Goal: Information Seeking & Learning: Learn about a topic

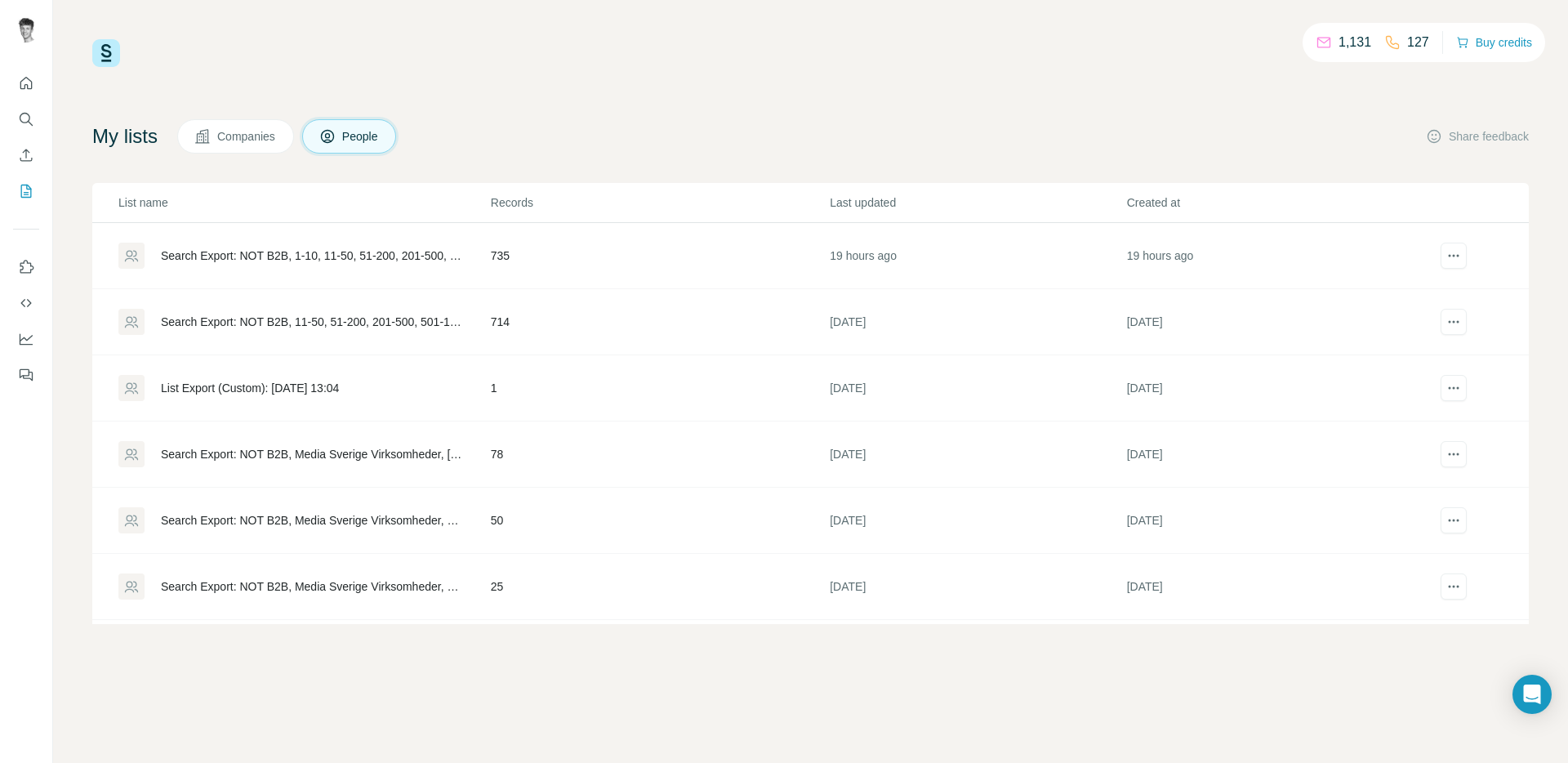
click at [372, 243] on div "Search Export: NOT B2B, 1-10, 11-50, 51-200, 201-500, 501-1000, 1001-5000, 5001…" at bounding box center [303, 256] width 371 height 26
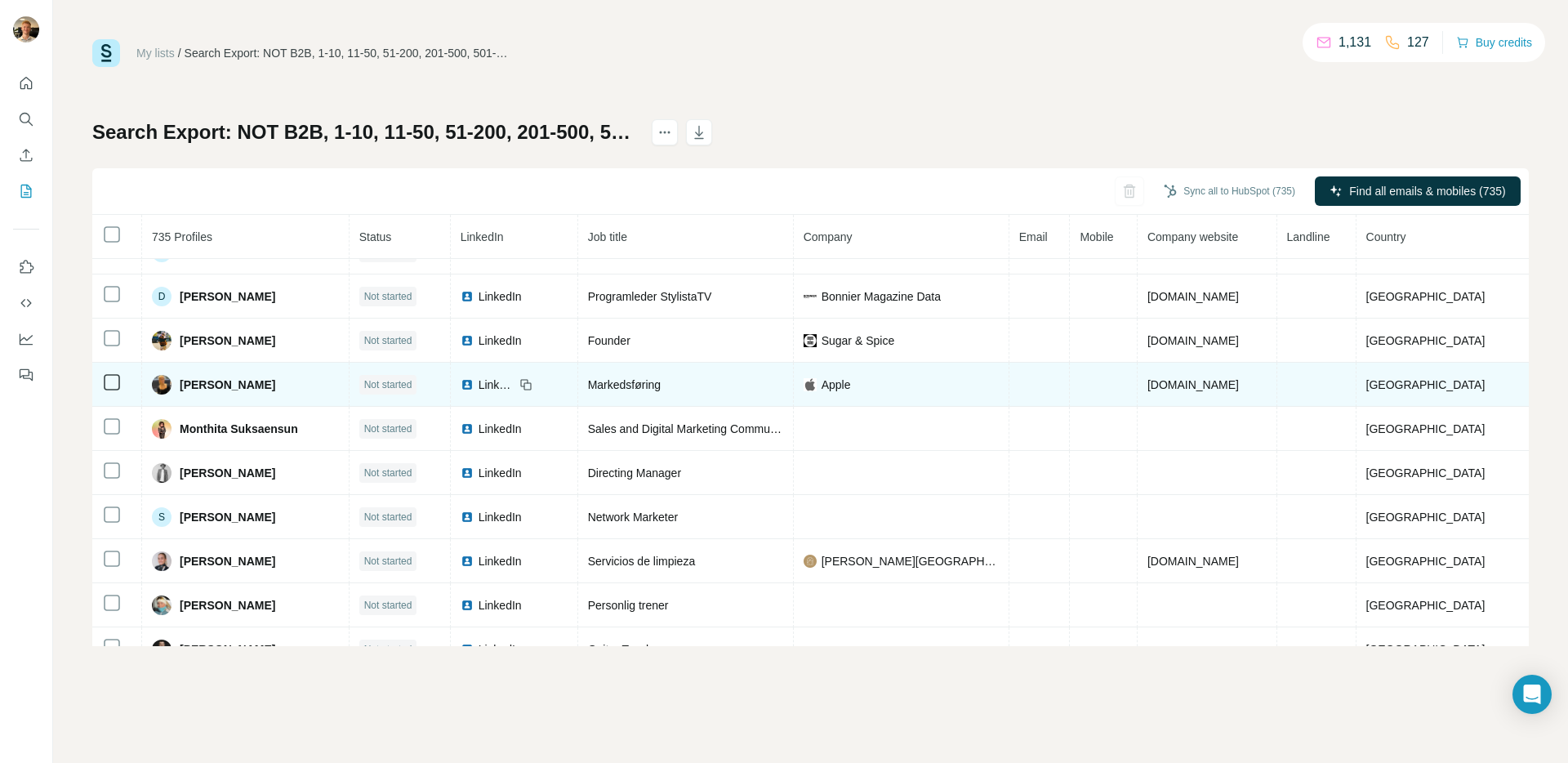
scroll to position [29, 0]
drag, startPoint x: 863, startPoint y: 383, endPoint x: 795, endPoint y: 391, distance: 68.5
click at [796, 391] on tr "[PERSON_NAME] Not started LinkedIn Markedsføring Apple [DOMAIN_NAME] [GEOGRAPHI…" at bounding box center [810, 383] width 1436 height 44
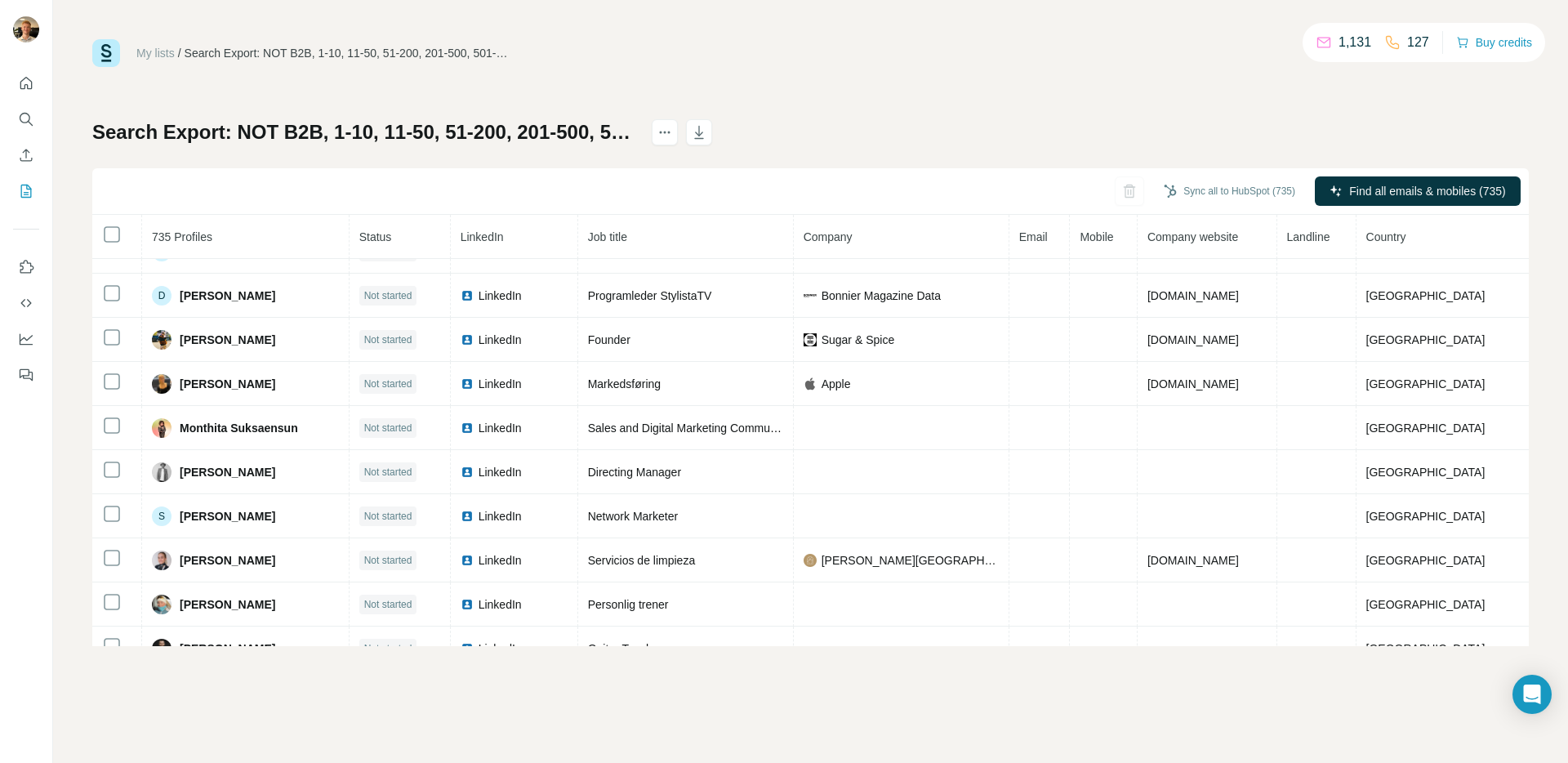
click at [889, 186] on div "Sync all to HubSpot (735) Find all emails & mobiles (735)" at bounding box center [810, 192] width 1436 height 47
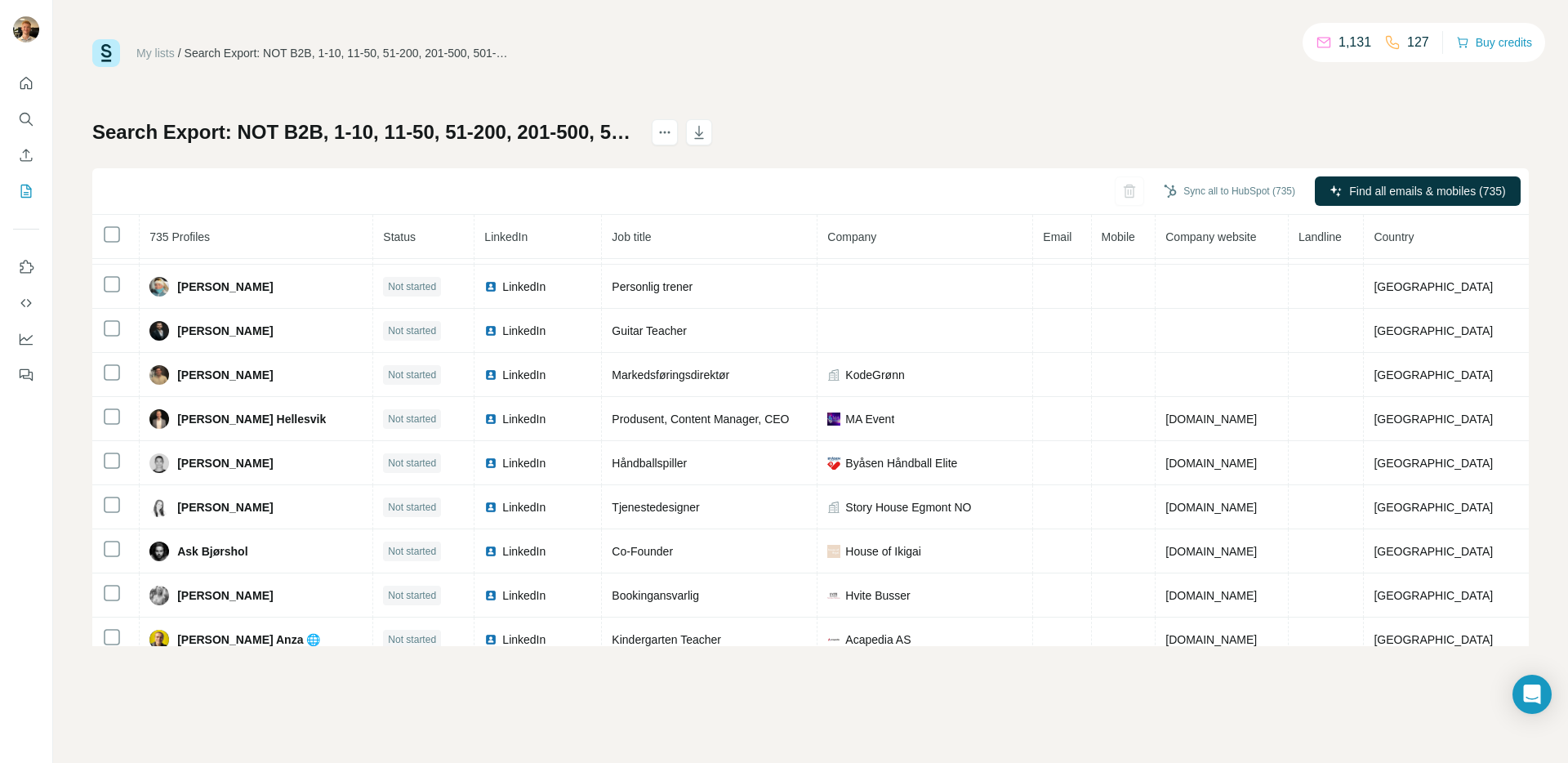
scroll to position [146, 0]
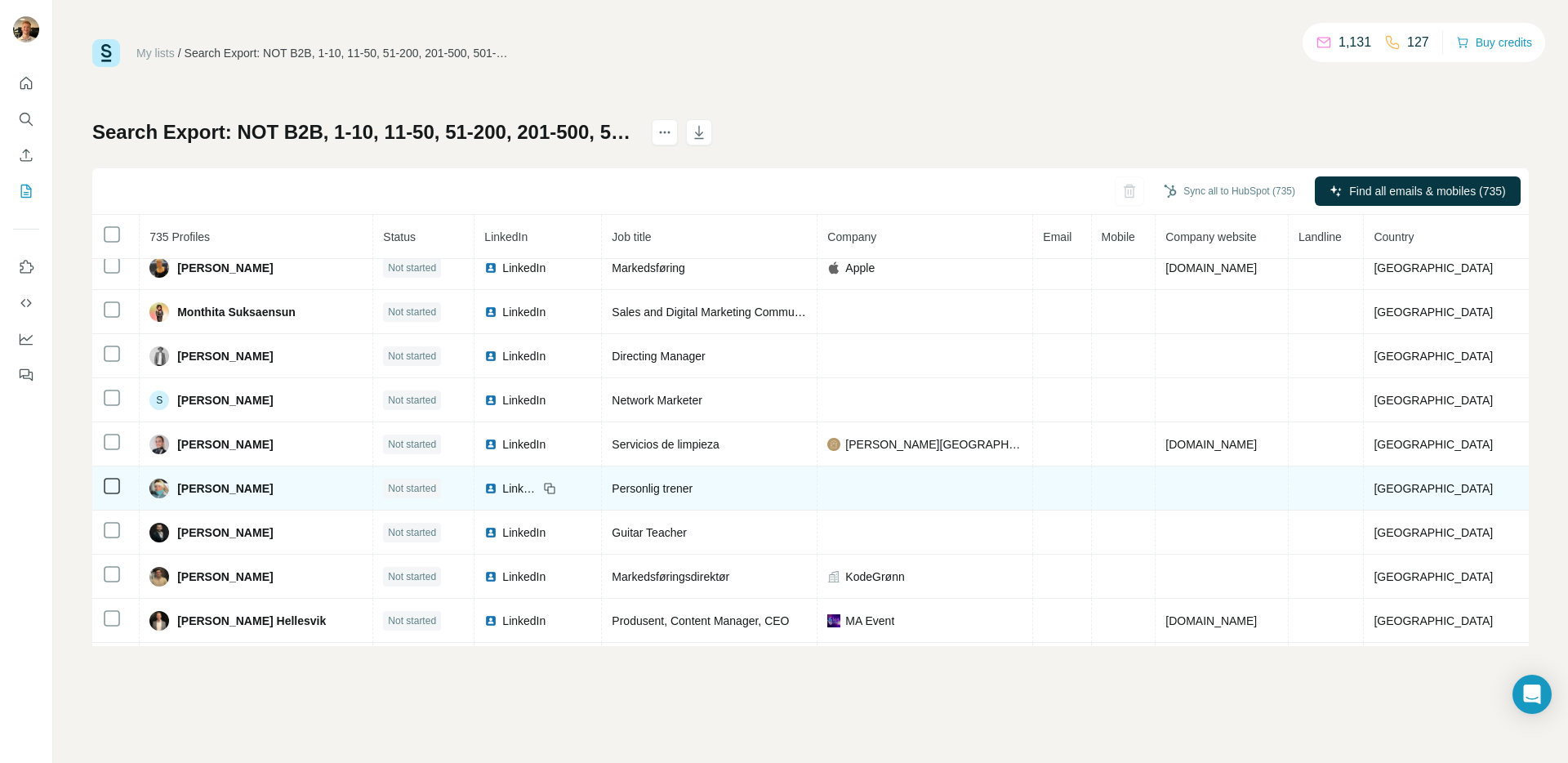
drag, startPoint x: 940, startPoint y: 475, endPoint x: 832, endPoint y: 492, distance: 109.3
click at [832, 492] on td at bounding box center [924, 488] width 215 height 44
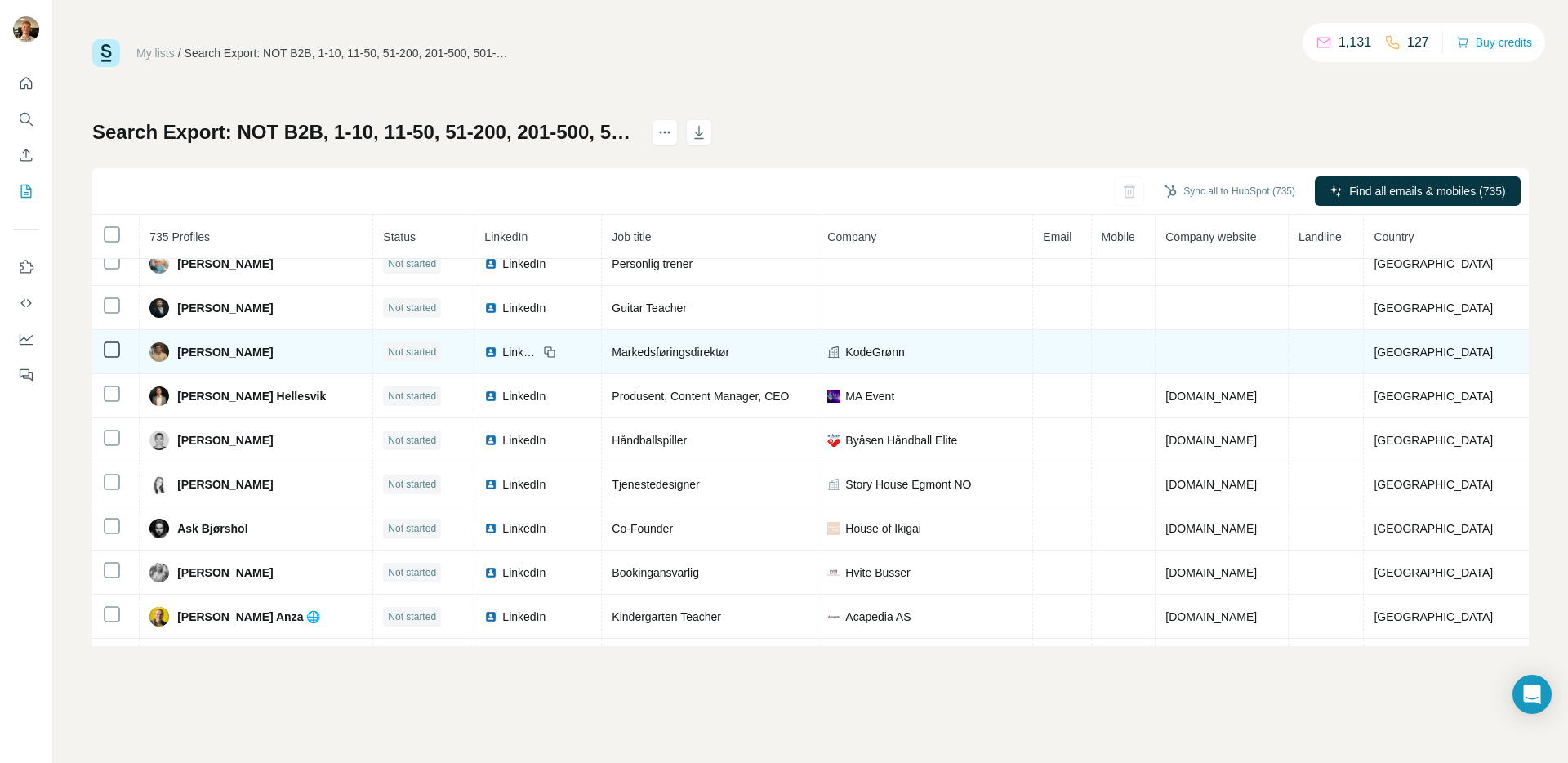
scroll to position [371, 0]
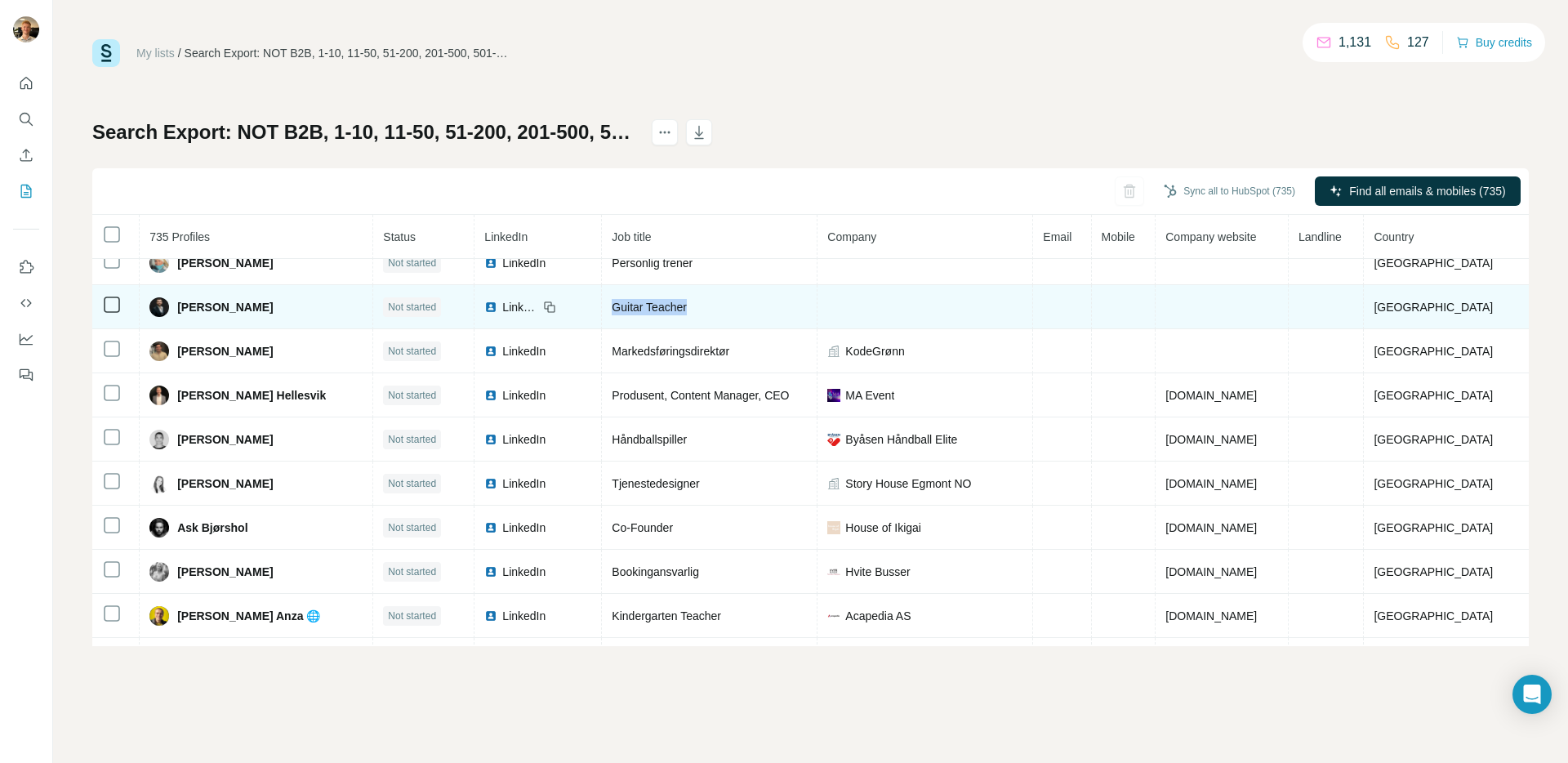
drag, startPoint x: 688, startPoint y: 304, endPoint x: 608, endPoint y: 298, distance: 80.2
click at [608, 297] on tr "[PERSON_NAME] Not started LinkedIn Guitar Teacher [GEOGRAPHIC_DATA]" at bounding box center [810, 306] width 1436 height 44
click at [783, 312] on div "Guitar Teacher" at bounding box center [709, 306] width 195 height 16
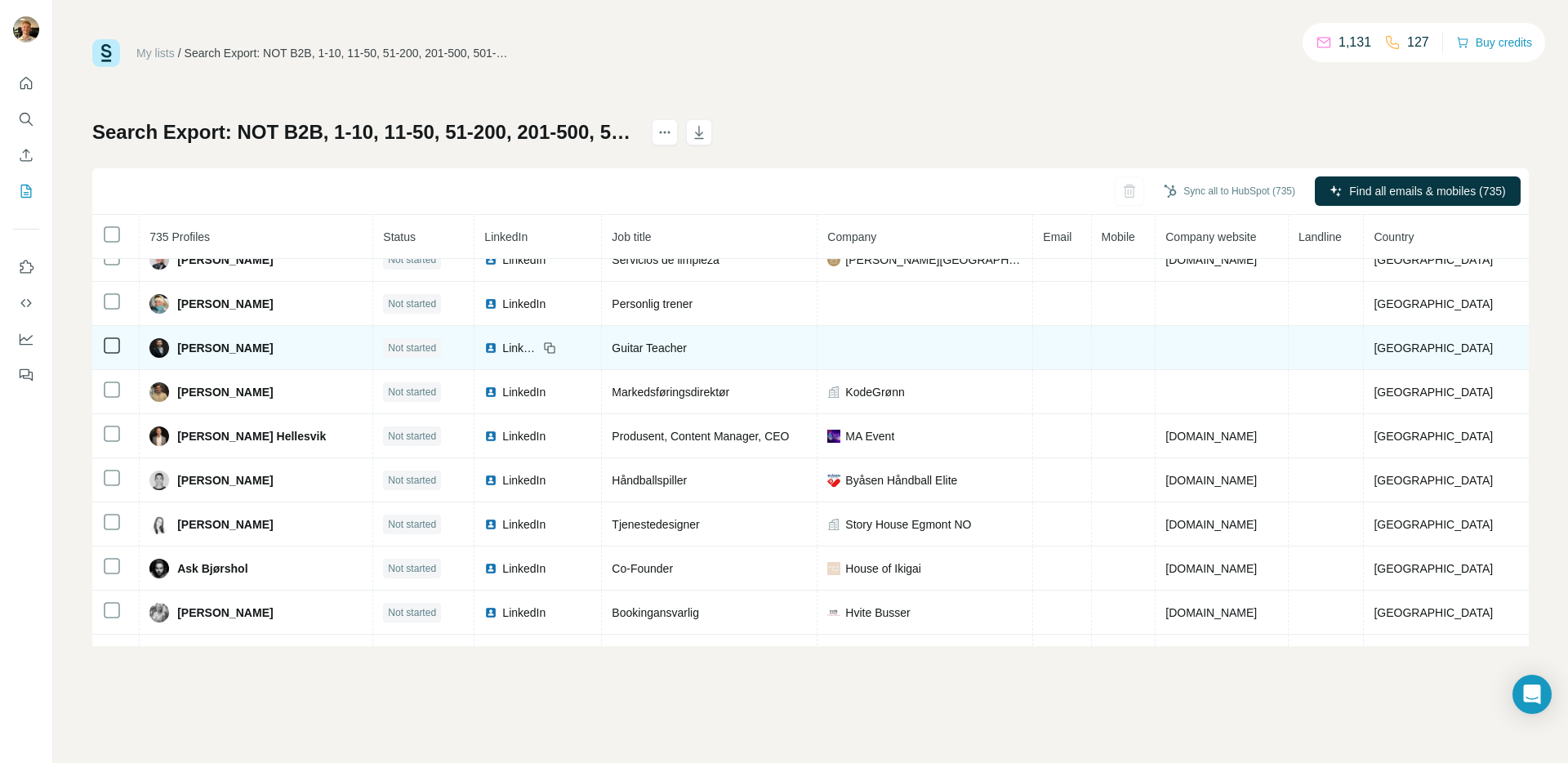
scroll to position [293, 0]
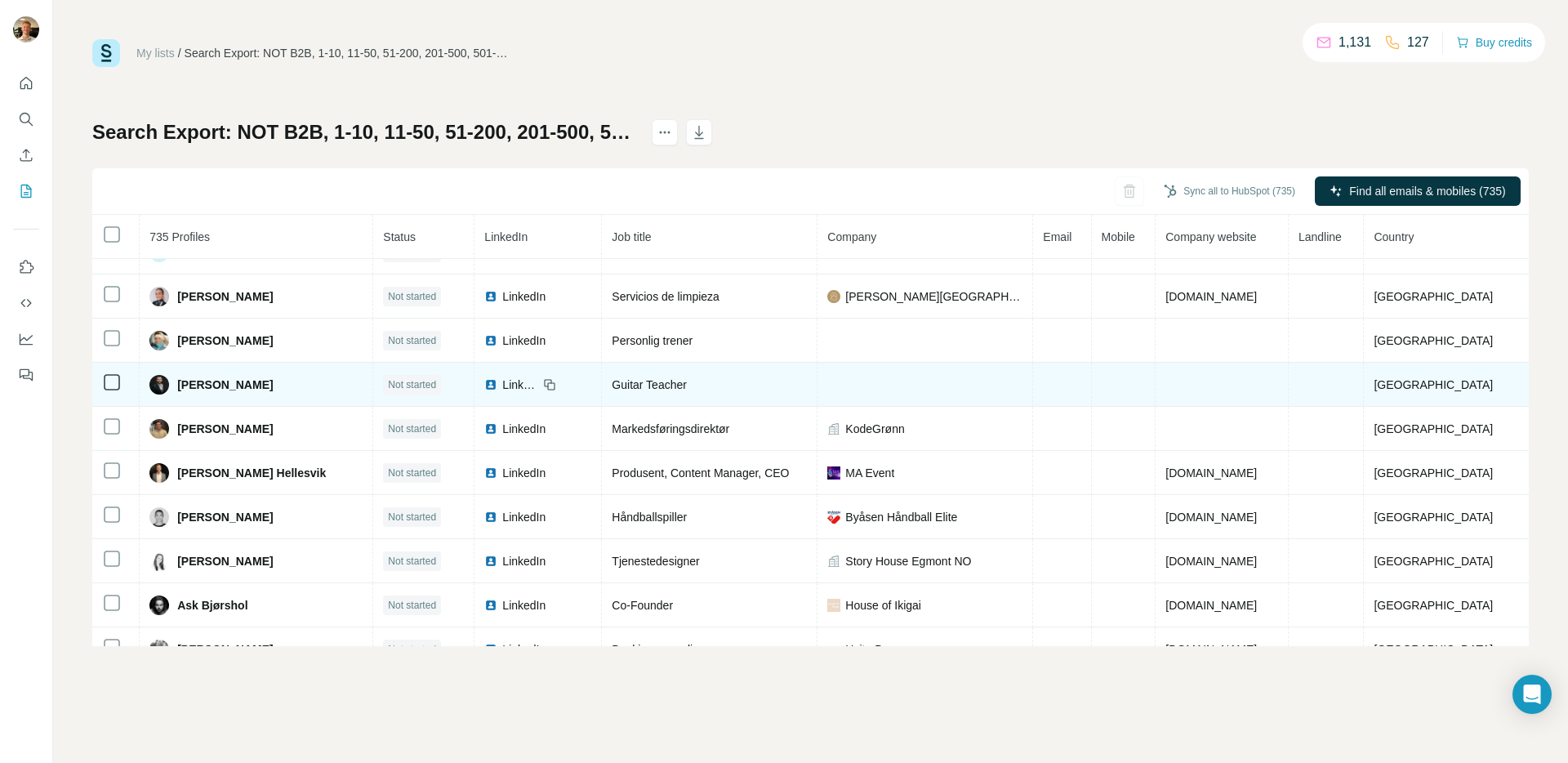
click at [516, 378] on span "LinkedIn" at bounding box center [520, 384] width 36 height 16
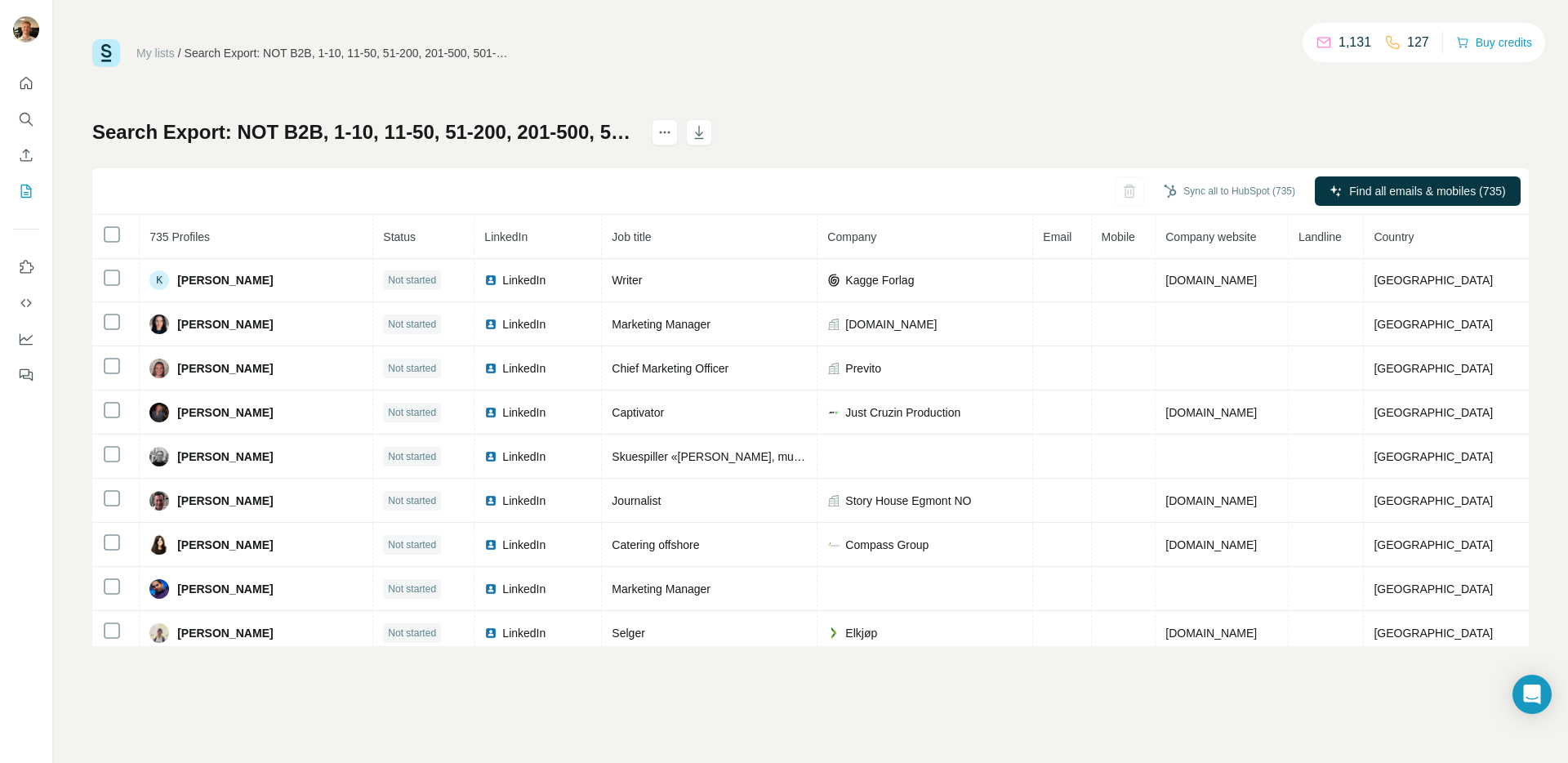
scroll to position [1276, 0]
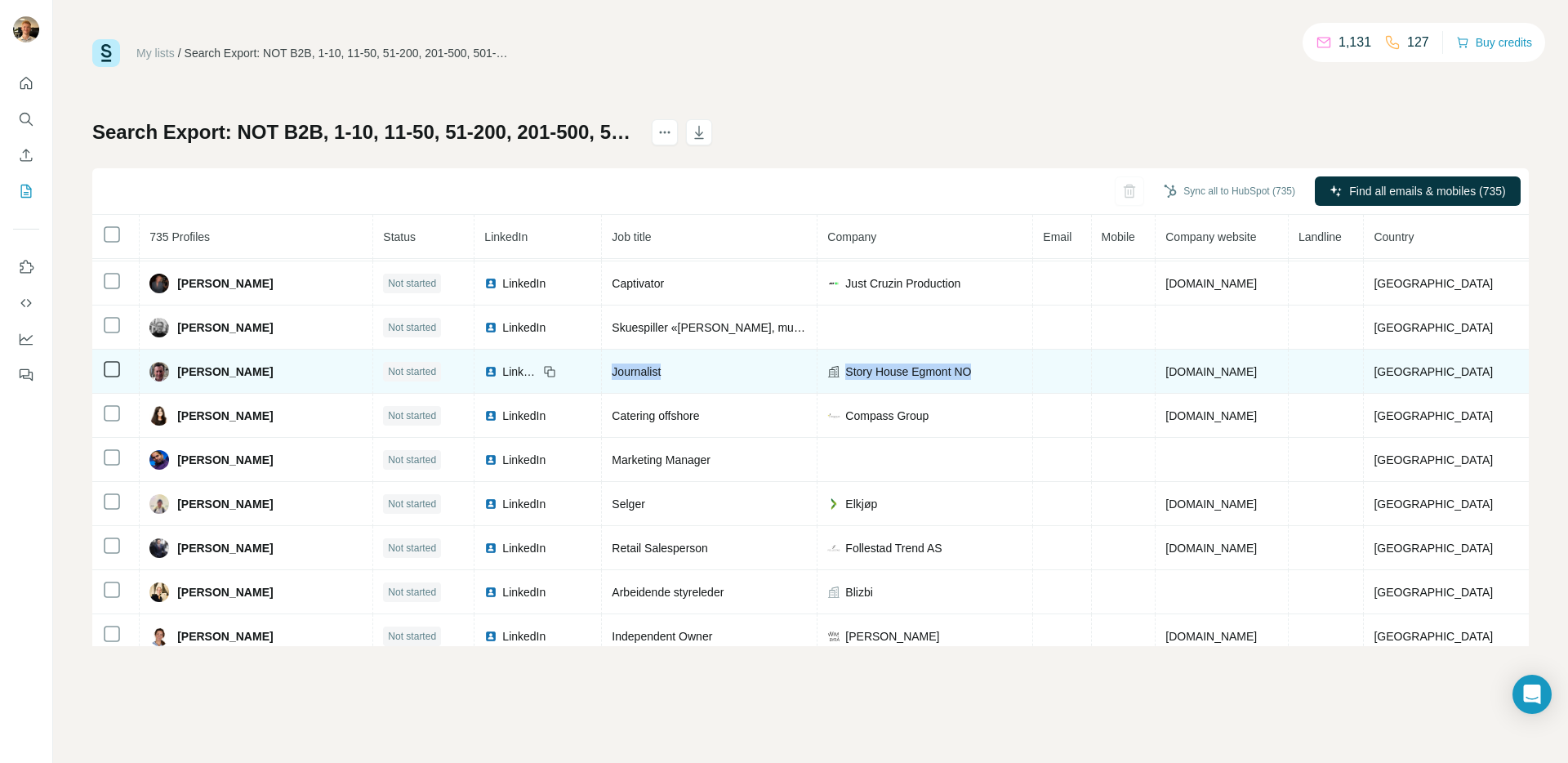
drag, startPoint x: 1003, startPoint y: 371, endPoint x: 761, endPoint y: 359, distance: 242.3
click at [764, 359] on tr "[PERSON_NAME] Not started LinkedIn Journalist Story House Egmont NO [DOMAIN_NAM…" at bounding box center [810, 371] width 1436 height 44
click at [967, 372] on span "Story House Egmont NO" at bounding box center [908, 371] width 126 height 16
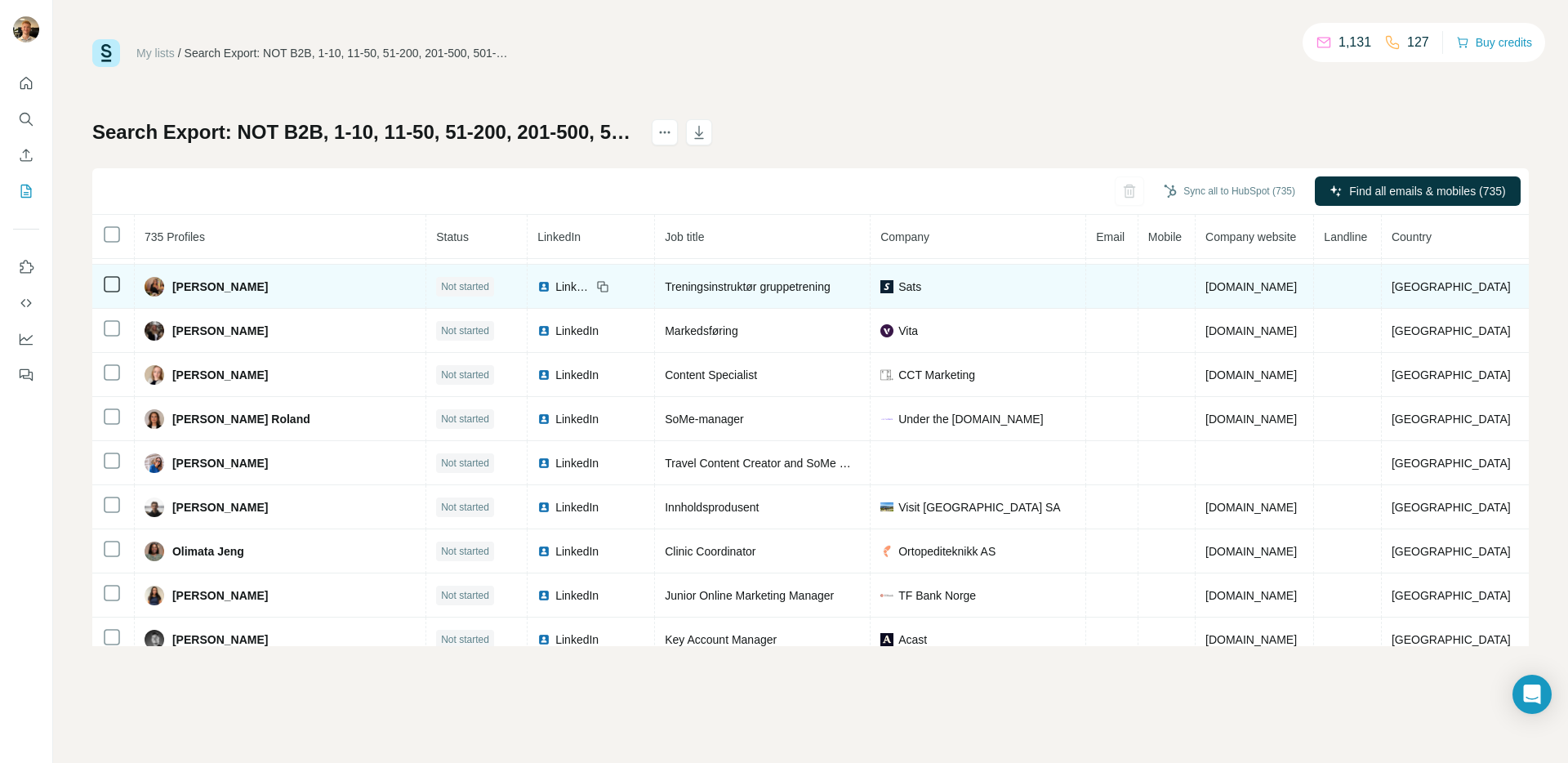
scroll to position [1945, 0]
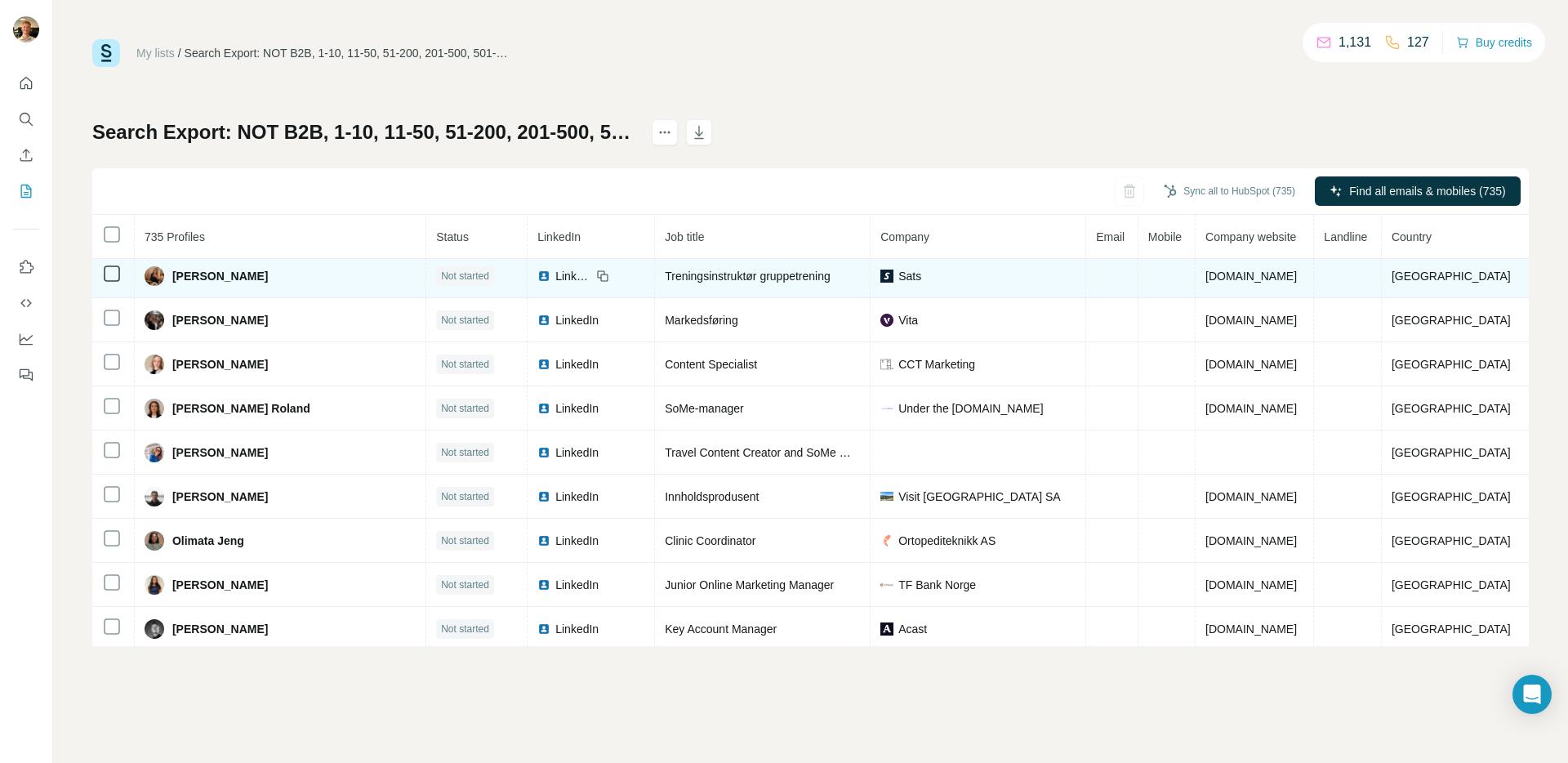
click at [555, 269] on span "LinkedIn" at bounding box center [573, 275] width 36 height 16
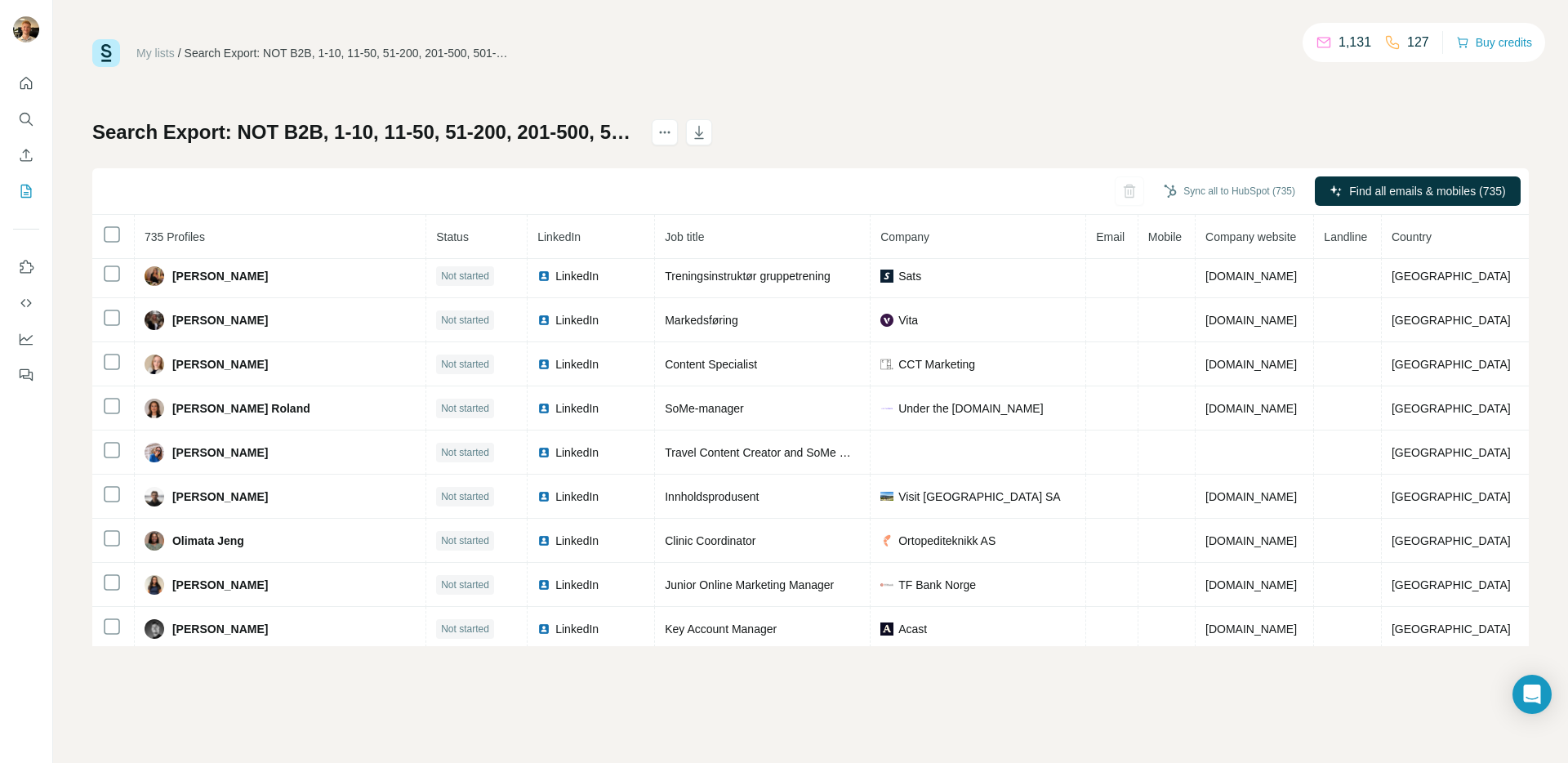
click at [978, 104] on div "My lists / Search Export: NOT B2B, 1-10, 11-50, 51-200, 201-500, 501-1000, 1001…" at bounding box center [810, 343] width 1436 height 607
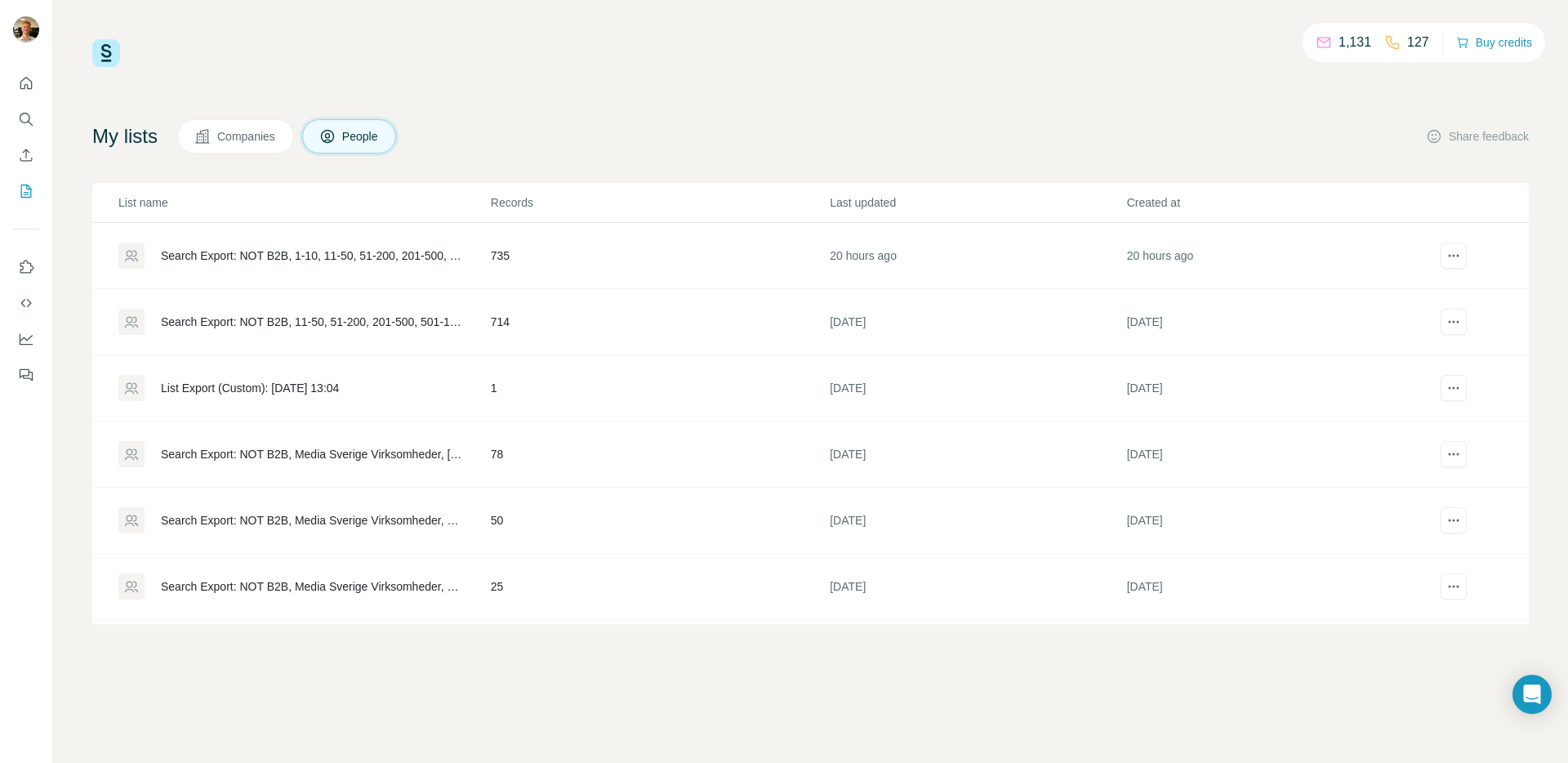
click at [420, 264] on div "Search Export: NOT B2B, 1-10, 11-50, 51-200, 201-500, 501-1000, 1001-5000, 5001…" at bounding box center [303, 256] width 371 height 26
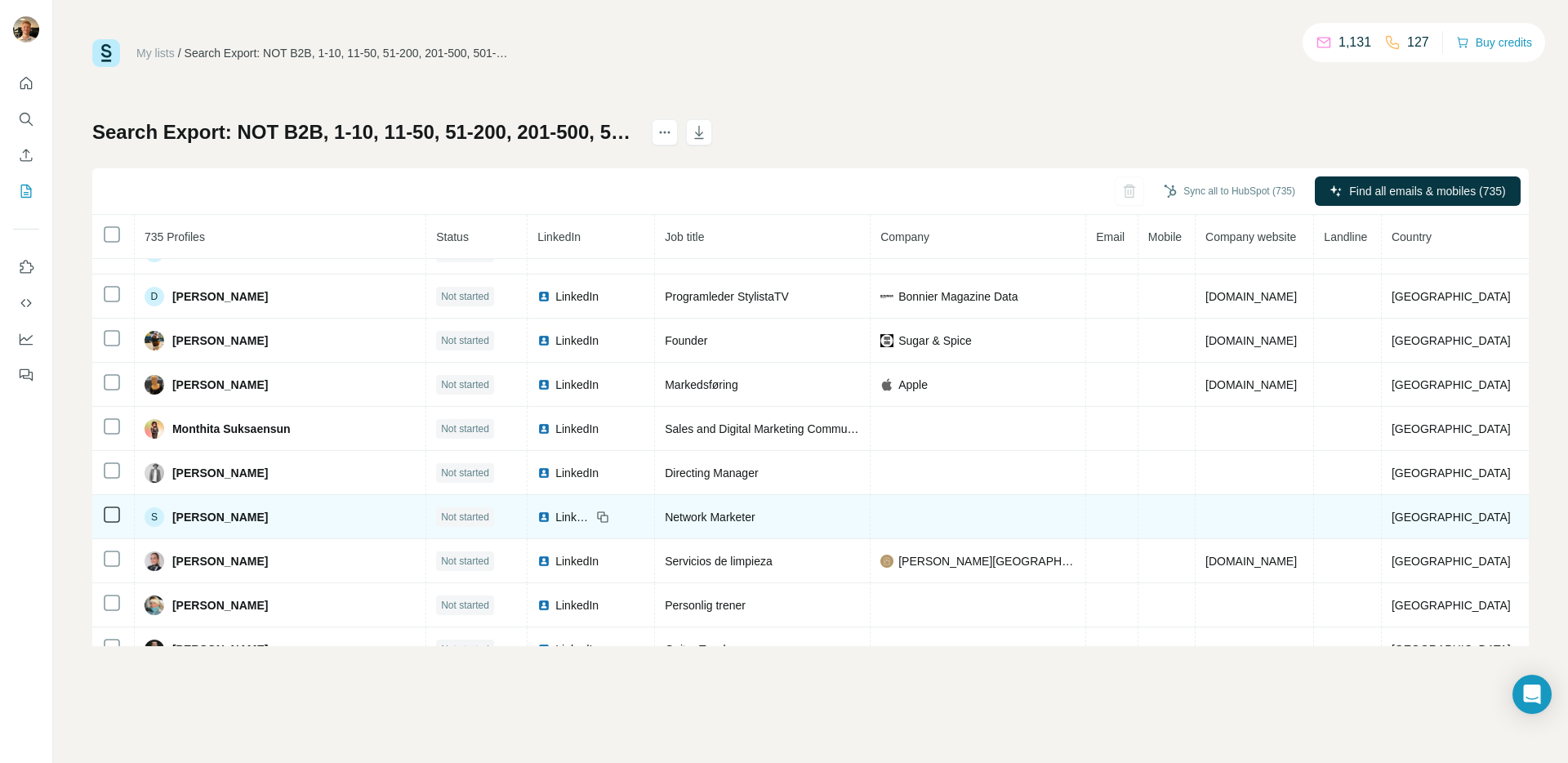
scroll to position [32, 0]
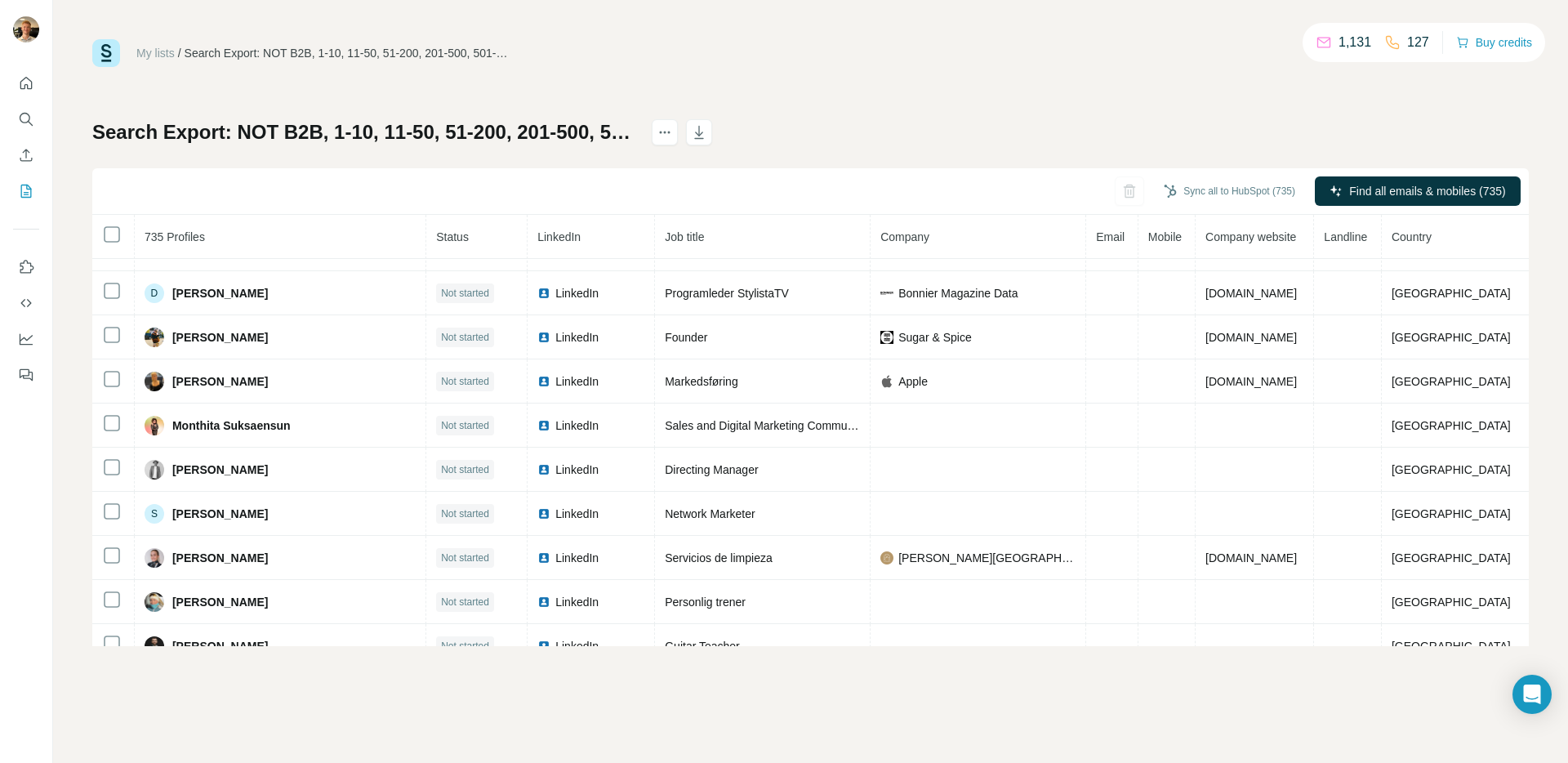
click at [889, 113] on div "My lists / Search Export: NOT B2B, 1-10, 11-50, 51-200, 201-500, 501-1000, 1001…" at bounding box center [810, 343] width 1436 height 607
click at [1132, 79] on div "My lists / Search Export: NOT B2B, 1-10, 11-50, 51-200, 201-500, 501-1000, 1001…" at bounding box center [810, 343] width 1436 height 607
click at [671, 25] on div "My lists / Search Export: NOT B2B, 1-10, 11-50, 51-200, 201-500, 501-1000, 1001…" at bounding box center [810, 382] width 1514 height 763
click at [20, 121] on icon "Search" at bounding box center [25, 118] width 16 height 16
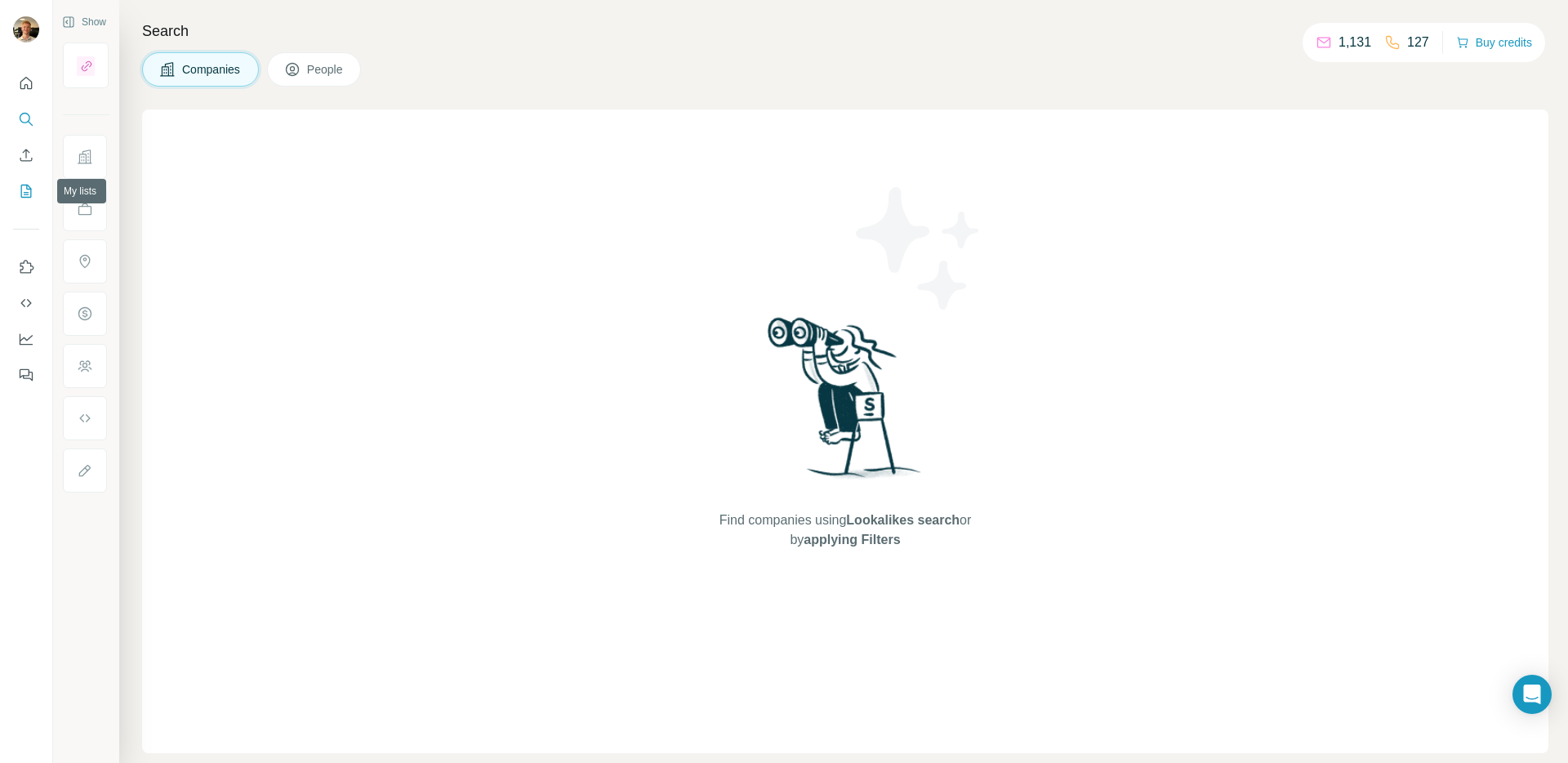
click at [28, 191] on icon "My lists" at bounding box center [25, 191] width 16 height 16
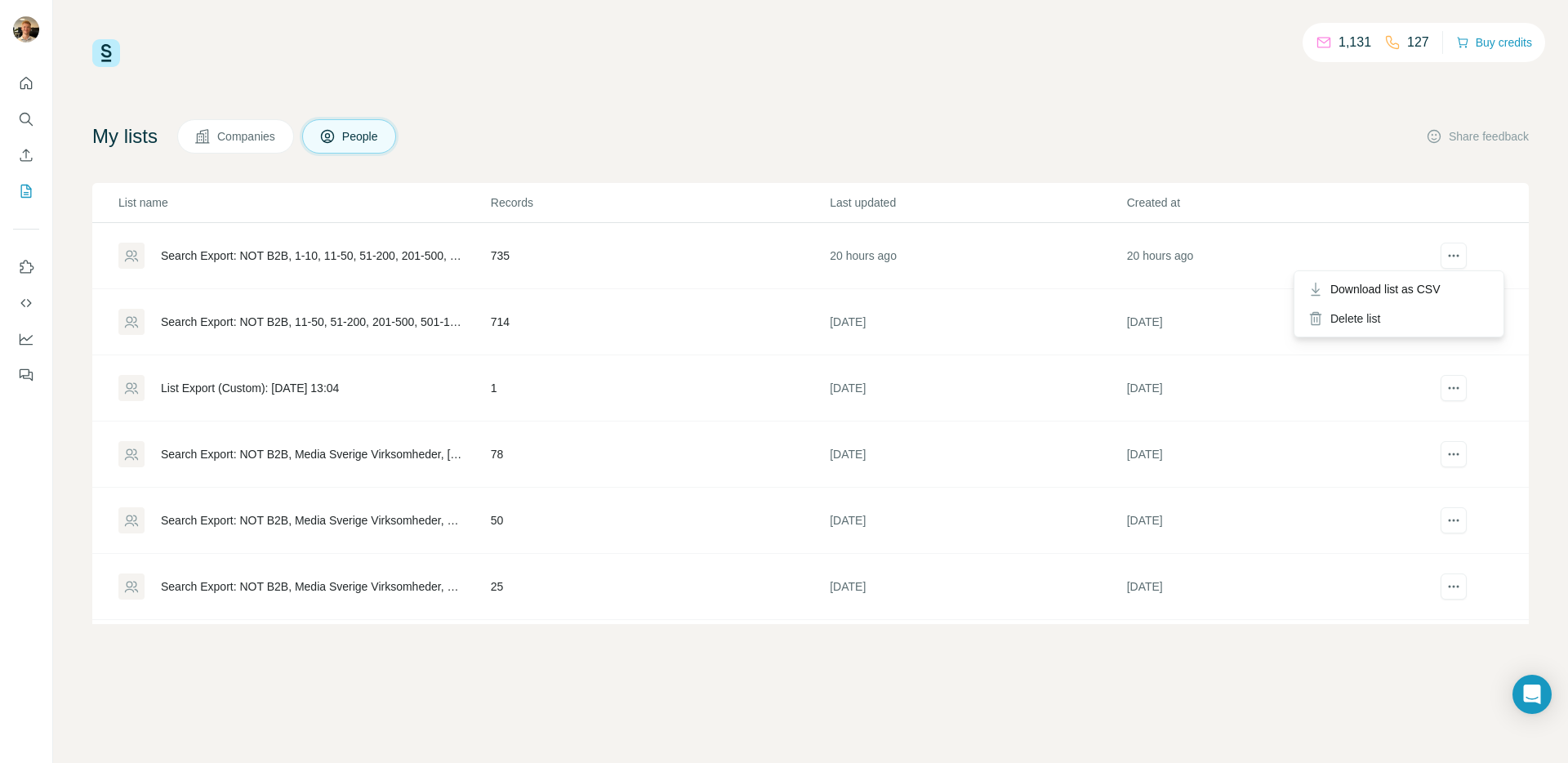
drag, startPoint x: 1474, startPoint y: 250, endPoint x: 1464, endPoint y: 249, distance: 10.0
click at [1474, 250] on td at bounding box center [1475, 256] width 106 height 66
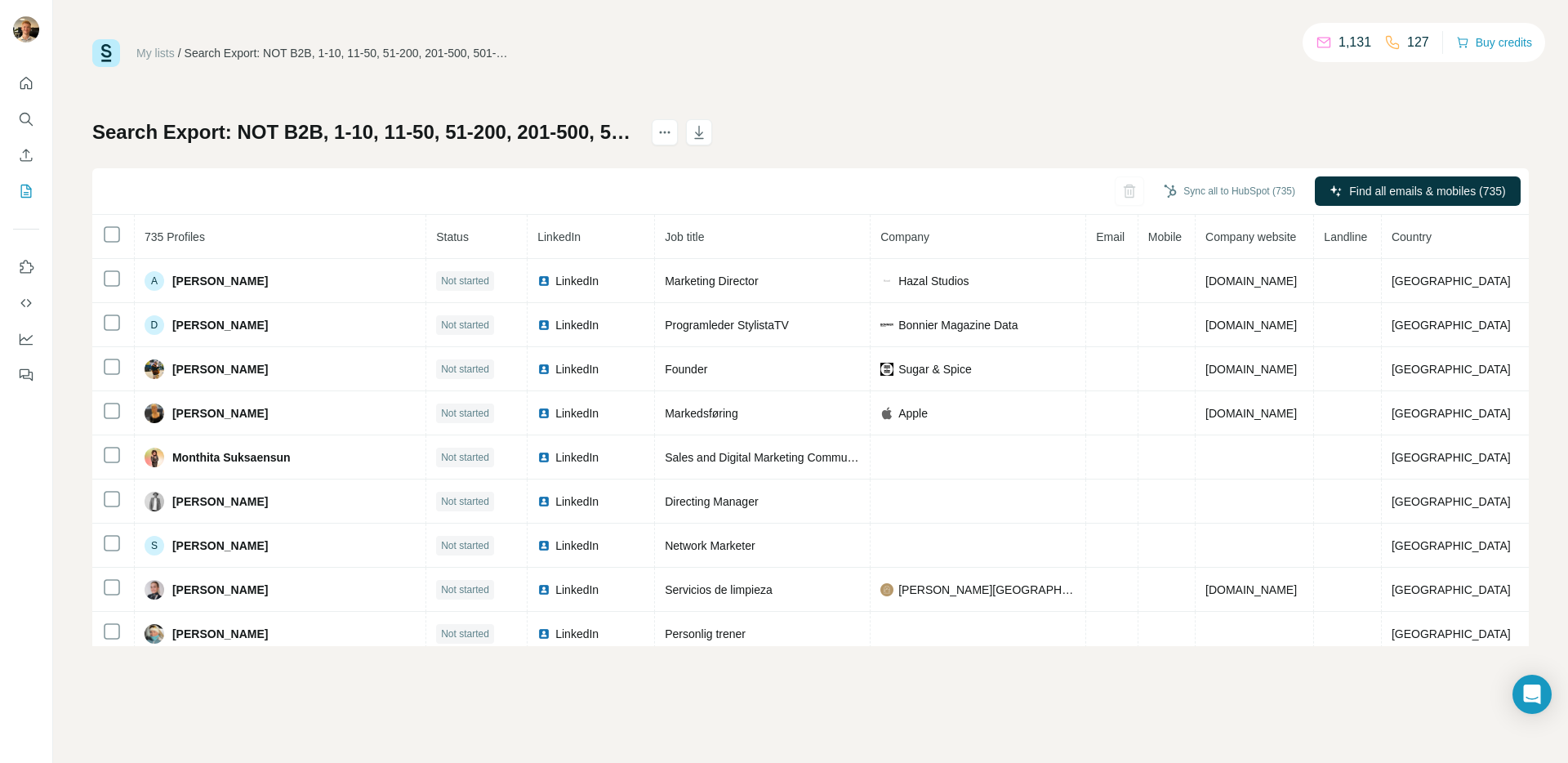
click at [577, 109] on div "My lists / Search Export: NOT B2B, 1-10, 11-50, 51-200, 201-500, 501-1000, 1001…" at bounding box center [810, 343] width 1436 height 607
click at [388, 168] on div "Sync all to HubSpot (735) Find all emails & mobiles (735)" at bounding box center [810, 192] width 1436 height 47
click at [26, 112] on icon "Search" at bounding box center [25, 118] width 16 height 16
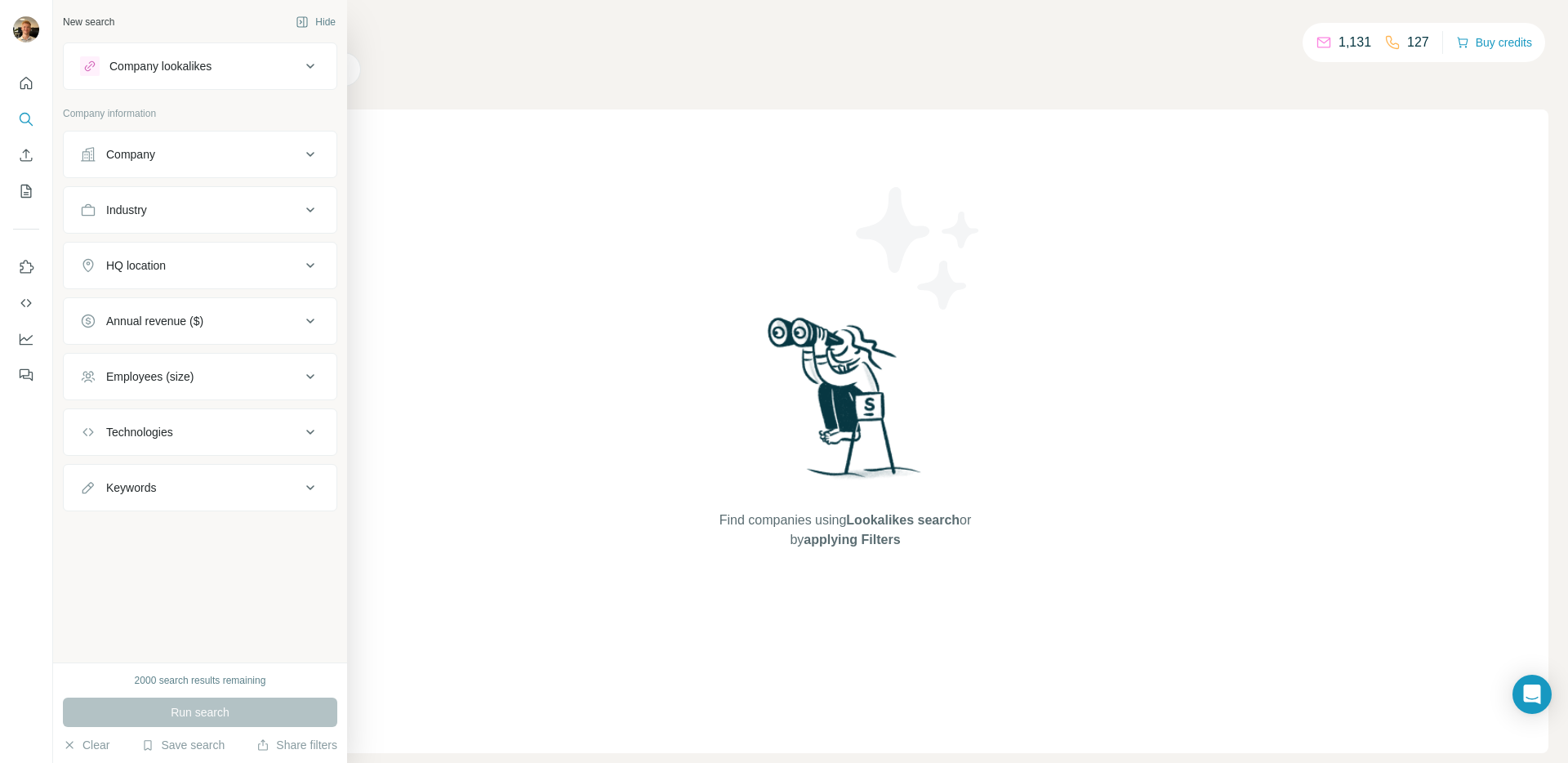
click at [248, 623] on div "New search Hide Company lookalikes Company information Company Industry HQ loca…" at bounding box center [199, 331] width 294 height 662
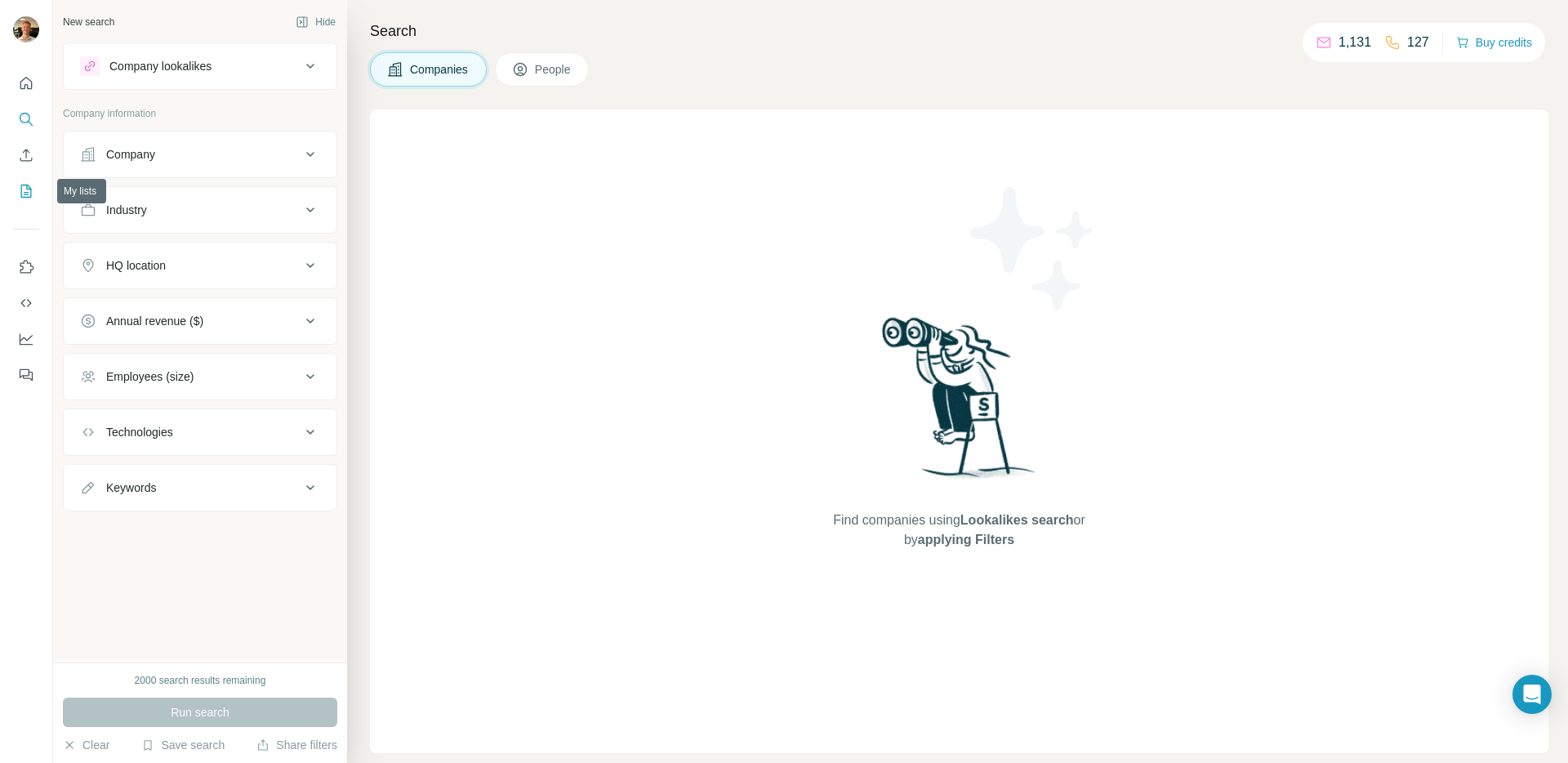
click at [27, 196] on icon "My lists" at bounding box center [25, 191] width 16 height 16
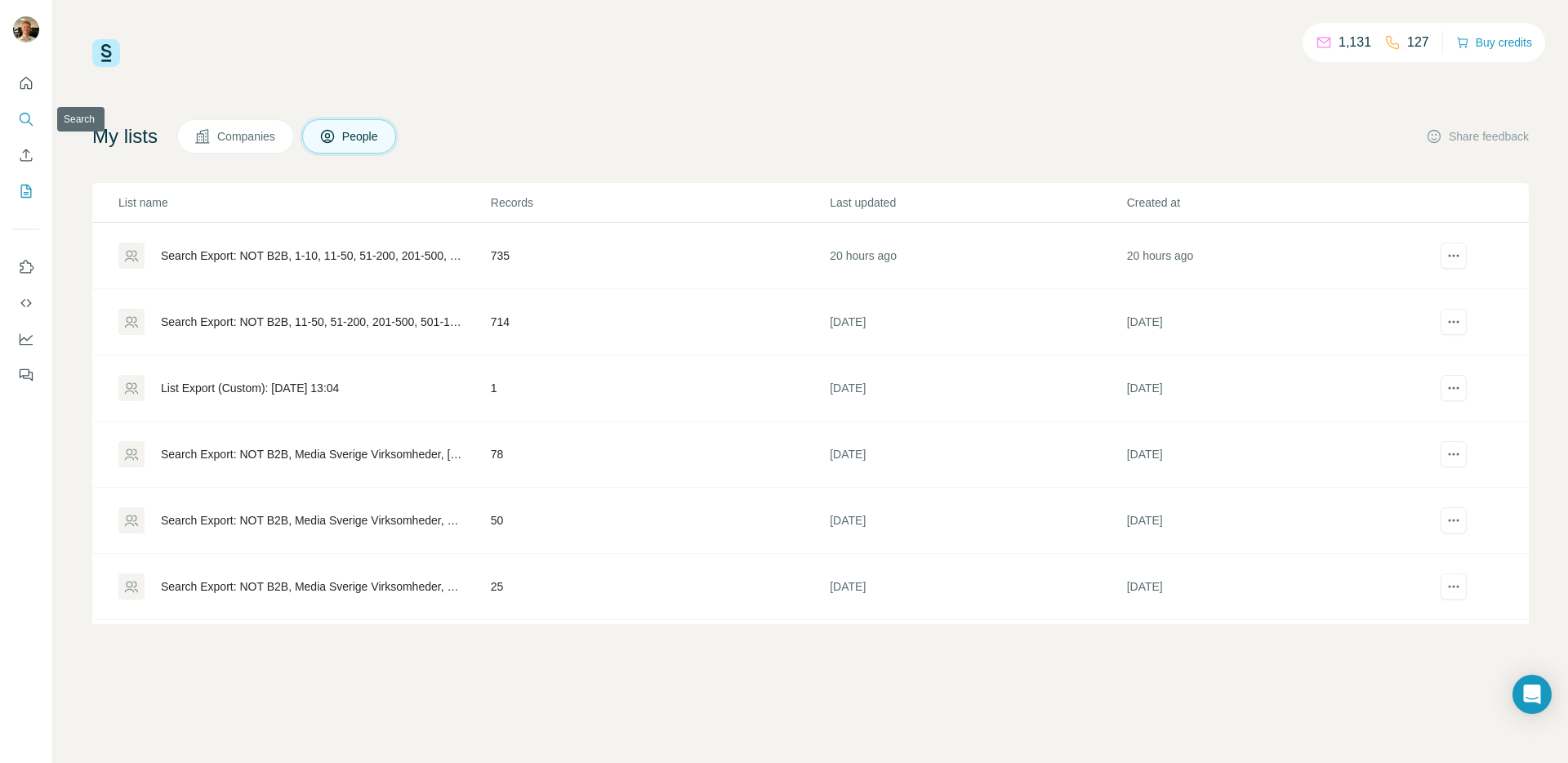
click at [29, 104] on button "Search" at bounding box center [26, 118] width 26 height 29
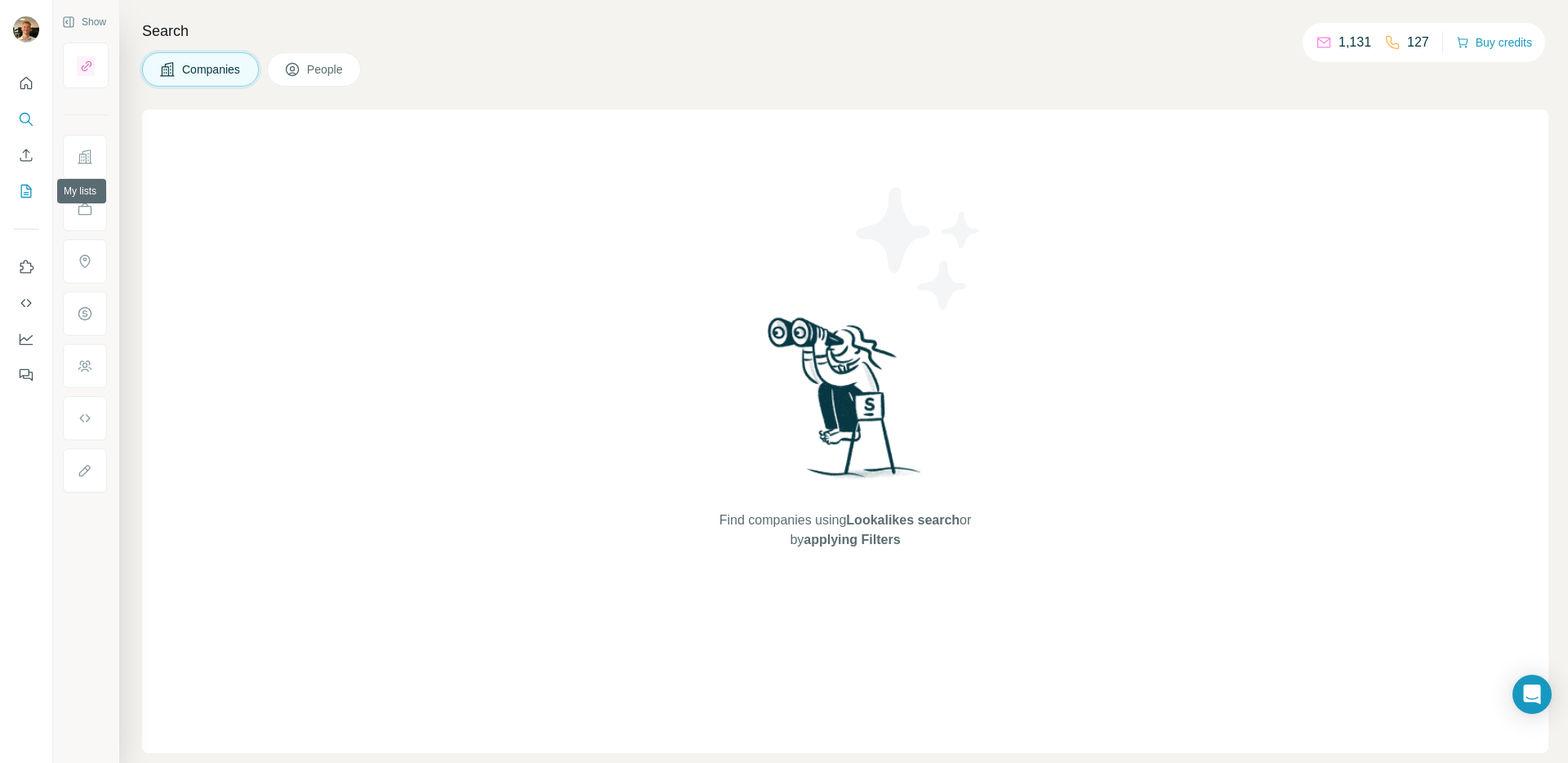
click at [28, 184] on icon "My lists" at bounding box center [25, 191] width 16 height 16
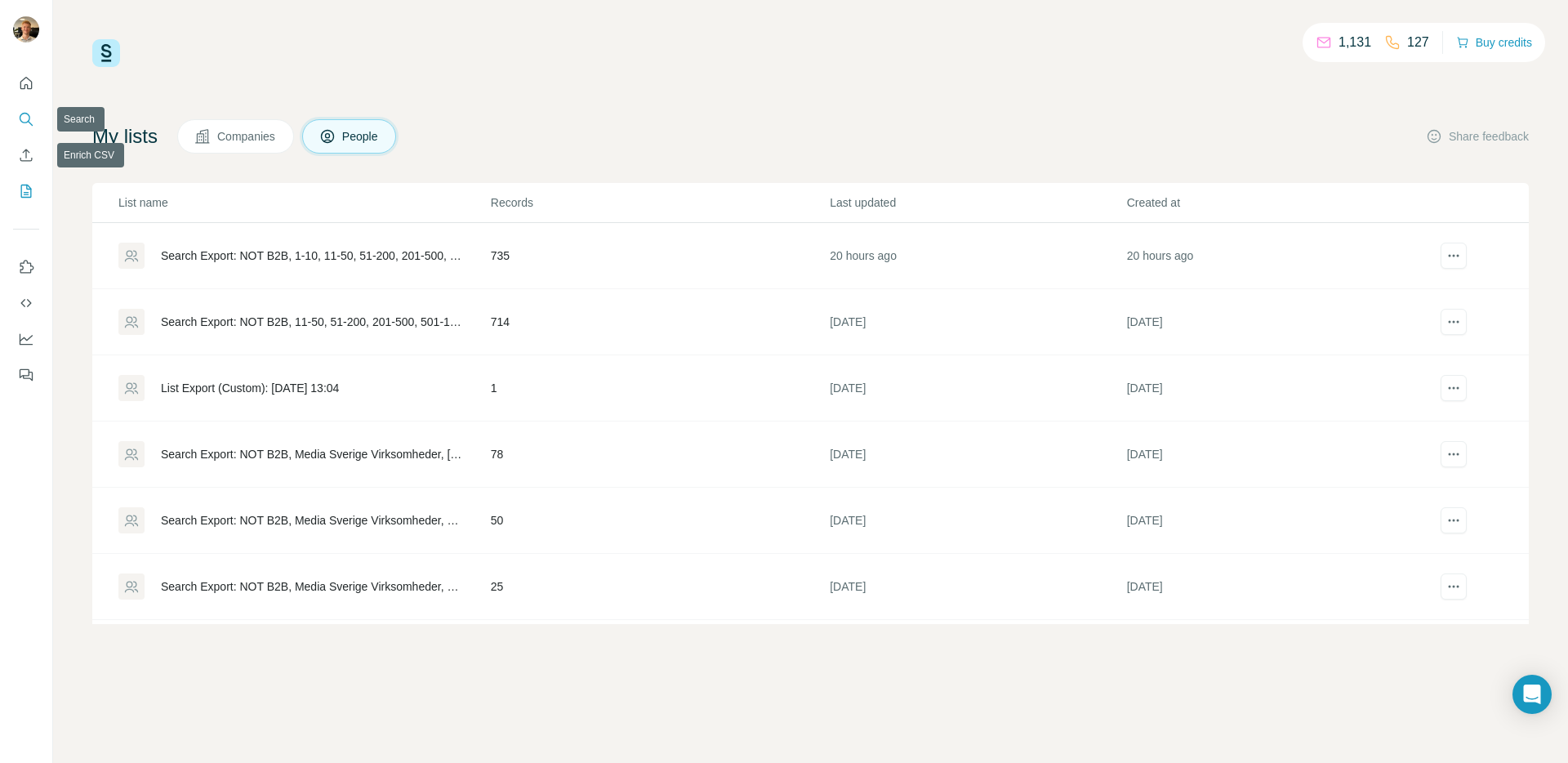
click at [15, 112] on button "Search" at bounding box center [26, 118] width 26 height 29
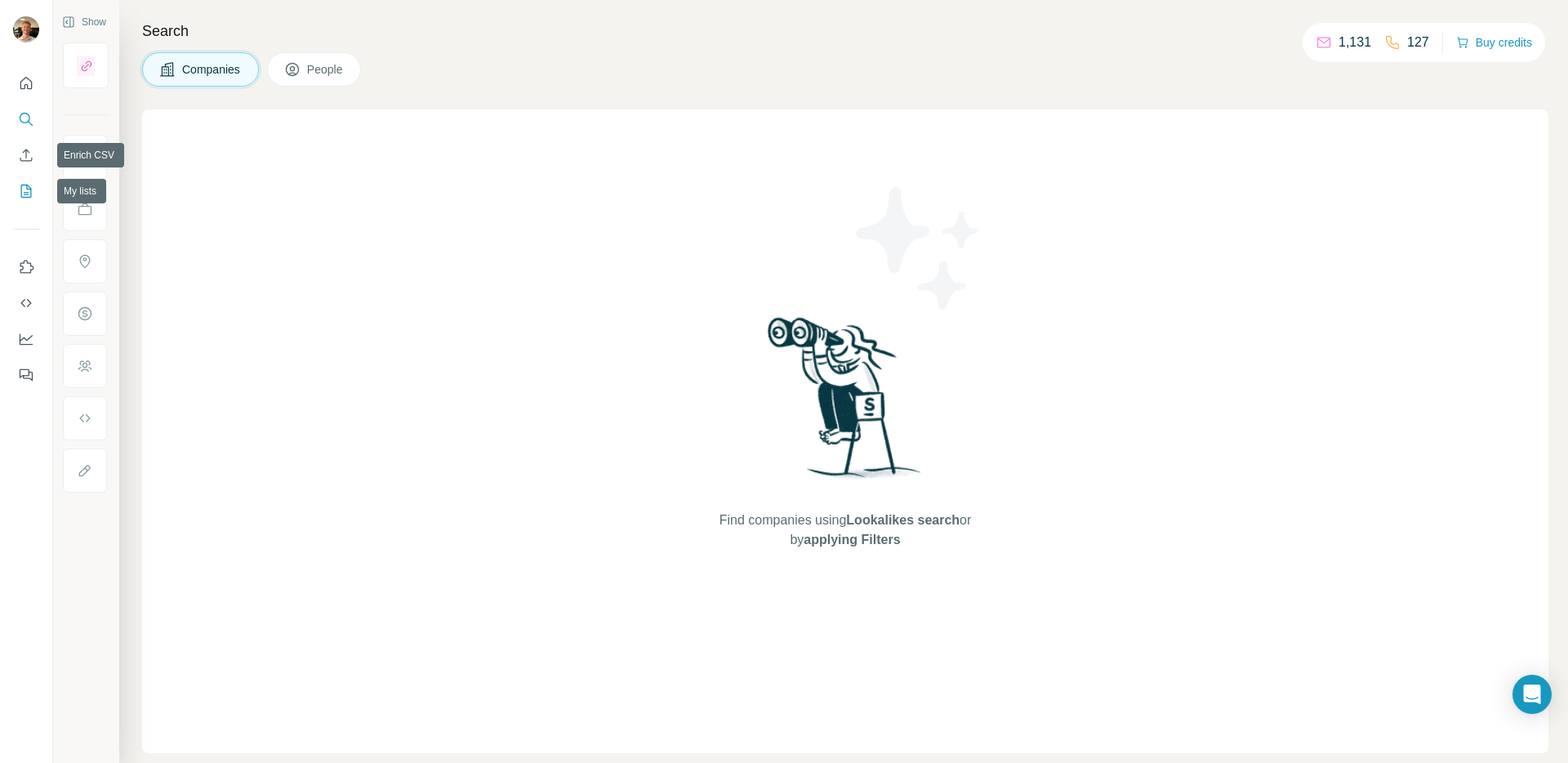
click at [15, 188] on button "My lists" at bounding box center [26, 191] width 26 height 29
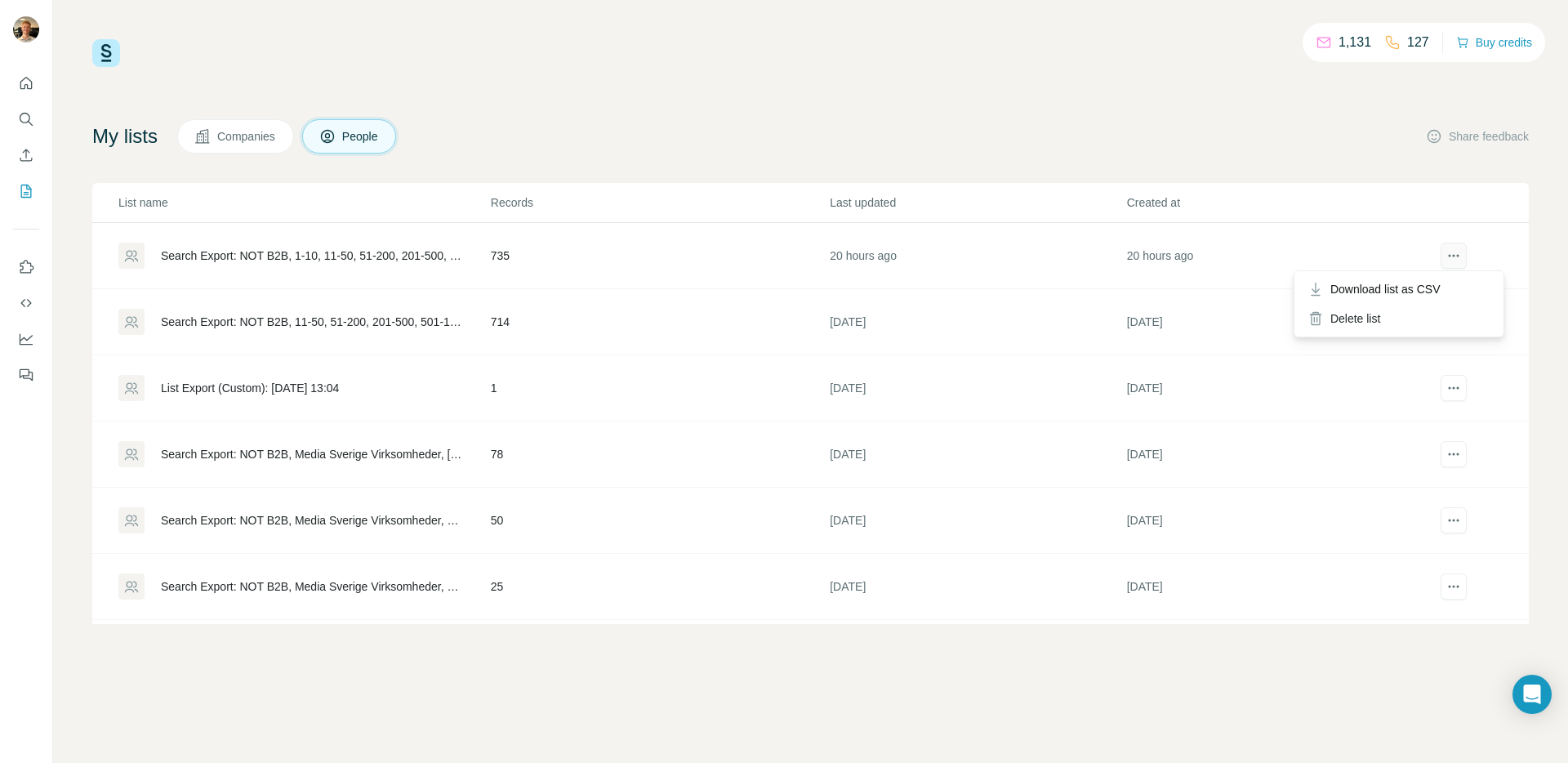
click at [1445, 254] on icon "actions" at bounding box center [1452, 255] width 16 height 16
click at [345, 255] on div "Search Export: NOT B2B, 1-10, 11-50, 51-200, 201-500, 501-1000, 1001-5000, 5001…" at bounding box center [312, 255] width 303 height 16
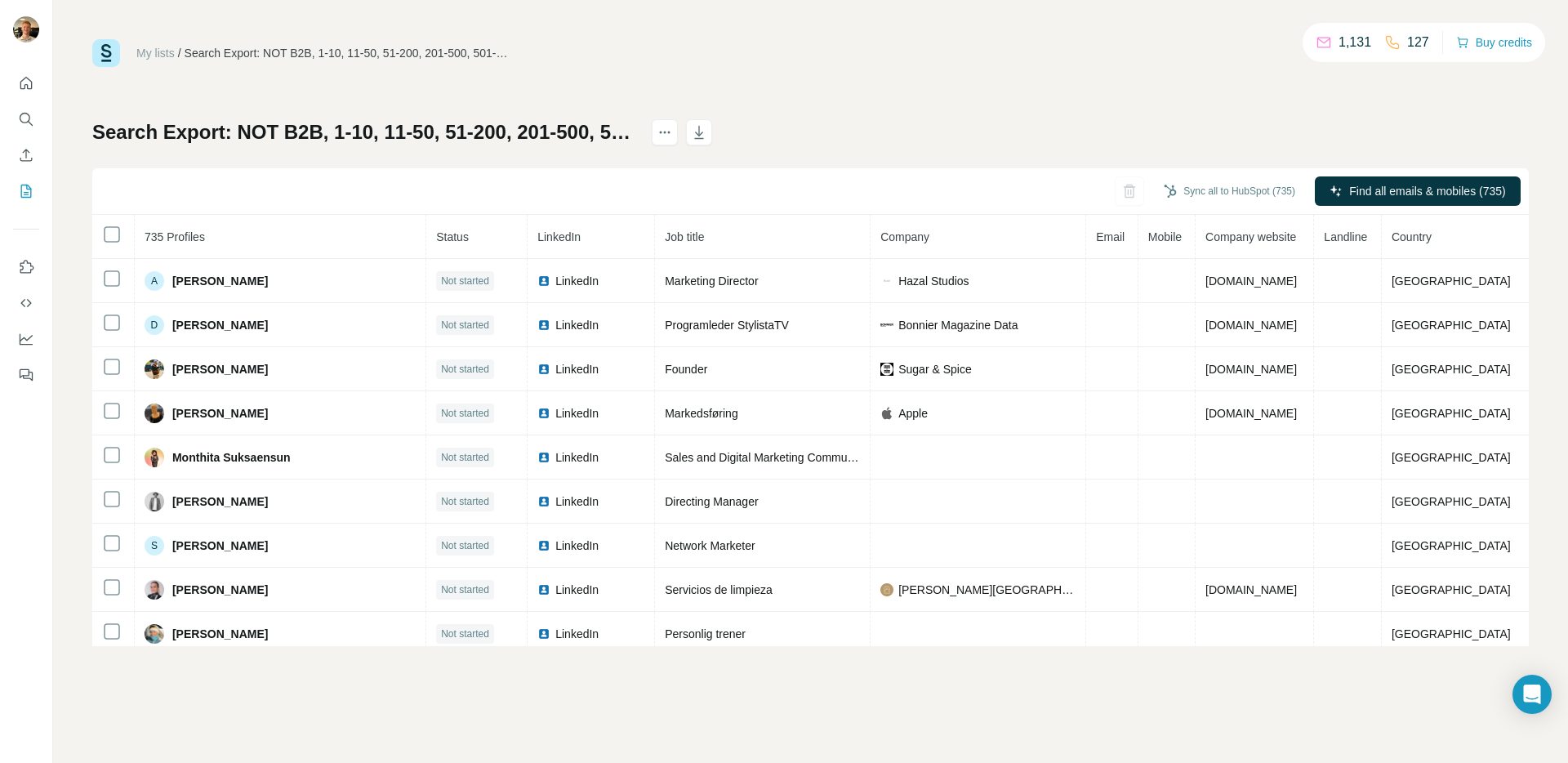
click at [920, 120] on div "Search Export: NOT B2B, 1-10, 11-50, 51-200, 201-500, 501-1000, 1001-5000, 5001…" at bounding box center [810, 382] width 1436 height 527
click at [673, 134] on icon "actions" at bounding box center [664, 132] width 16 height 16
click at [597, 109] on div "My lists / Search Export: NOT B2B, 1-10, 11-50, 51-200, 201-500, 501-1000, 1001…" at bounding box center [810, 343] width 1436 height 607
drag, startPoint x: 307, startPoint y: 111, endPoint x: 283, endPoint y: 105, distance: 24.7
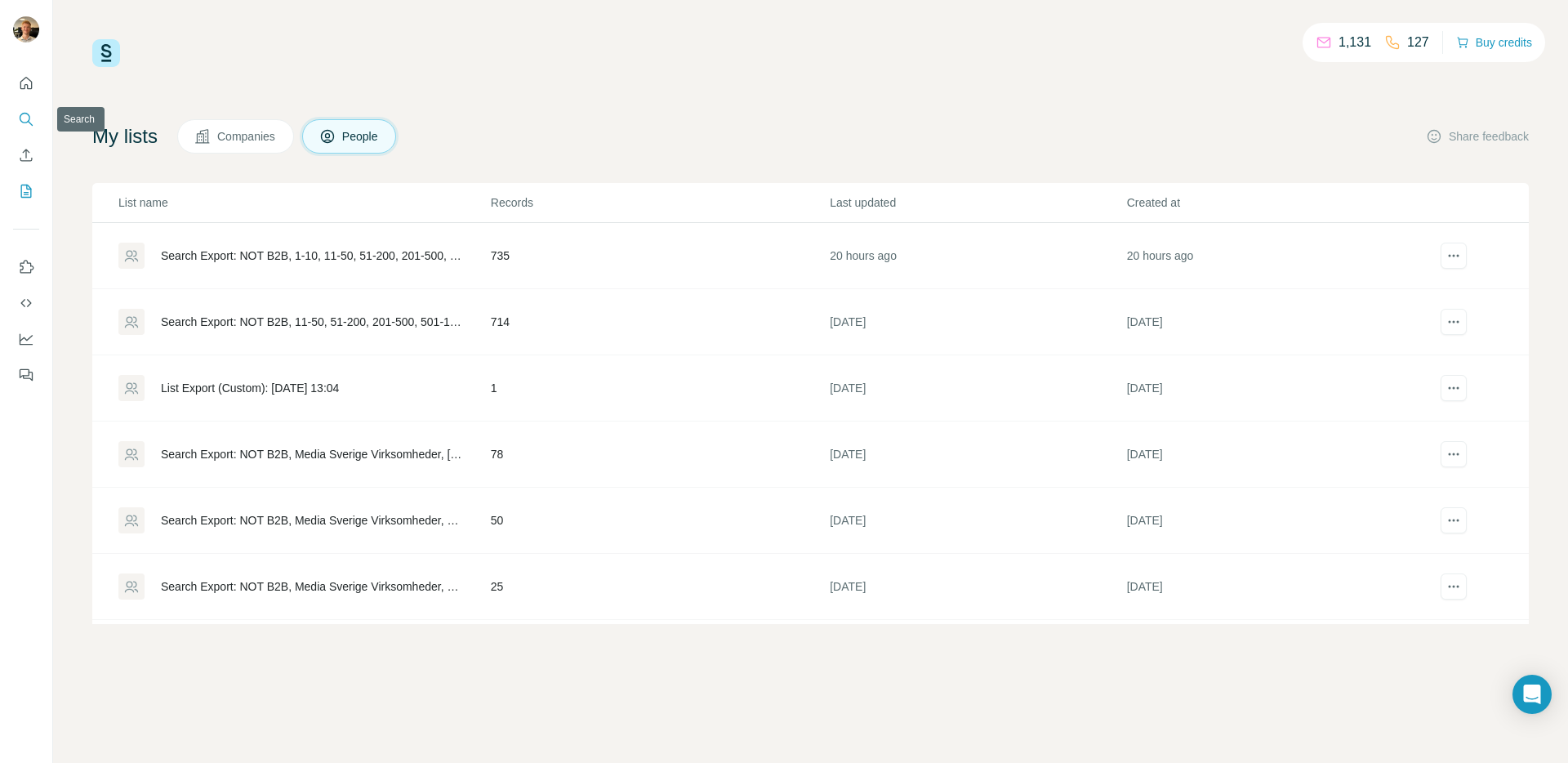
click at [16, 118] on button "Search" at bounding box center [26, 118] width 26 height 29
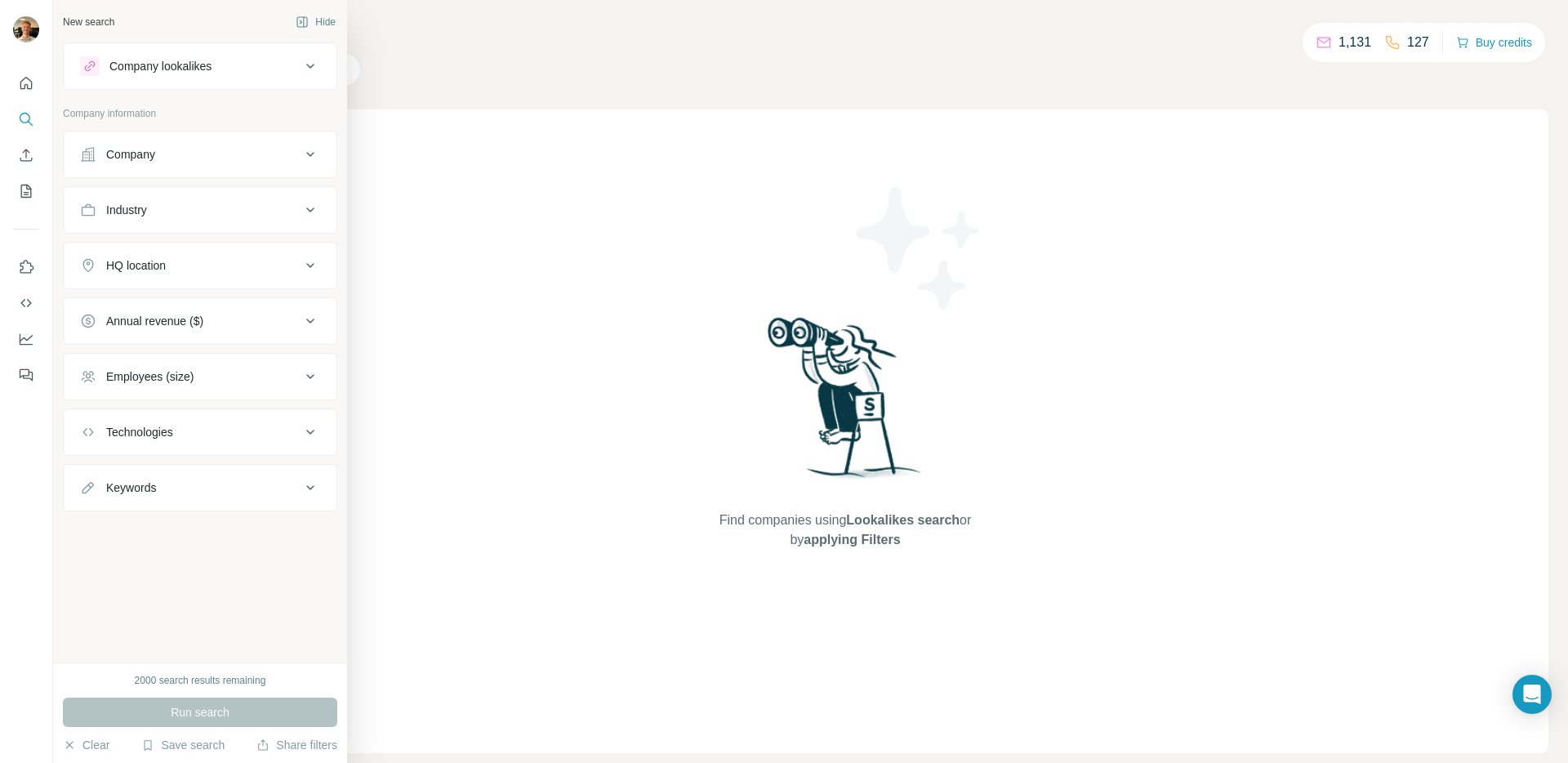
click at [227, 633] on div "New search Hide Company lookalikes Company information Company Industry HQ loca…" at bounding box center [199, 331] width 294 height 662
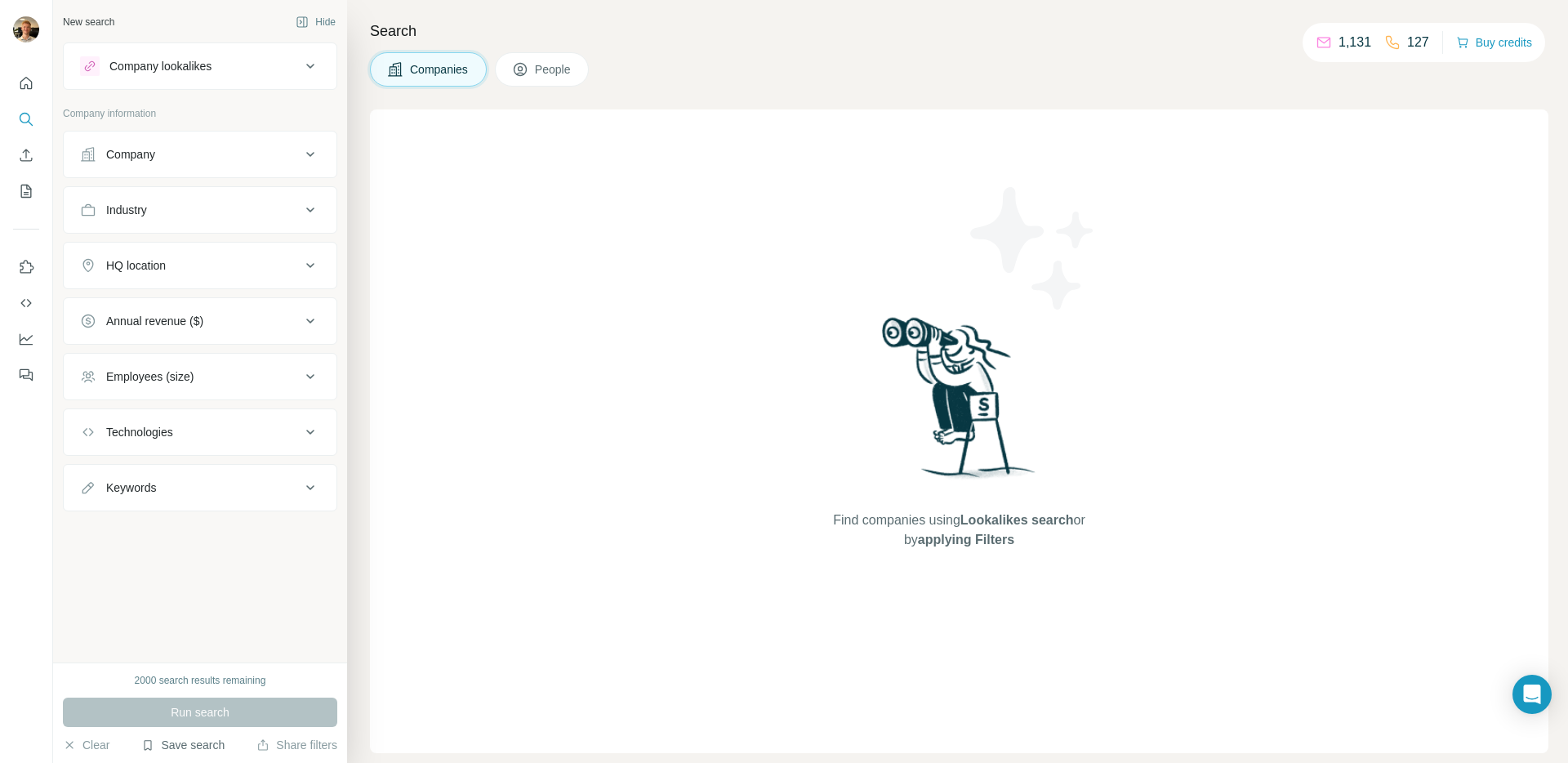
click at [205, 742] on button "Save search" at bounding box center [182, 744] width 84 height 16
click at [229, 717] on div "View my saved searches" at bounding box center [228, 716] width 172 height 33
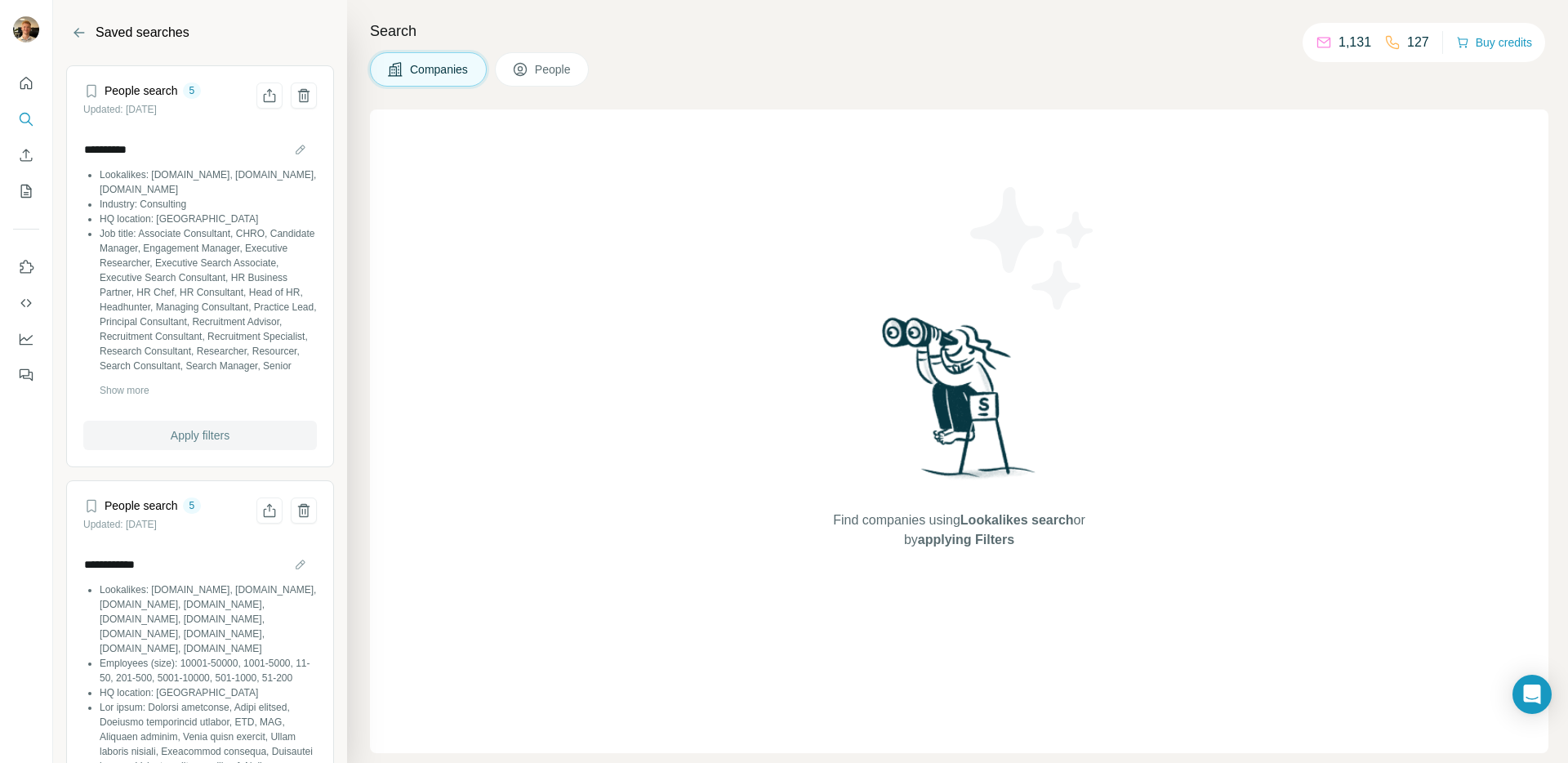
click at [197, 436] on span "Apply filters" at bounding box center [200, 435] width 59 height 16
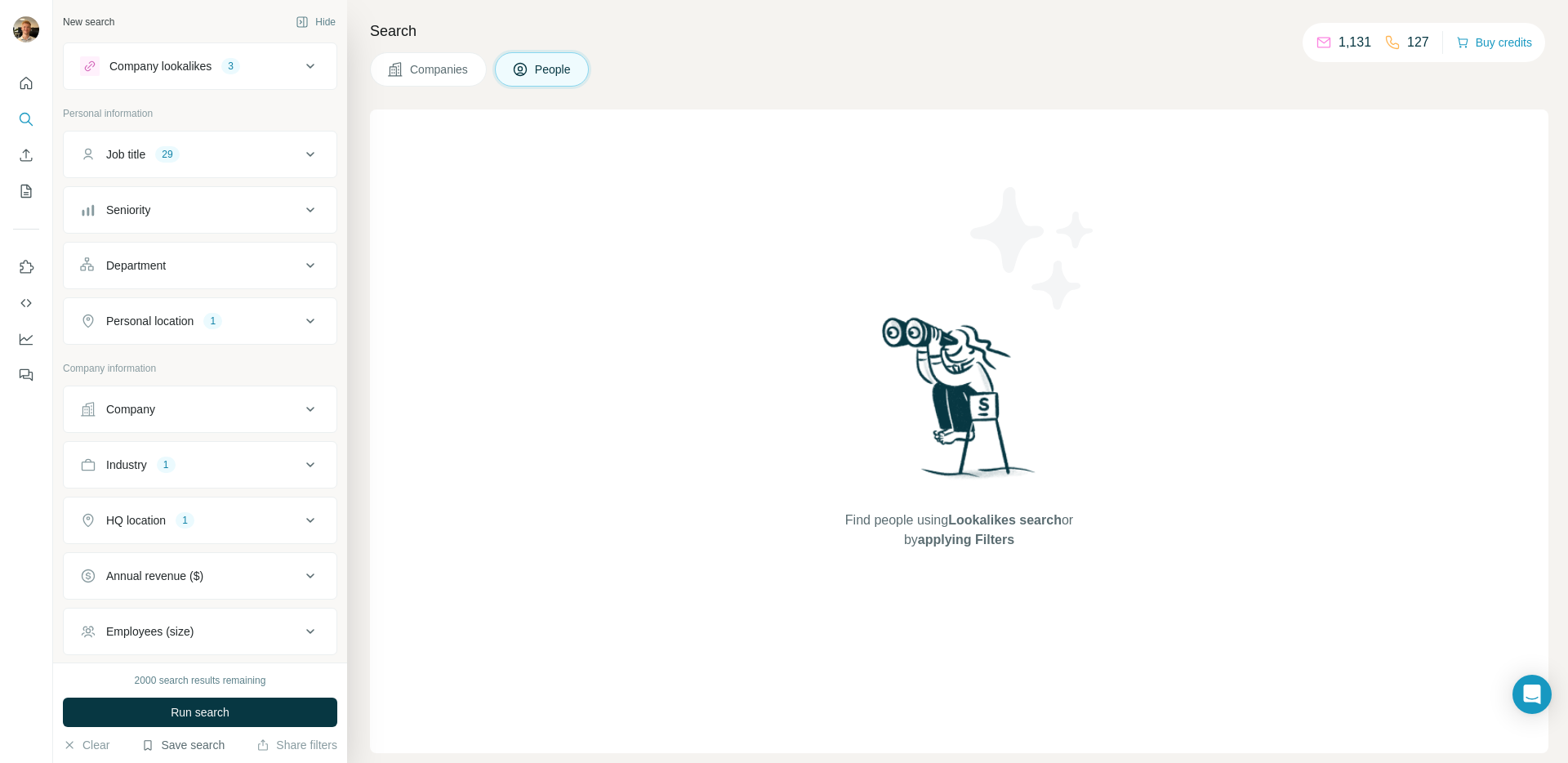
click at [197, 742] on button "Save search" at bounding box center [182, 744] width 84 height 16
click at [199, 700] on div "View my saved searches" at bounding box center [228, 716] width 172 height 33
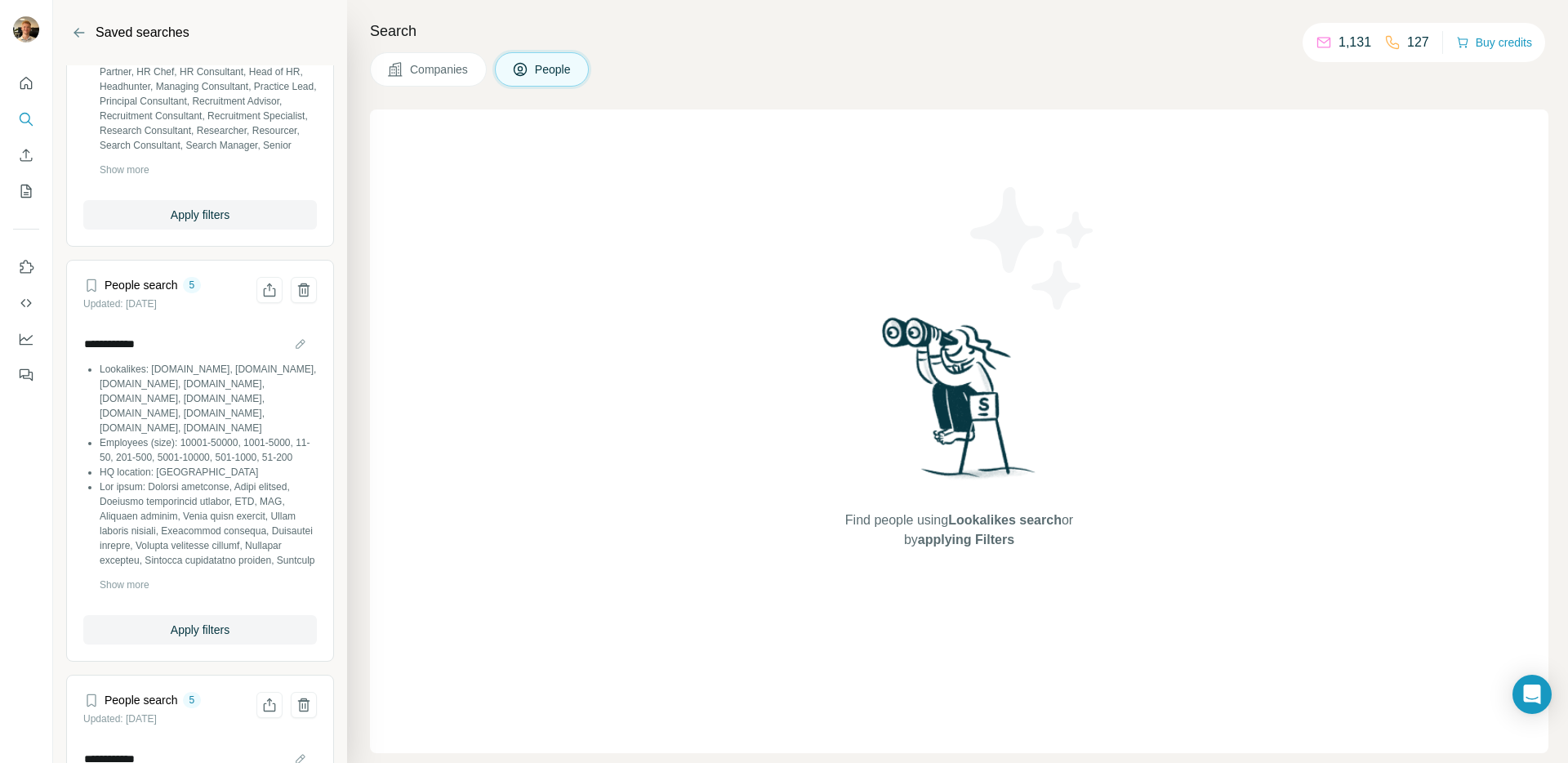
scroll to position [294, 0]
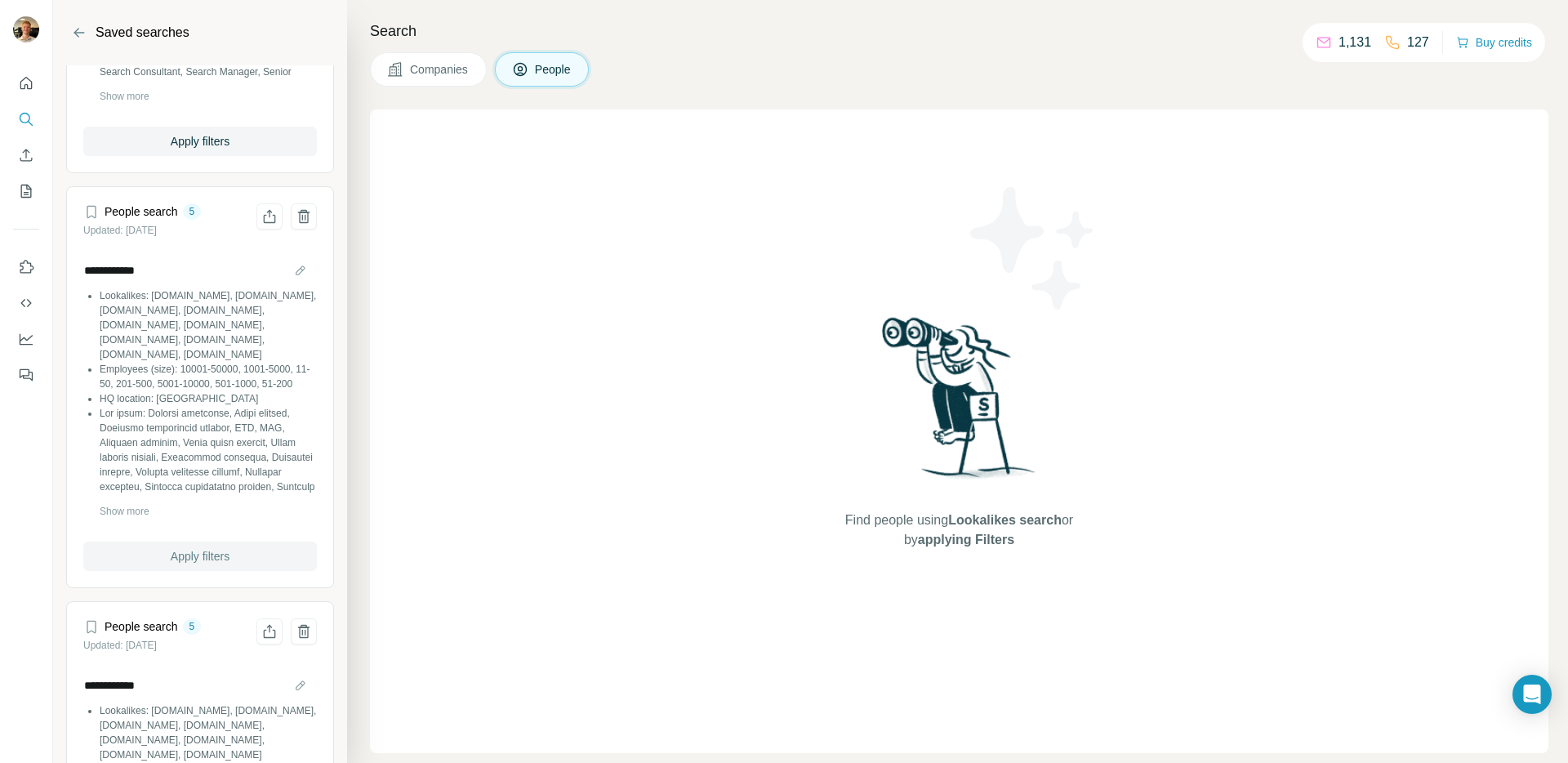
click at [219, 553] on span "Apply filters" at bounding box center [200, 555] width 59 height 16
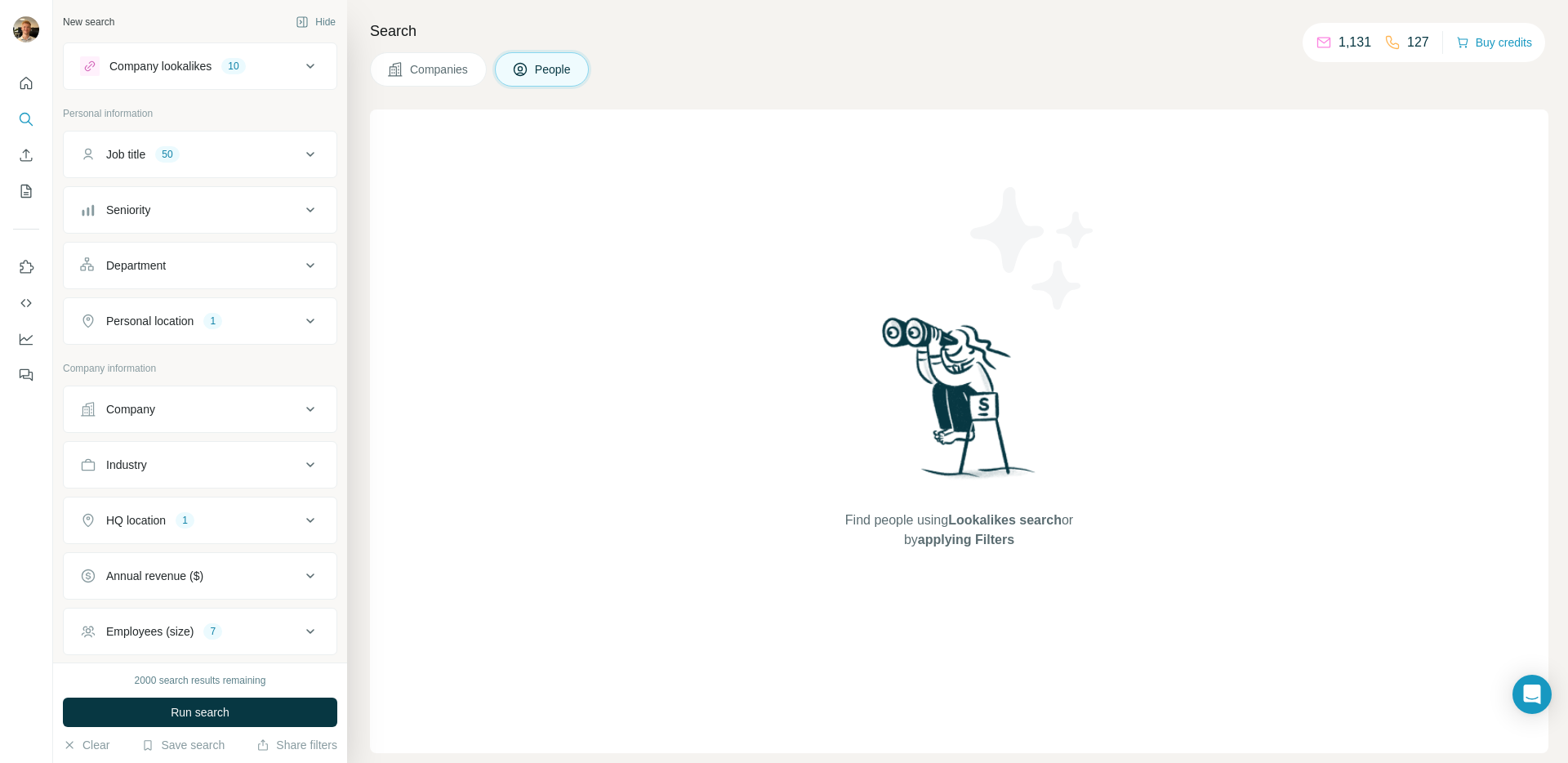
click at [215, 510] on button "HQ location 1" at bounding box center [200, 521] width 272 height 39
click at [191, 595] on icon "button" at bounding box center [197, 598] width 13 height 13
click at [135, 561] on input "text" at bounding box center [200, 560] width 241 height 29
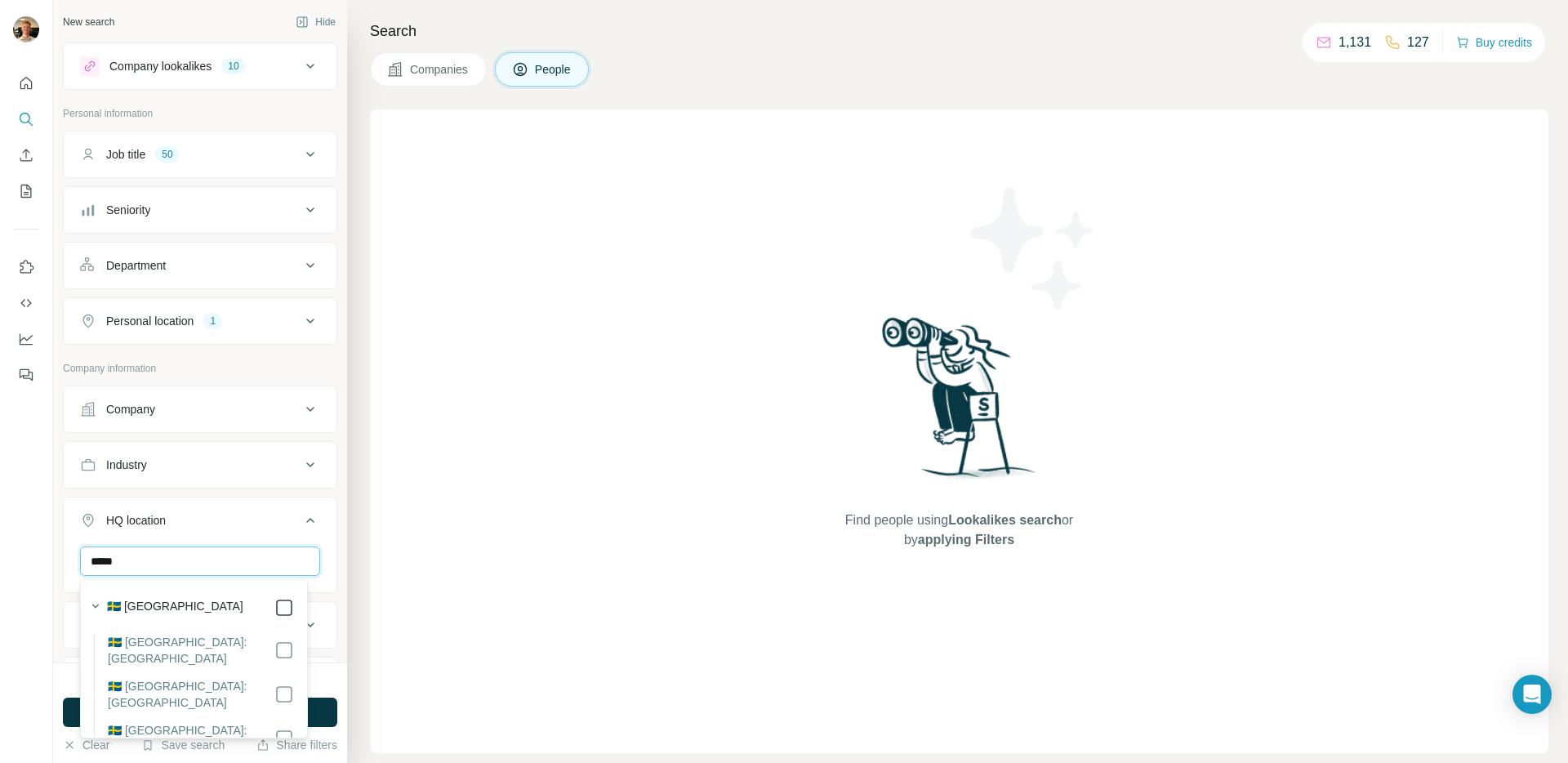
type input "*****"
click at [234, 495] on ul "Company Industry HQ location 1 ***** [GEOGRAPHIC_DATA] Clear all Annual revenue…" at bounding box center [200, 629] width 274 height 488
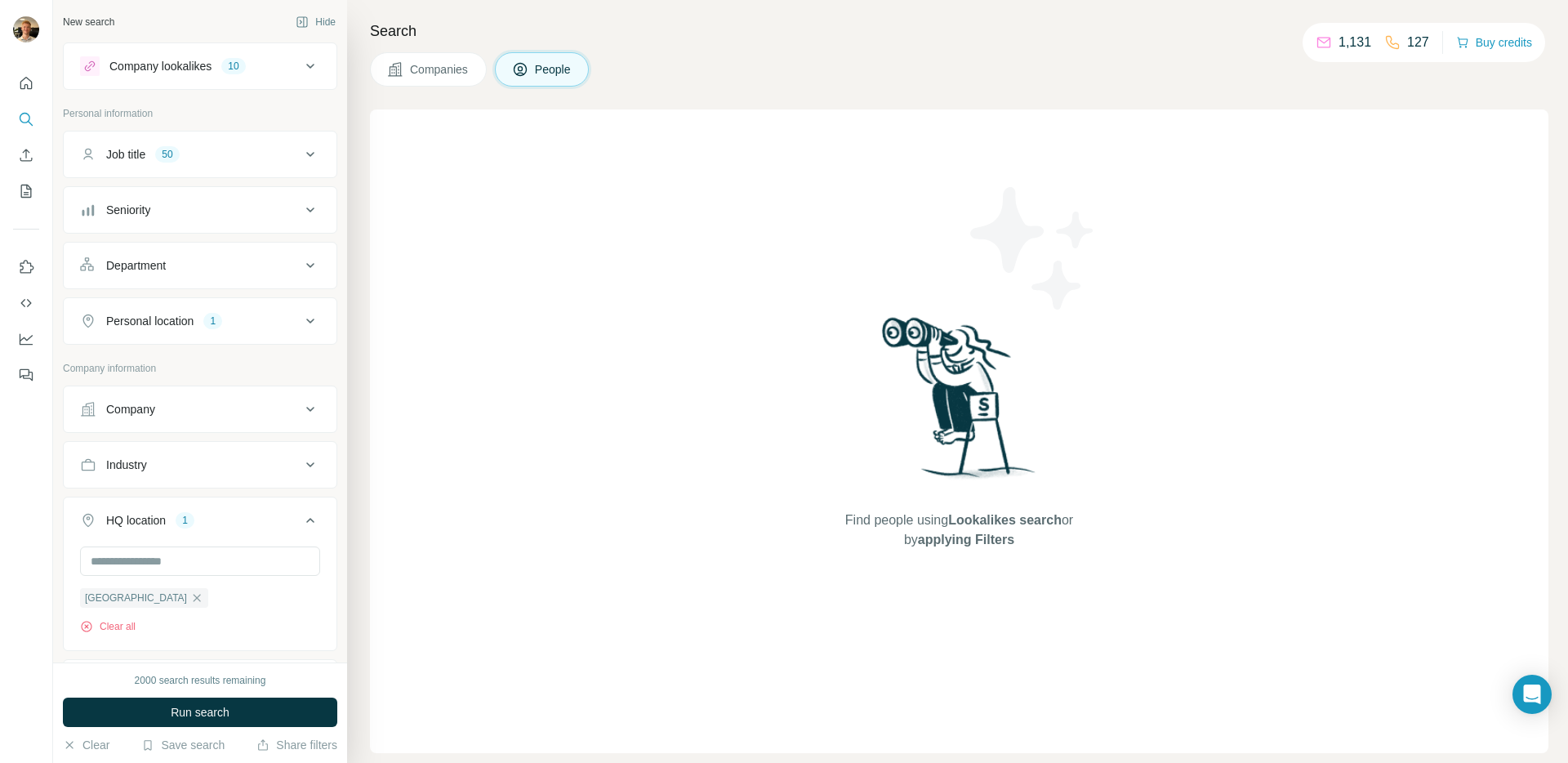
click at [211, 331] on button "Personal location 1" at bounding box center [200, 321] width 272 height 39
click at [191, 397] on icon "button" at bounding box center [197, 398] width 13 height 13
click at [134, 371] on input "text" at bounding box center [200, 361] width 241 height 29
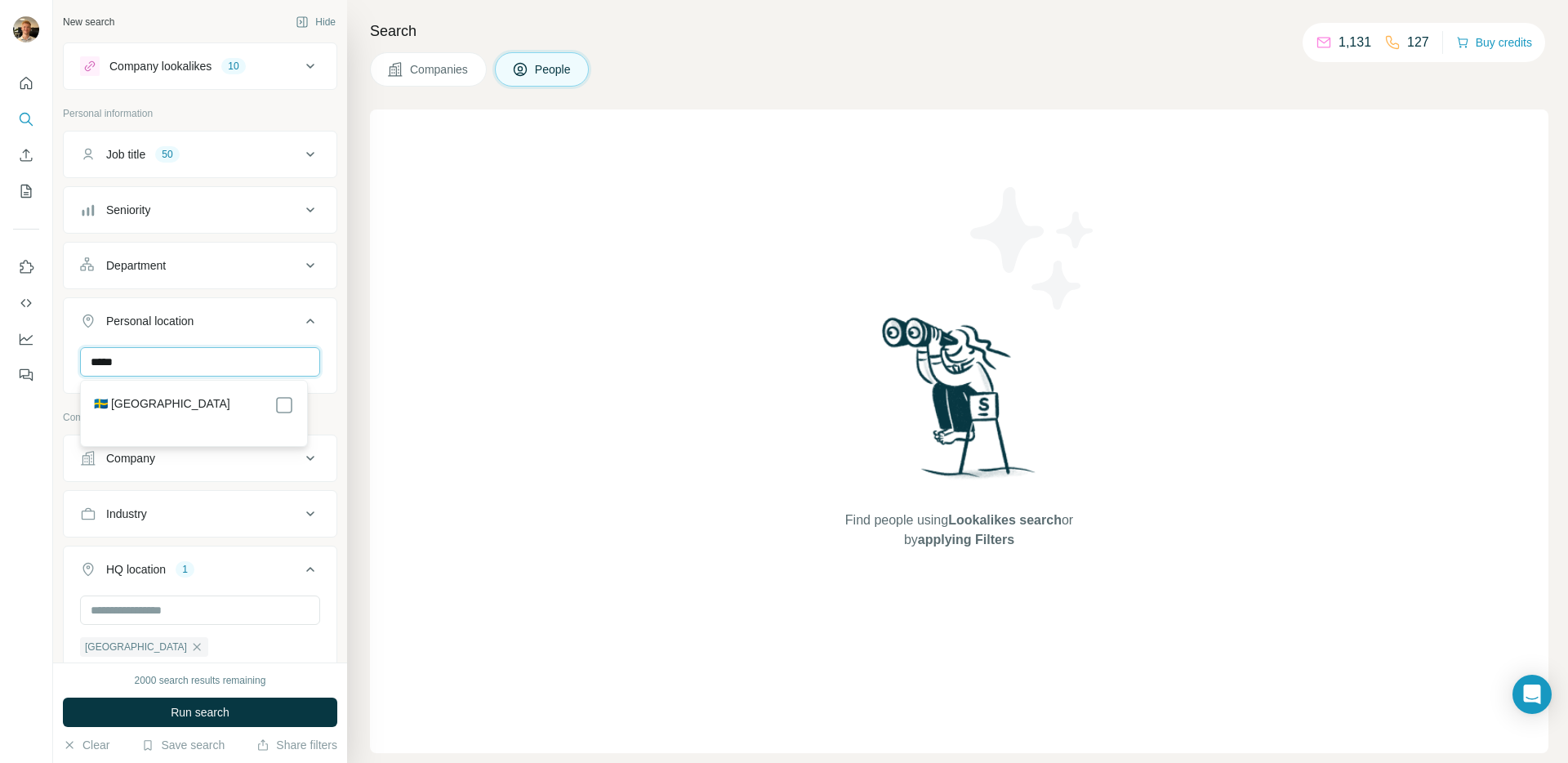
type input "*****"
click at [155, 402] on div "🇸🇪 [GEOGRAPHIC_DATA]" at bounding box center [194, 405] width 200 height 20
click at [195, 409] on div "🇸🇪 [GEOGRAPHIC_DATA]" at bounding box center [194, 405] width 200 height 20
click at [229, 480] on p "Company information" at bounding box center [200, 475] width 274 height 15
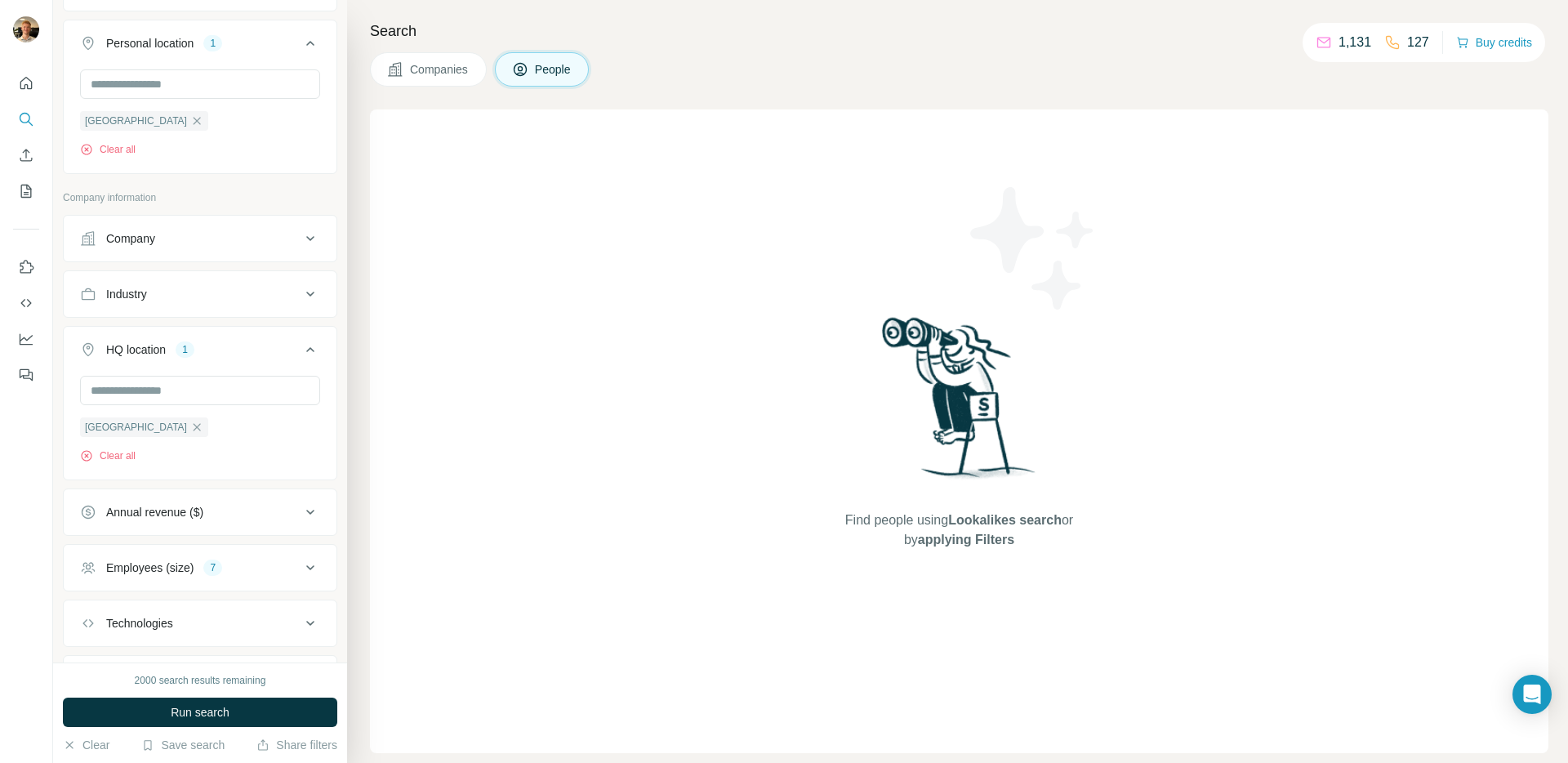
scroll to position [365, 0]
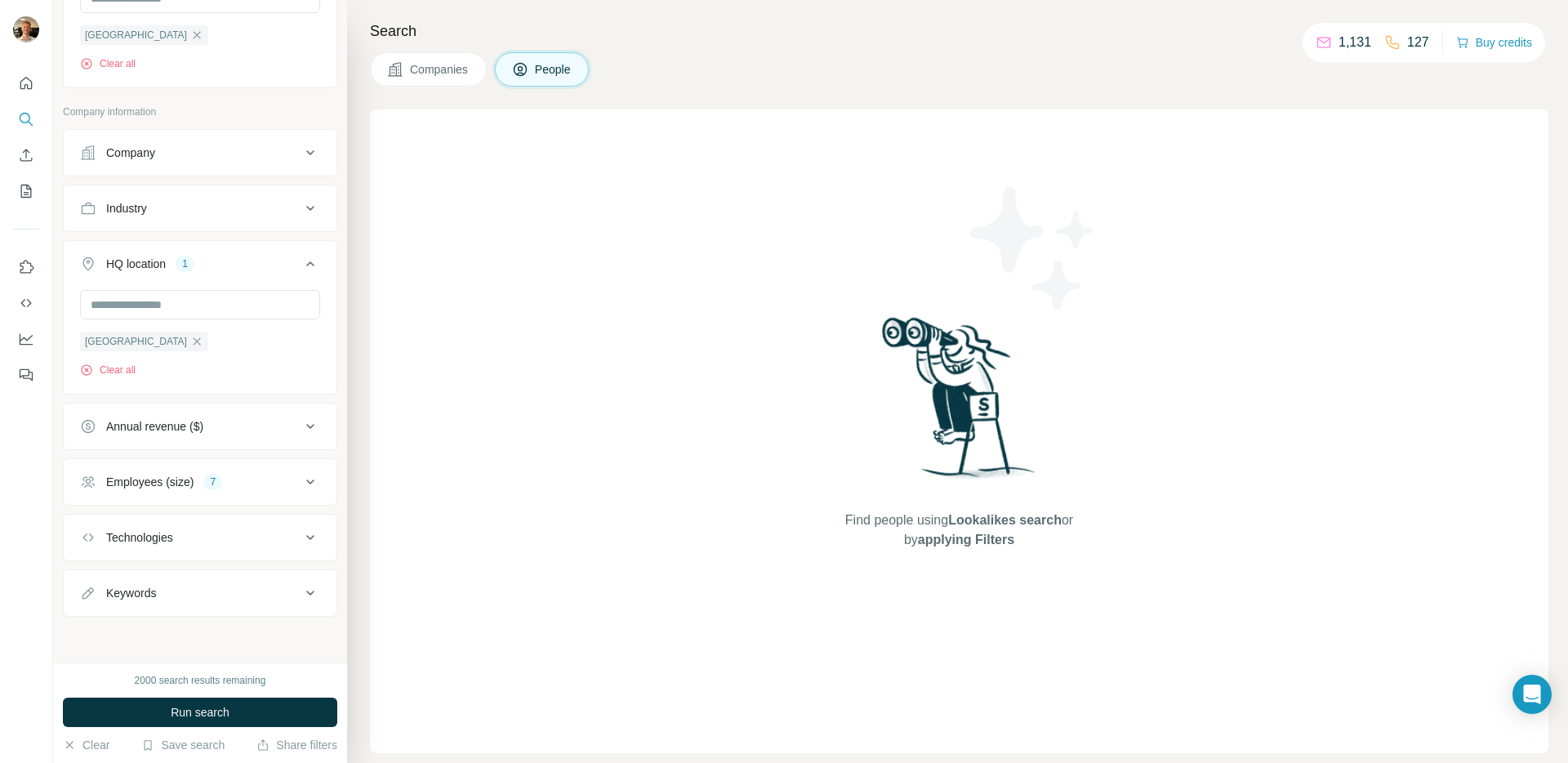
click at [265, 478] on div "Employees (size) 7" at bounding box center [190, 481] width 221 height 16
click at [265, 478] on div "Employees (size) 7" at bounding box center [190, 479] width 221 height 16
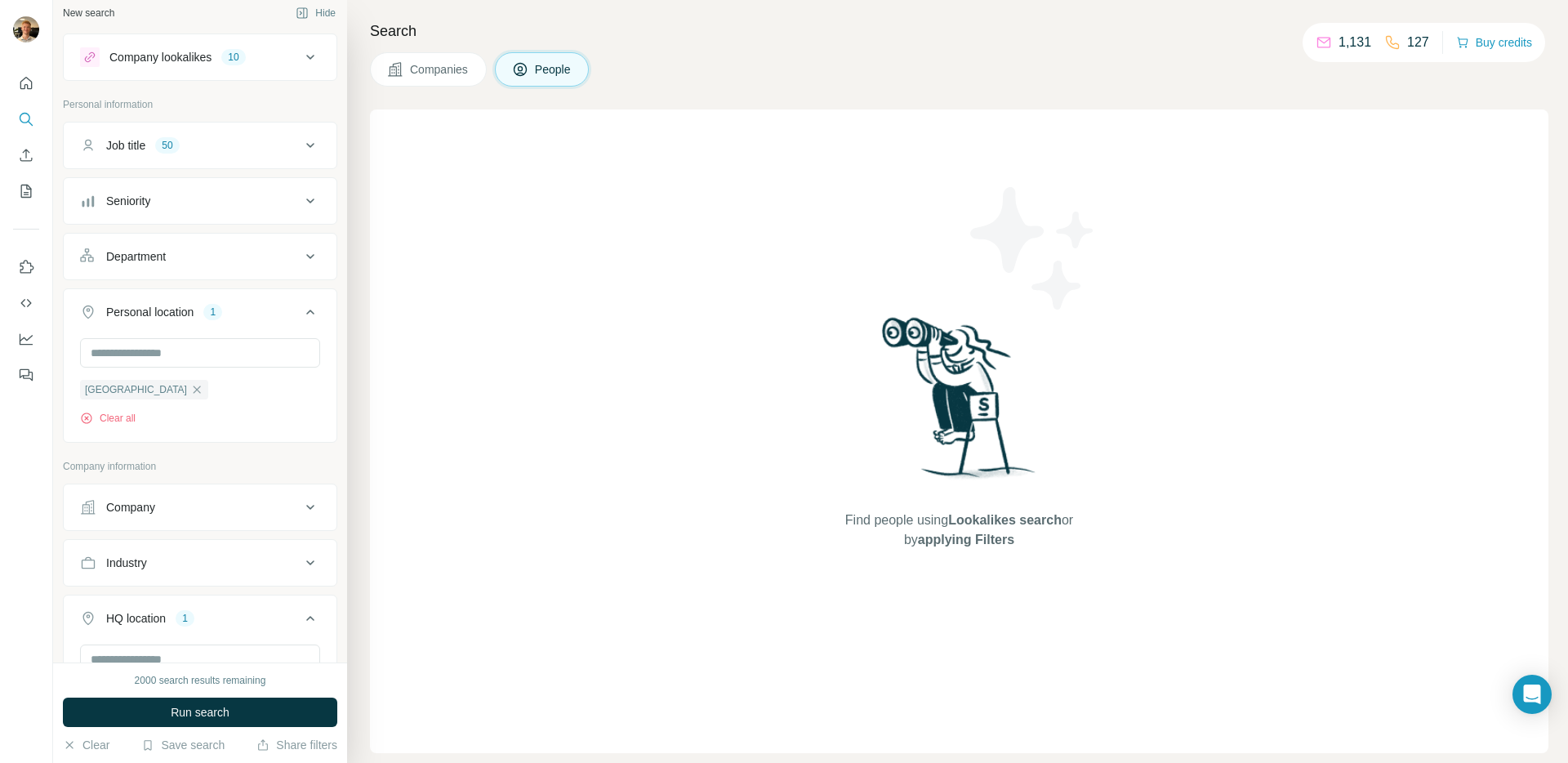
scroll to position [0, 0]
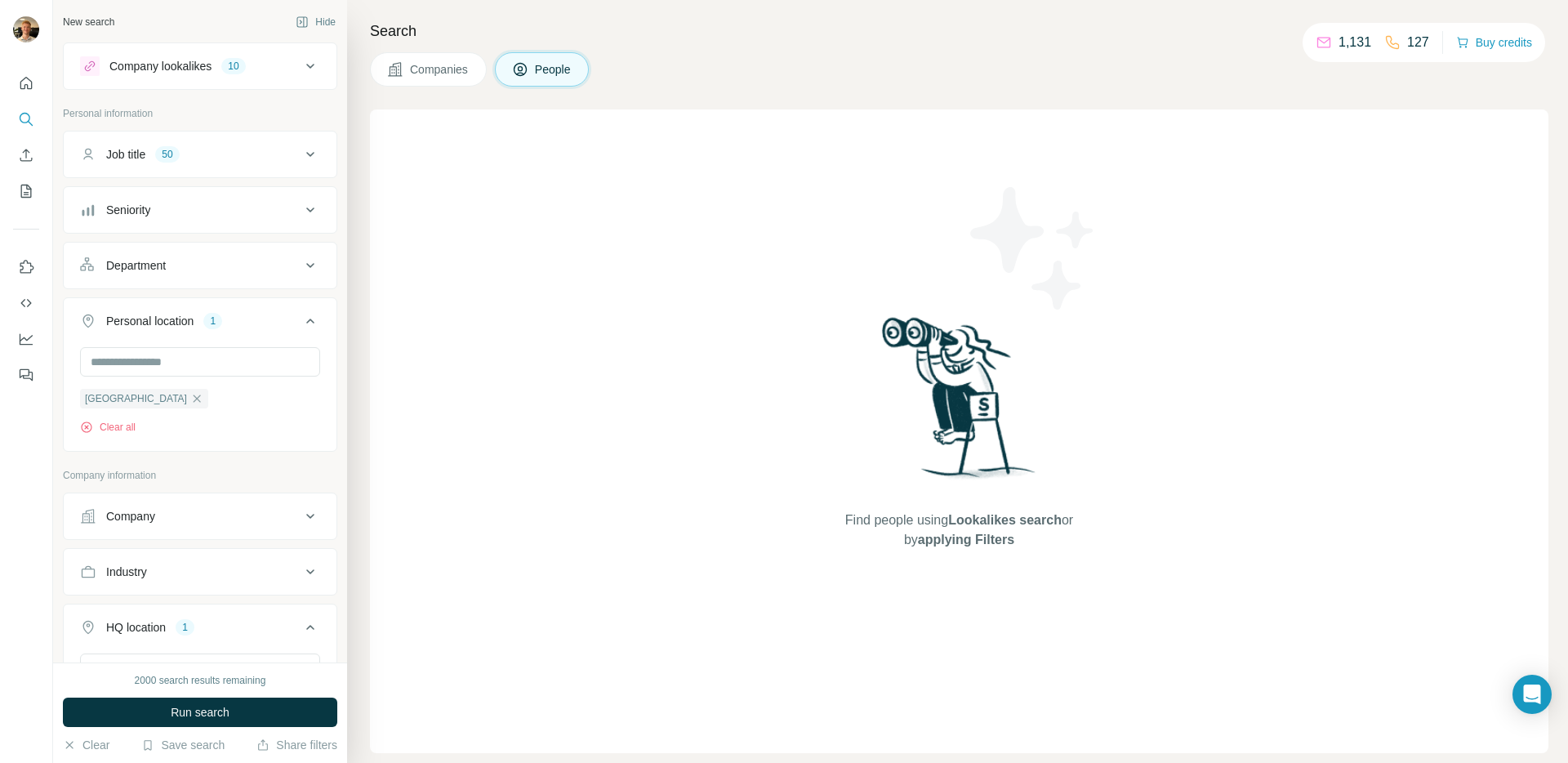
click at [239, 164] on button "Job title 50" at bounding box center [200, 154] width 272 height 39
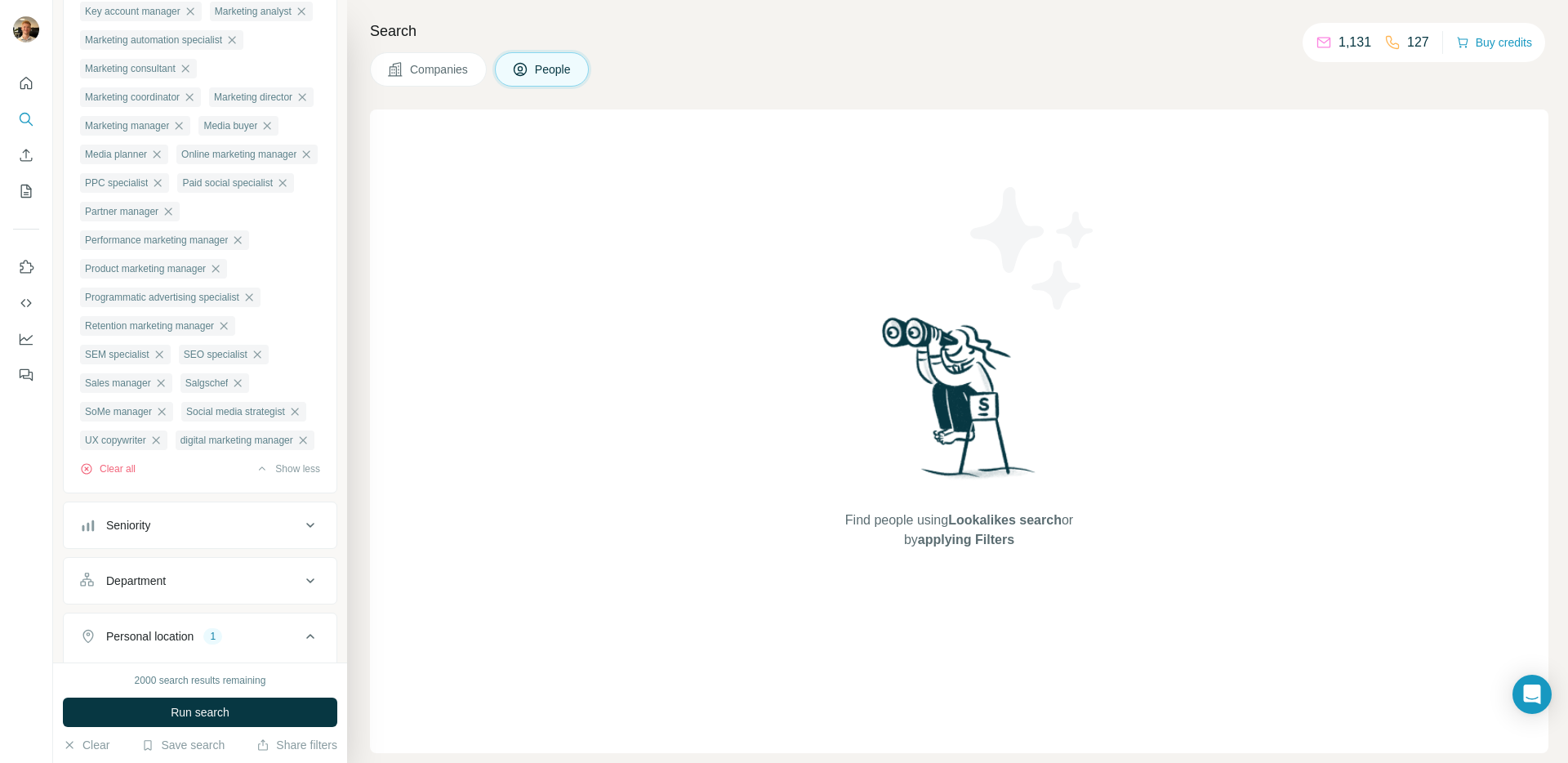
scroll to position [834, 0]
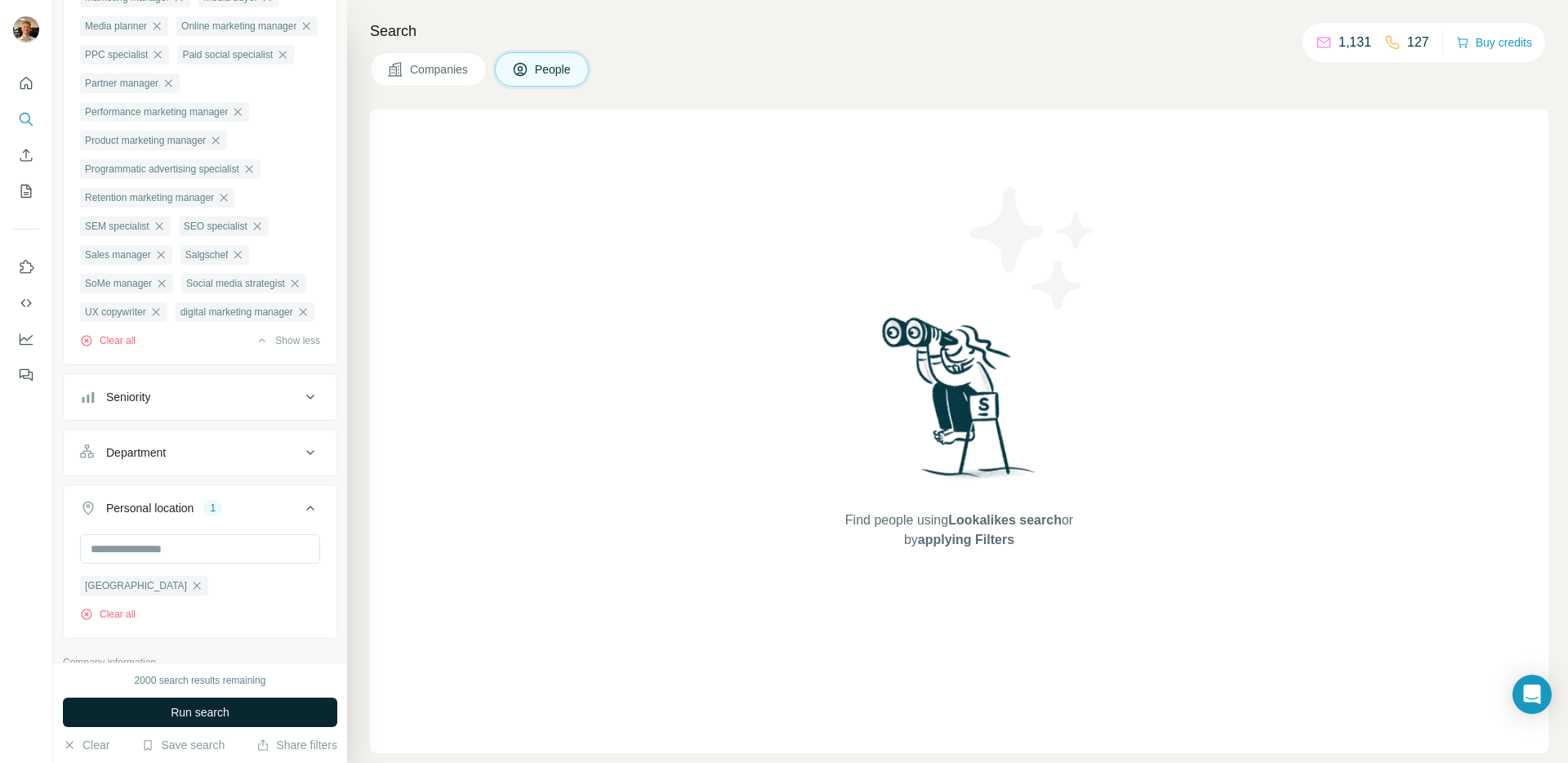
click at [248, 719] on button "Run search" at bounding box center [200, 711] width 274 height 29
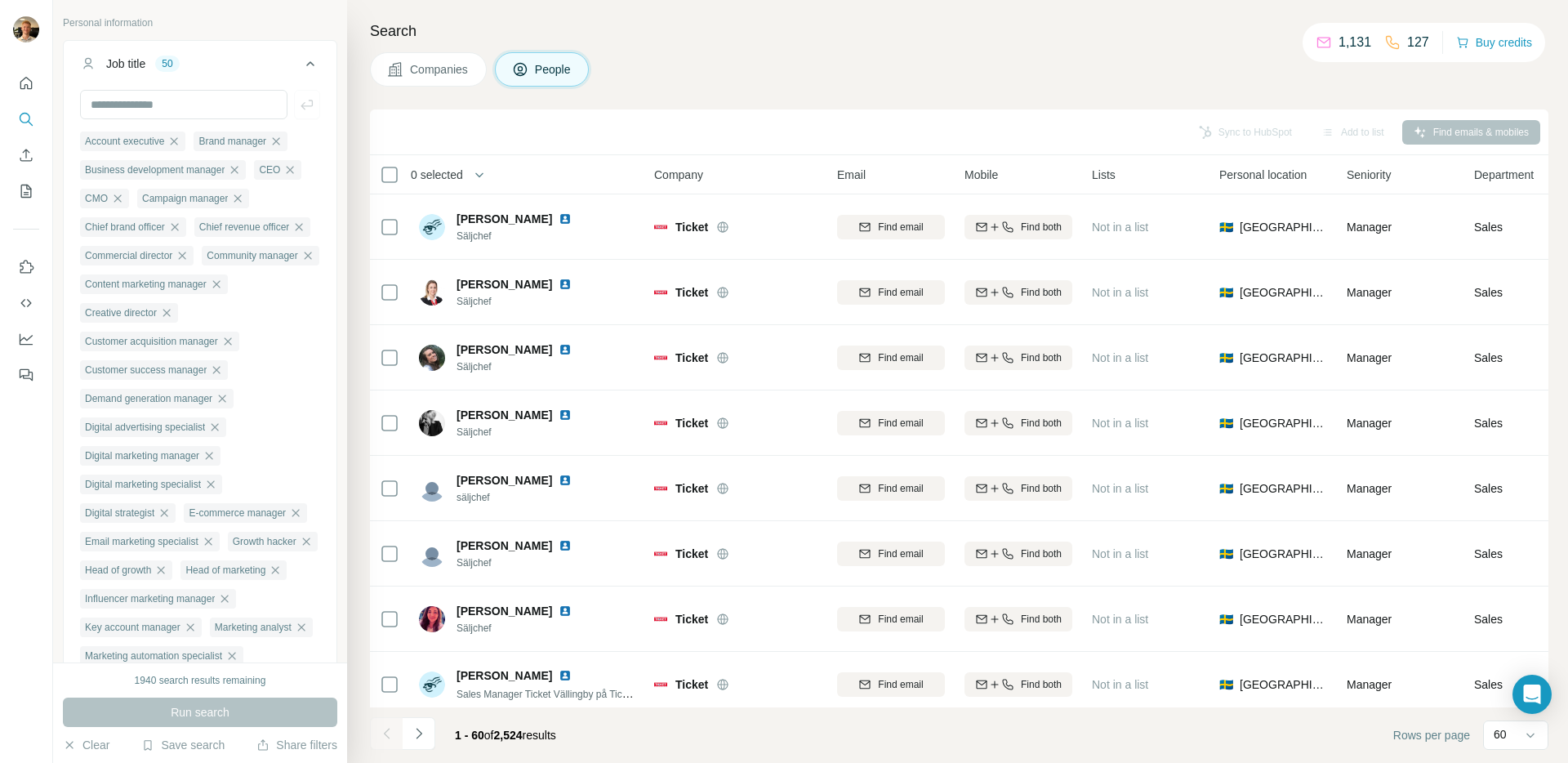
scroll to position [86, 0]
click at [241, 175] on icon "button" at bounding box center [234, 174] width 13 height 13
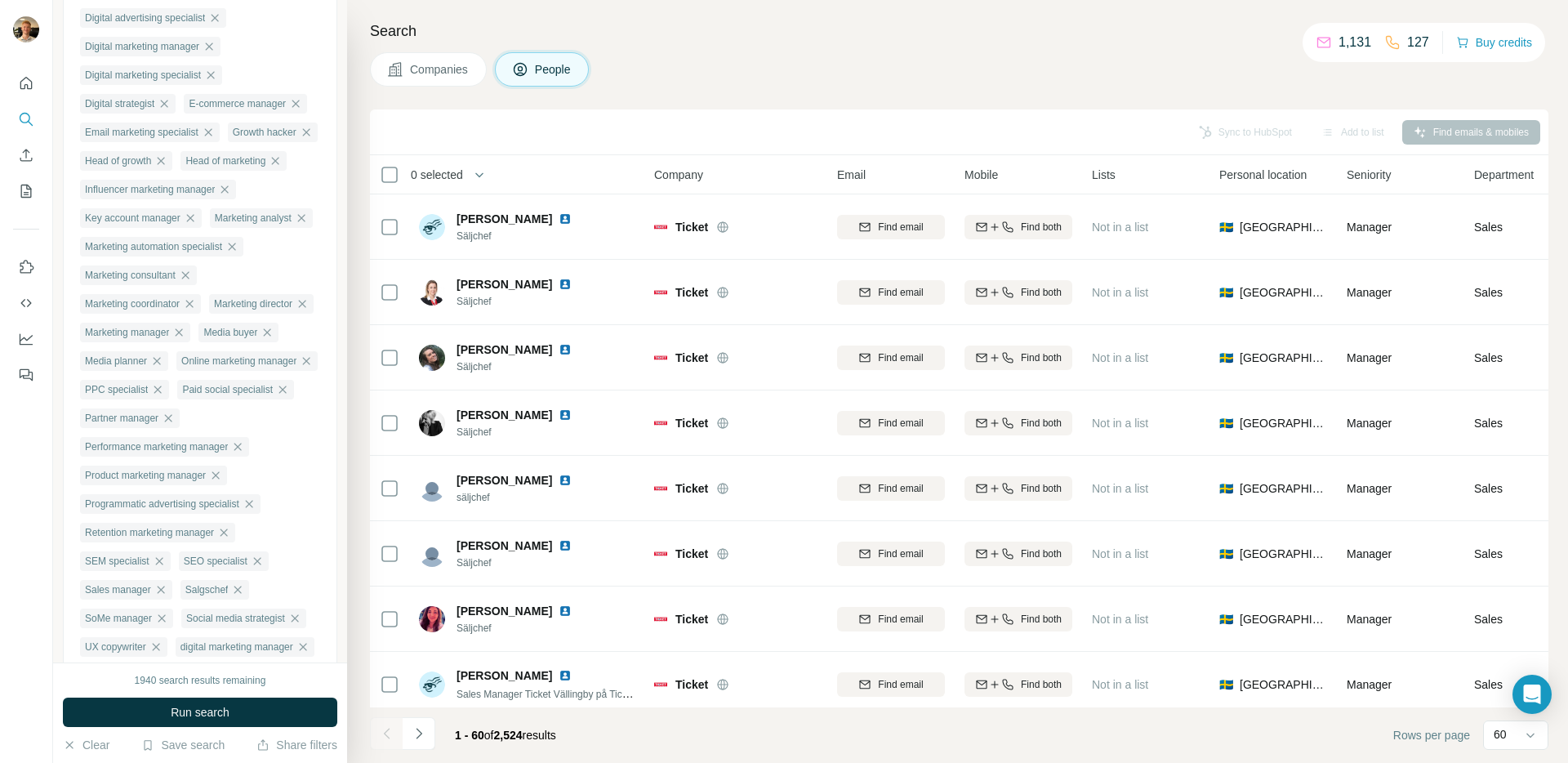
scroll to position [475, 0]
click at [194, 218] on icon "button" at bounding box center [190, 214] width 8 height 8
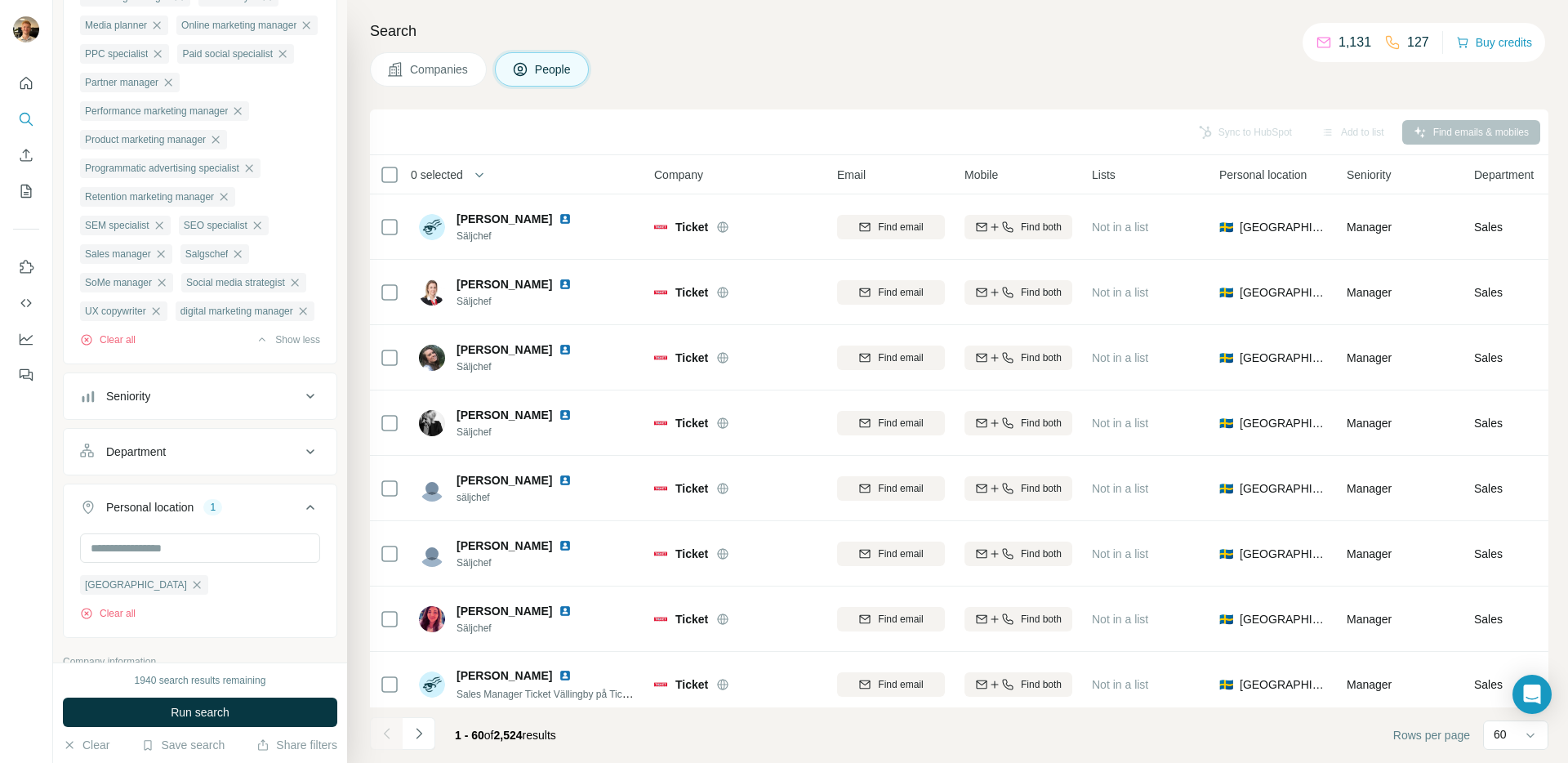
scroll to position [808, 0]
click at [256, 174] on icon "button" at bounding box center [249, 167] width 13 height 13
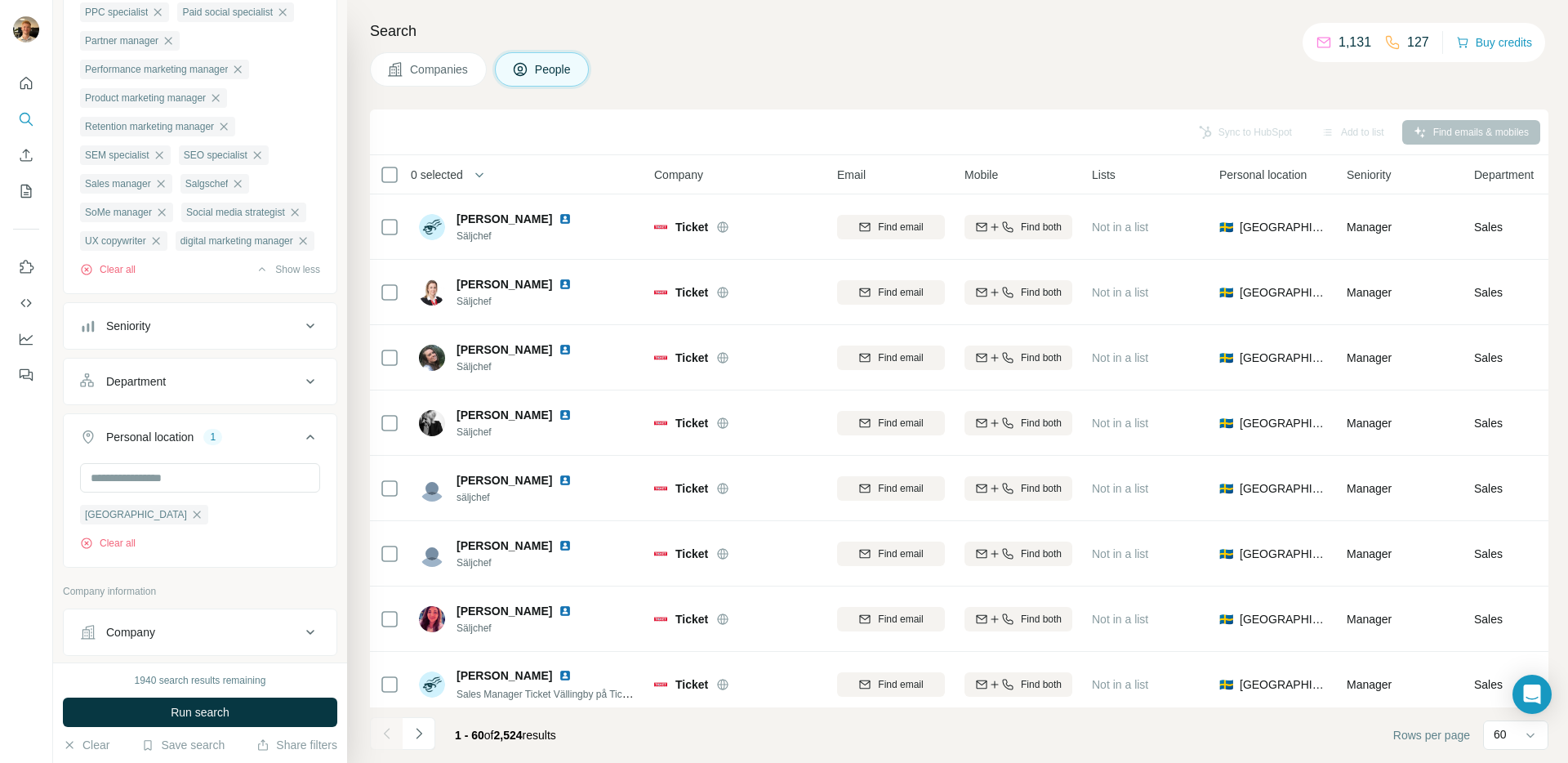
scroll to position [849, 0]
click at [243, 190] on icon "button" at bounding box center [238, 183] width 13 height 13
click at [164, 190] on icon "button" at bounding box center [161, 183] width 13 height 13
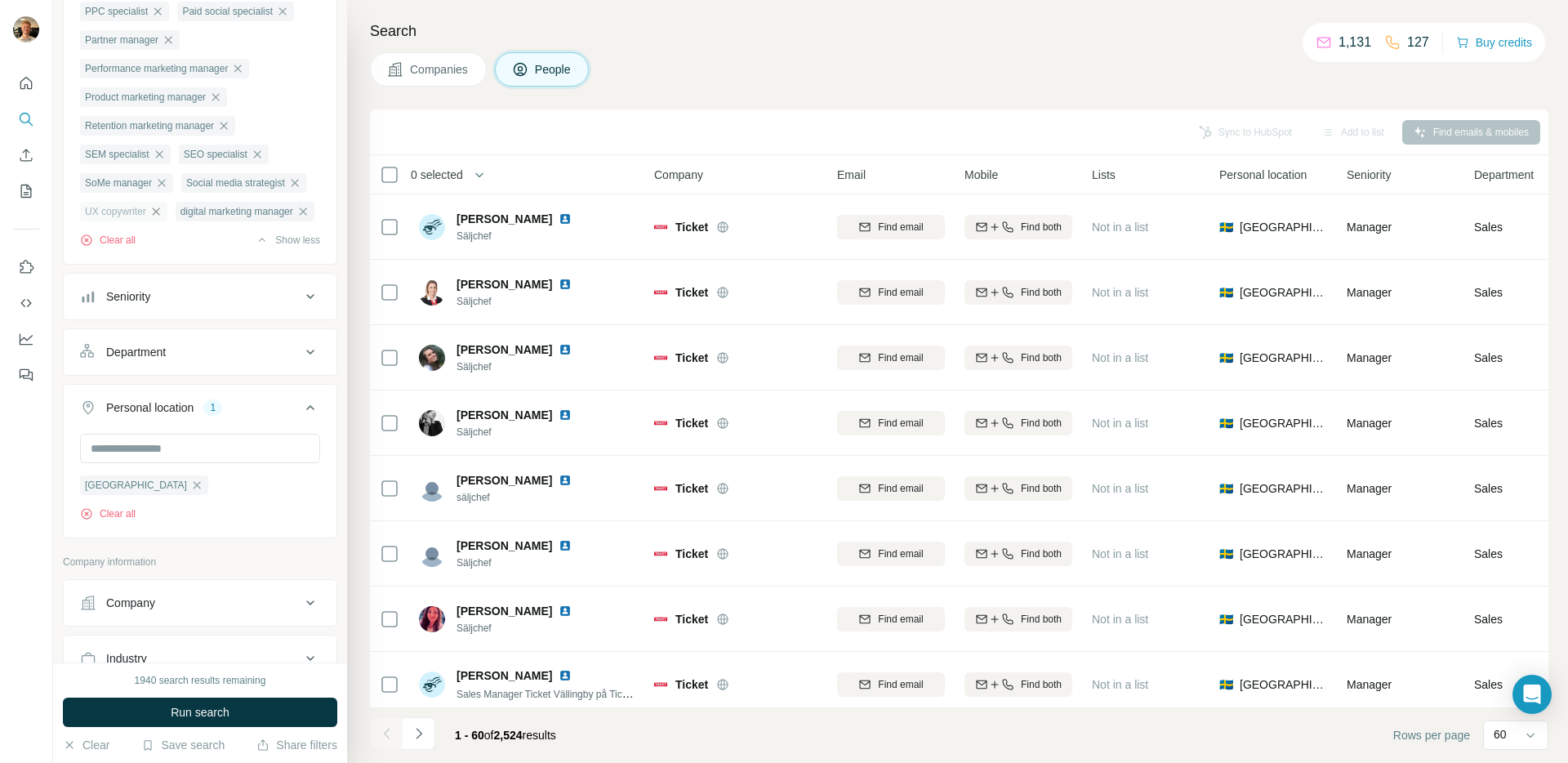
click at [160, 218] on icon "button" at bounding box center [156, 211] width 13 height 13
click at [260, 709] on button "Run search" at bounding box center [200, 711] width 274 height 29
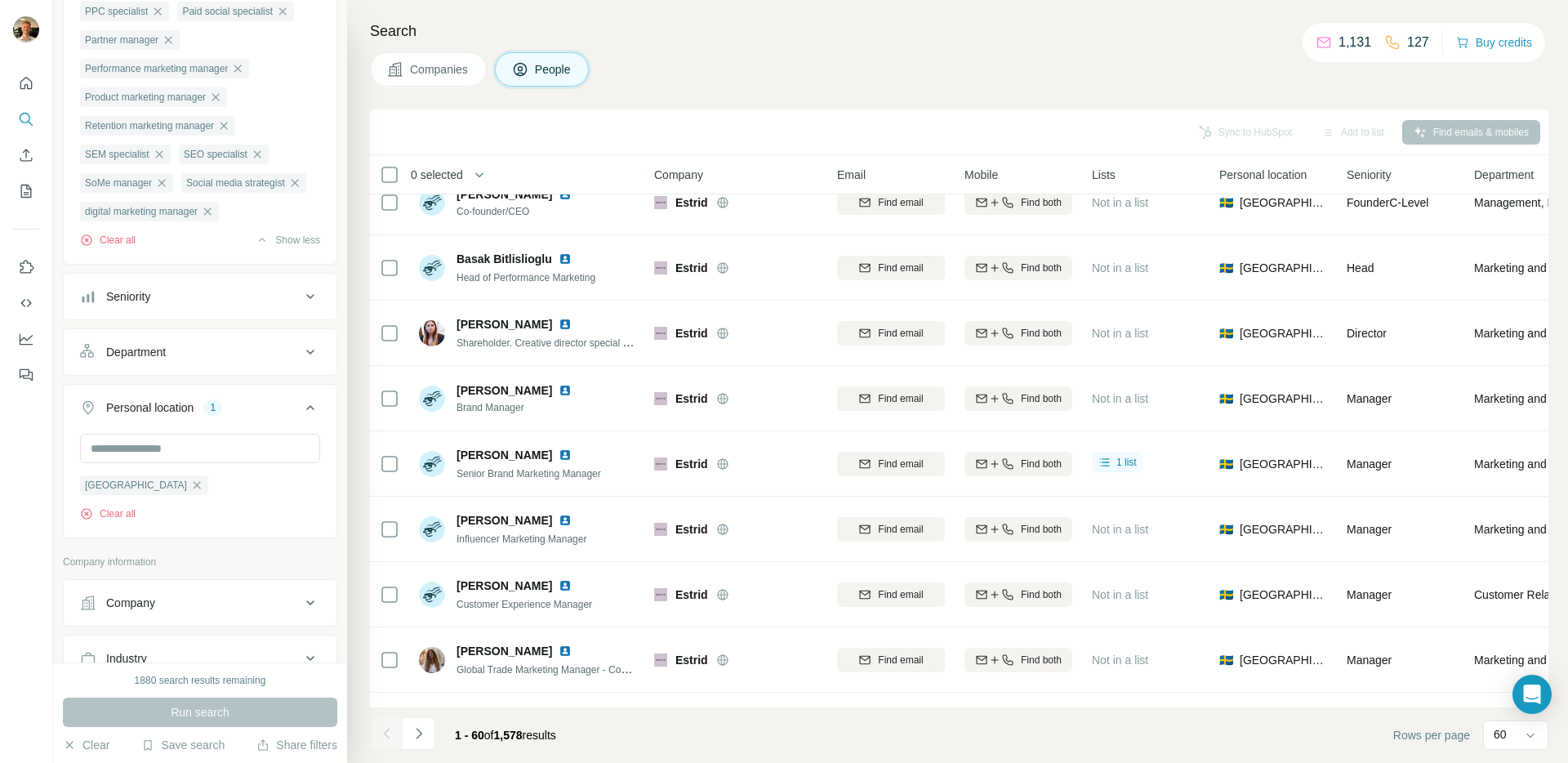
scroll to position [971, 0]
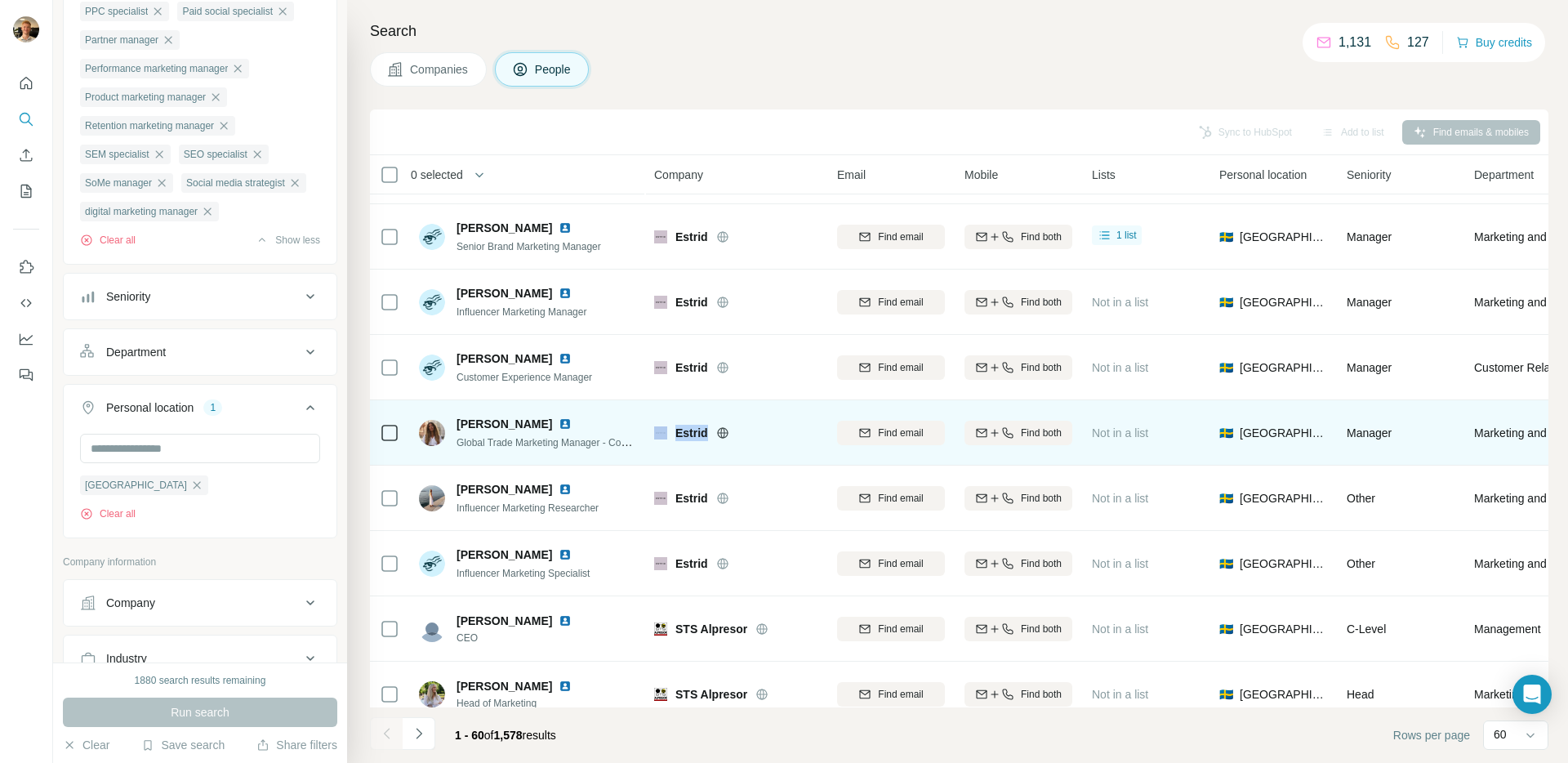
drag, startPoint x: 707, startPoint y: 433, endPoint x: 659, endPoint y: 429, distance: 48.2
click at [659, 429] on div "Estrid" at bounding box center [736, 432] width 163 height 16
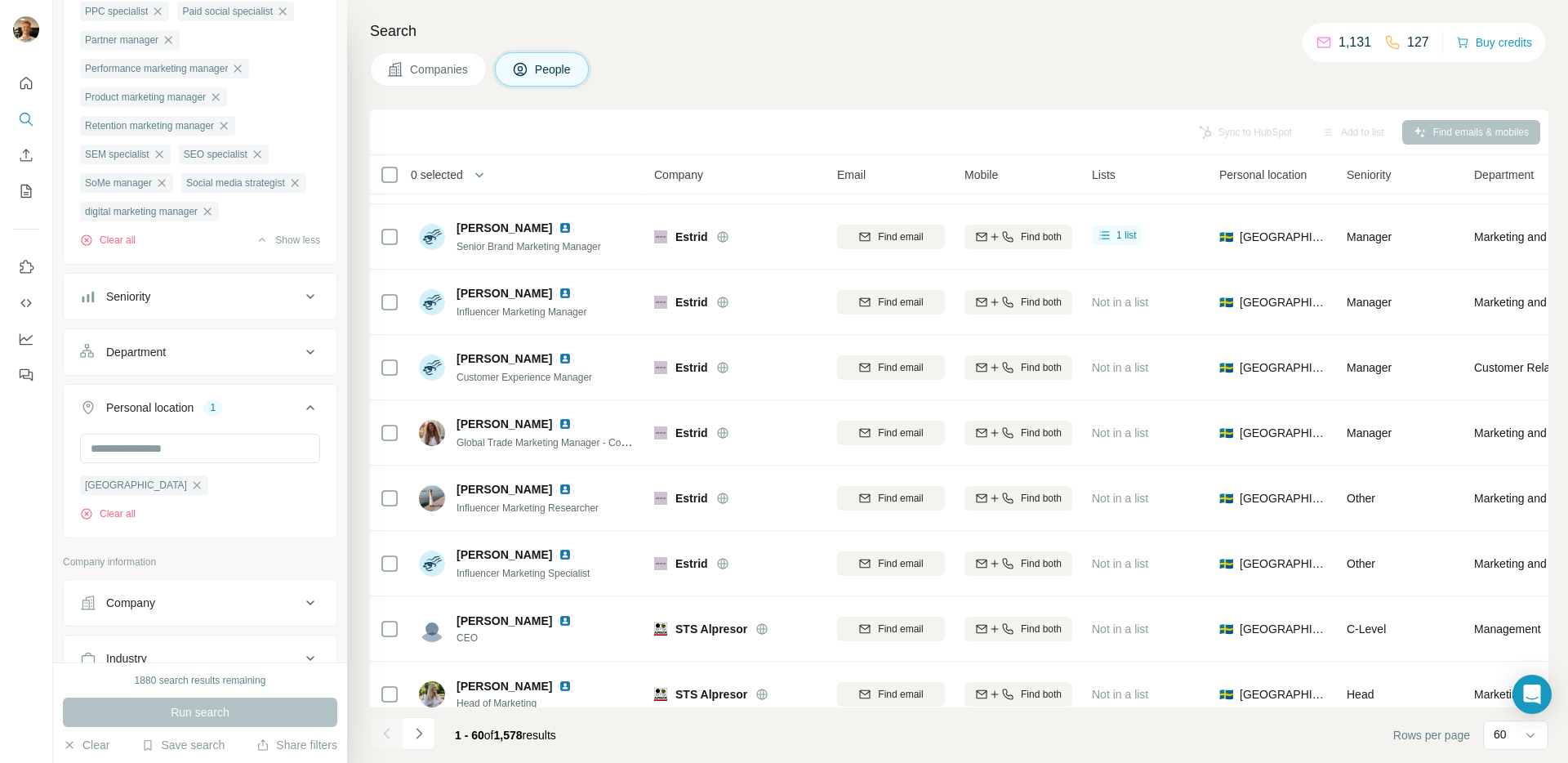
click at [631, 124] on div "Sync to HubSpot Add to list Find emails & mobiles" at bounding box center [958, 132] width 1162 height 28
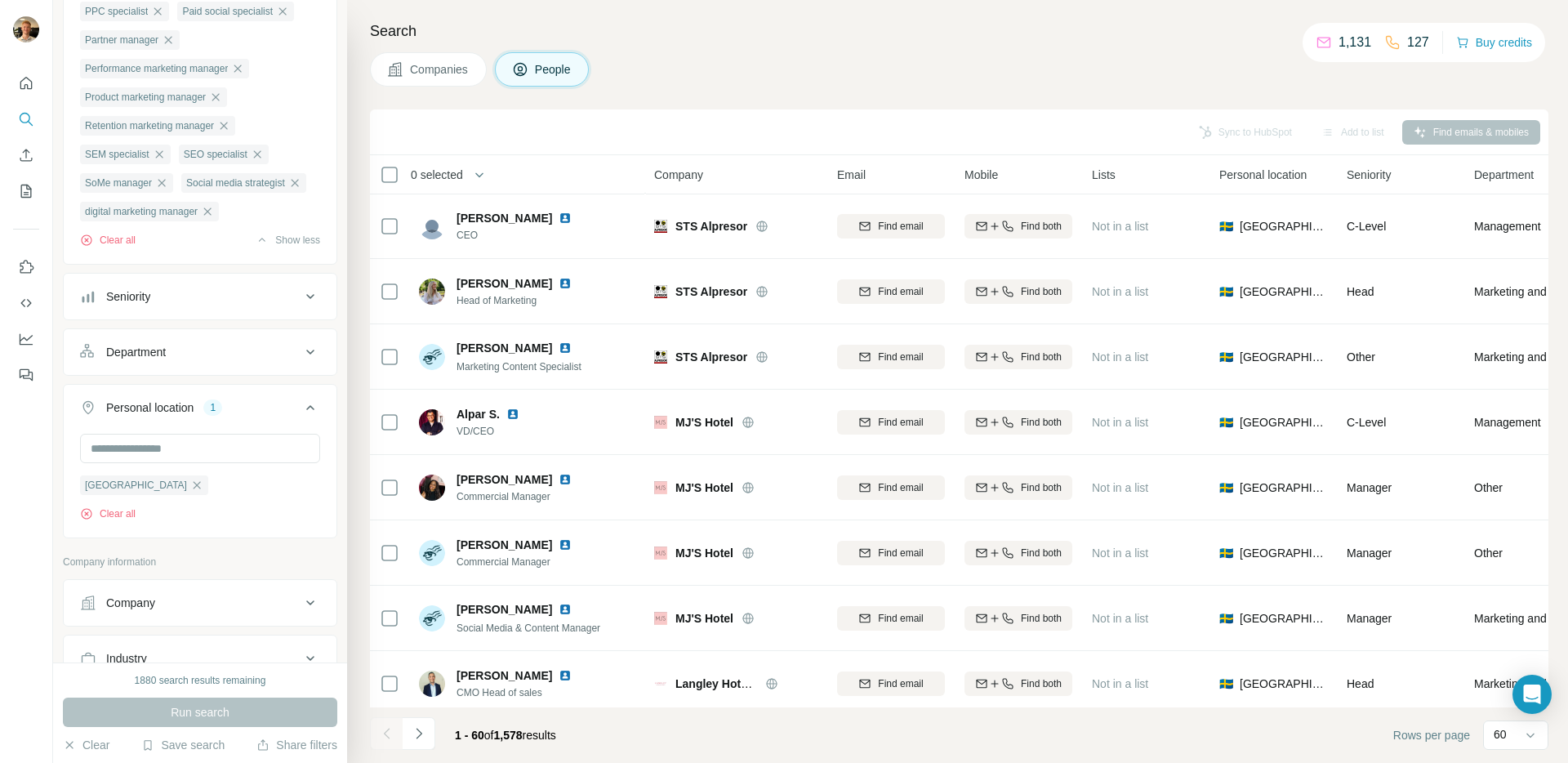
scroll to position [1382, 0]
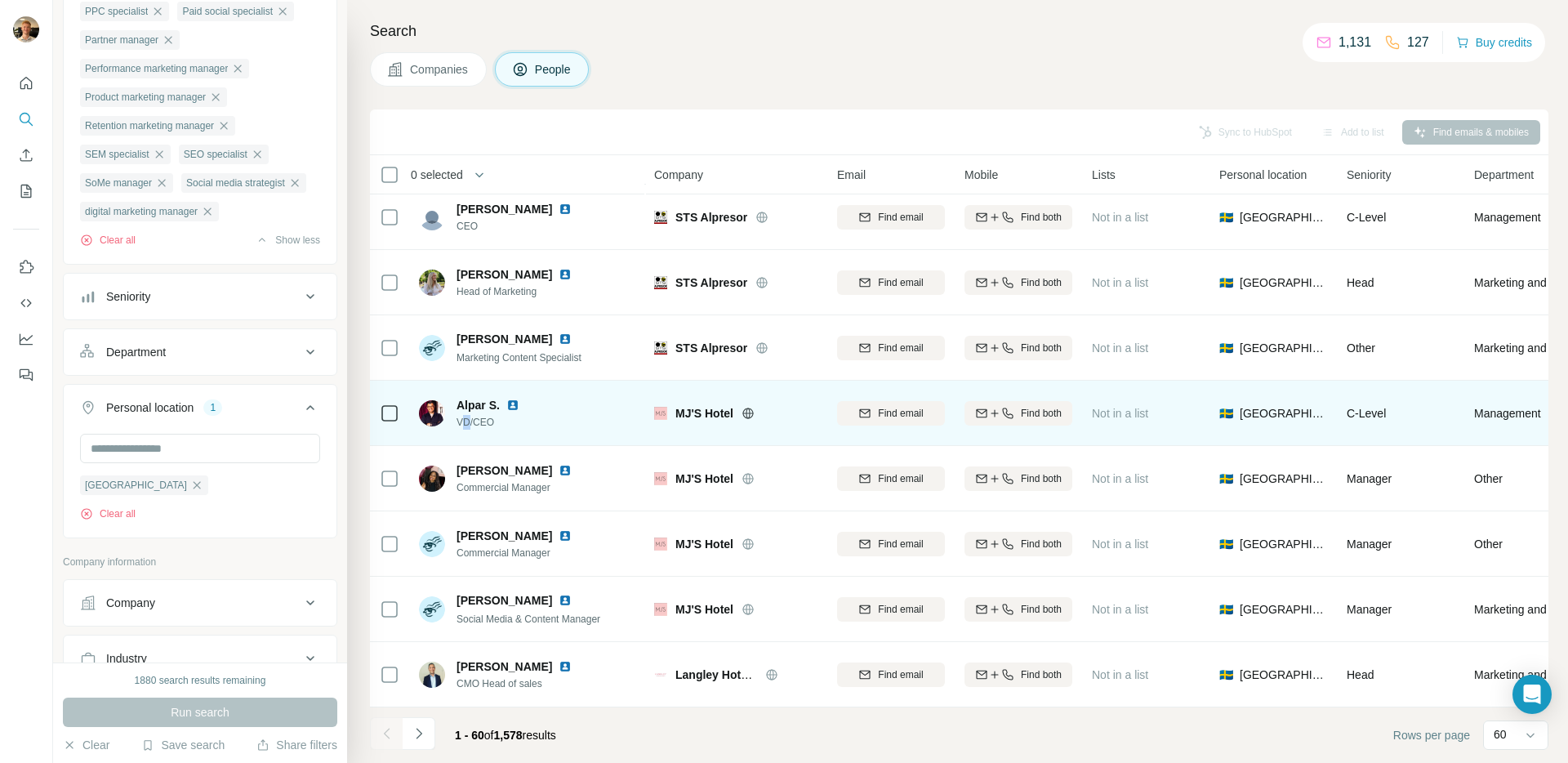
click at [461, 423] on span "VD/CEO" at bounding box center [498, 423] width 83 height 15
click at [471, 422] on span "VD/CEO" at bounding box center [498, 423] width 83 height 15
click at [516, 402] on img at bounding box center [513, 405] width 13 height 13
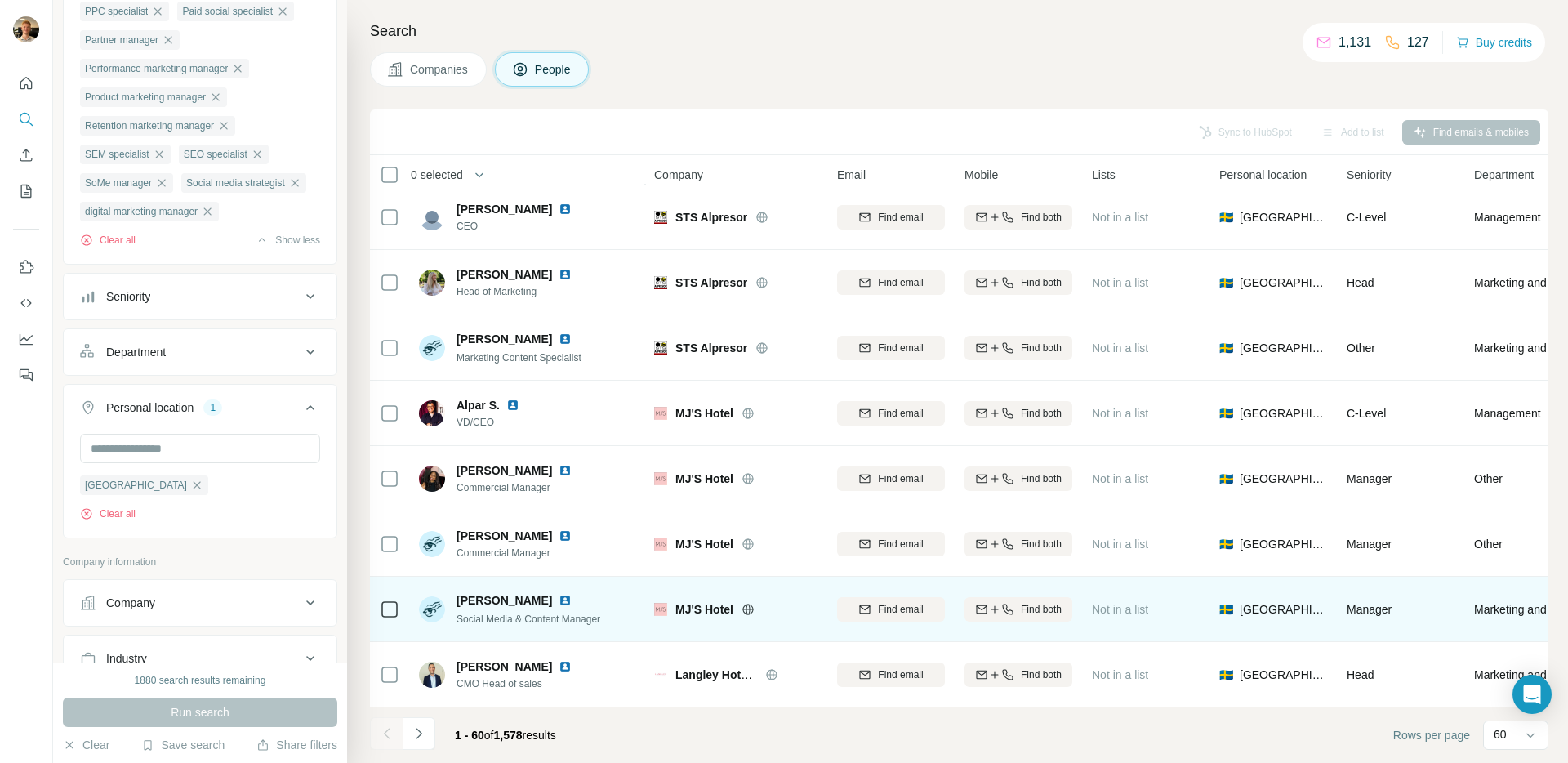
click at [558, 600] on img at bounding box center [565, 600] width 13 height 13
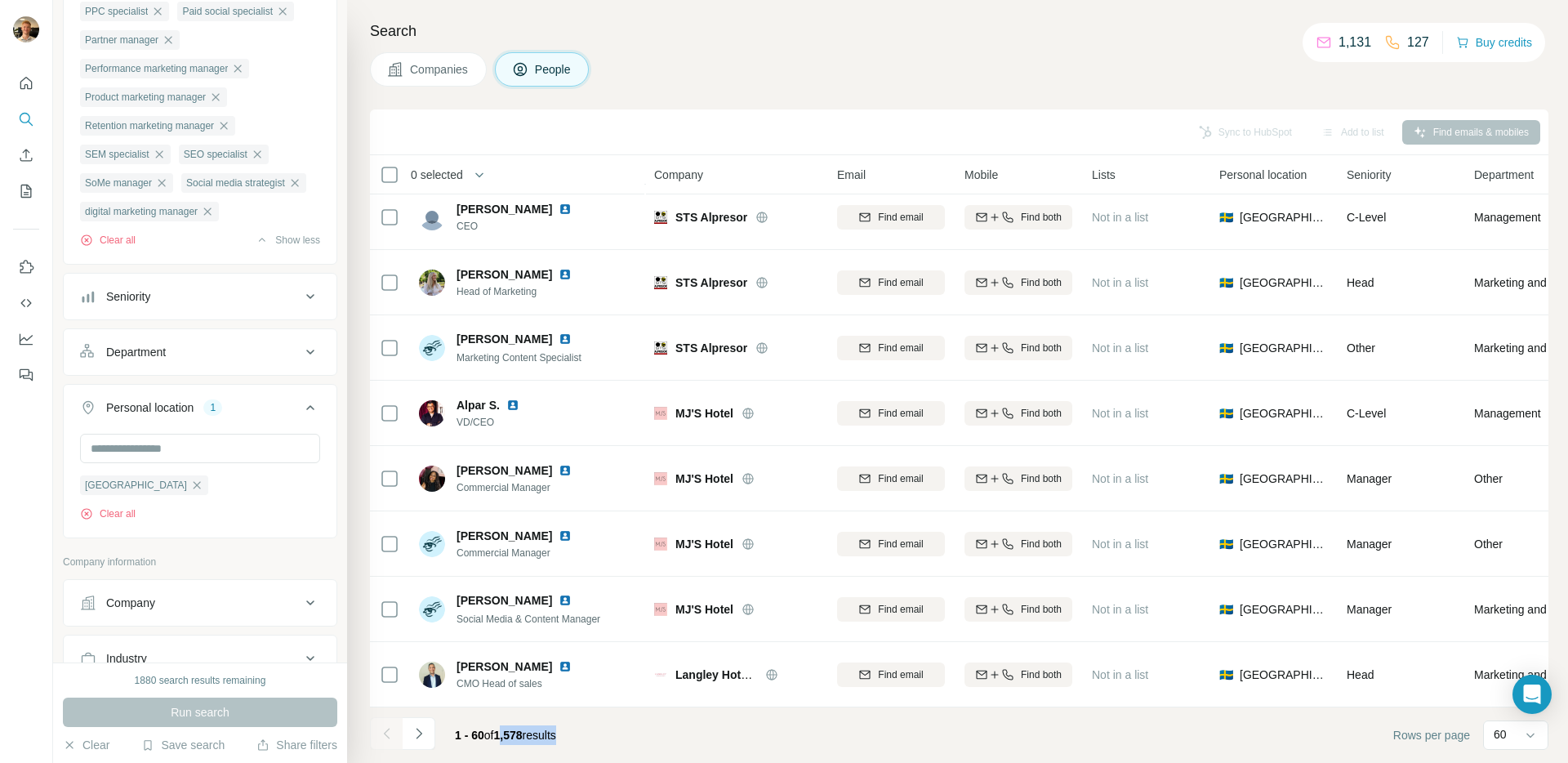
drag, startPoint x: 505, startPoint y: 738, endPoint x: 577, endPoint y: 737, distance: 72.0
click at [569, 737] on div "1 - 60 of 1,578 results" at bounding box center [505, 735] width 128 height 36
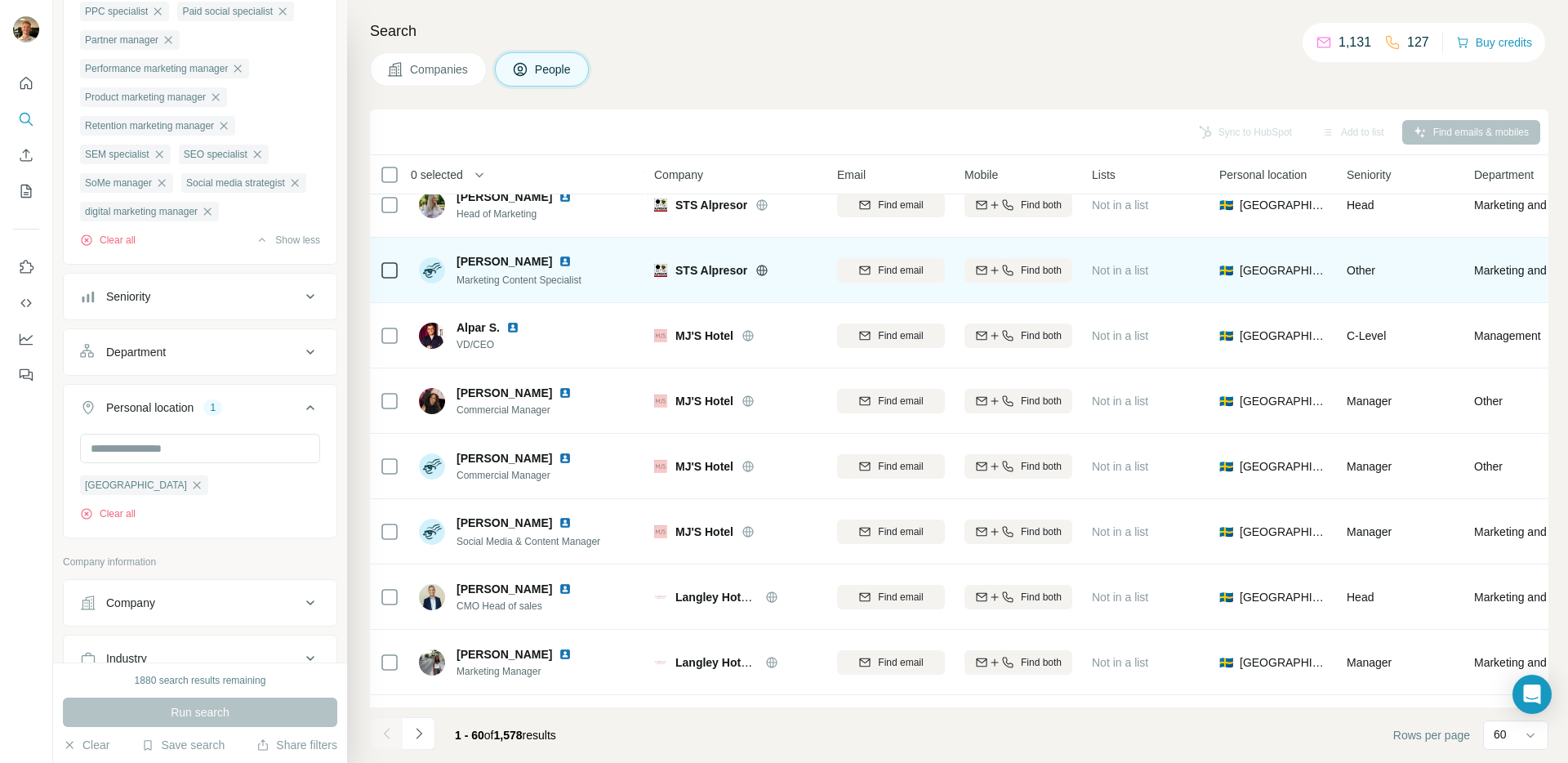
scroll to position [1475, 0]
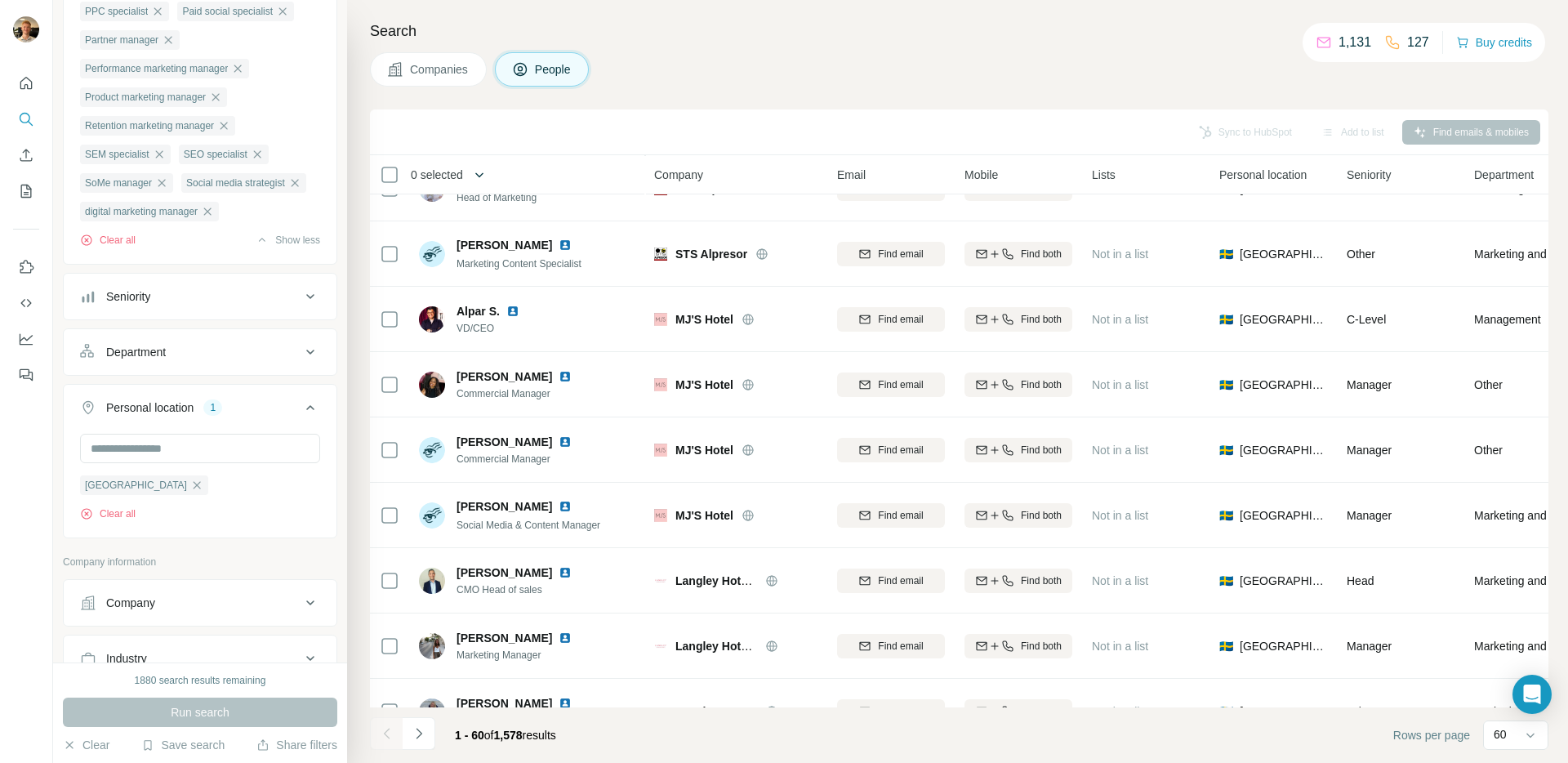
click at [471, 167] on button "button" at bounding box center [479, 175] width 33 height 33
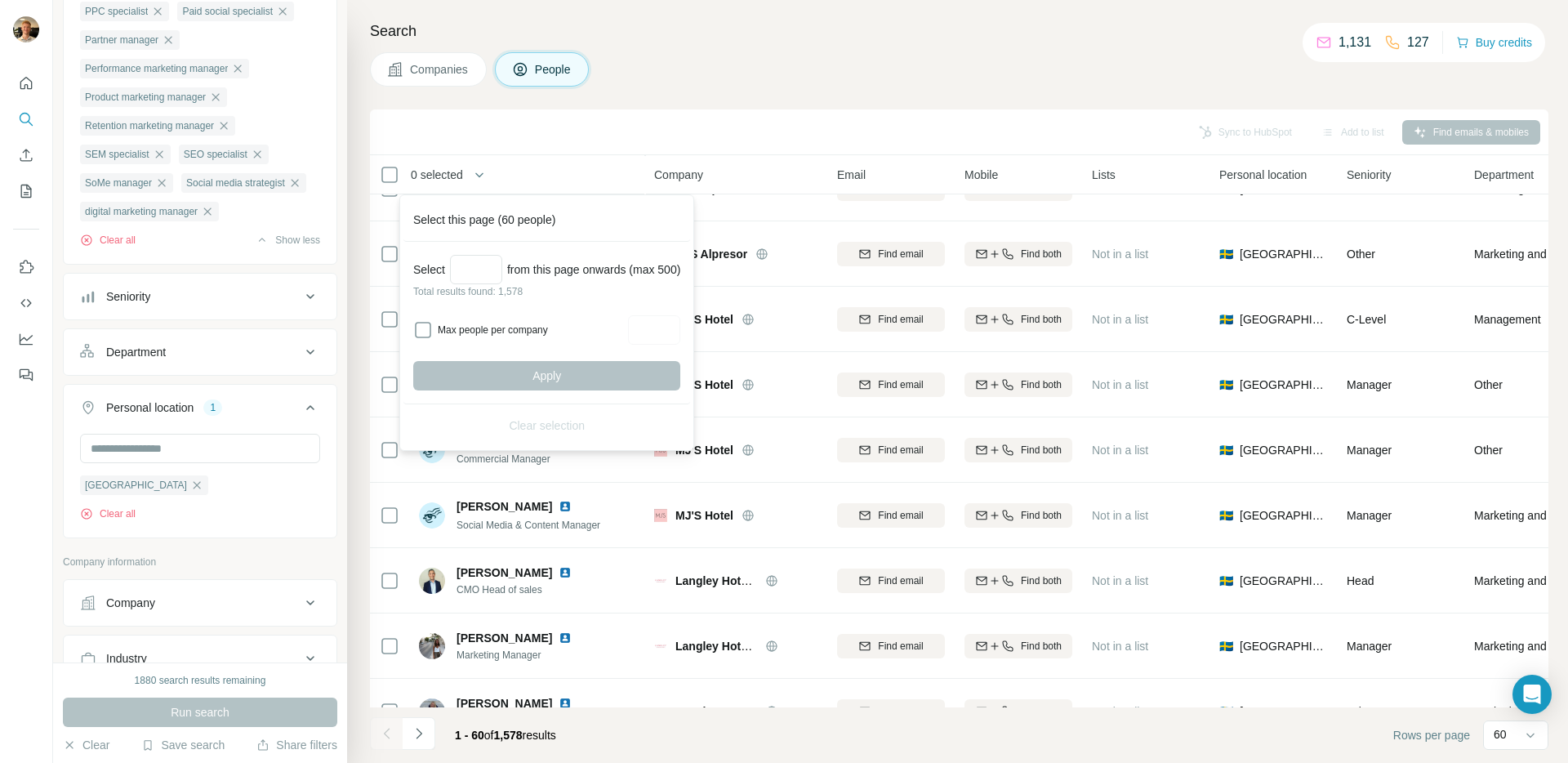
click at [503, 325] on label "Max people per company" at bounding box center [530, 330] width 185 height 15
click at [680, 328] on input "Max people per company" at bounding box center [654, 329] width 53 height 29
type input "*"
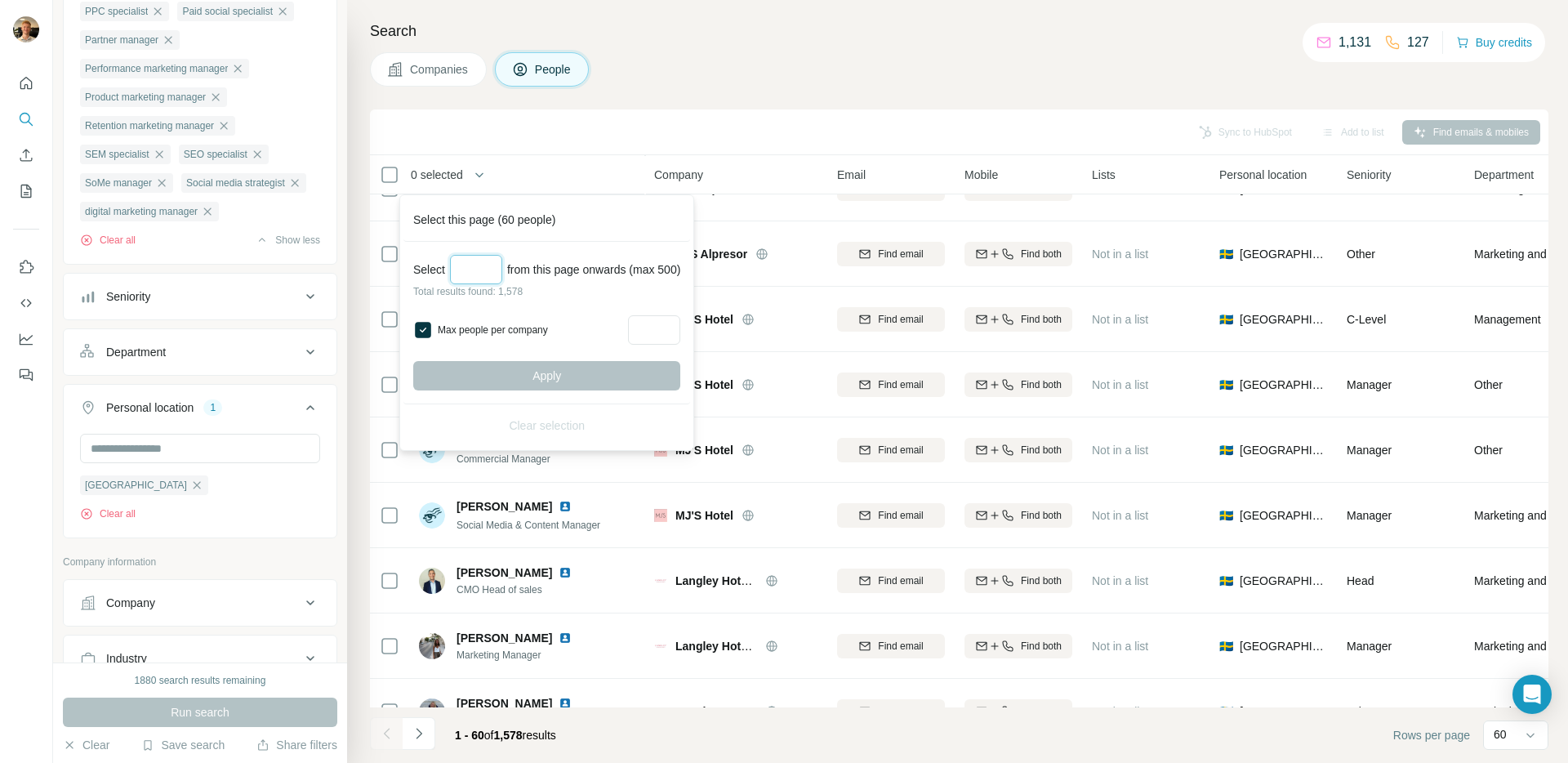
click at [482, 266] on input "Select a number (up to 500)" at bounding box center [476, 269] width 53 height 29
type input "***"
click at [570, 376] on button "Apply" at bounding box center [547, 375] width 267 height 29
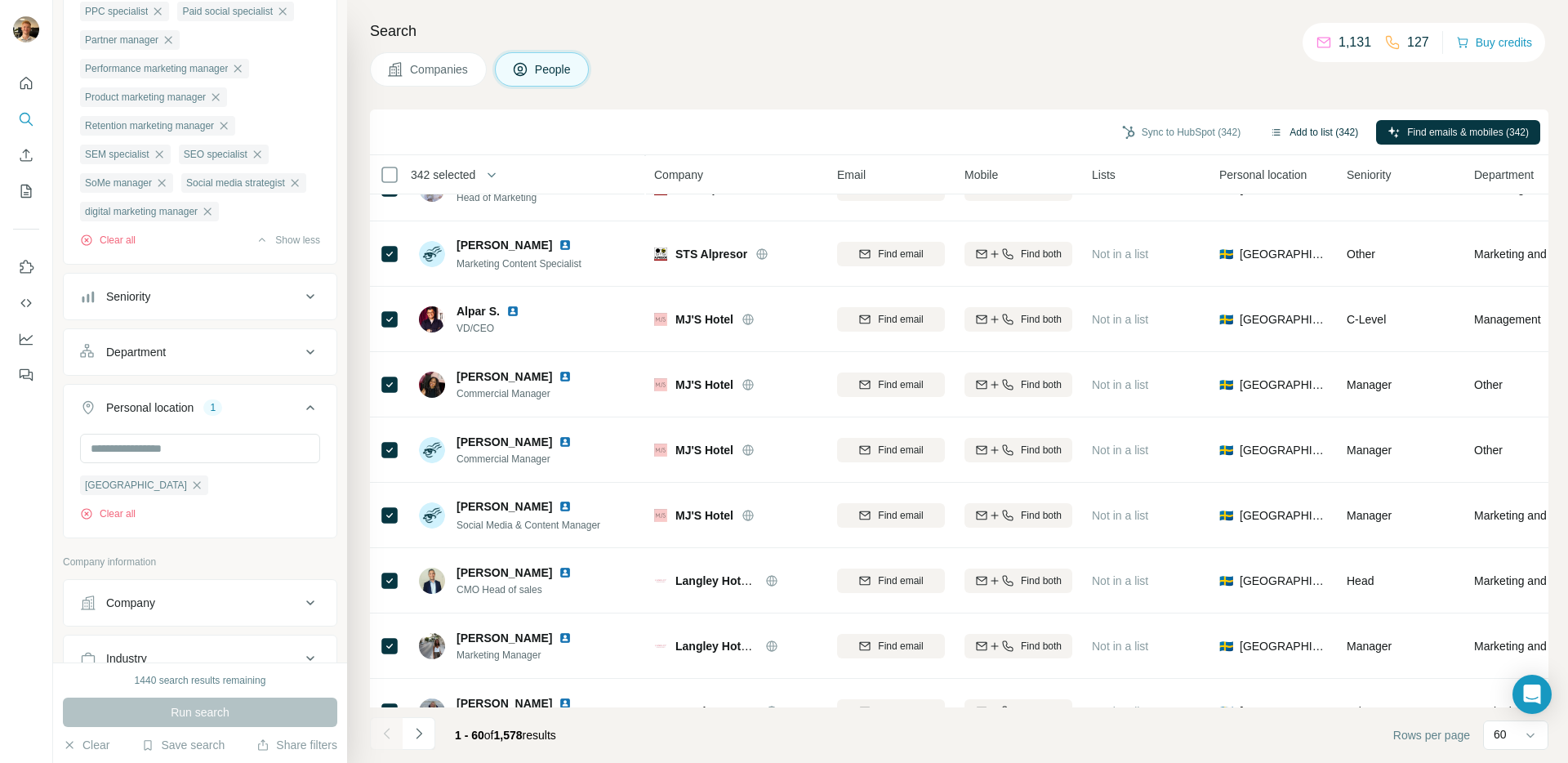
click at [1275, 127] on button "Add to list (342)" at bounding box center [1313, 132] width 111 height 24
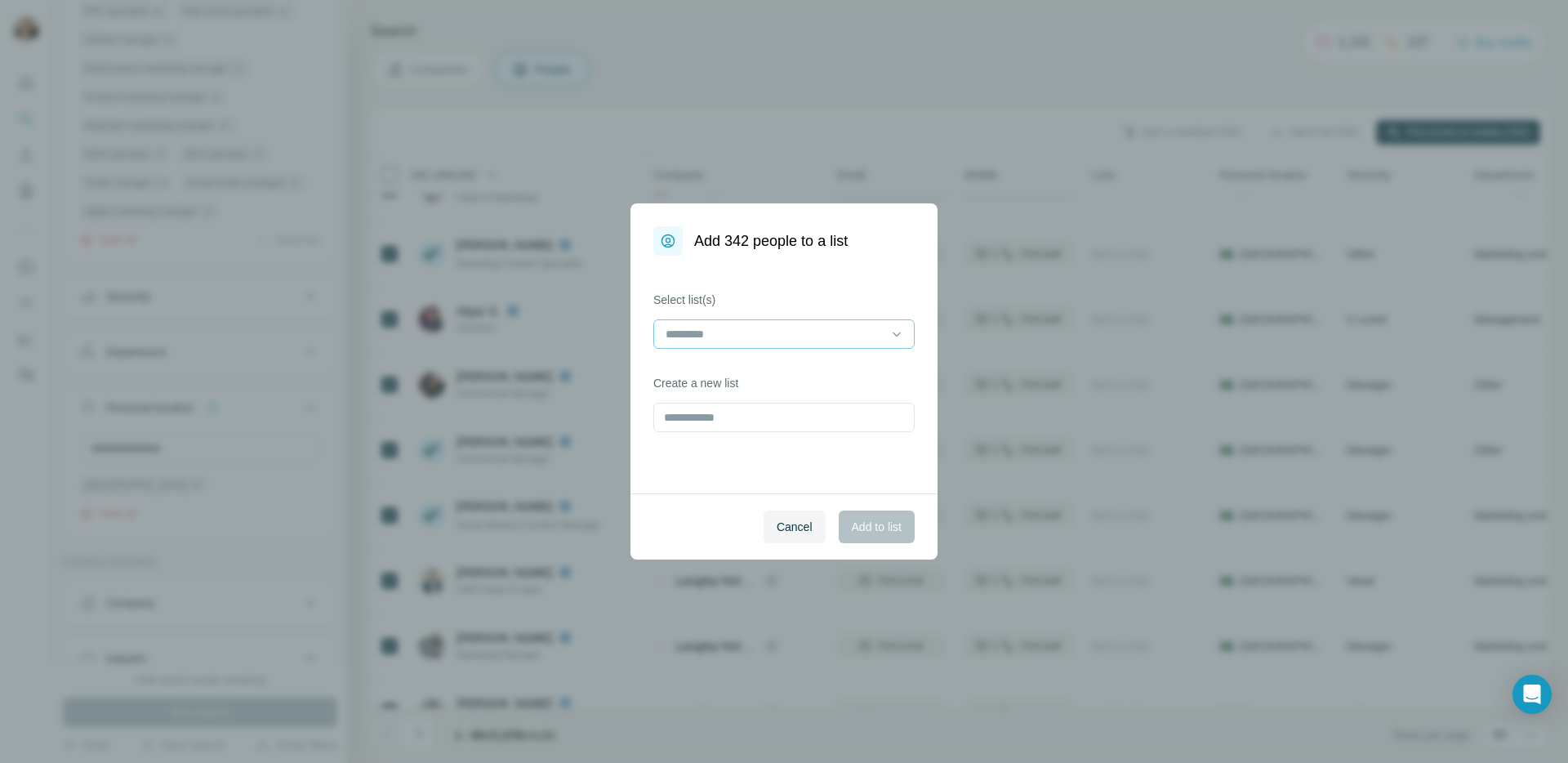
click at [753, 339] on input at bounding box center [774, 334] width 221 height 18
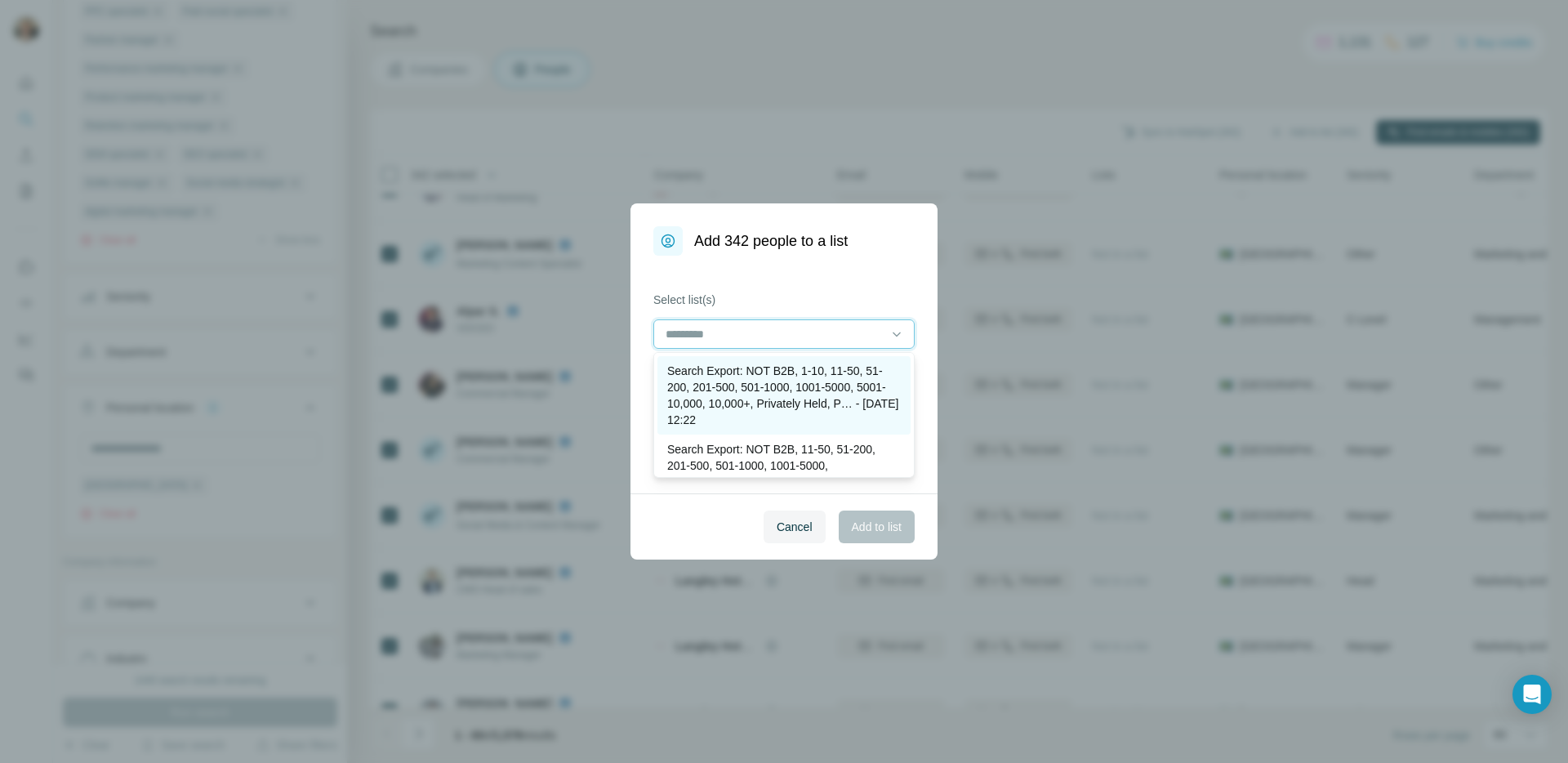
scroll to position [349, 0]
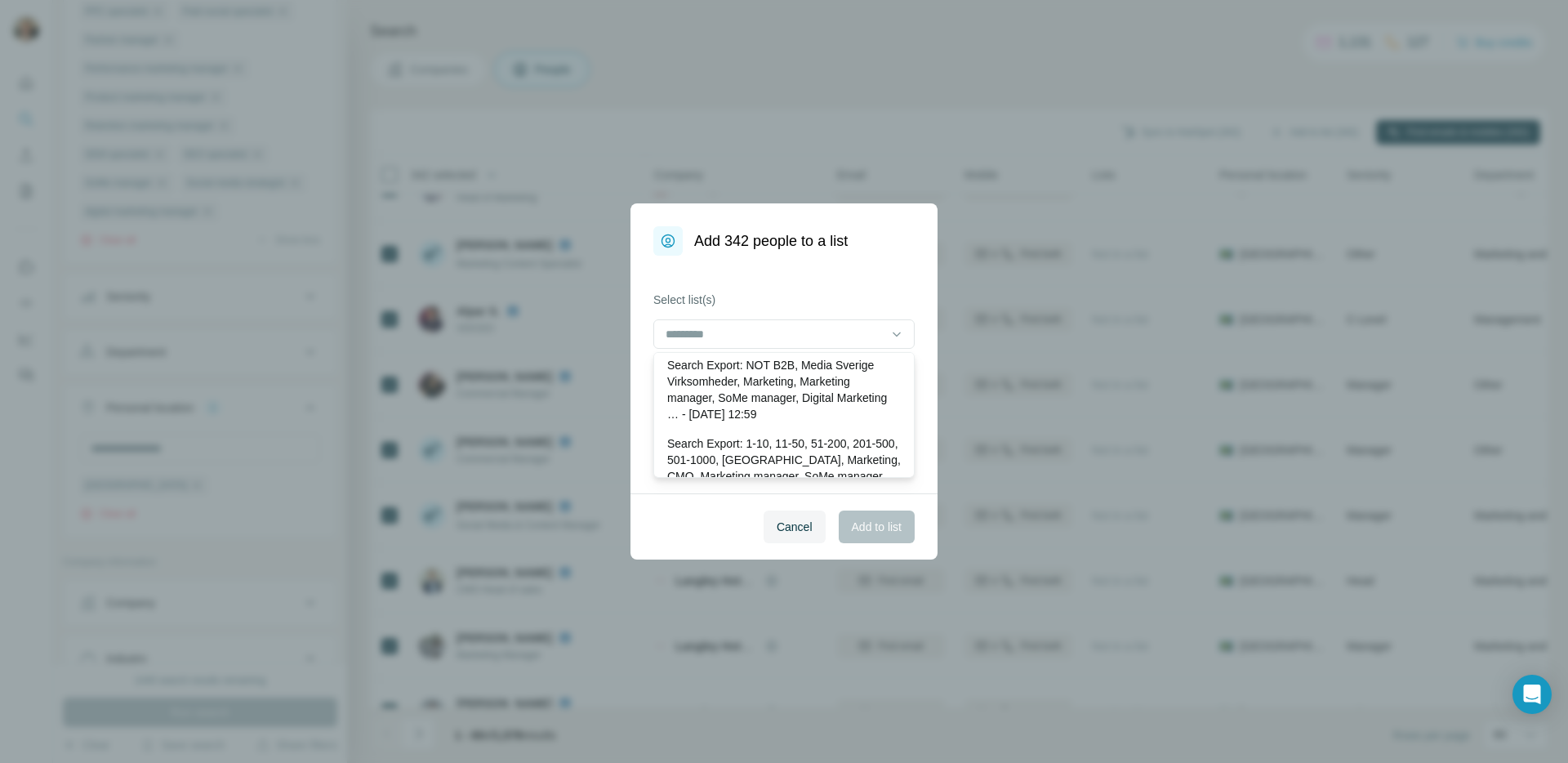
click at [712, 519] on div "Cancel Add to list" at bounding box center [784, 526] width 307 height 66
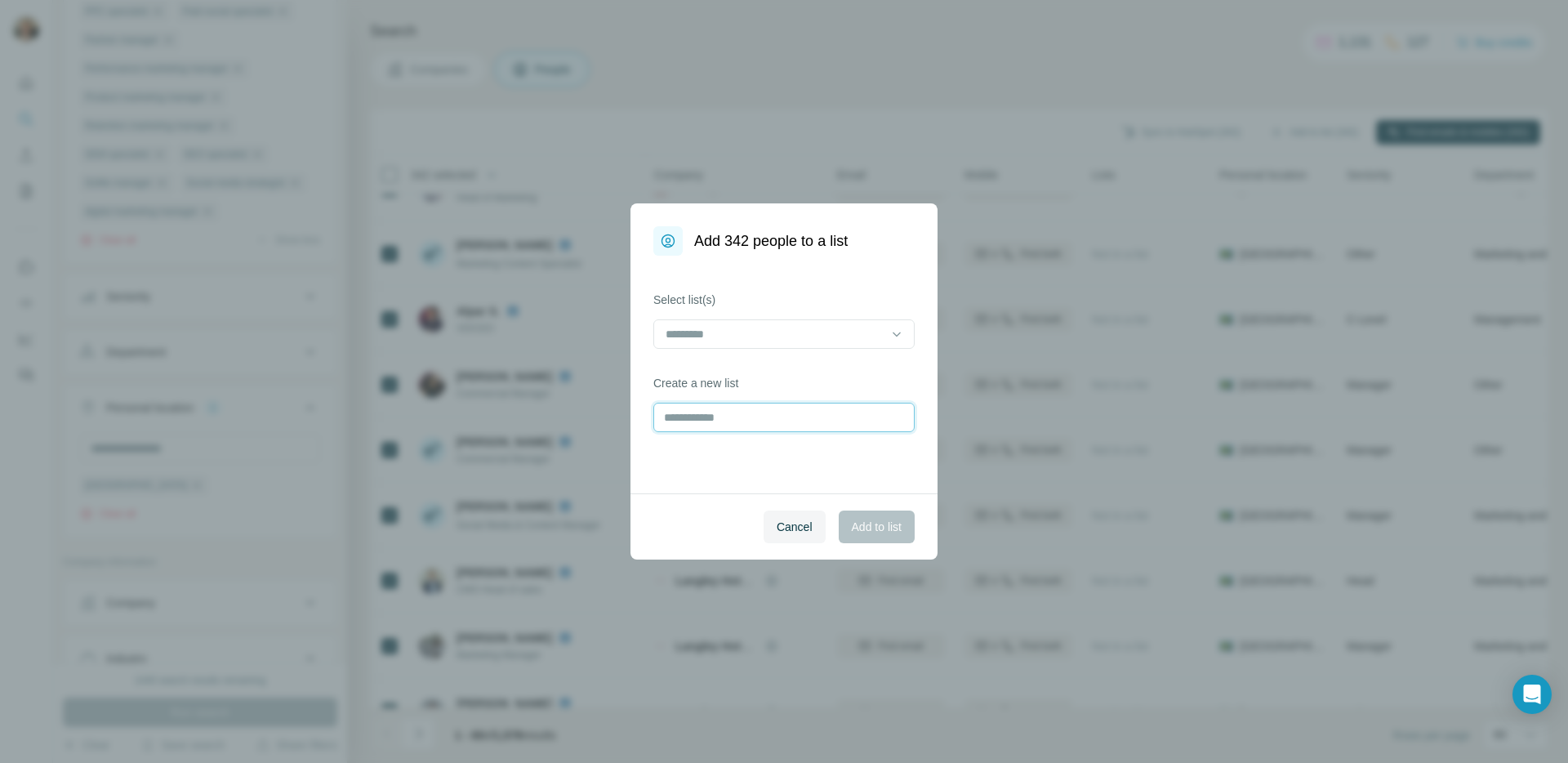
click at [727, 421] on input "text" at bounding box center [784, 416] width 261 height 29
type input "**********"
click at [895, 519] on span "Add to list" at bounding box center [876, 526] width 50 height 16
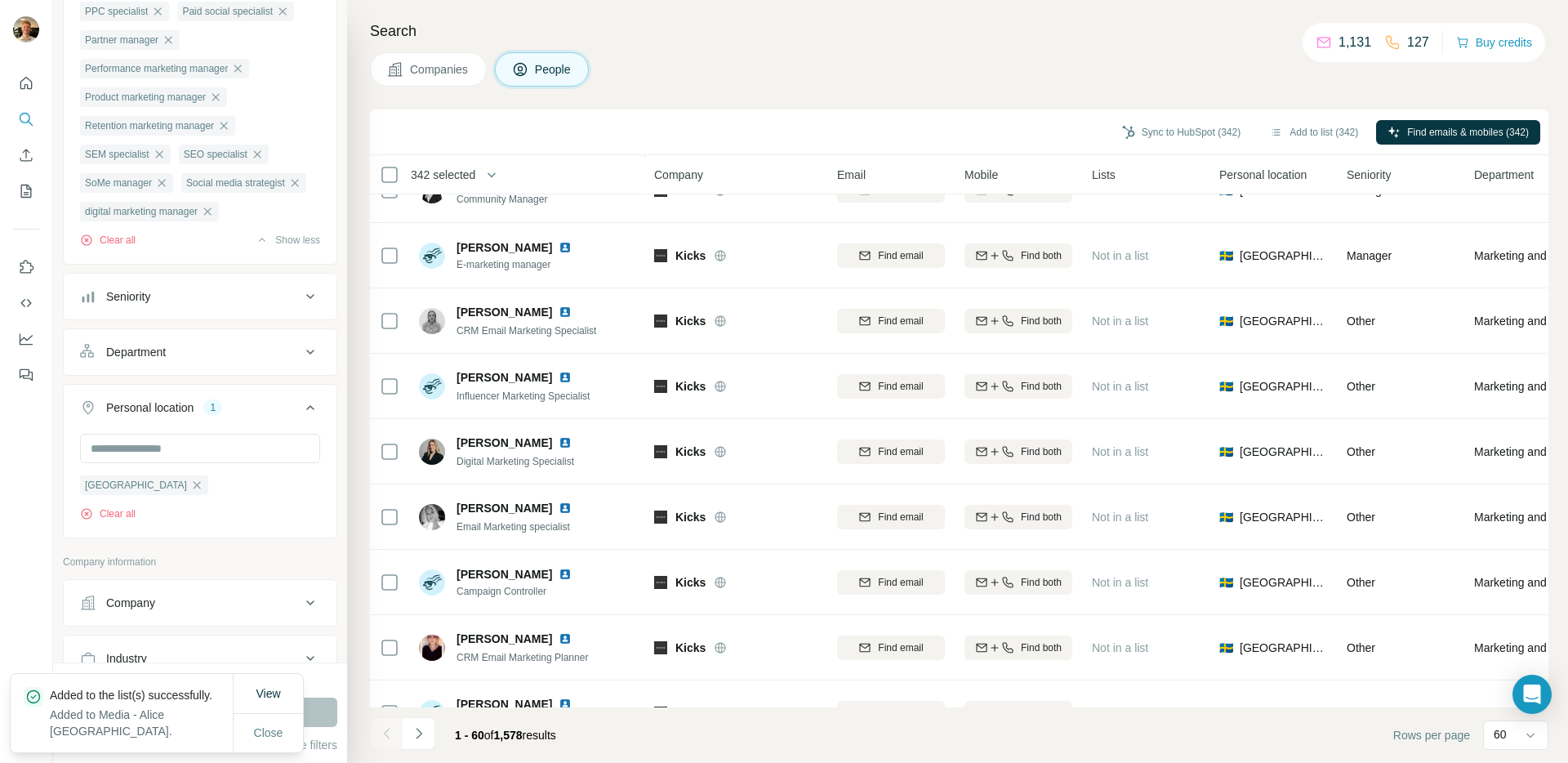
scroll to position [3416, 0]
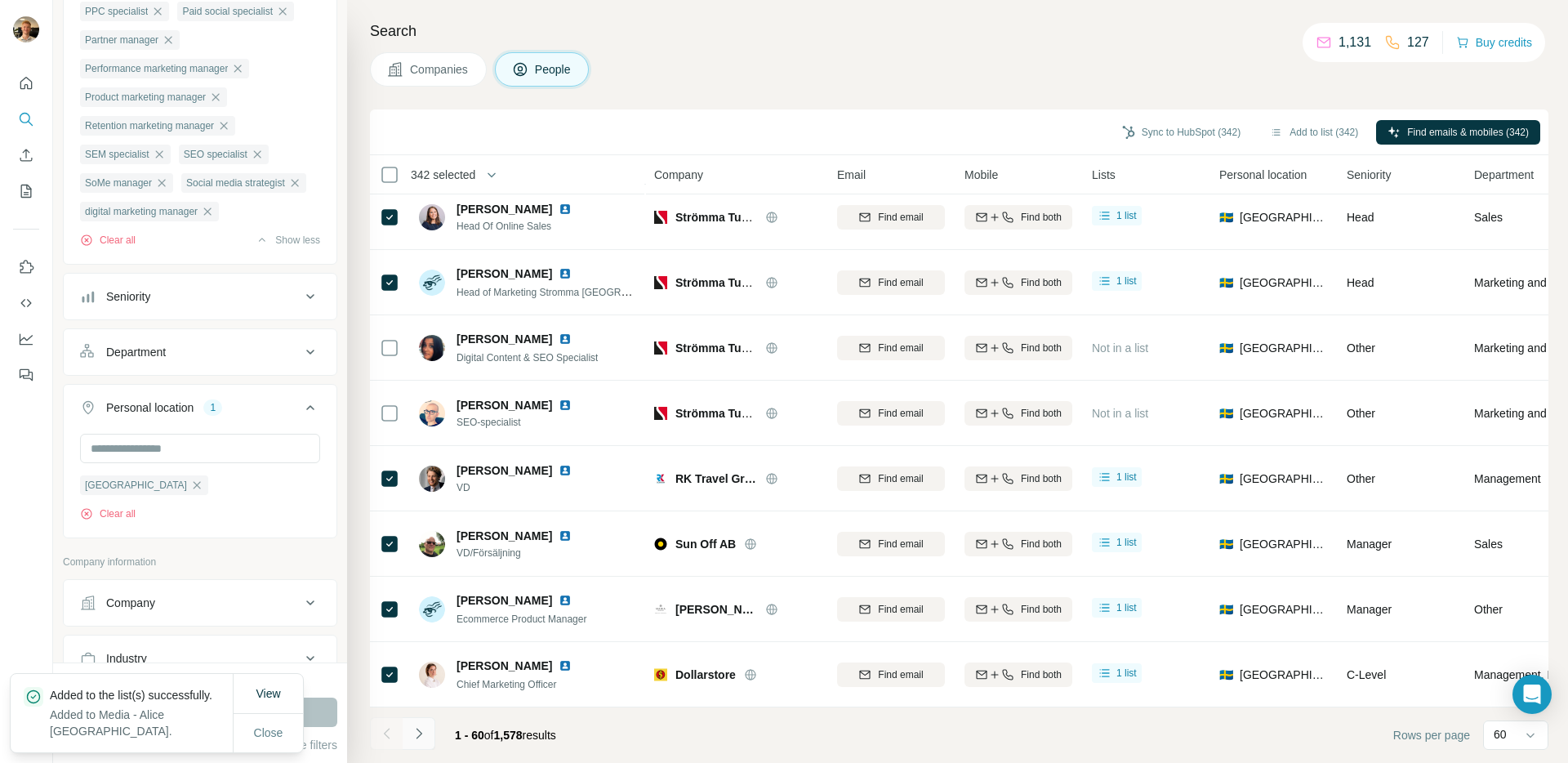
click at [417, 730] on icon "Navigate to next page" at bounding box center [418, 733] width 16 height 16
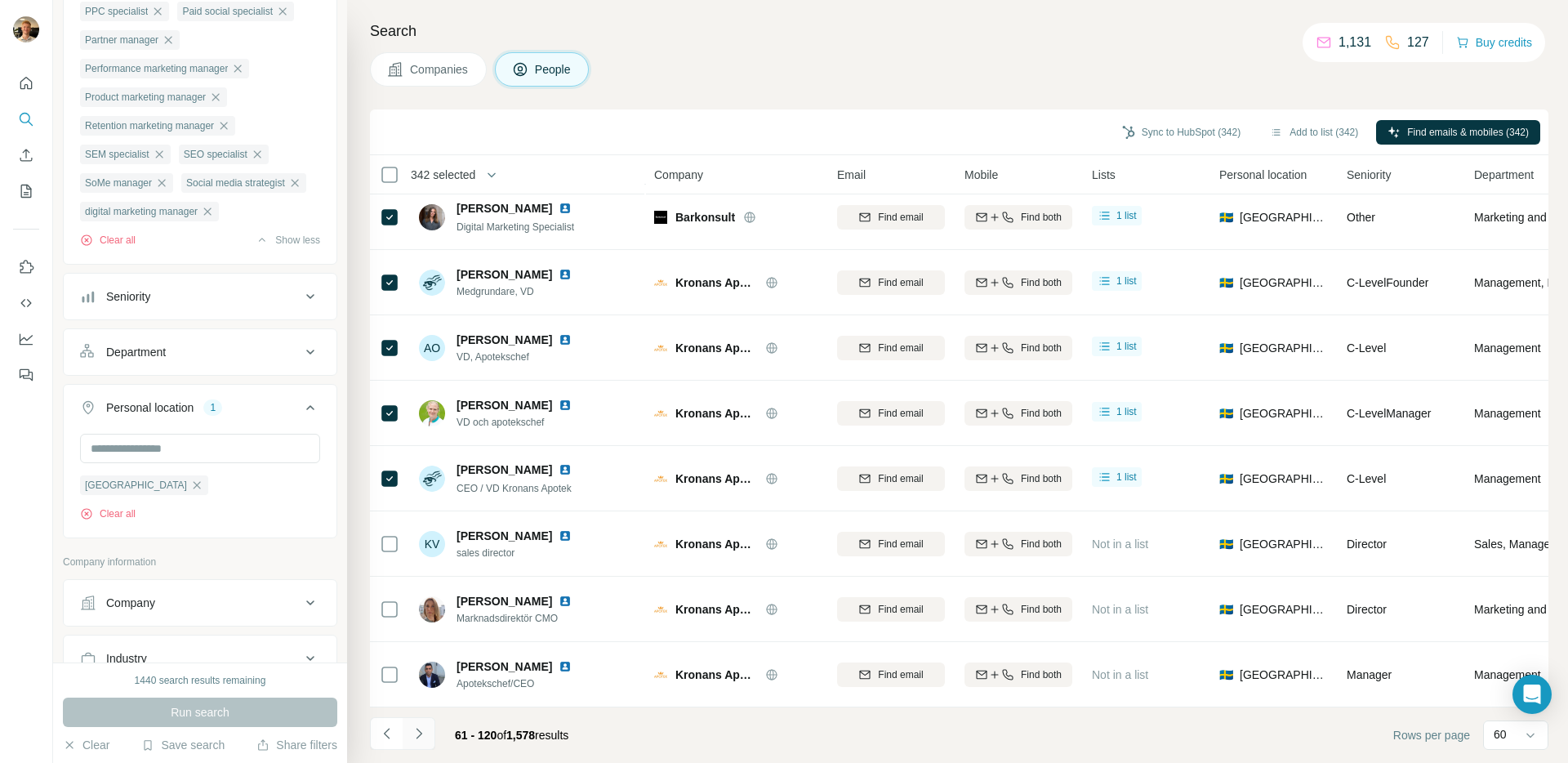
click at [420, 734] on icon "Navigate to next page" at bounding box center [418, 732] width 6 height 10
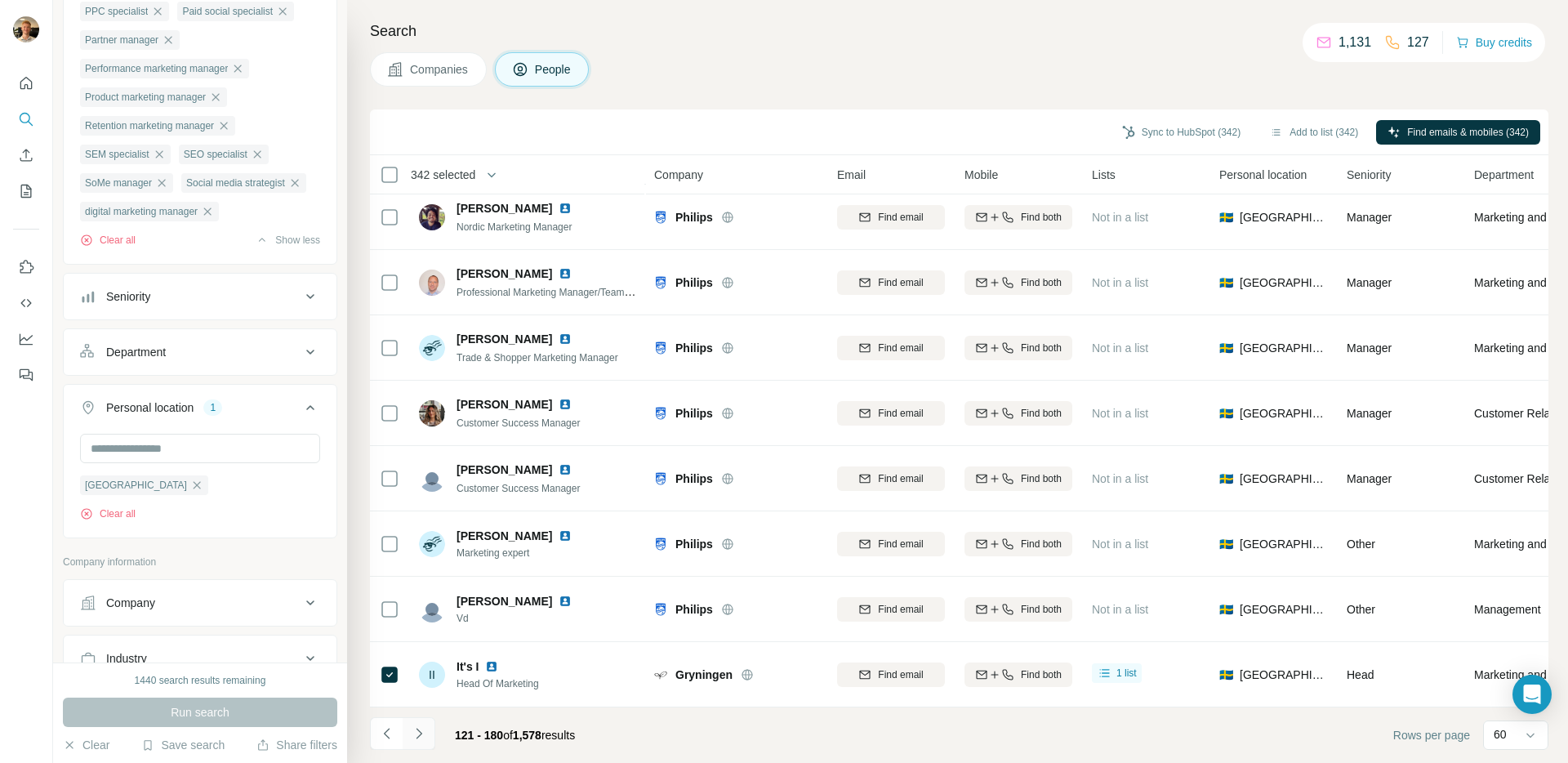
click at [420, 734] on icon "Navigate to next page" at bounding box center [418, 732] width 6 height 10
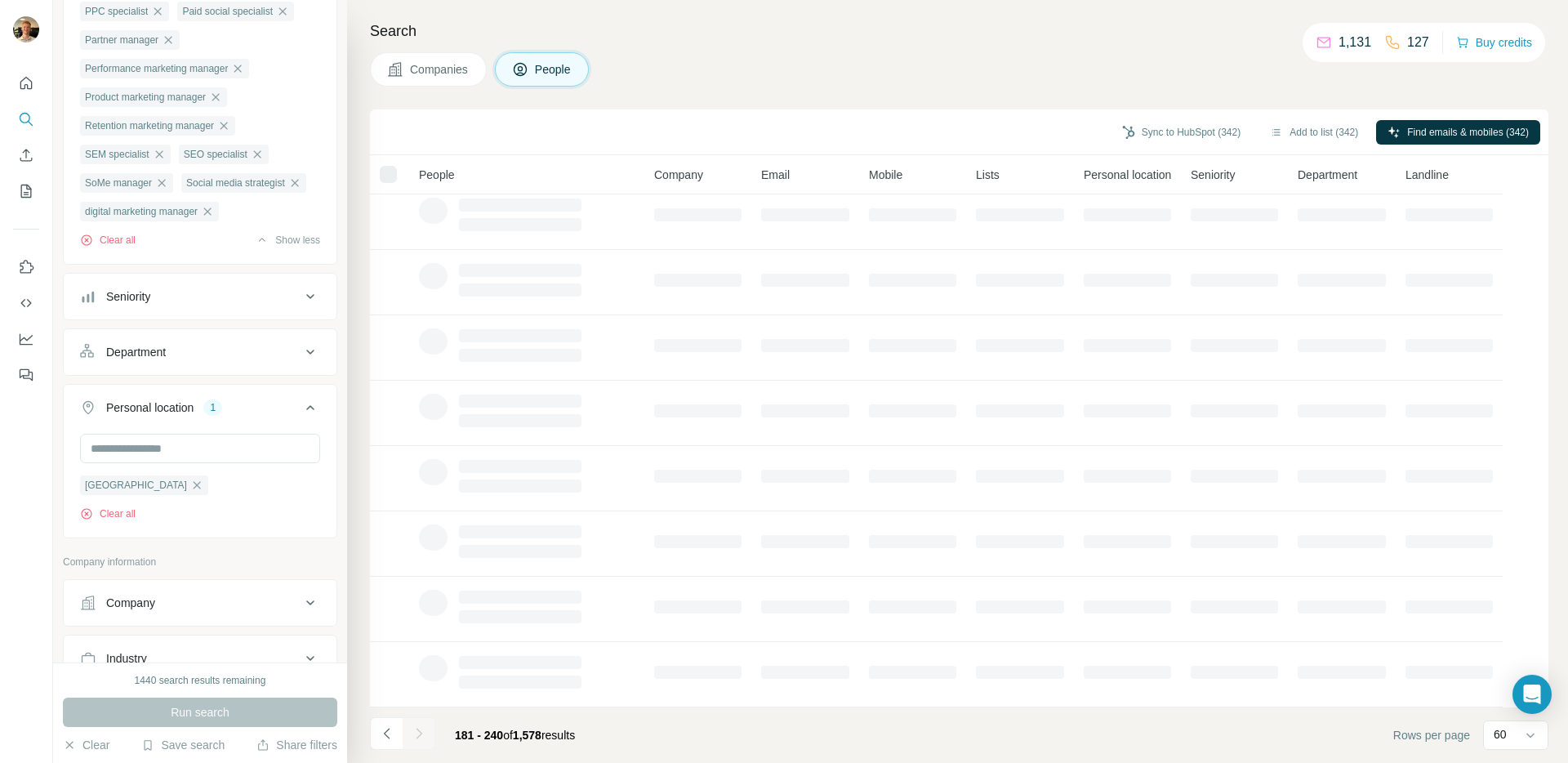
click at [420, 734] on icon "Navigate to next page" at bounding box center [418, 732] width 6 height 10
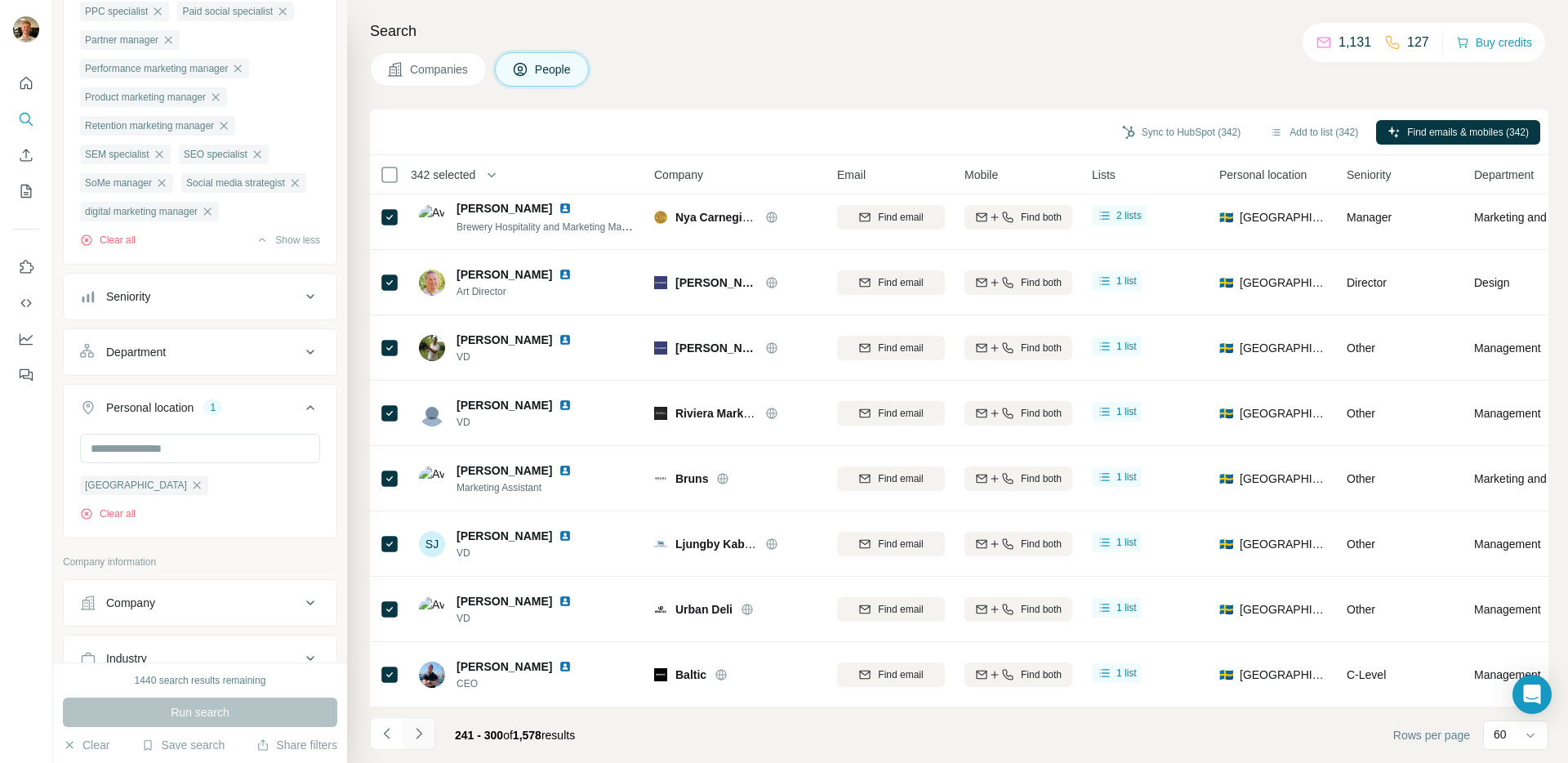
click at [420, 734] on icon "Navigate to next page" at bounding box center [418, 732] width 6 height 10
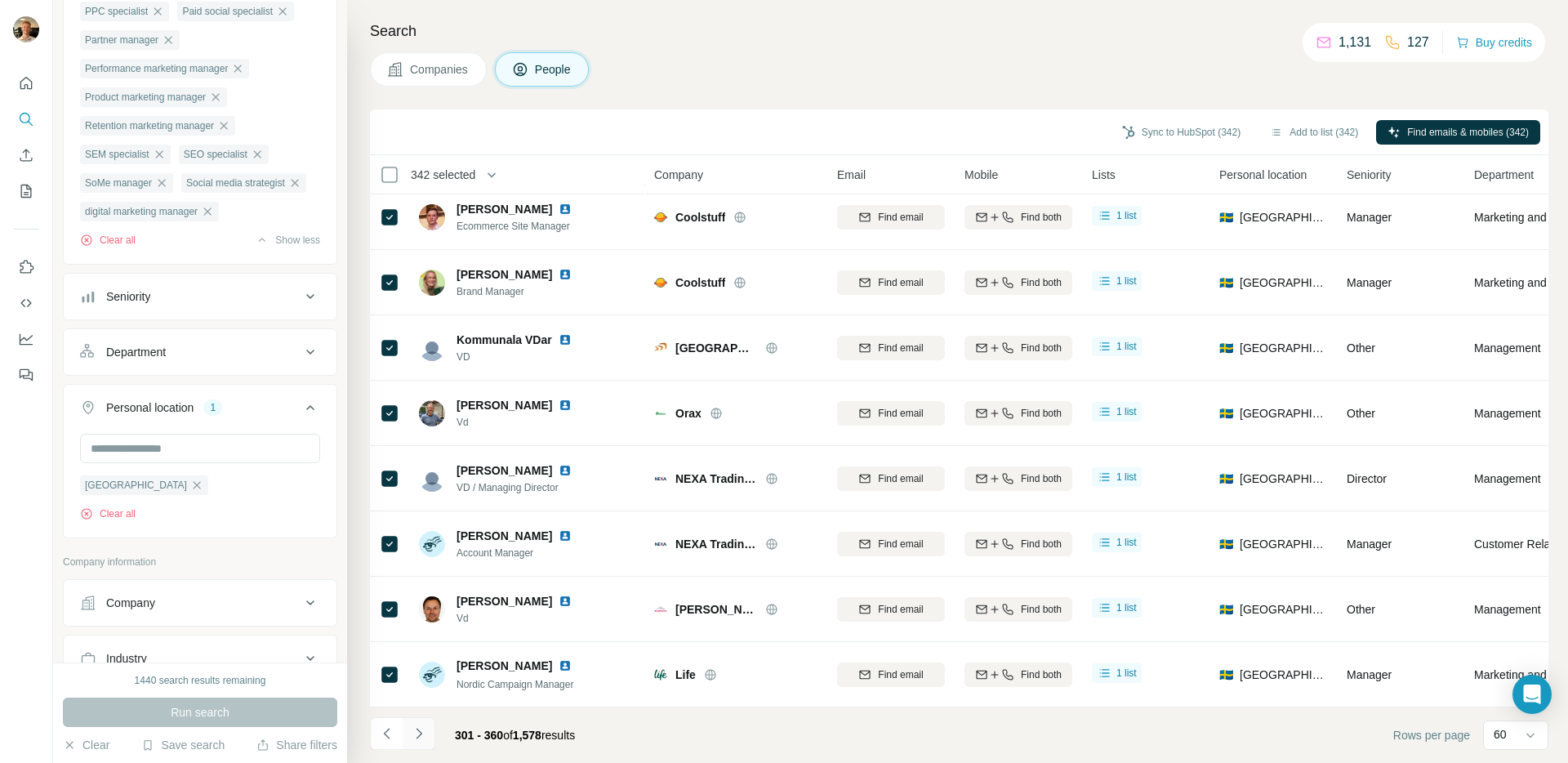
click at [420, 734] on icon "Navigate to next page" at bounding box center [418, 732] width 6 height 10
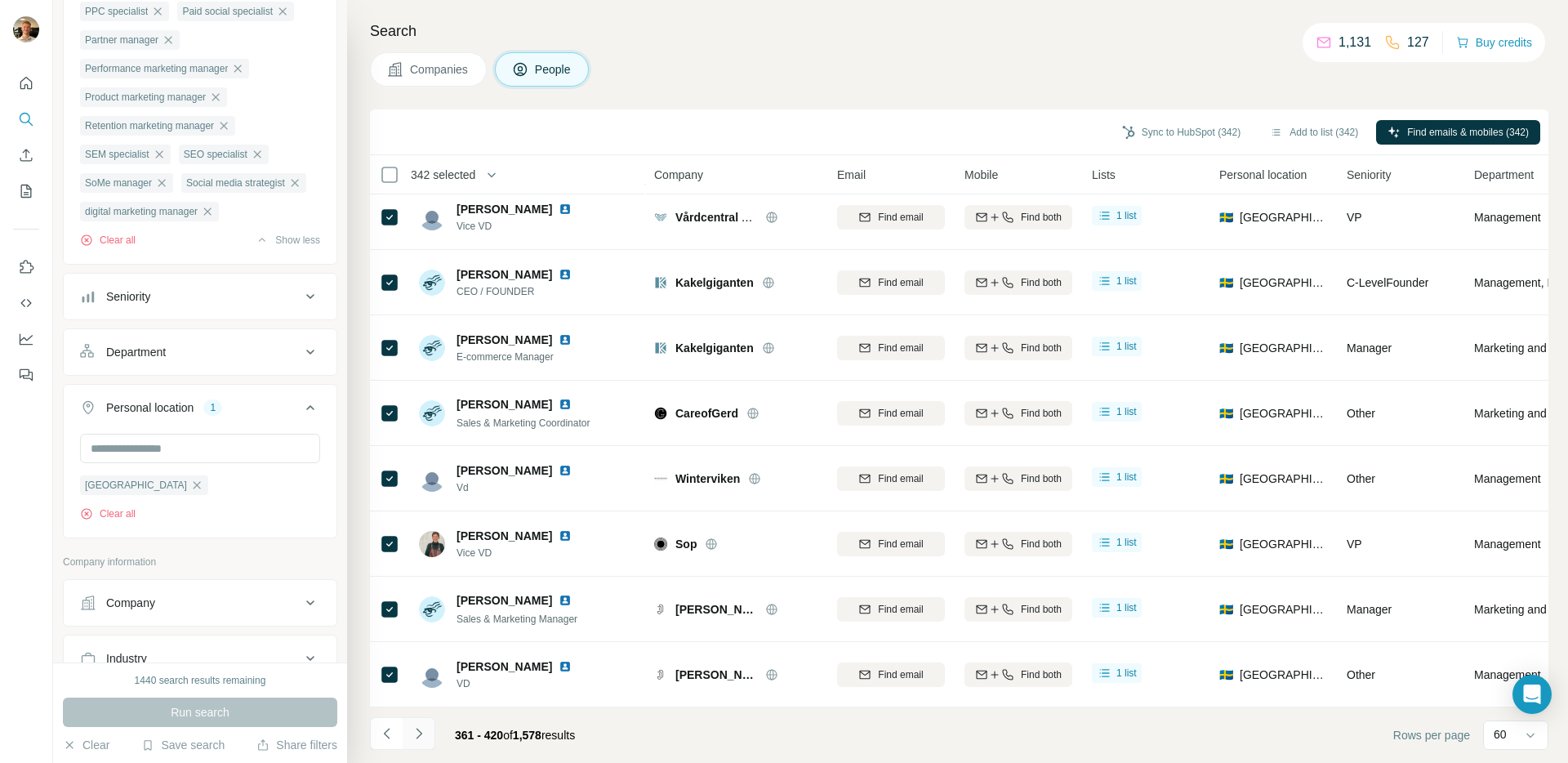
click at [420, 734] on icon "Navigate to next page" at bounding box center [418, 732] width 6 height 10
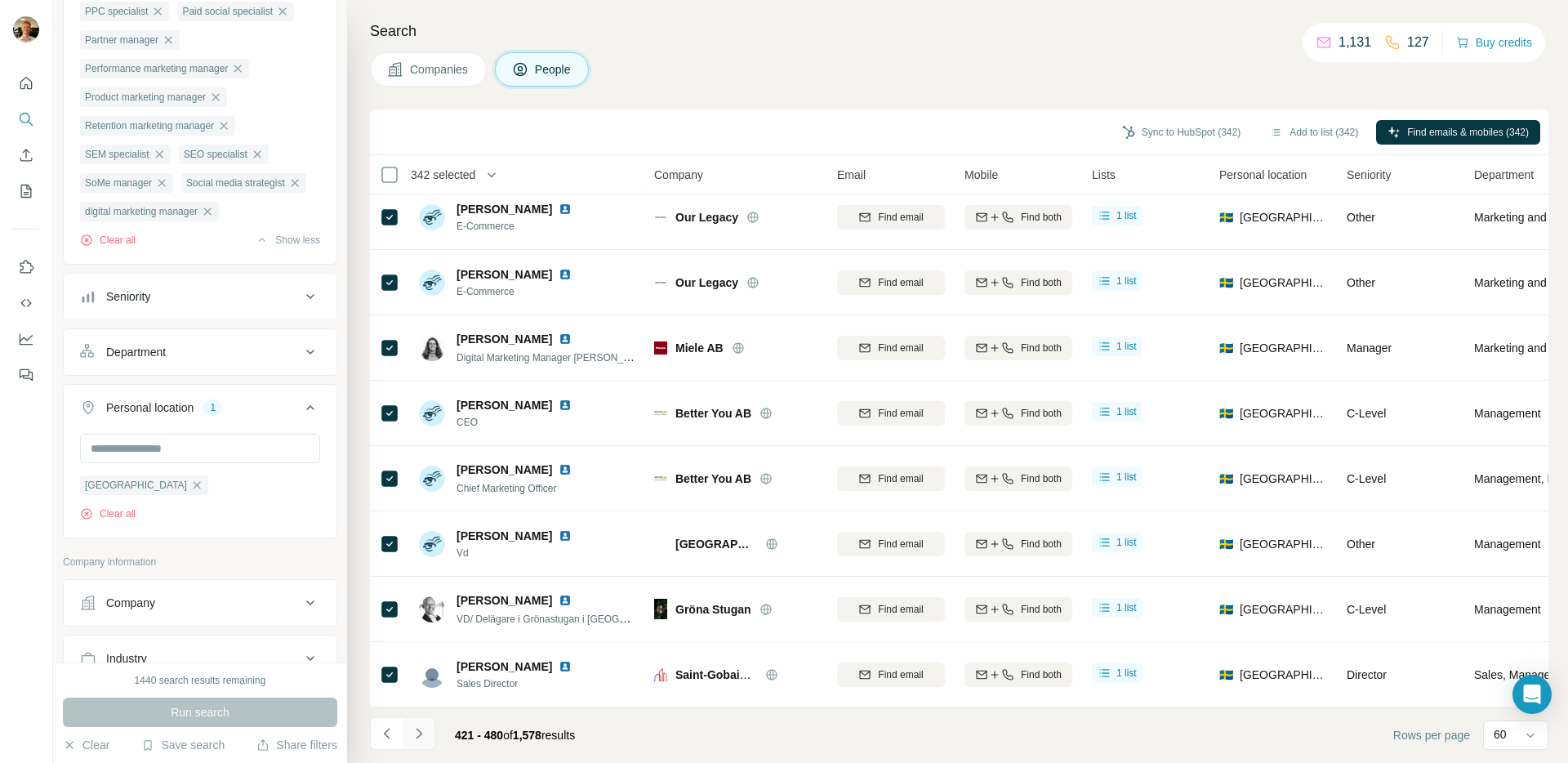
click at [420, 734] on icon "Navigate to next page" at bounding box center [418, 732] width 6 height 10
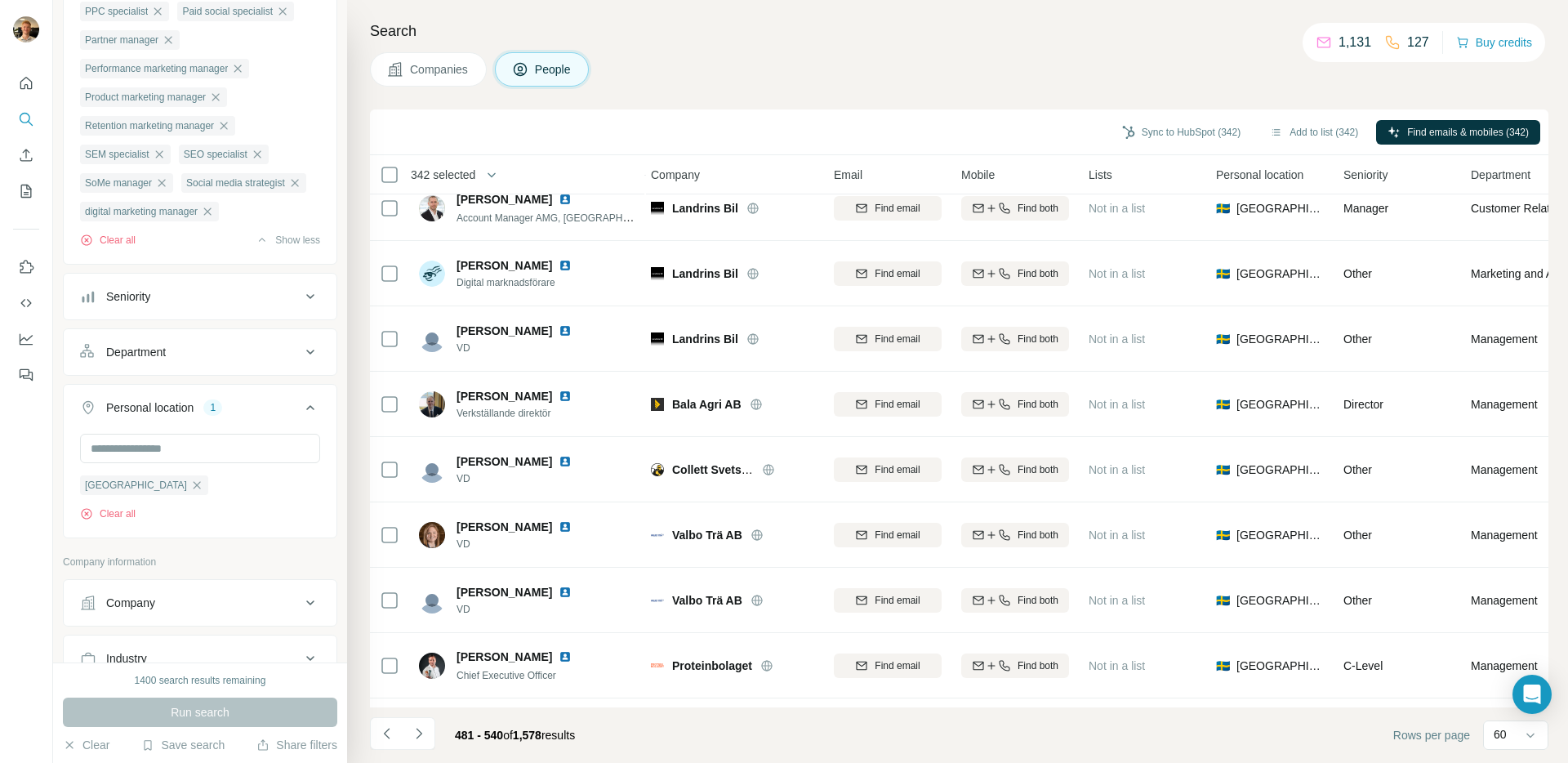
scroll to position [918, 3]
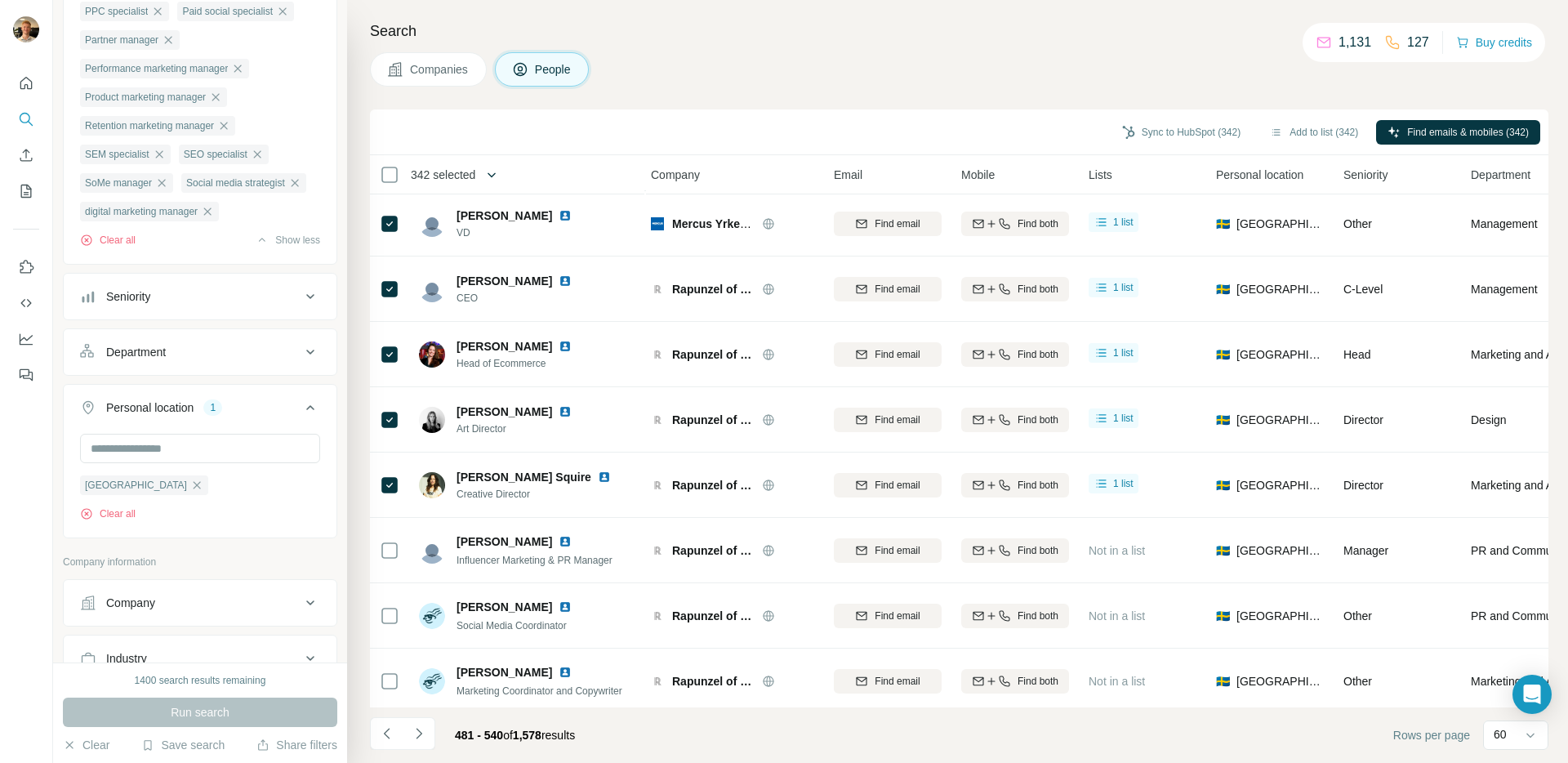
click at [500, 173] on icon "button" at bounding box center [491, 174] width 16 height 16
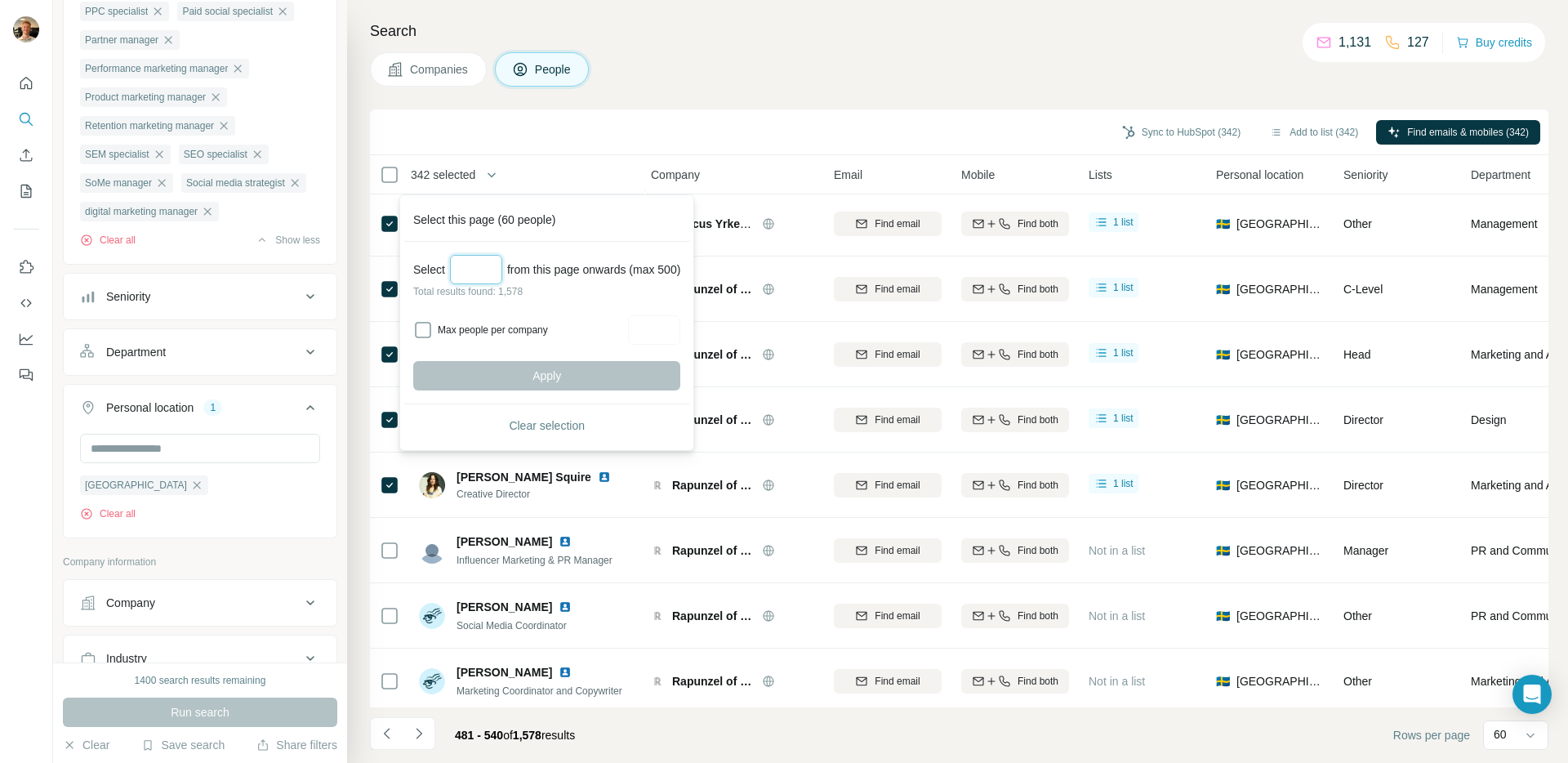
click at [476, 261] on input "Select a number (up to 500)" at bounding box center [476, 269] width 53 height 29
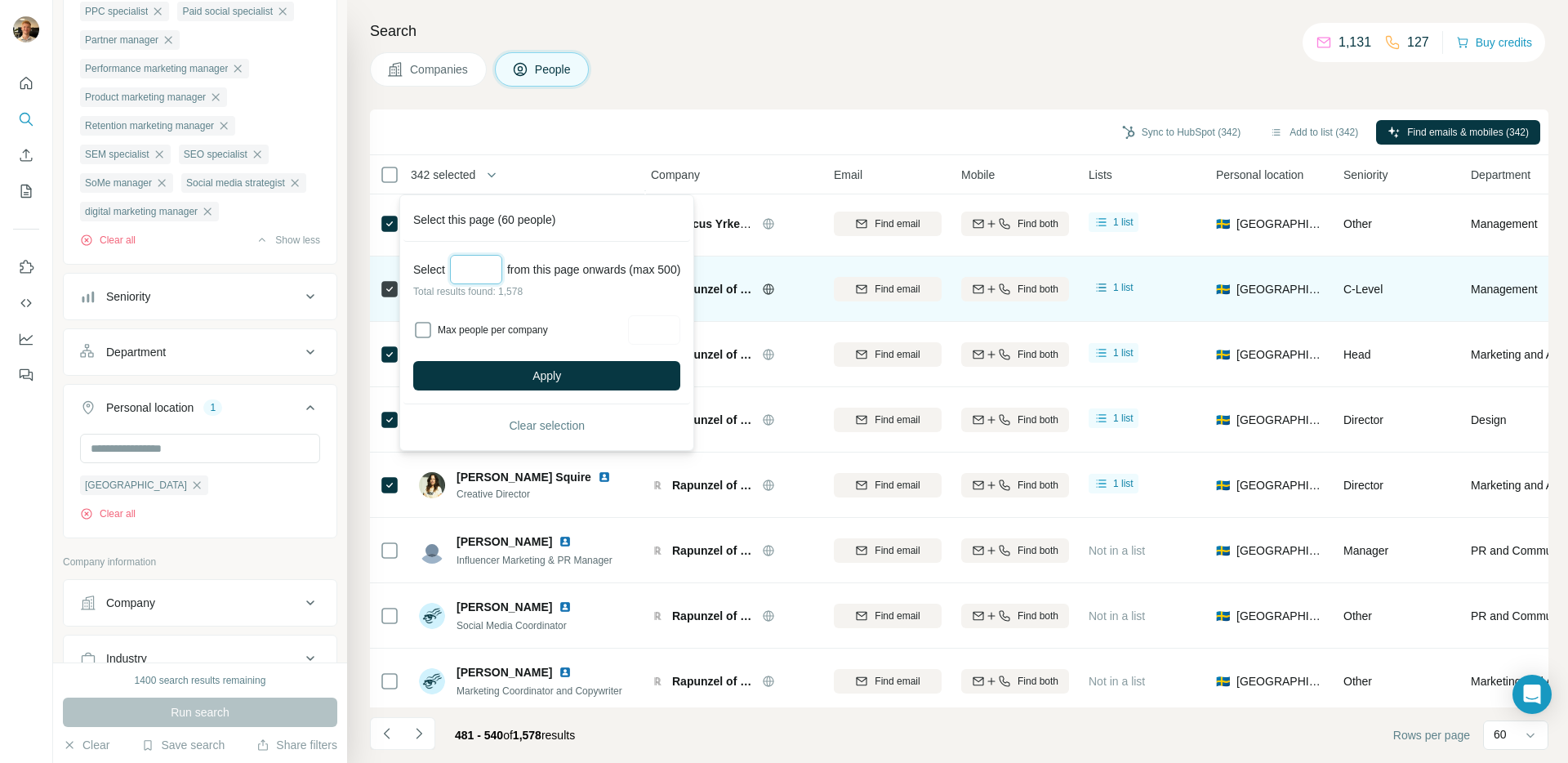
type input "***"
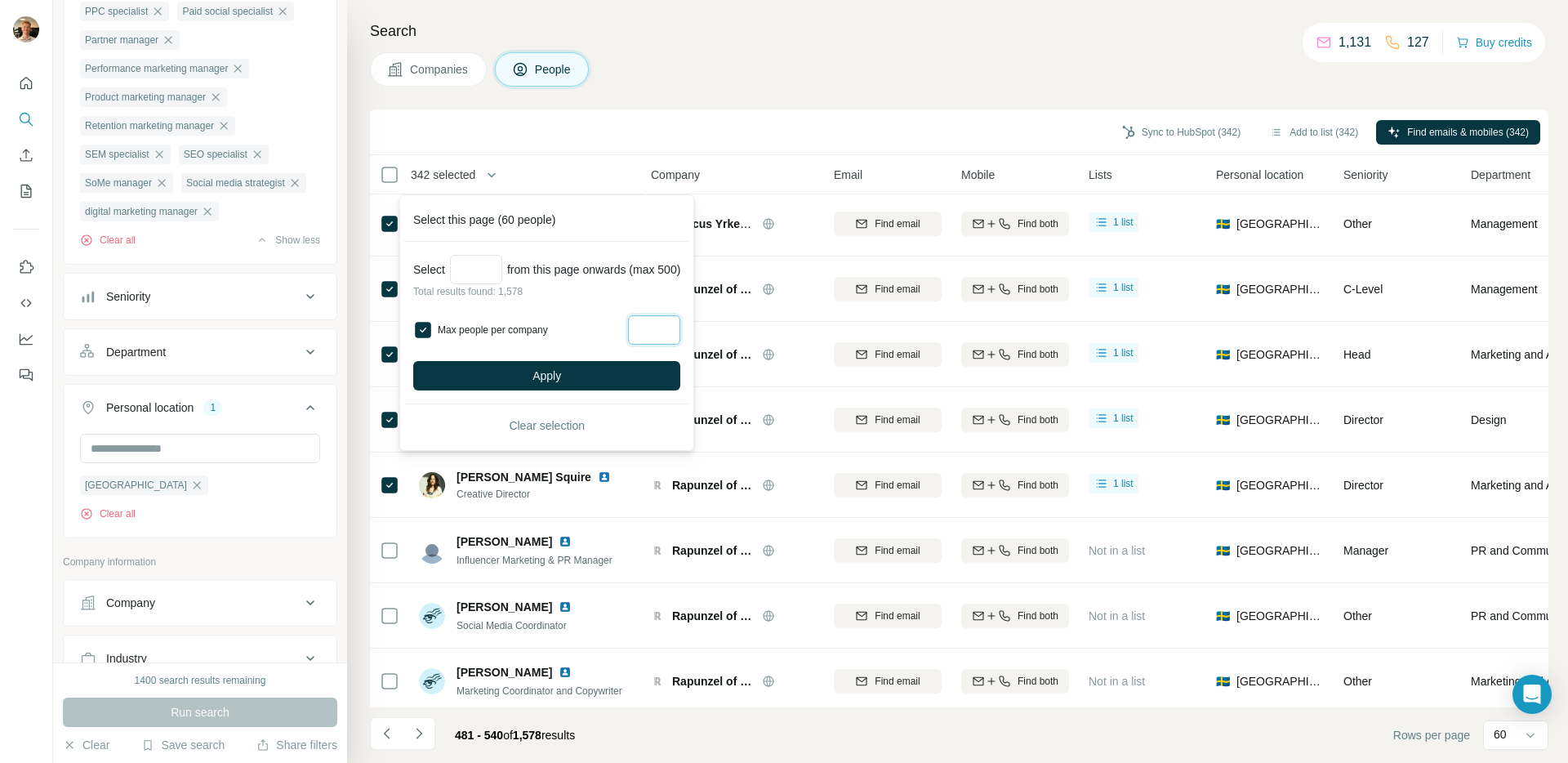
click at [680, 336] on input "Max people per company" at bounding box center [654, 329] width 53 height 29
type input "*"
click at [646, 370] on button "Apply" at bounding box center [547, 375] width 267 height 29
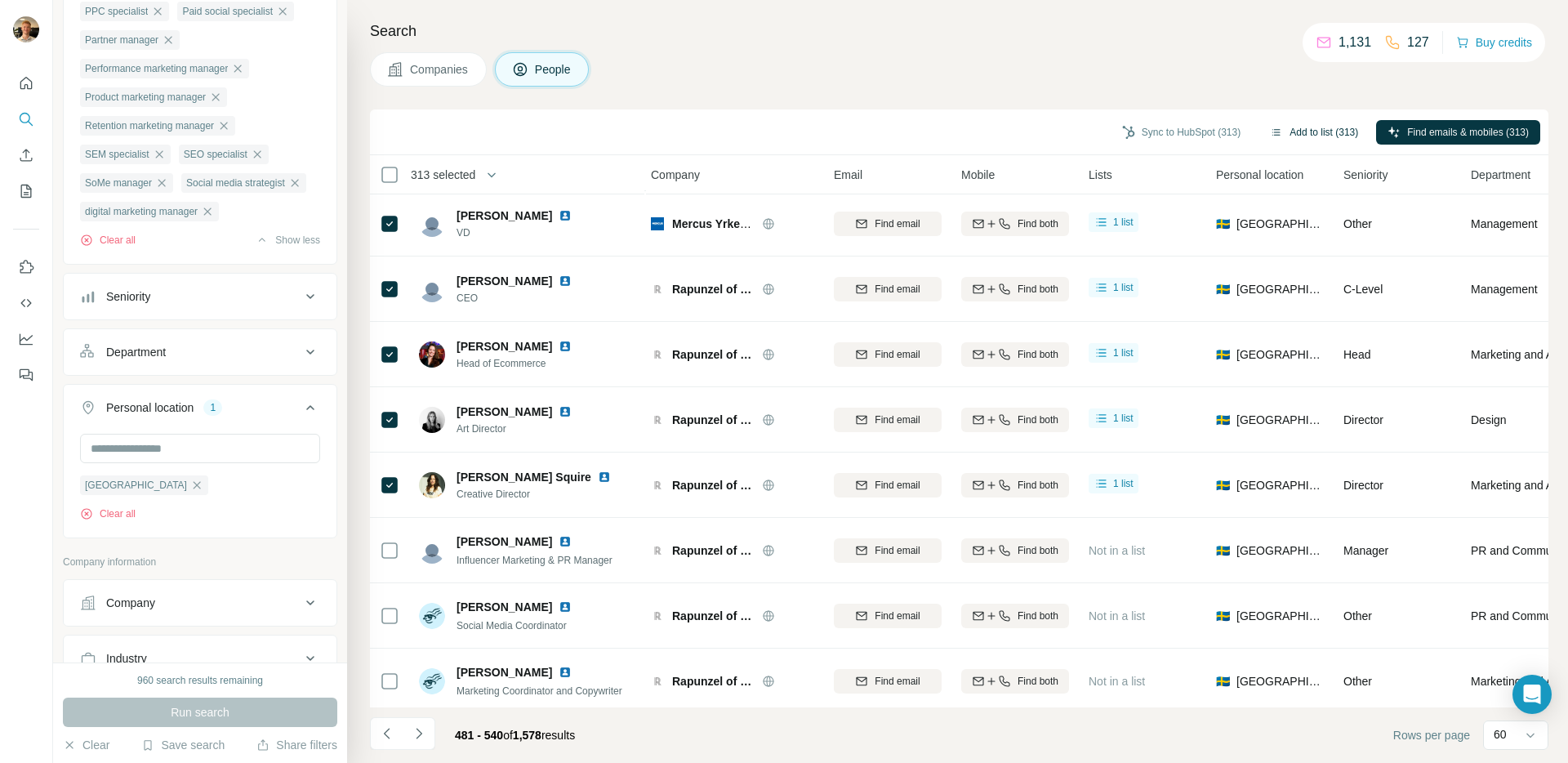
click at [1295, 132] on button "Add to list (313)" at bounding box center [1313, 132] width 111 height 24
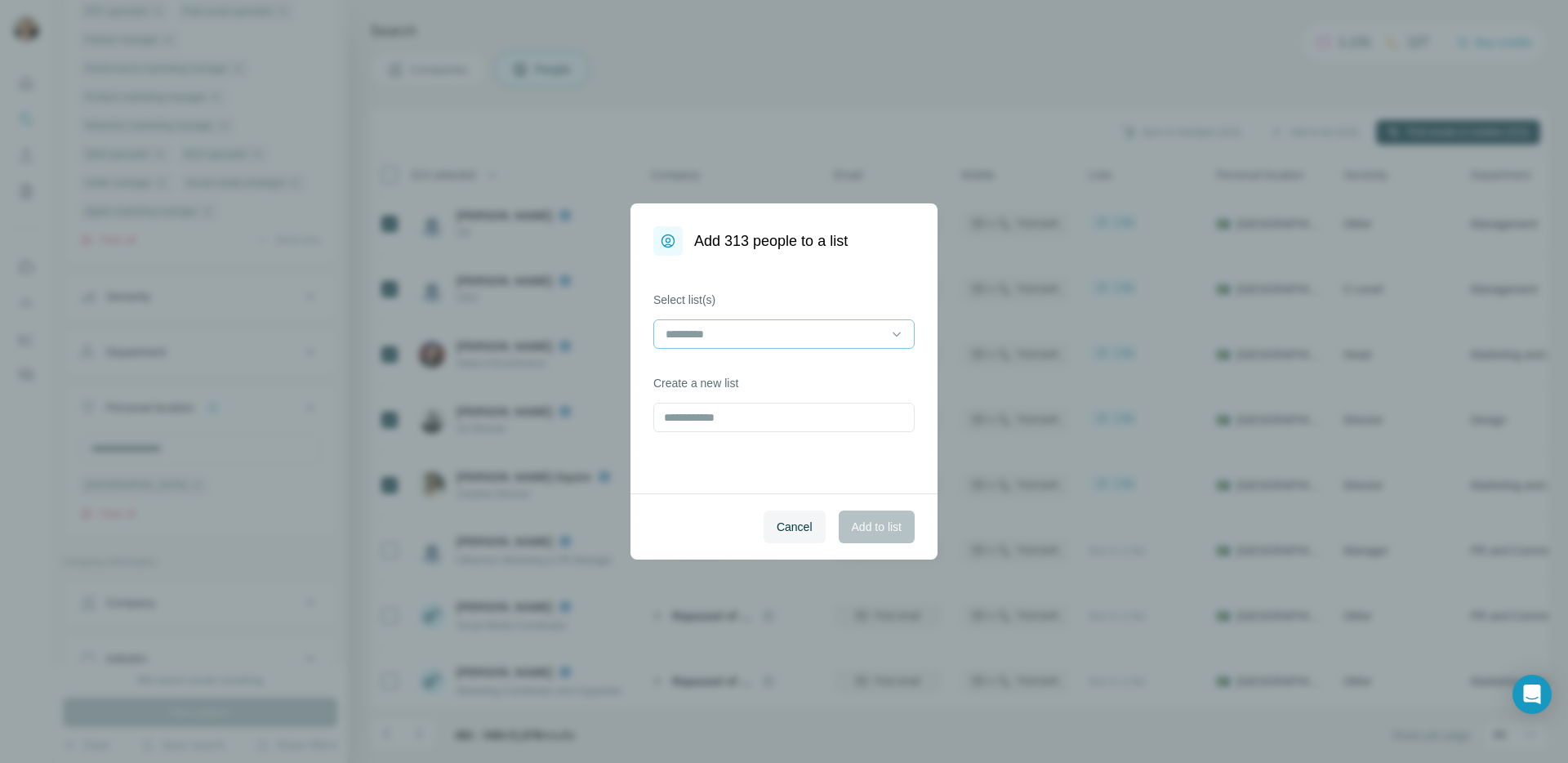
click at [708, 341] on input at bounding box center [774, 334] width 221 height 18
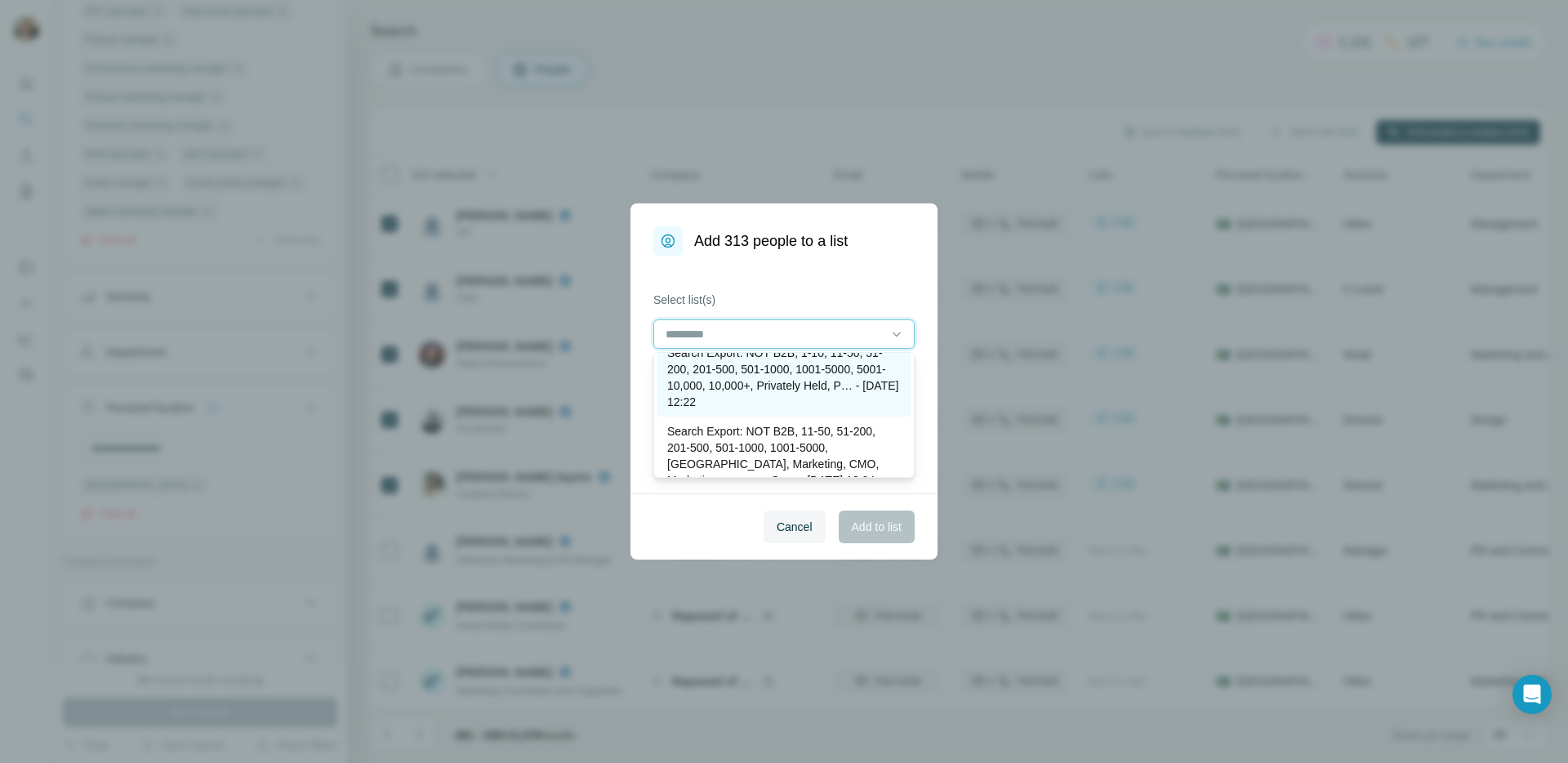
scroll to position [0, 0]
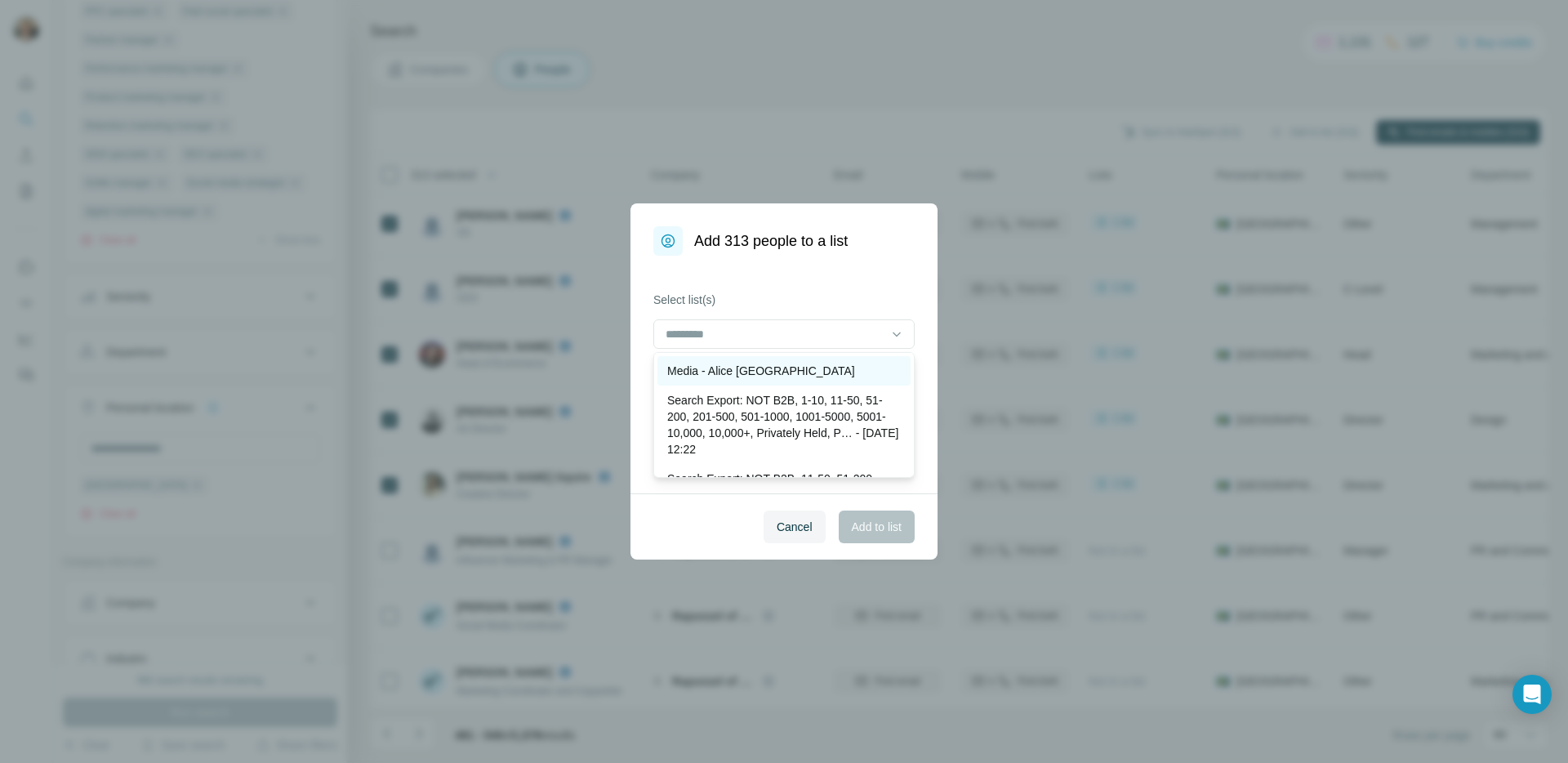
click at [769, 375] on p "Media - Alice [GEOGRAPHIC_DATA]" at bounding box center [761, 370] width 188 height 16
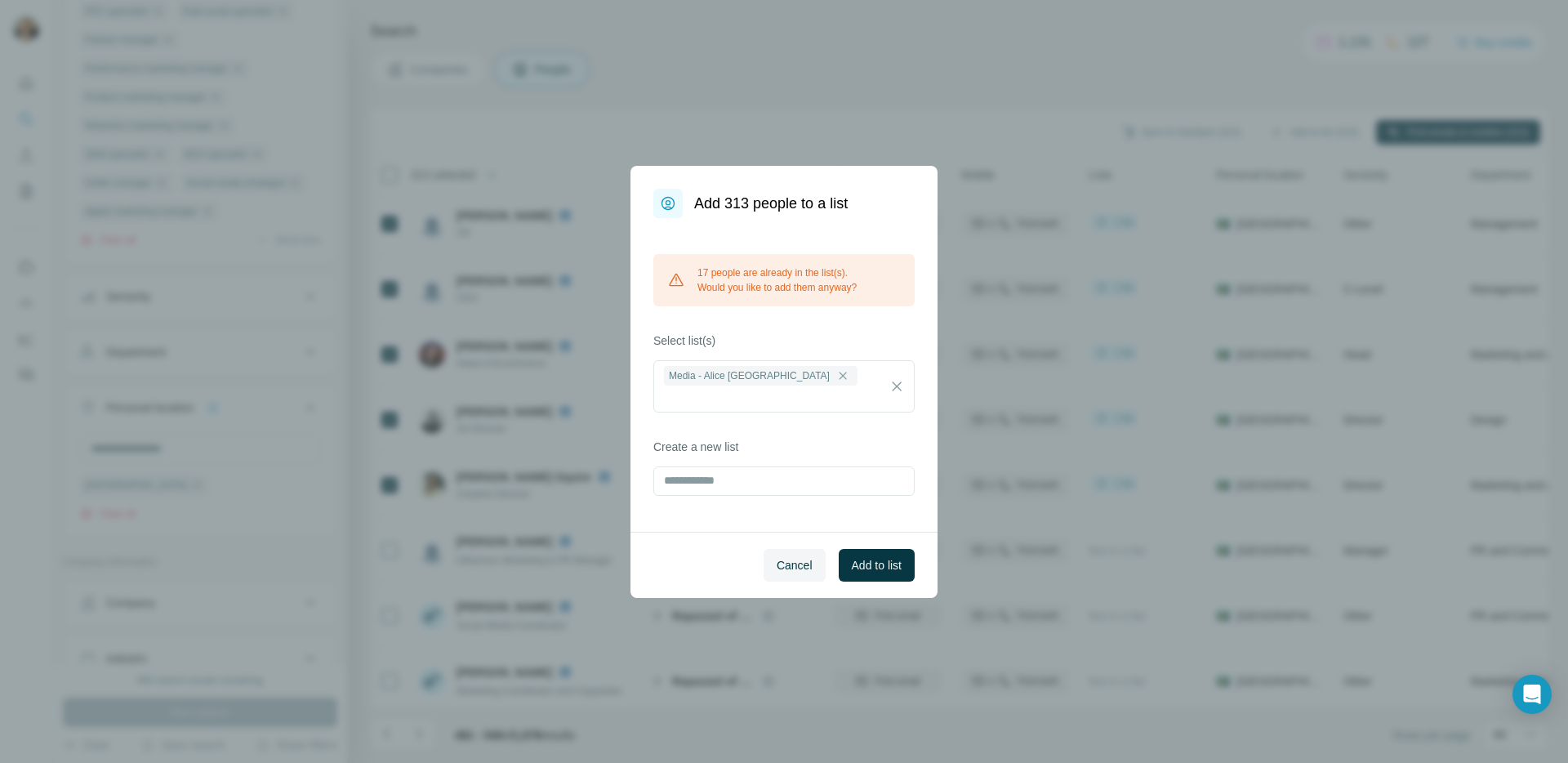
click at [802, 333] on div "17 people are already in the list(s). Would you like to add them anyway? Select…" at bounding box center [784, 375] width 307 height 314
click at [770, 287] on div "17 people are already in the list(s). Would you like to add them anyway?" at bounding box center [784, 280] width 261 height 53
click at [864, 557] on span "Add to list" at bounding box center [876, 565] width 50 height 16
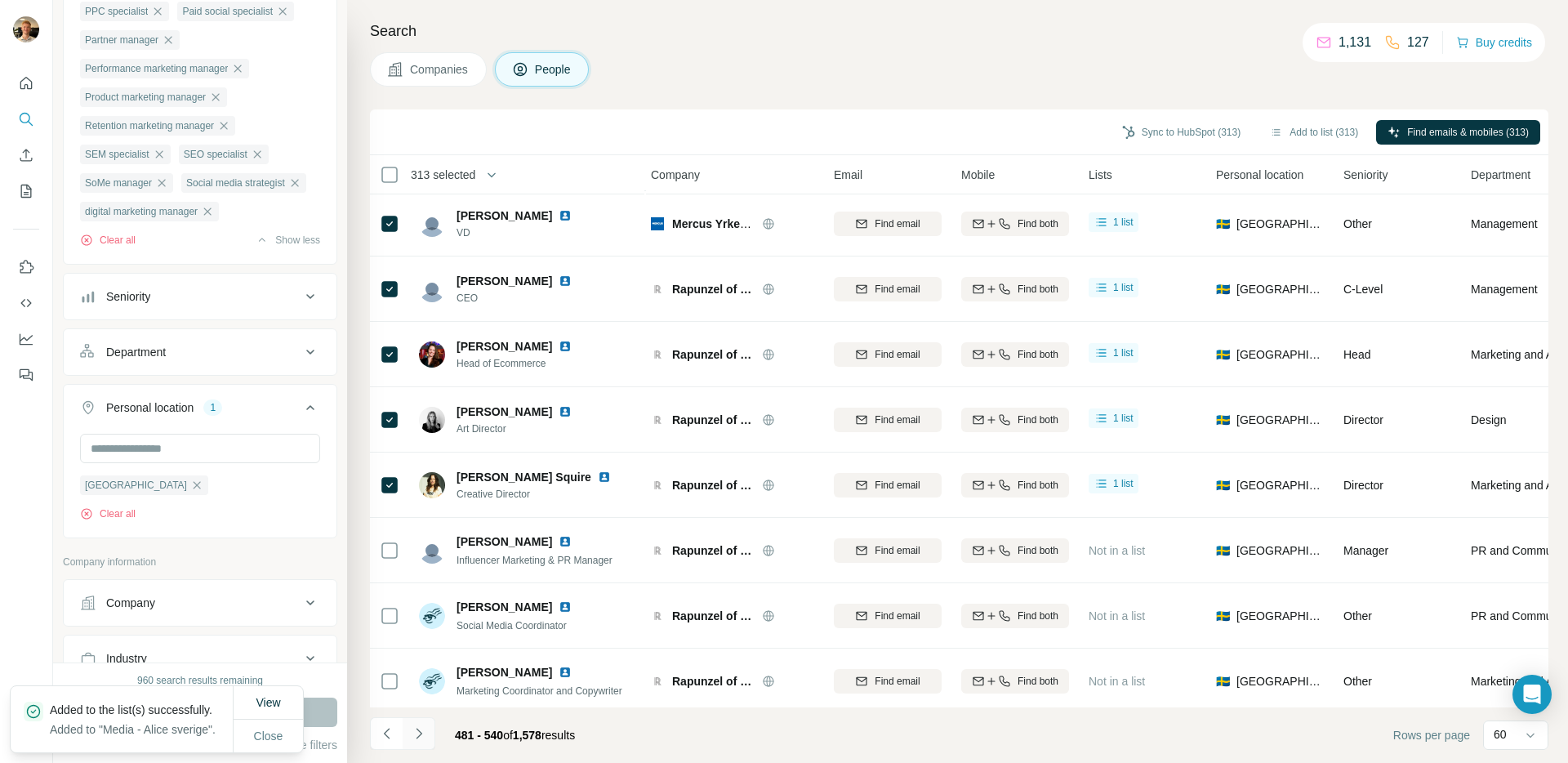
click at [423, 735] on icon "Navigate to next page" at bounding box center [418, 733] width 16 height 16
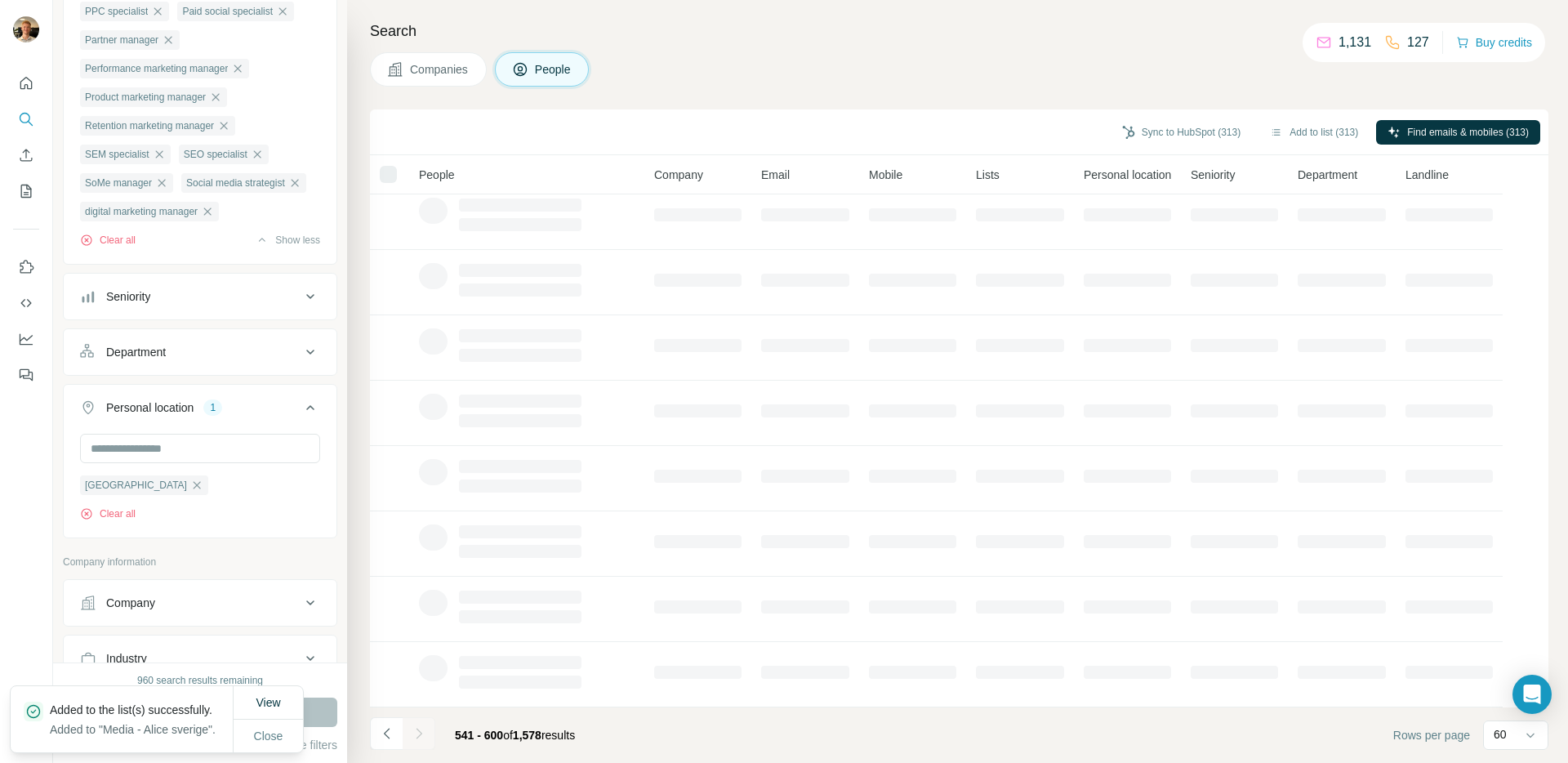
click at [423, 735] on icon "Navigate to next page" at bounding box center [418, 733] width 16 height 16
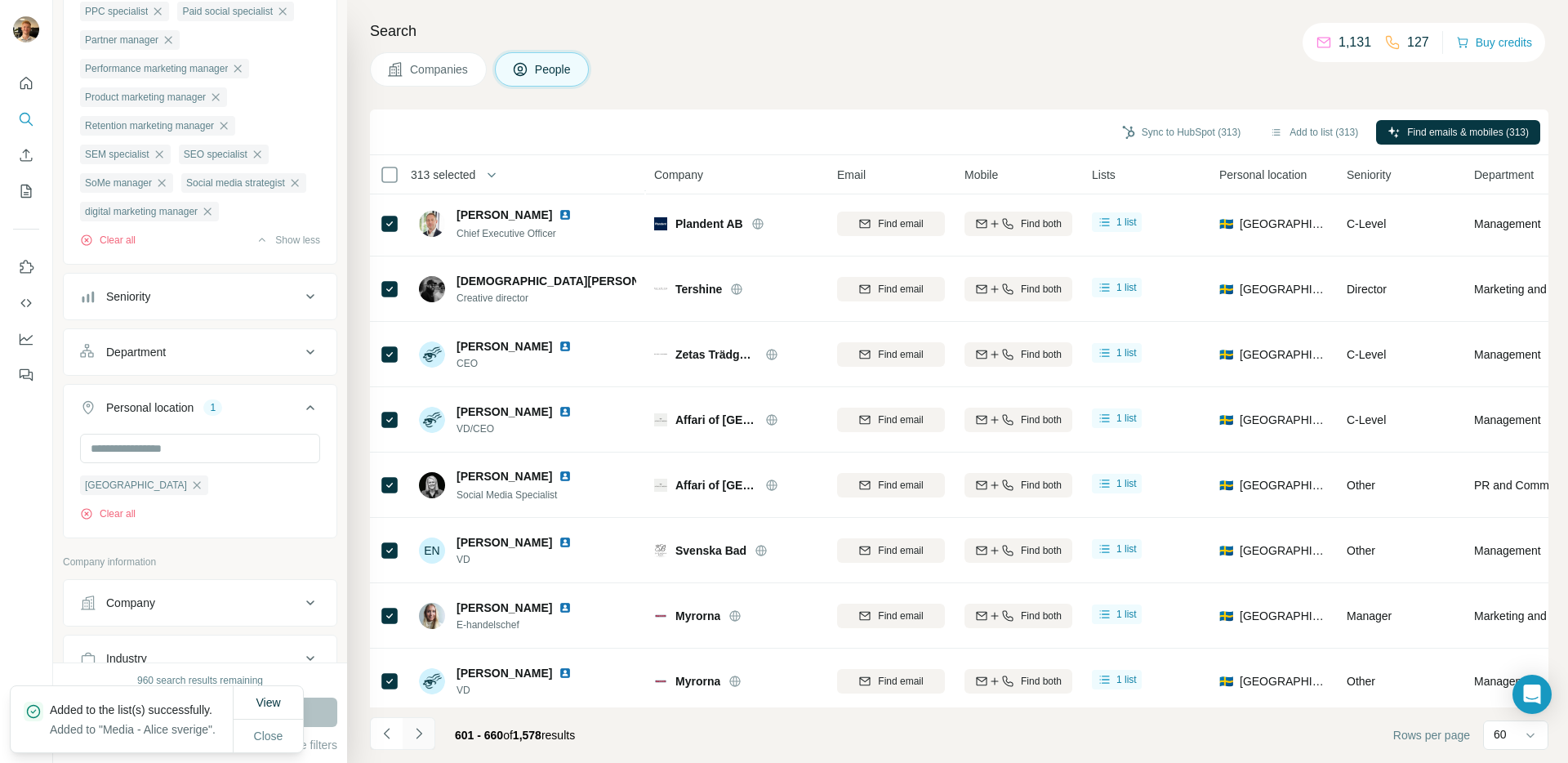
click at [417, 734] on icon "Navigate to next page" at bounding box center [418, 733] width 16 height 16
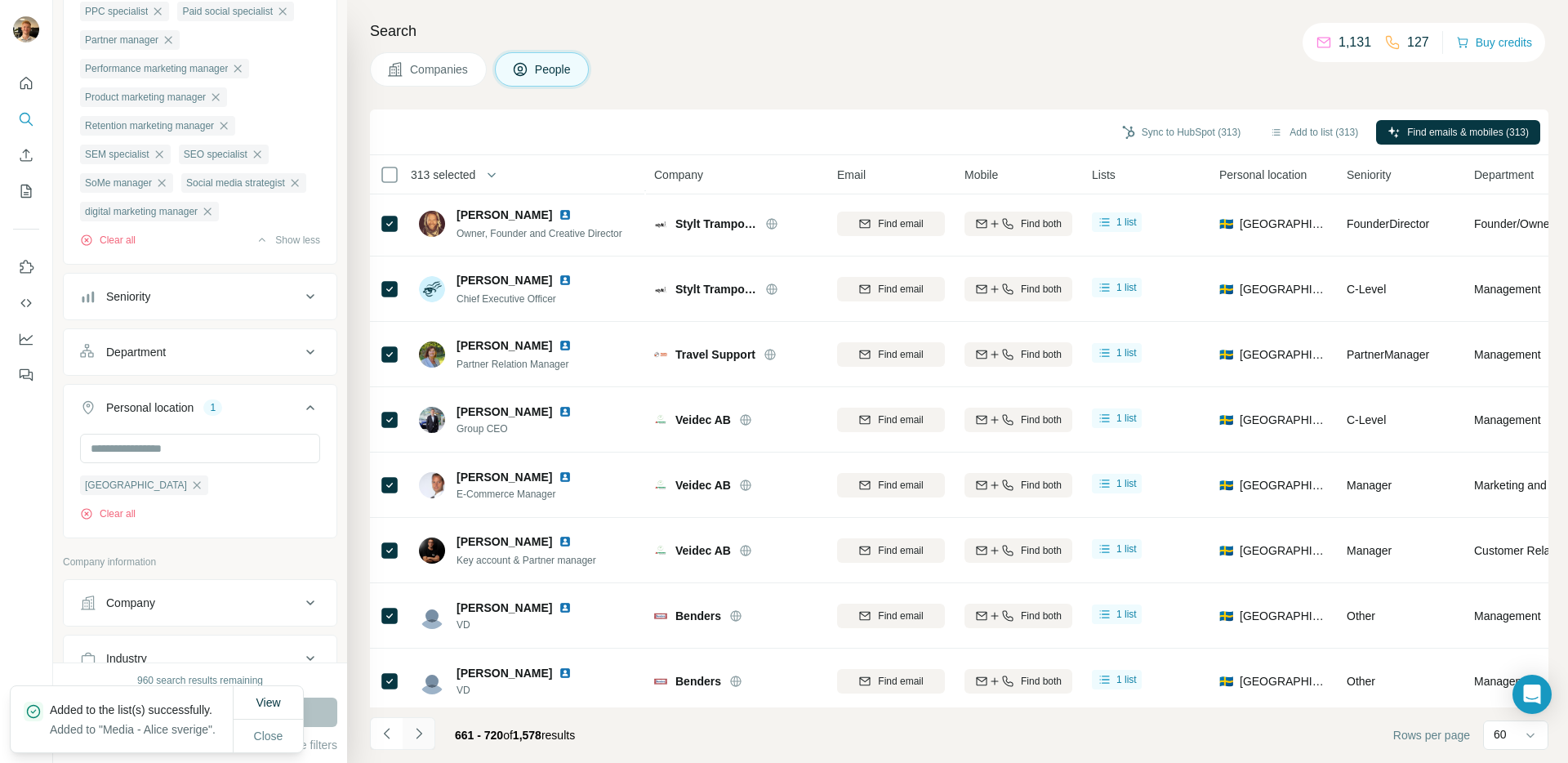
click at [417, 734] on icon "Navigate to next page" at bounding box center [418, 733] width 16 height 16
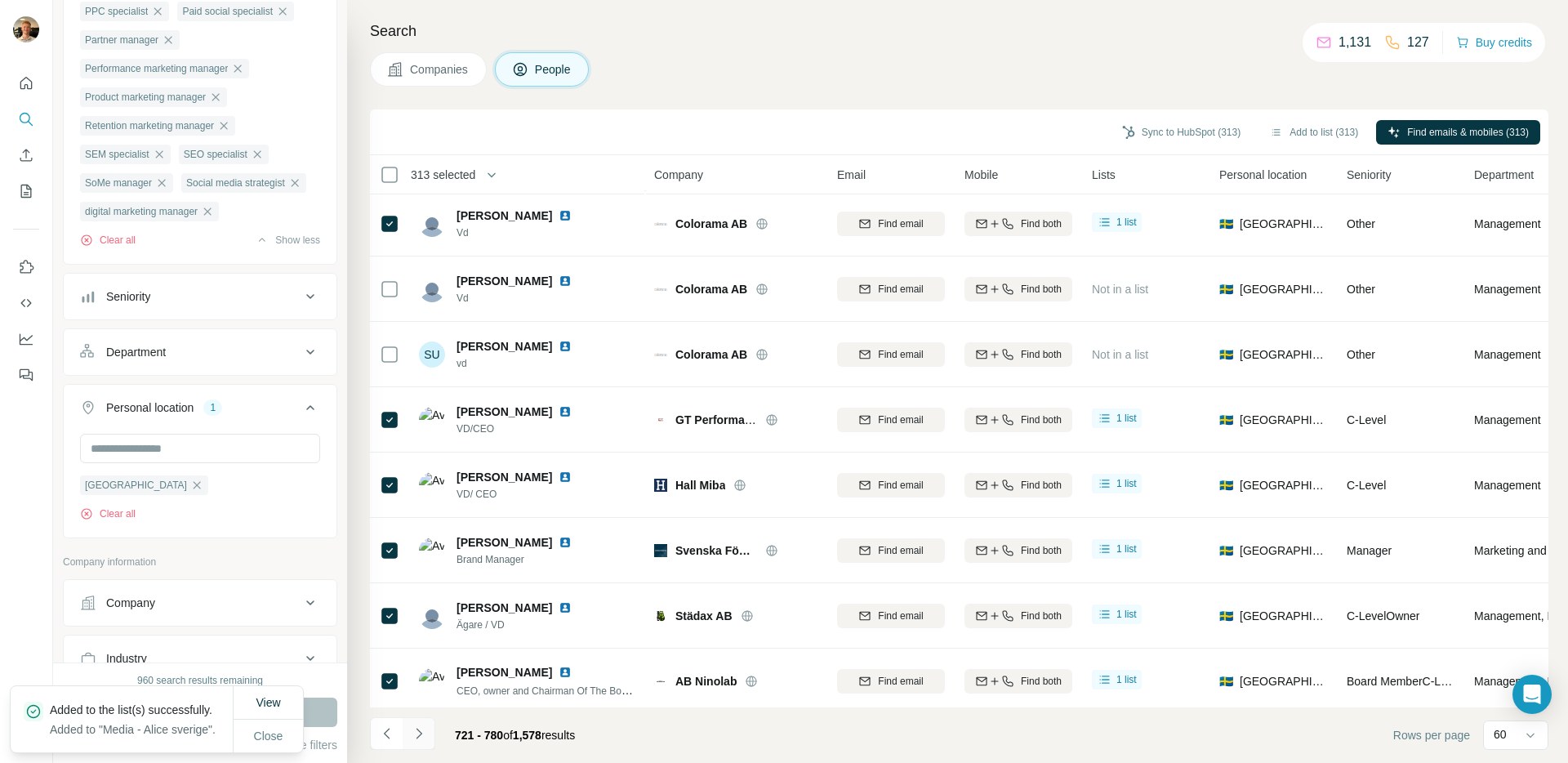
scroll to position [918, 0]
click at [417, 734] on icon "Navigate to next page" at bounding box center [418, 733] width 16 height 16
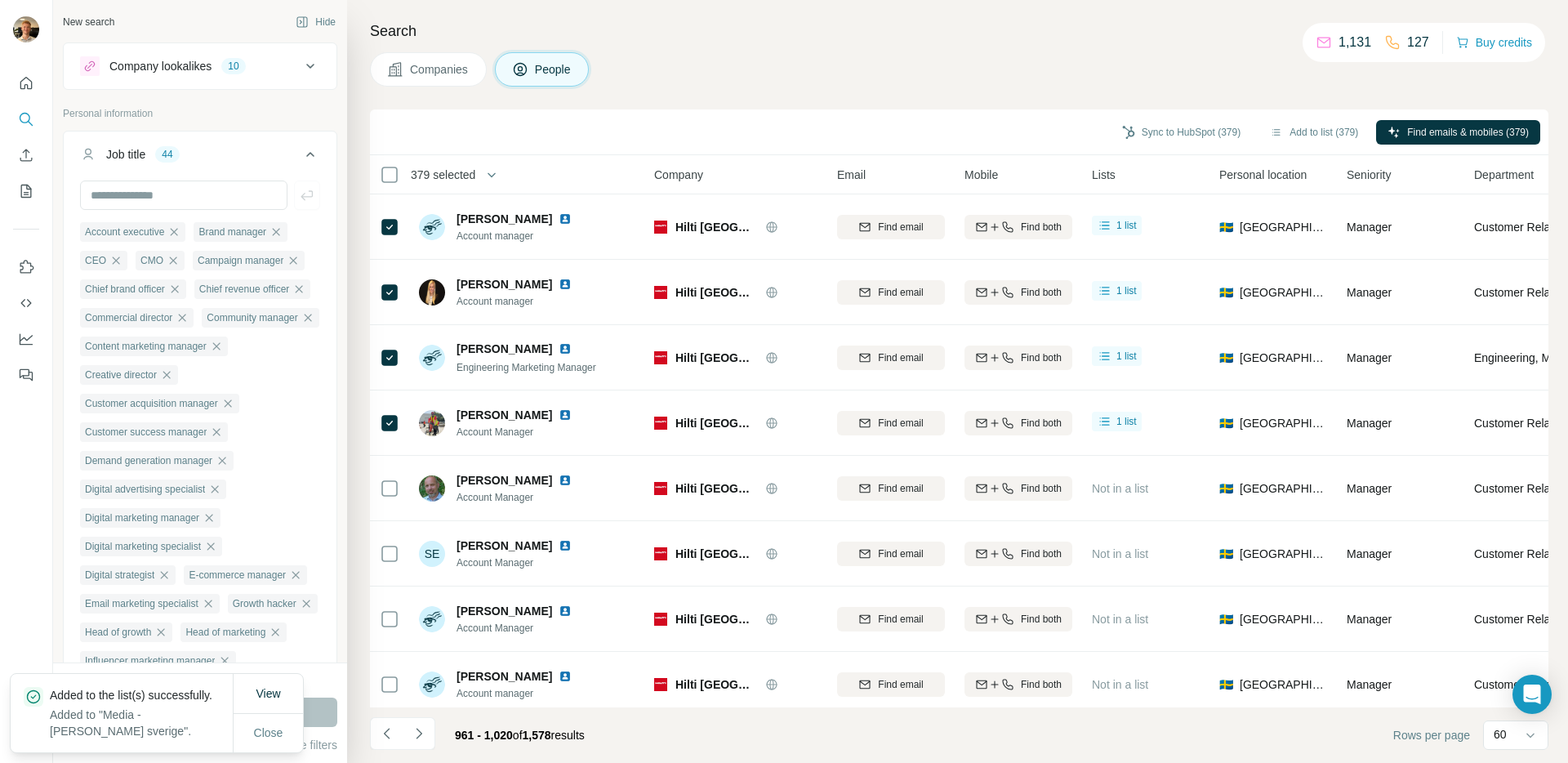
scroll to position [3044, 0]
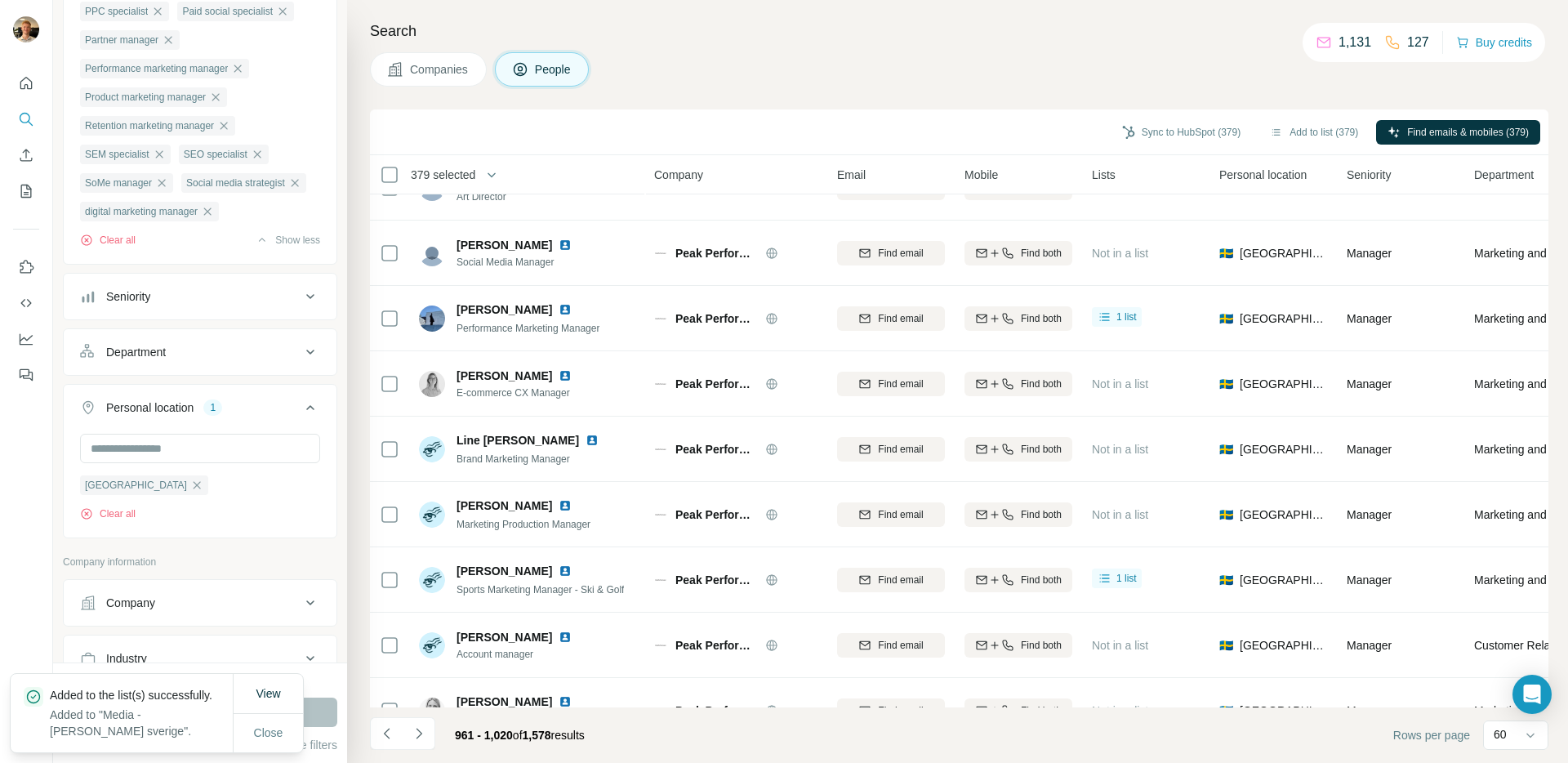
drag, startPoint x: 704, startPoint y: 747, endPoint x: 533, endPoint y: 751, distance: 171.0
click at [703, 747] on footer "961 - 1,020 of 1,578 results Rows per page 60" at bounding box center [959, 735] width 1178 height 55
click at [424, 731] on icon "Navigate to next page" at bounding box center [418, 733] width 16 height 16
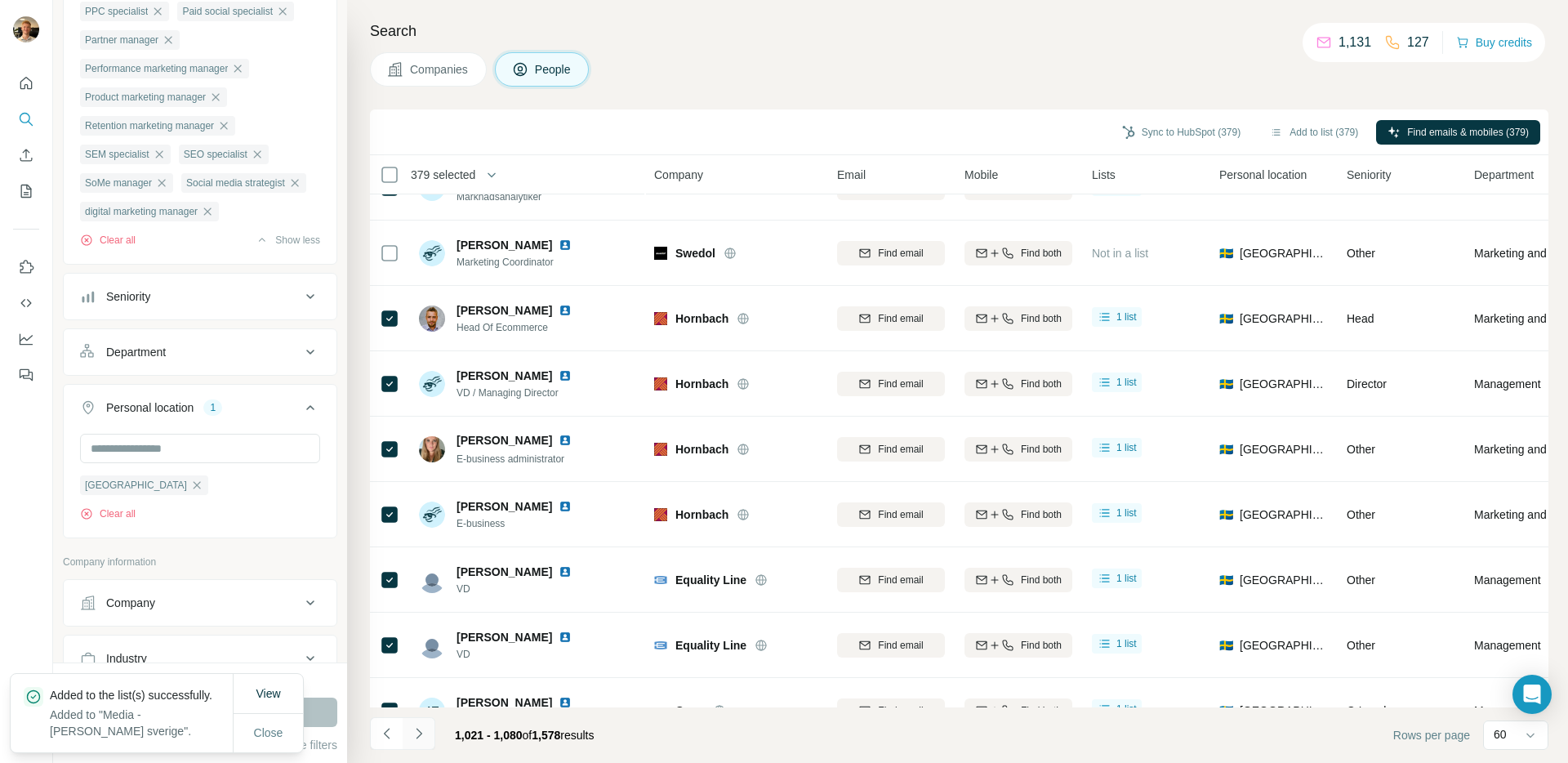
click at [422, 735] on icon "Navigate to next page" at bounding box center [418, 733] width 16 height 16
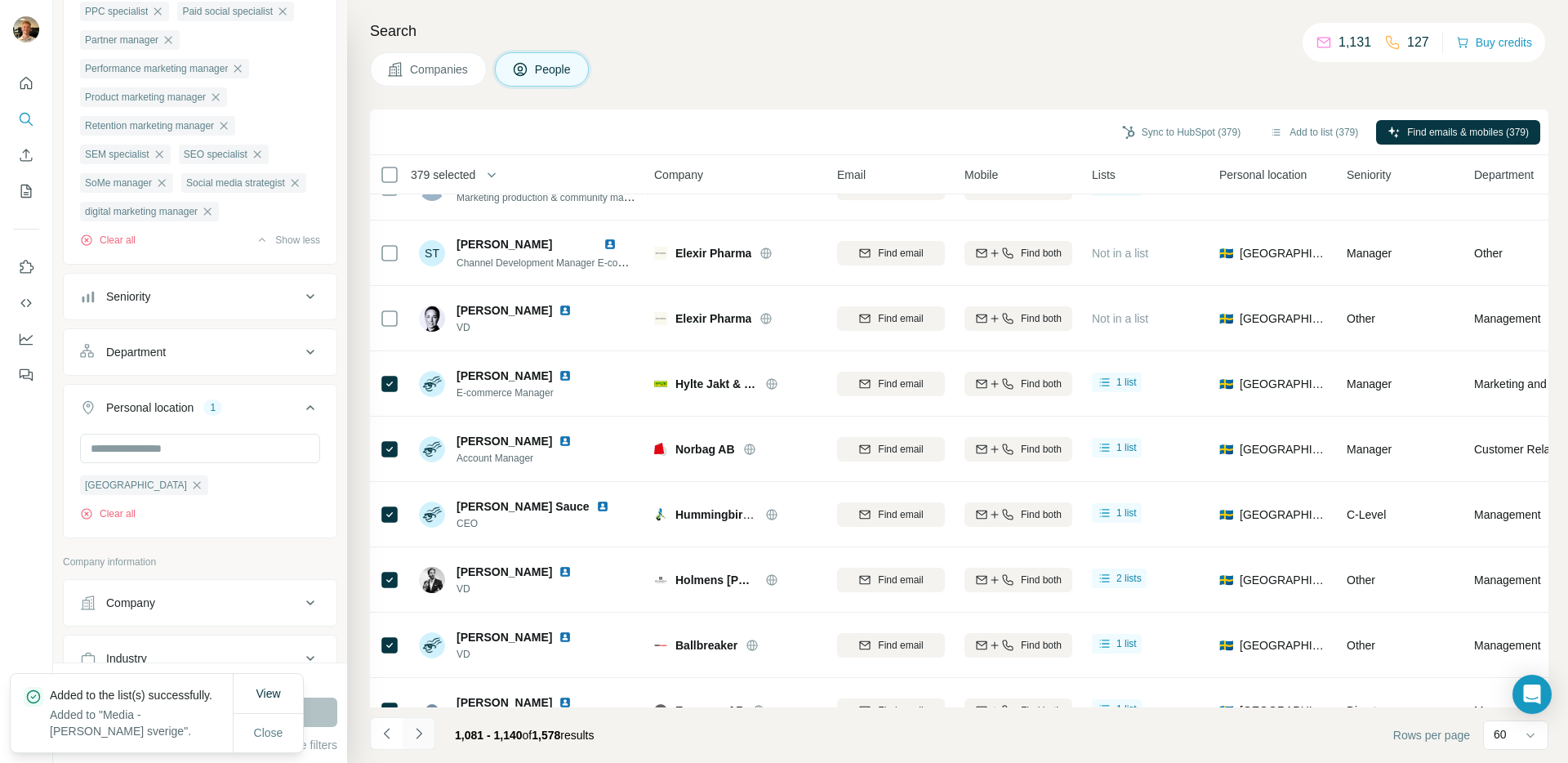
click at [422, 733] on icon "Navigate to next page" at bounding box center [418, 733] width 16 height 16
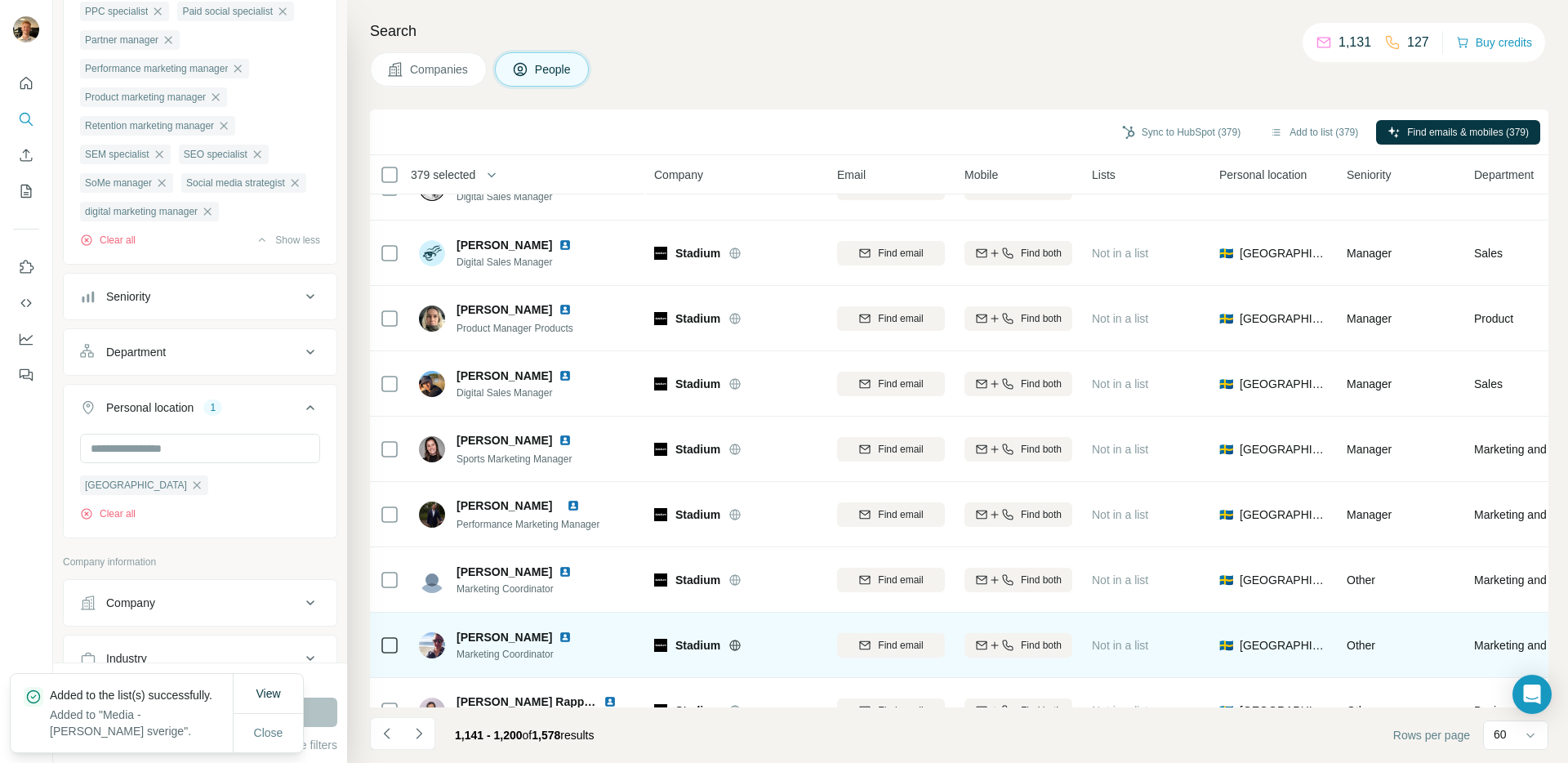
scroll to position [3416, 0]
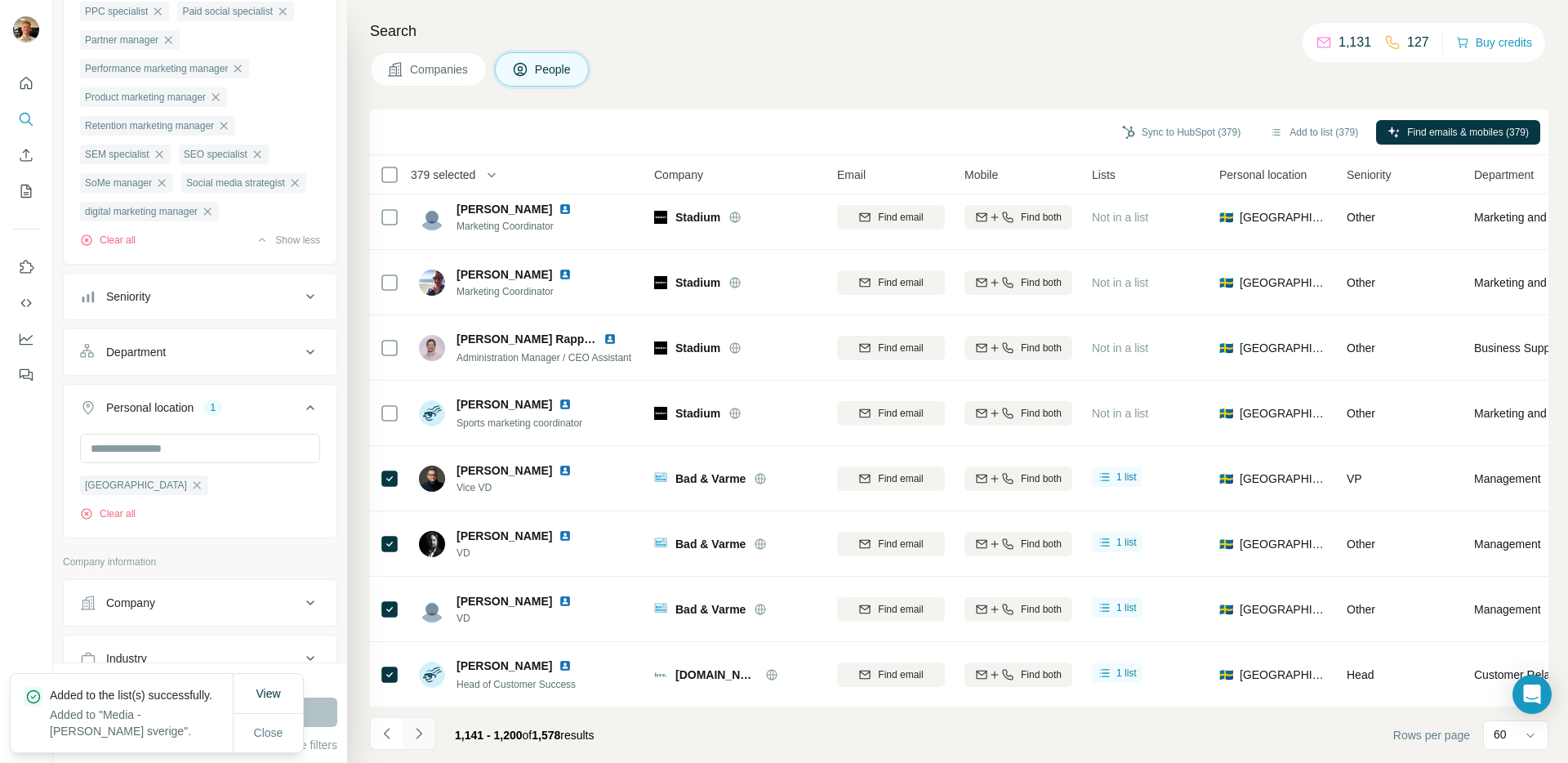
click at [424, 734] on icon "Navigate to next page" at bounding box center [418, 733] width 16 height 16
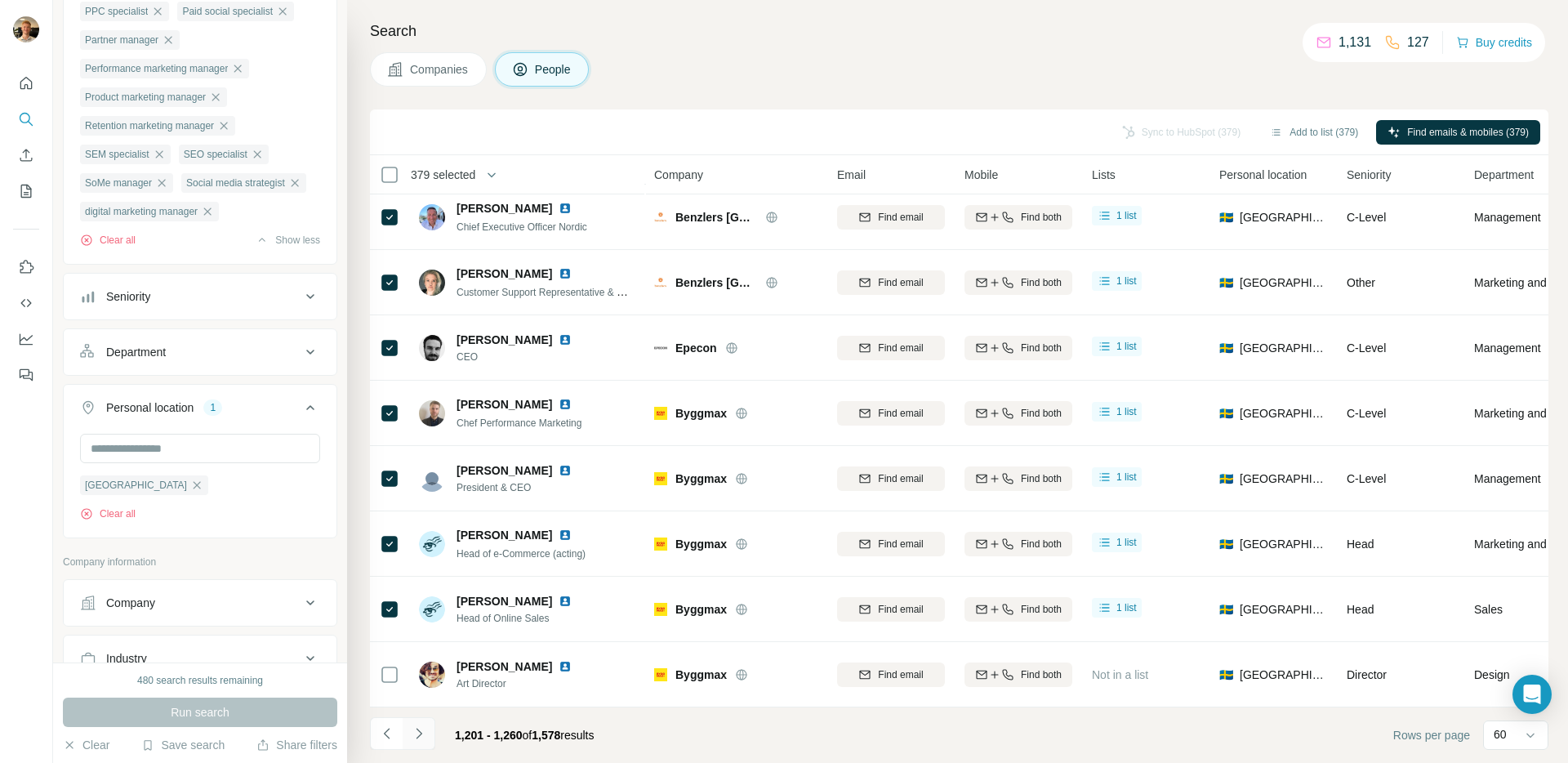
click at [424, 734] on icon "Navigate to next page" at bounding box center [418, 733] width 16 height 16
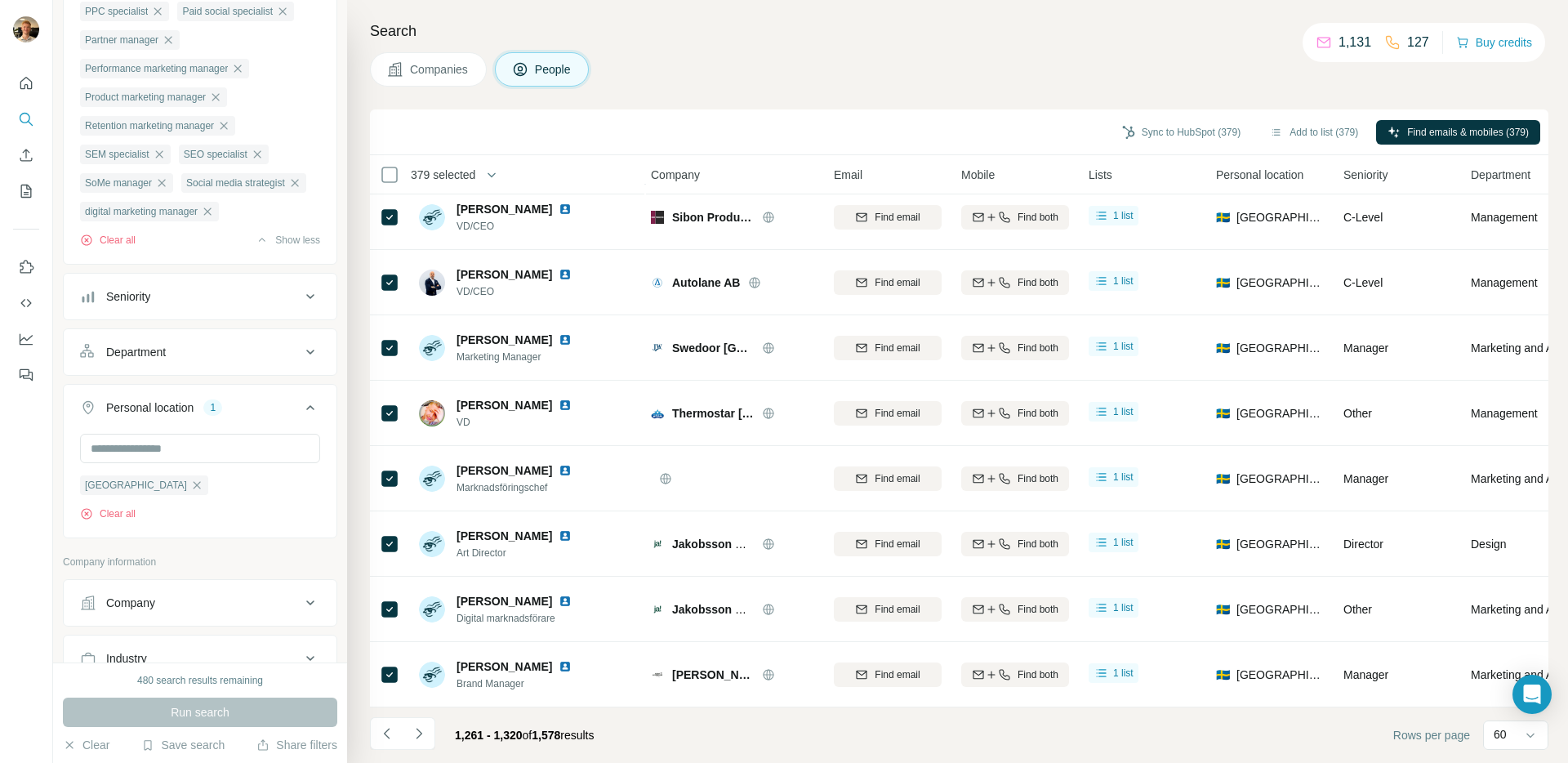
scroll to position [3416, 3]
click at [415, 733] on icon "Navigate to next page" at bounding box center [418, 733] width 16 height 16
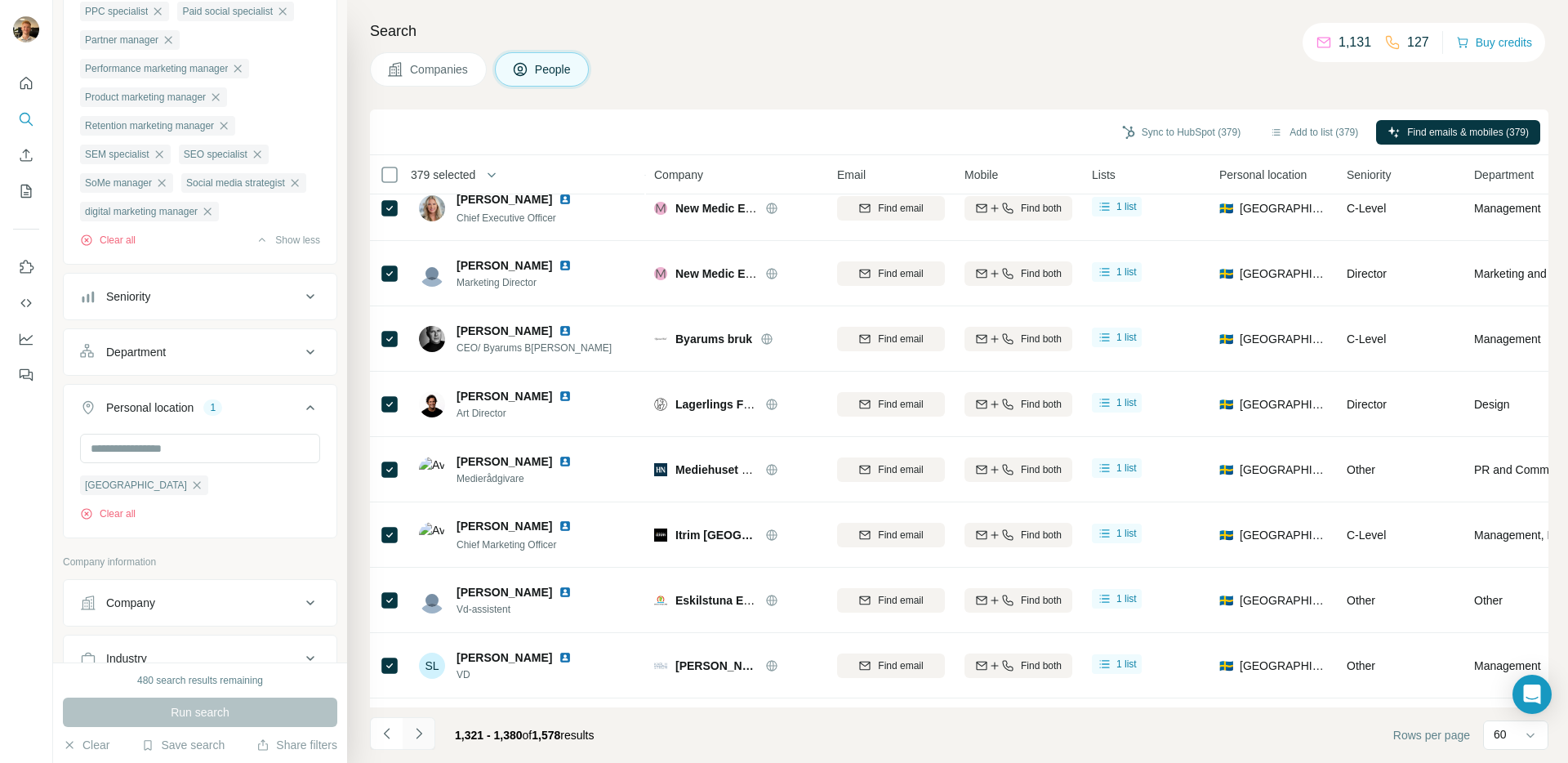
scroll to position [3416, 0]
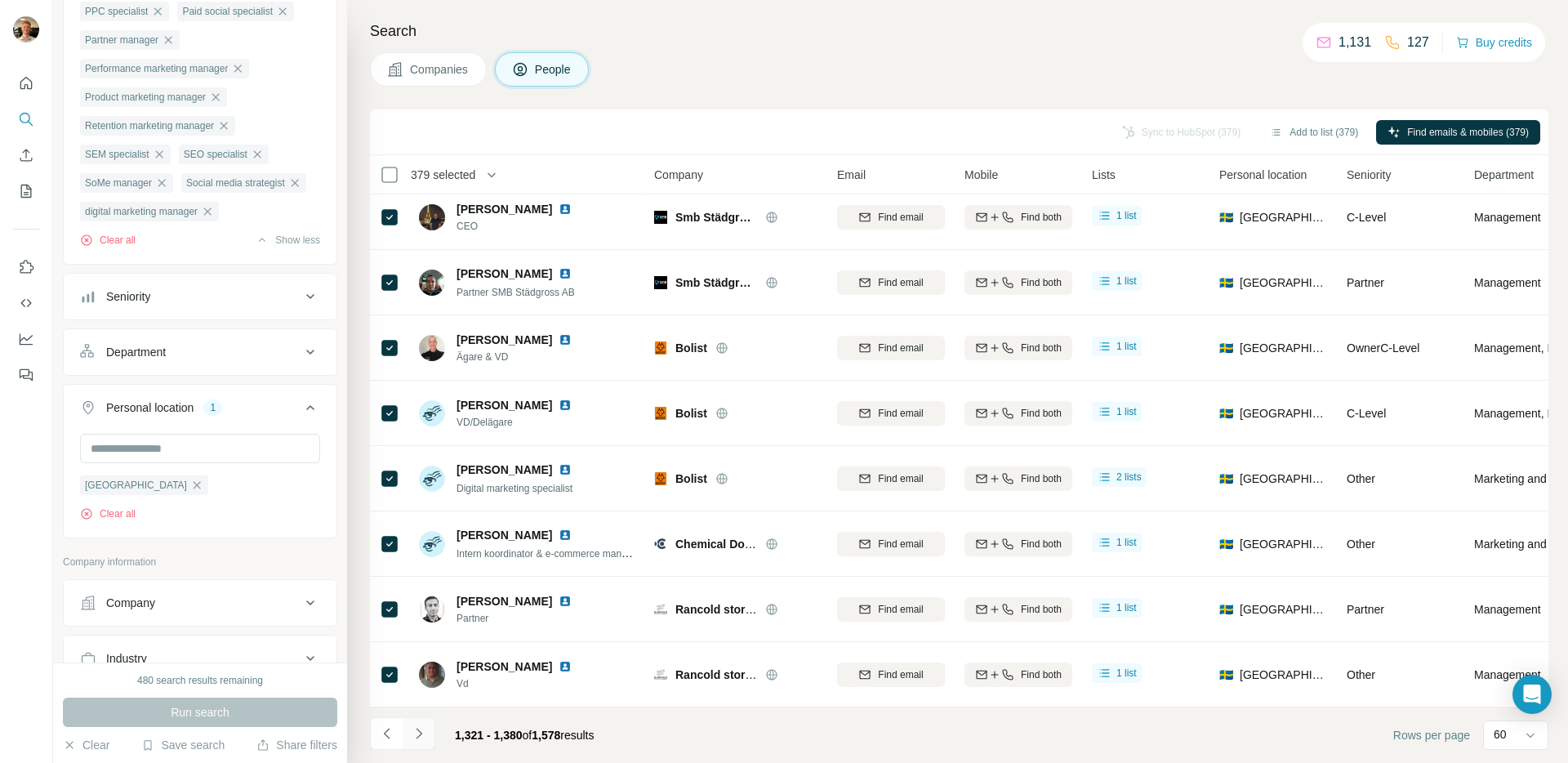
click at [422, 717] on button "Navigate to next page" at bounding box center [418, 733] width 33 height 33
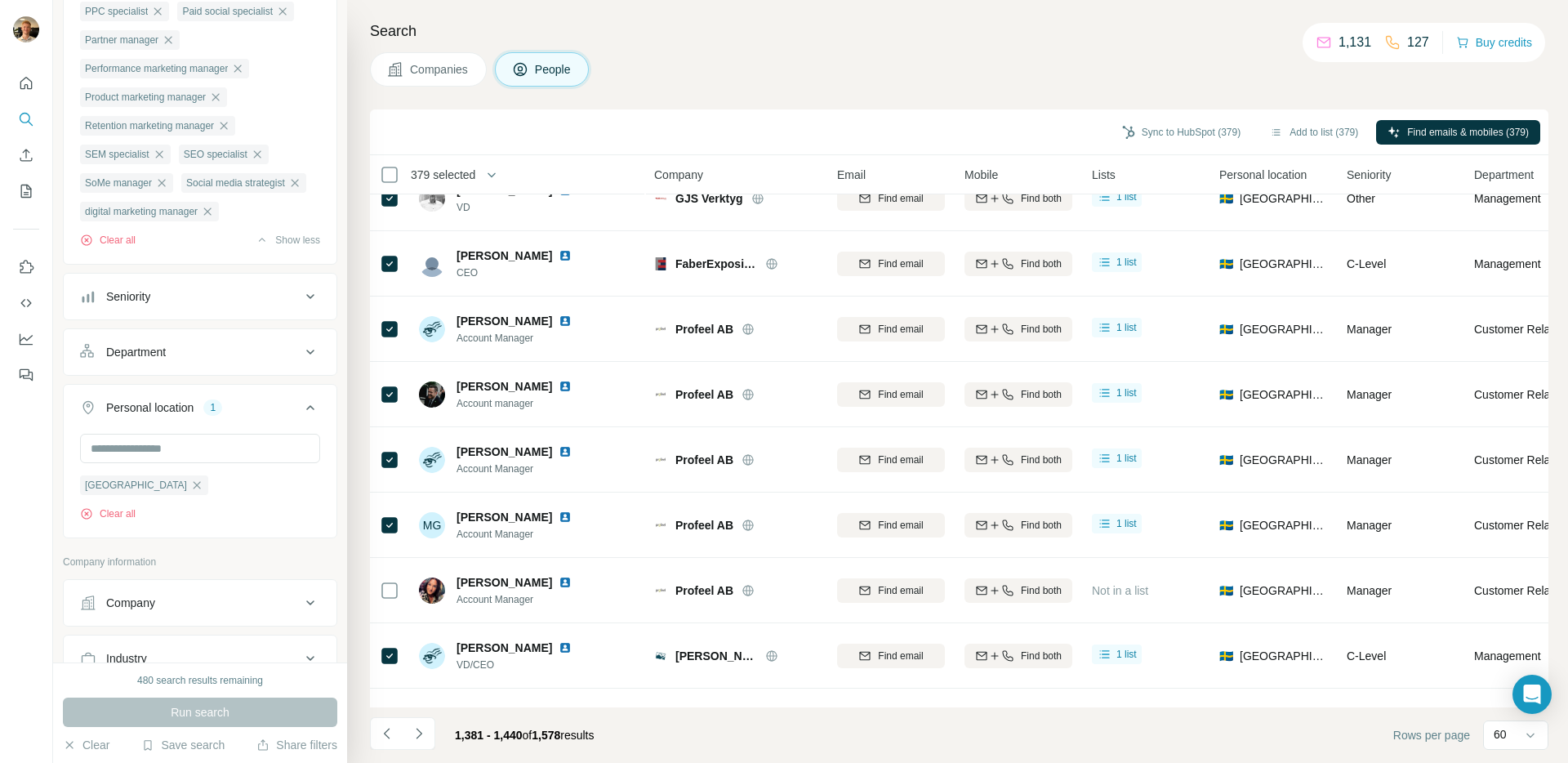
scroll to position [438, 0]
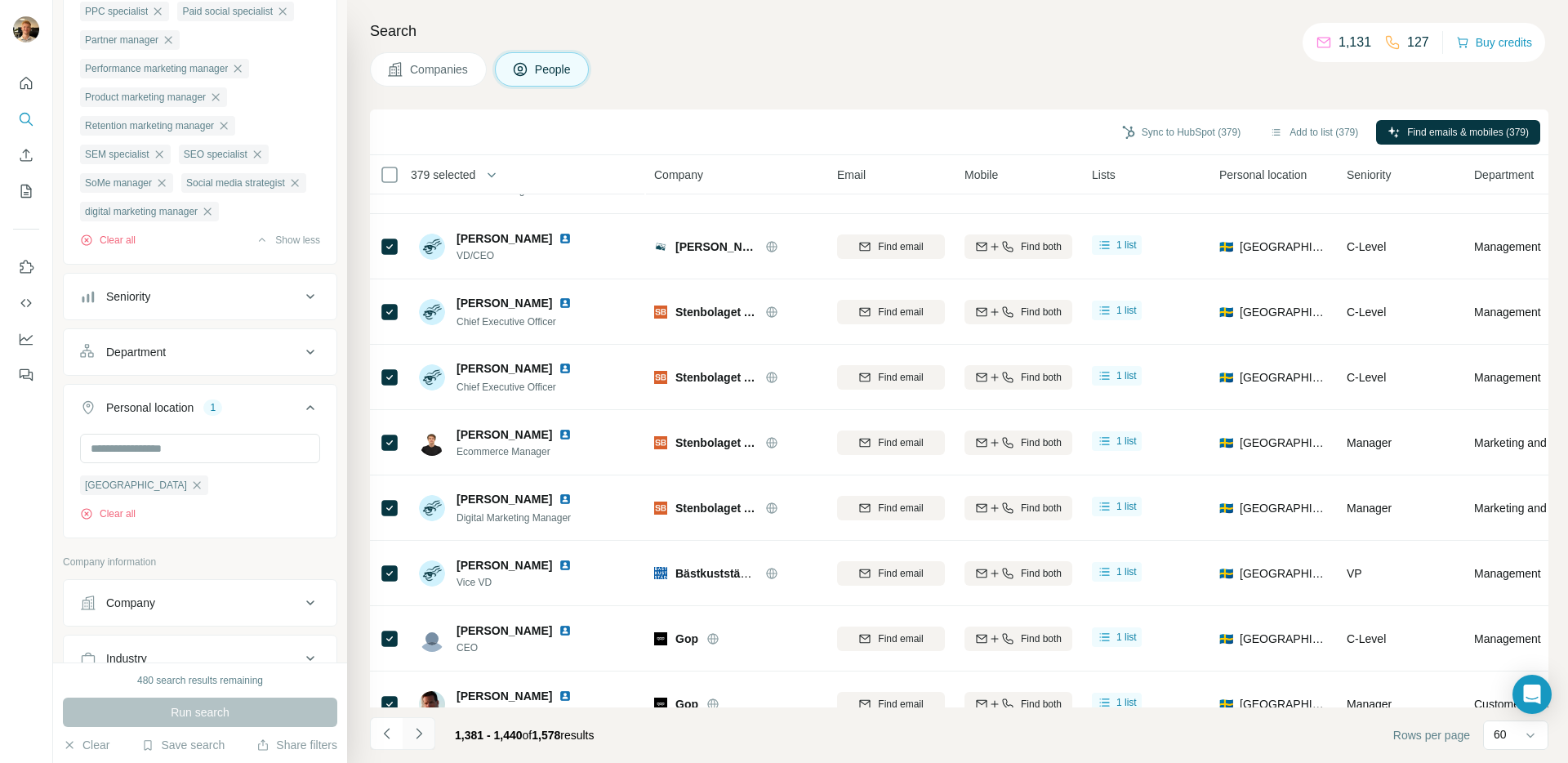
click at [415, 734] on icon "Navigate to next page" at bounding box center [418, 733] width 16 height 16
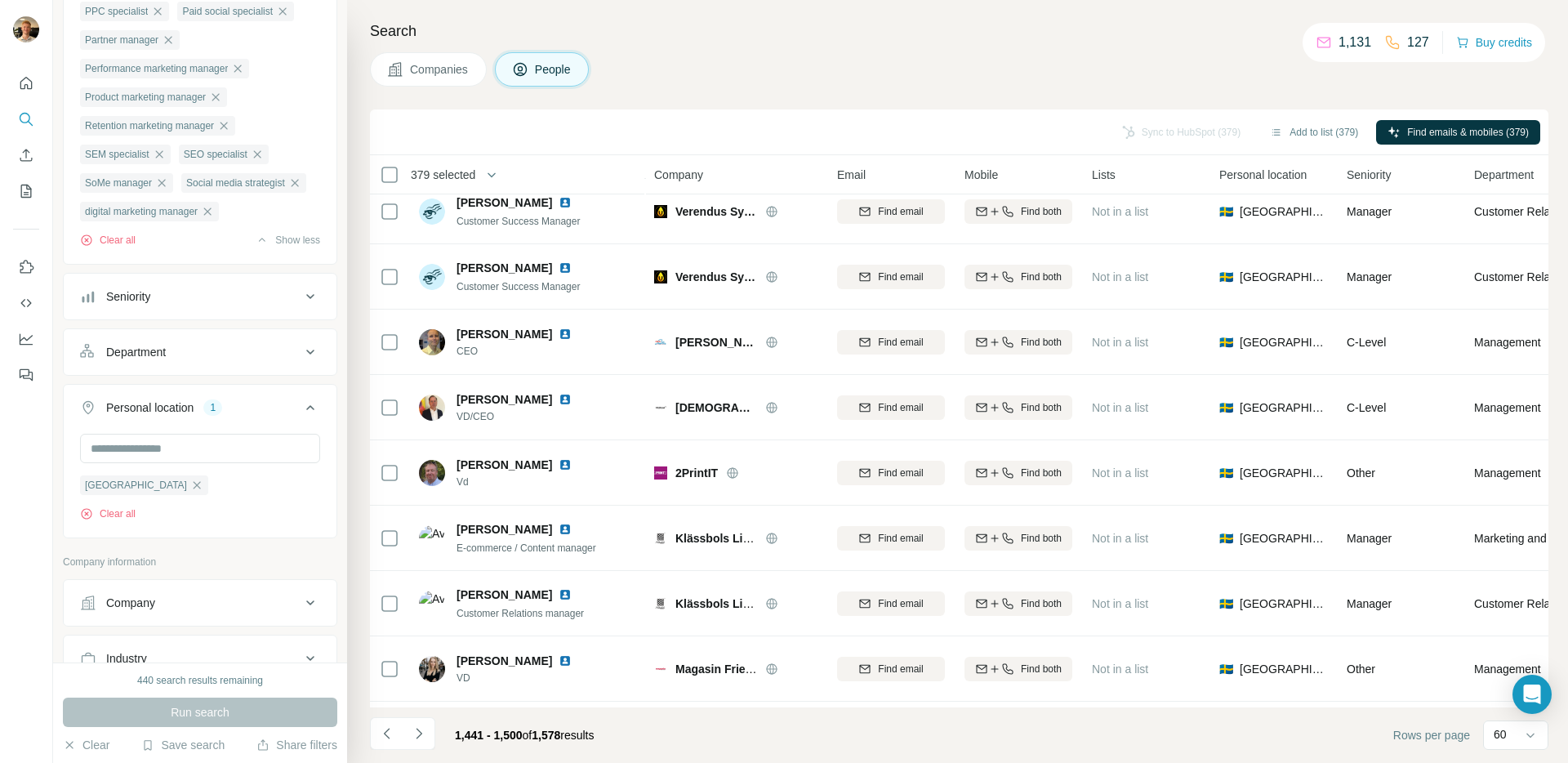
scroll to position [3416, 0]
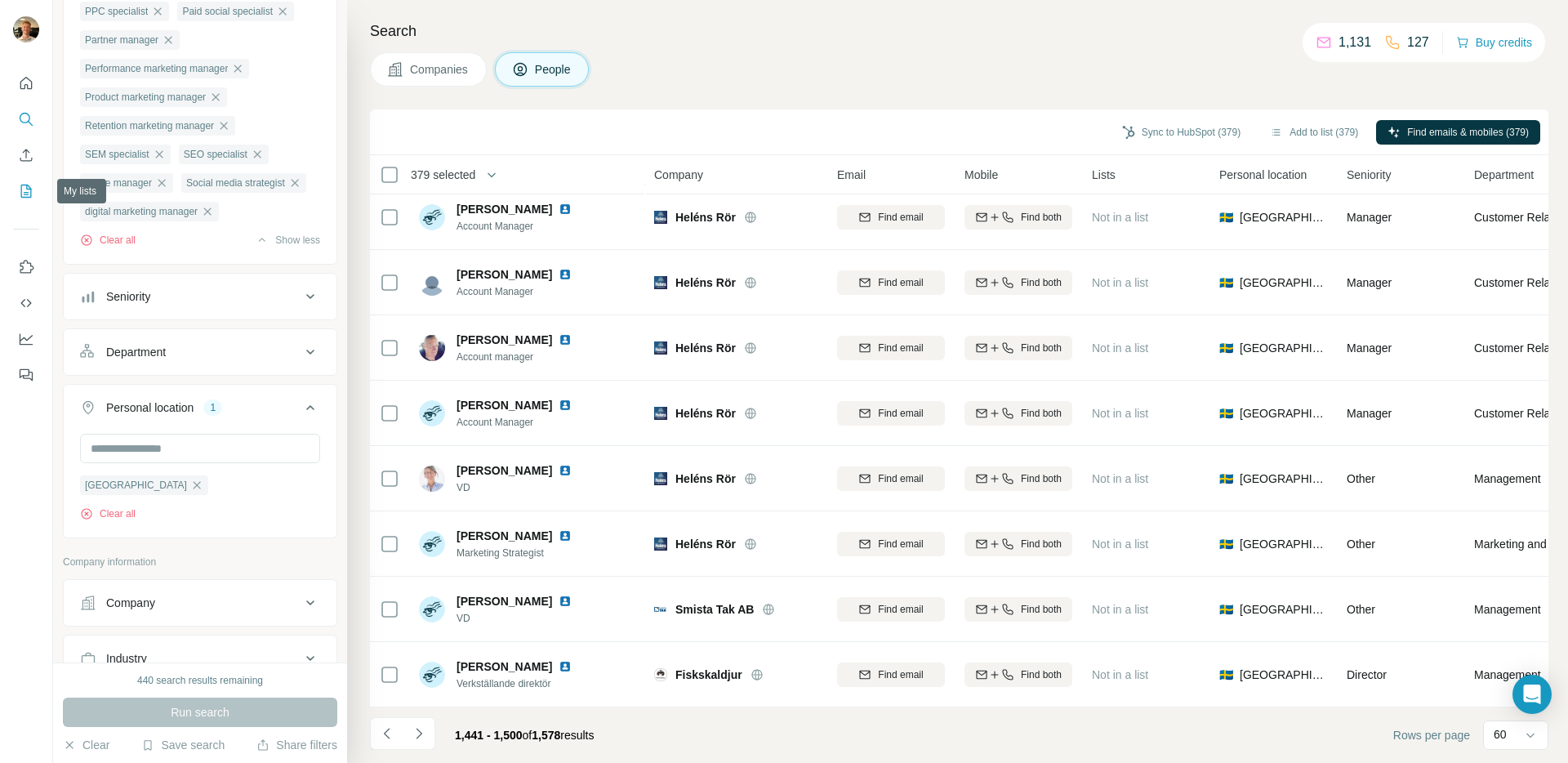
click at [20, 189] on icon "My lists" at bounding box center [25, 191] width 16 height 16
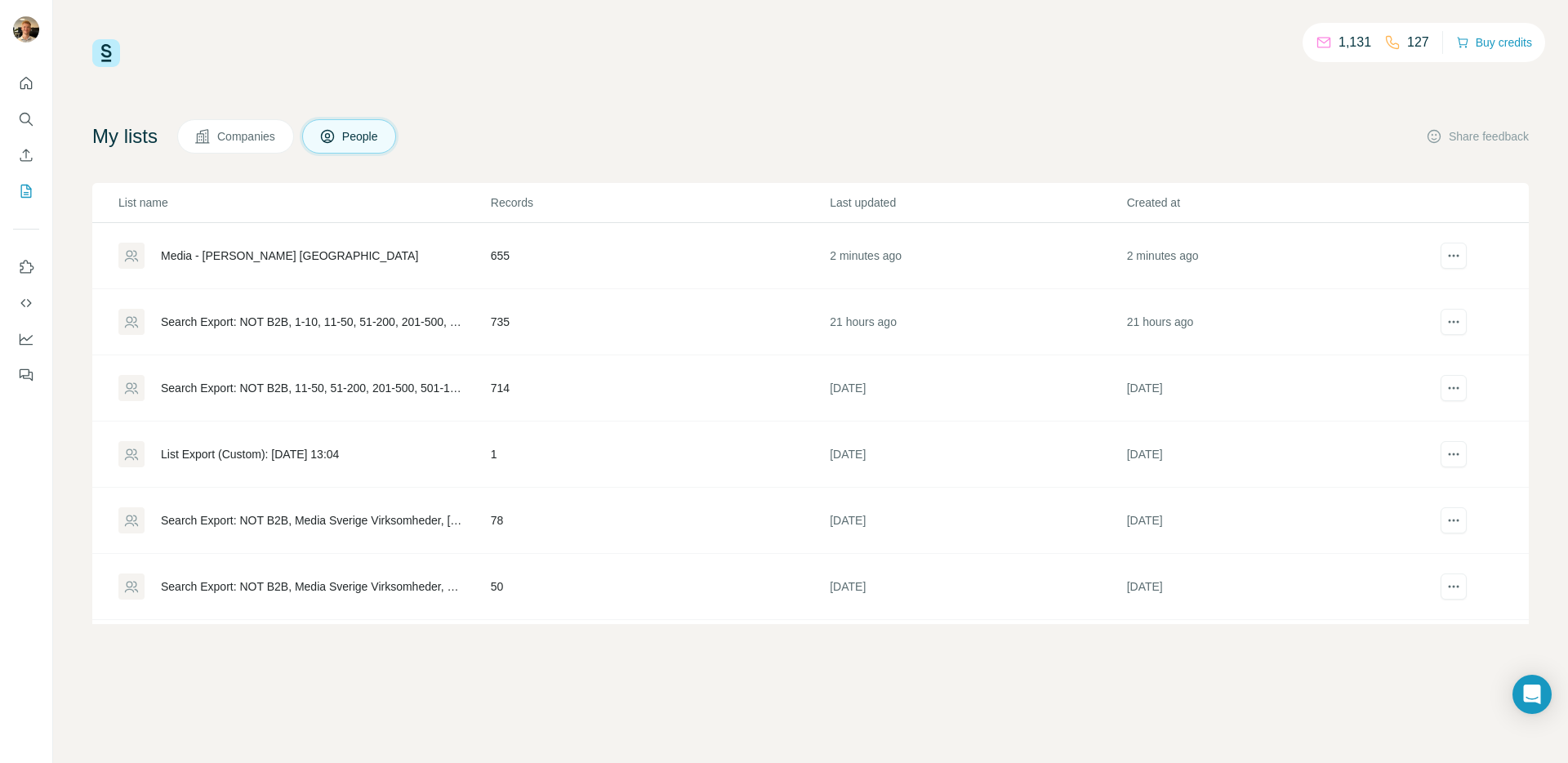
click at [368, 257] on div "Media - Alice [GEOGRAPHIC_DATA]" at bounding box center [303, 256] width 371 height 26
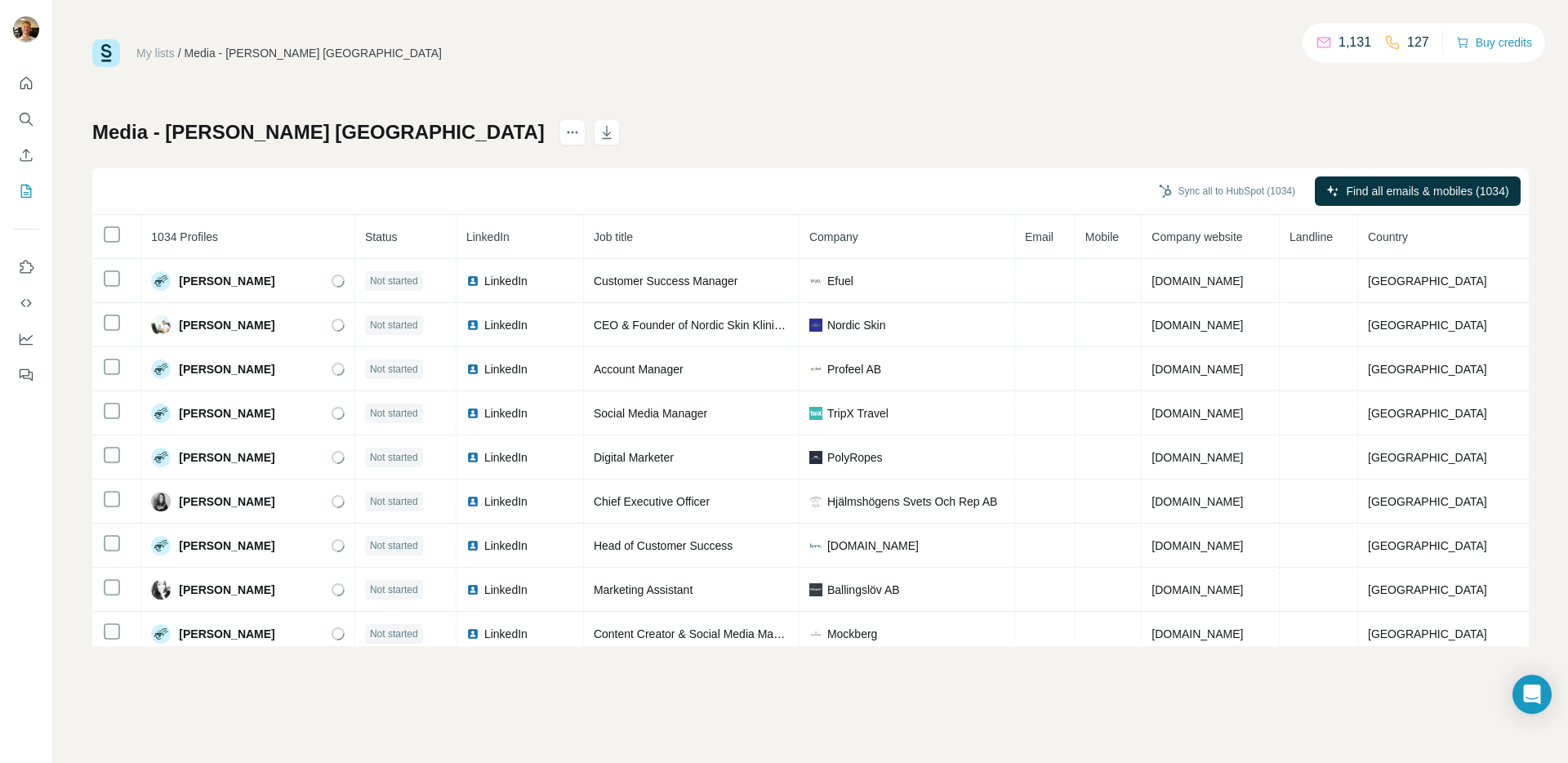
click at [663, 140] on div "Media - Alice sverige Sync all to HubSpot (1034) Find all emails & mobiles (103…" at bounding box center [810, 382] width 1436 height 527
click at [598, 131] on icon "button" at bounding box center [606, 132] width 16 height 16
click at [1136, 128] on div "Media - Alice sverige Sync all to HubSpot (1034) Find all emails & mobiles (103…" at bounding box center [810, 382] width 1436 height 527
click at [1135, 130] on div "Media - Alice sverige Sync all to HubSpot (1034) Find all emails & mobiles (103…" at bounding box center [810, 382] width 1436 height 527
click at [1207, 62] on div "My lists / Media - Alice sverige 1,131 127 Buy credits" at bounding box center [810, 54] width 1436 height 28
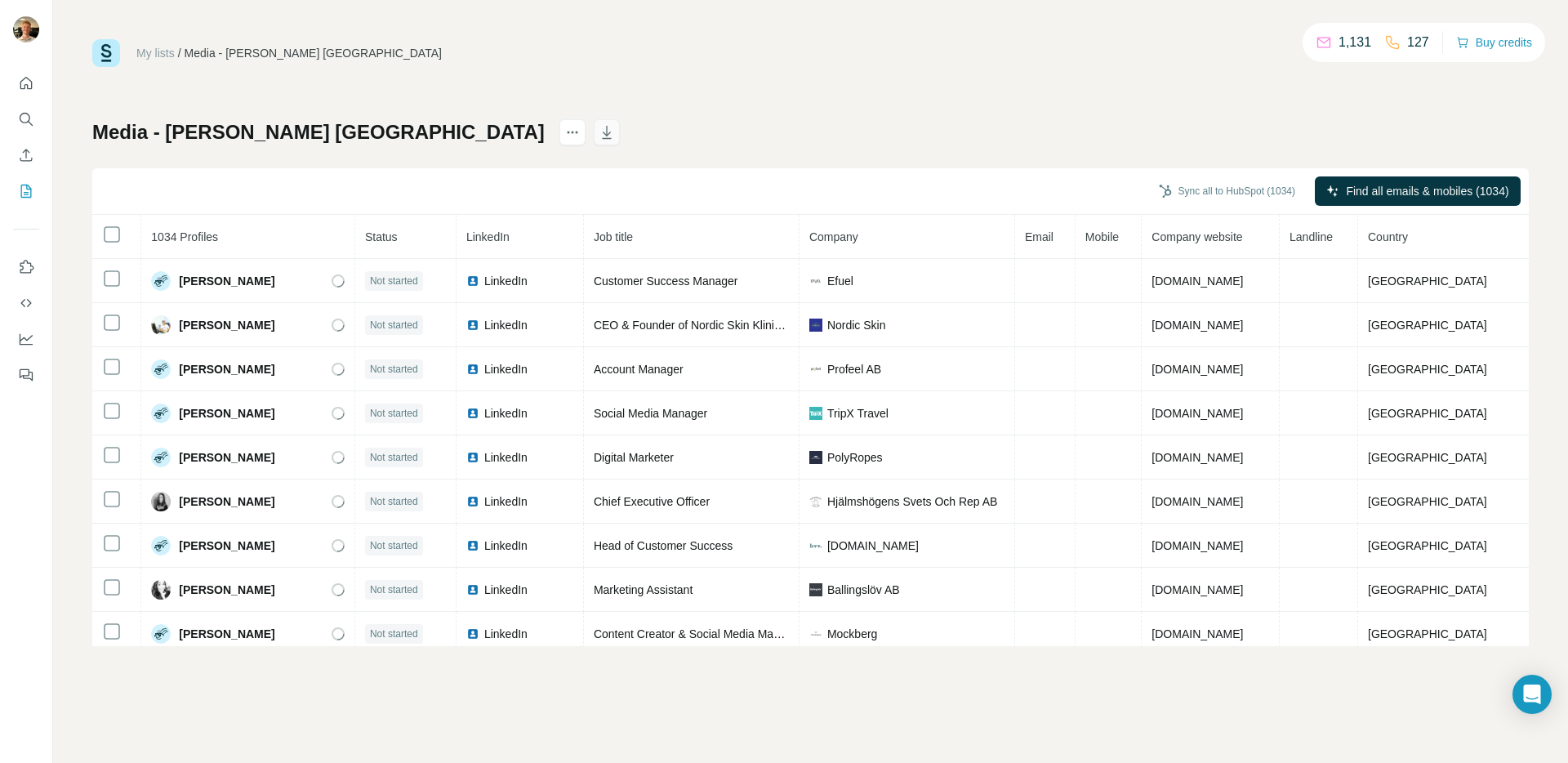
click at [602, 133] on icon "button" at bounding box center [607, 132] width 9 height 13
click at [71, 729] on p "Error: Too many download requests..." at bounding box center [141, 723] width 183 height 33
click at [269, 724] on span "Close" at bounding box center [268, 722] width 29 height 16
click at [16, 77] on button "Quick start" at bounding box center [26, 83] width 26 height 29
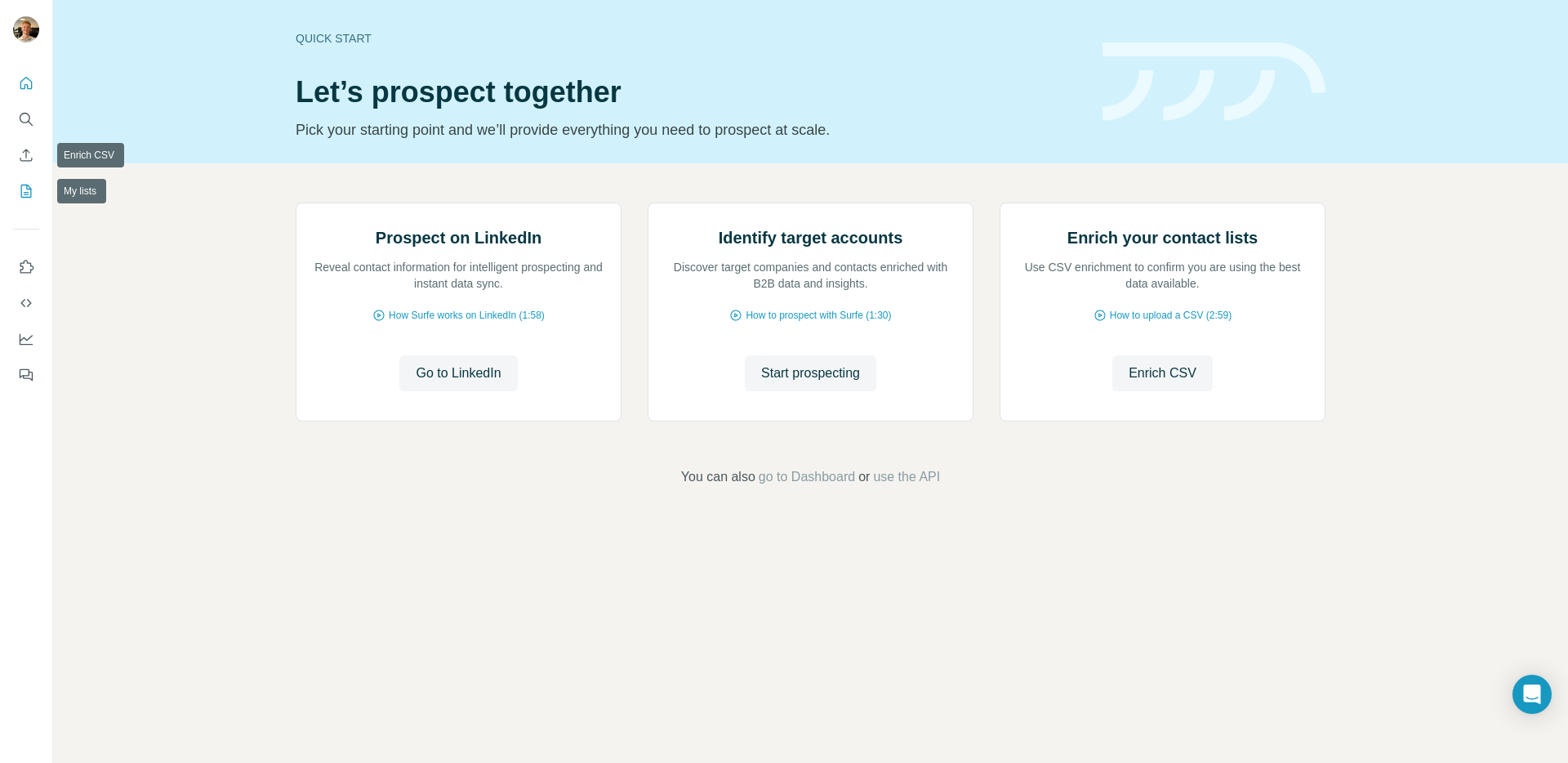
click at [22, 203] on button "My lists" at bounding box center [26, 191] width 26 height 29
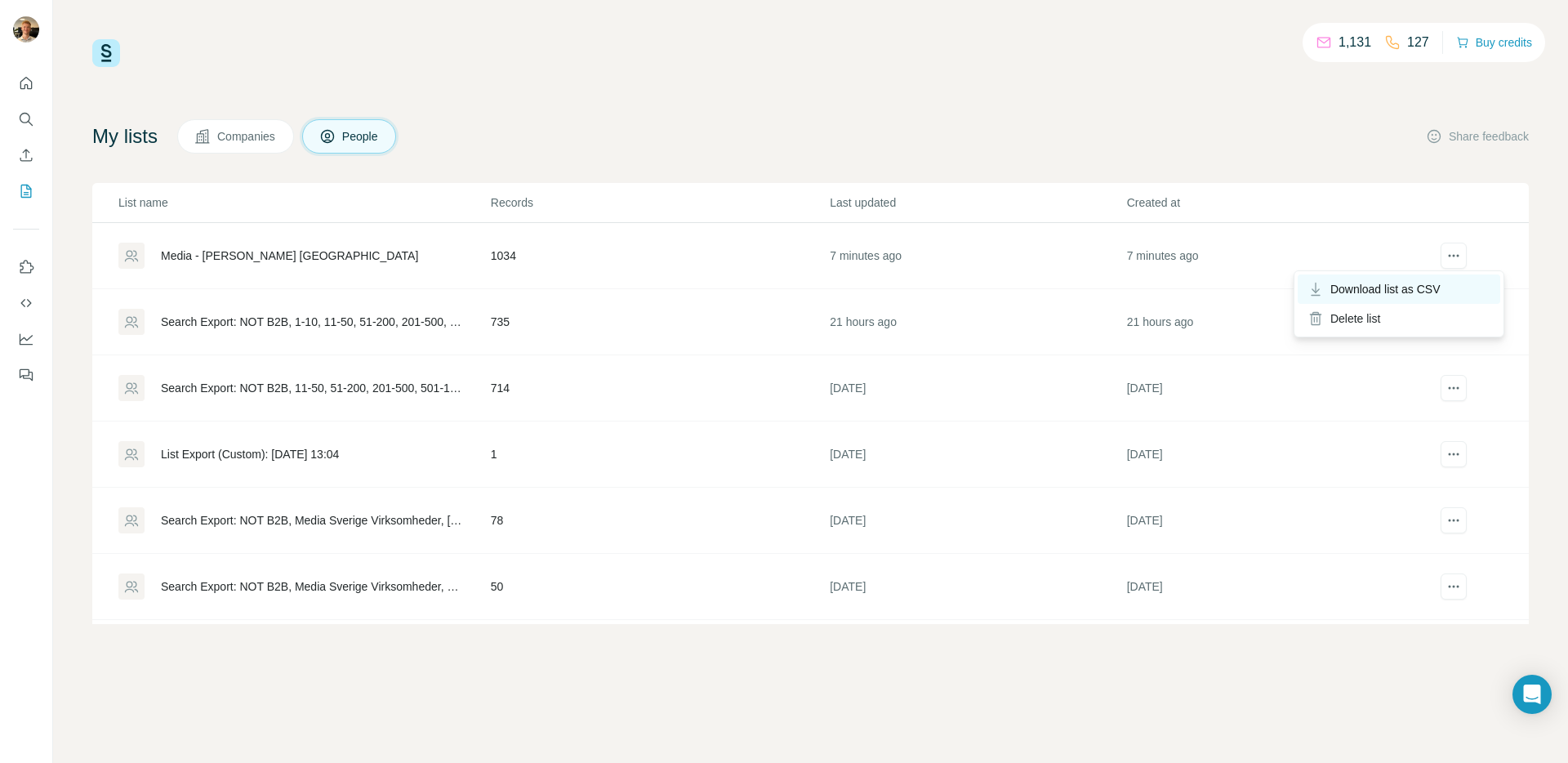
click at [1403, 290] on span "Download list as CSV" at bounding box center [1385, 288] width 110 height 16
click at [28, 116] on icon "Search" at bounding box center [24, 117] width 10 height 10
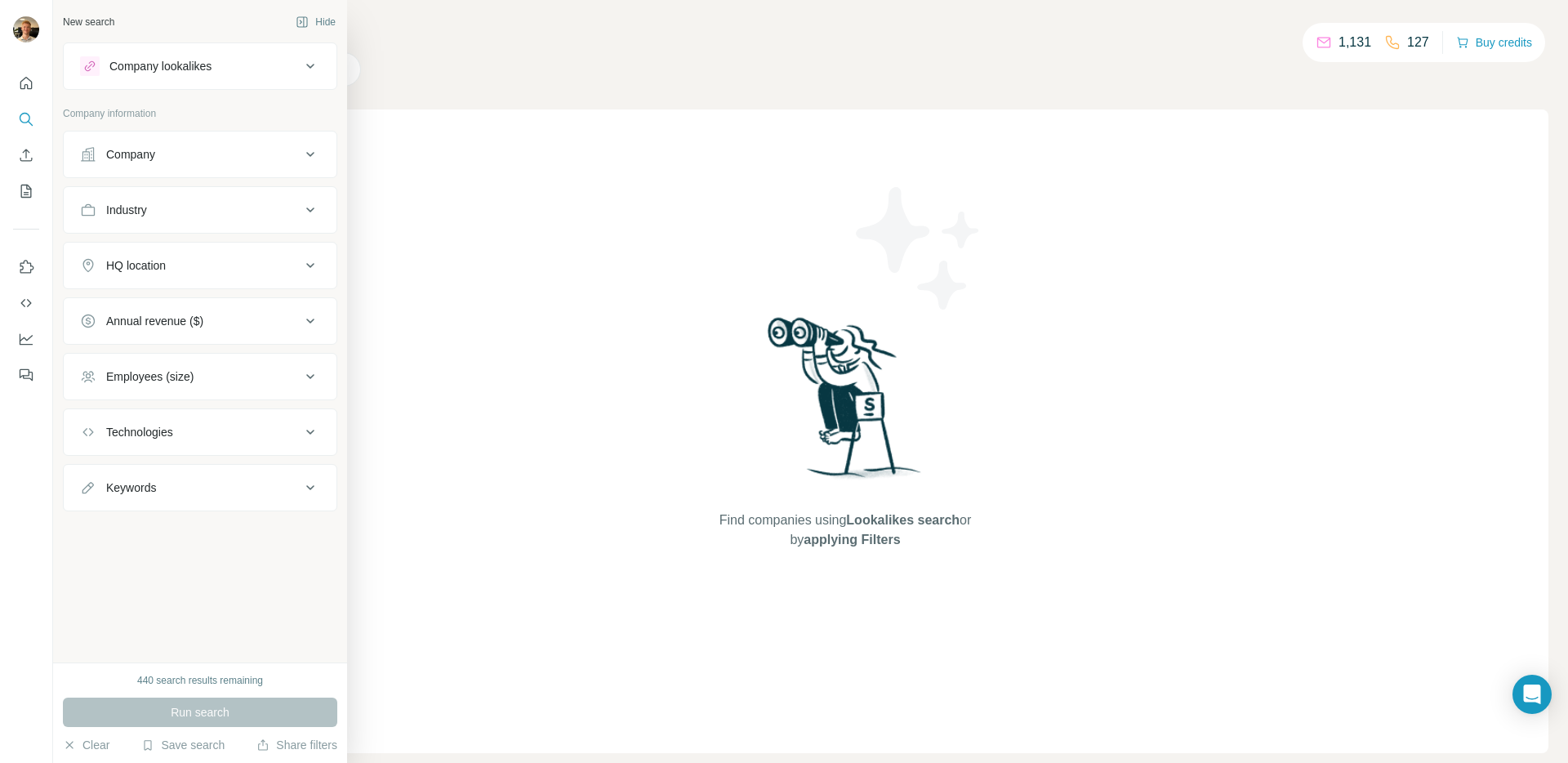
click at [247, 209] on div "Industry" at bounding box center [190, 210] width 221 height 16
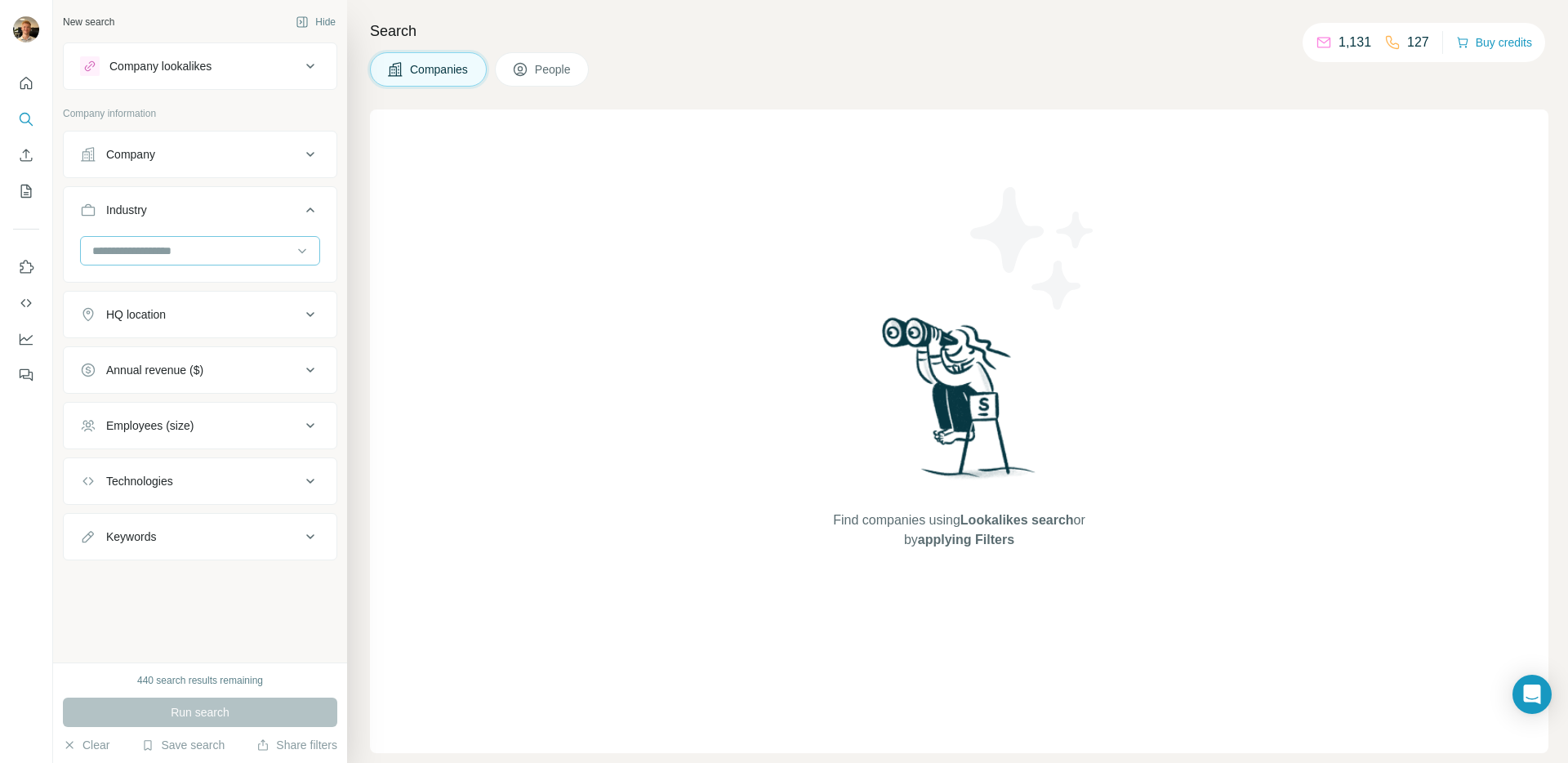
click at [246, 253] on input at bounding box center [191, 250] width 202 height 18
type input "****"
click at [160, 347] on div "Consulting" at bounding box center [200, 346] width 212 height 16
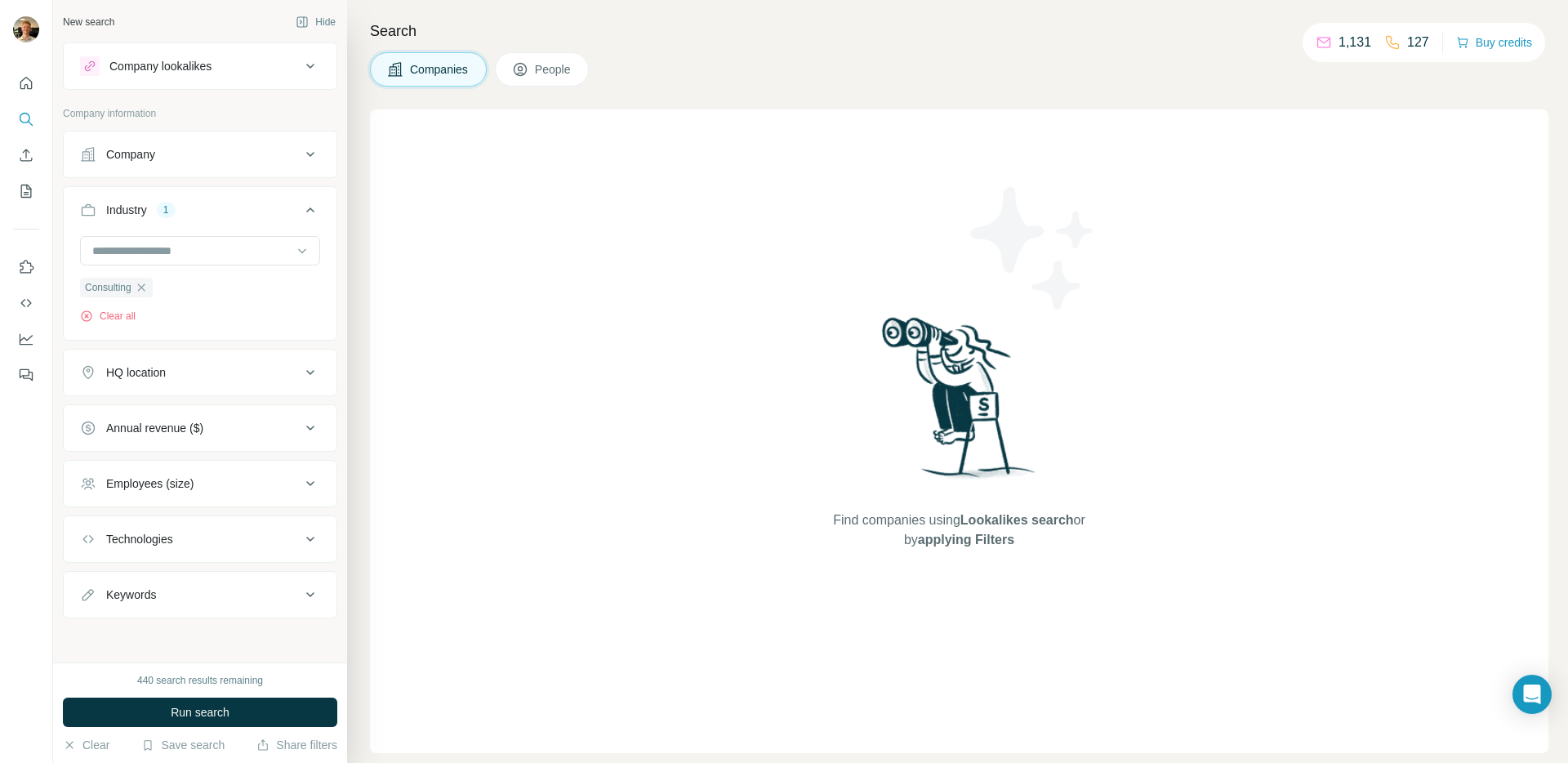
scroll to position [3, 0]
click at [259, 363] on div "HQ location" at bounding box center [190, 370] width 221 height 16
click at [185, 421] on input "text" at bounding box center [200, 411] width 241 height 29
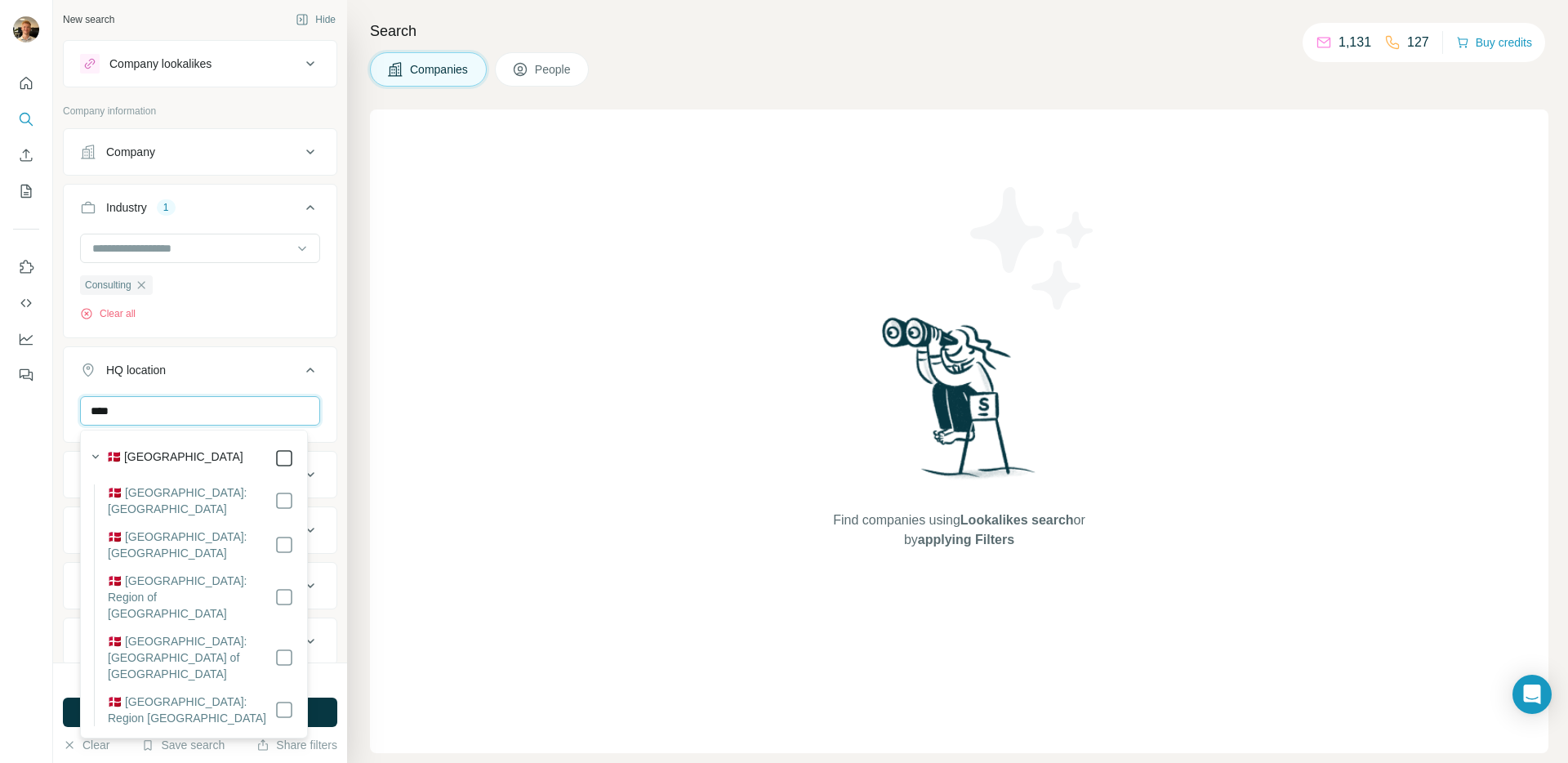
type input "****"
click at [268, 362] on div "HQ location 1" at bounding box center [190, 369] width 221 height 16
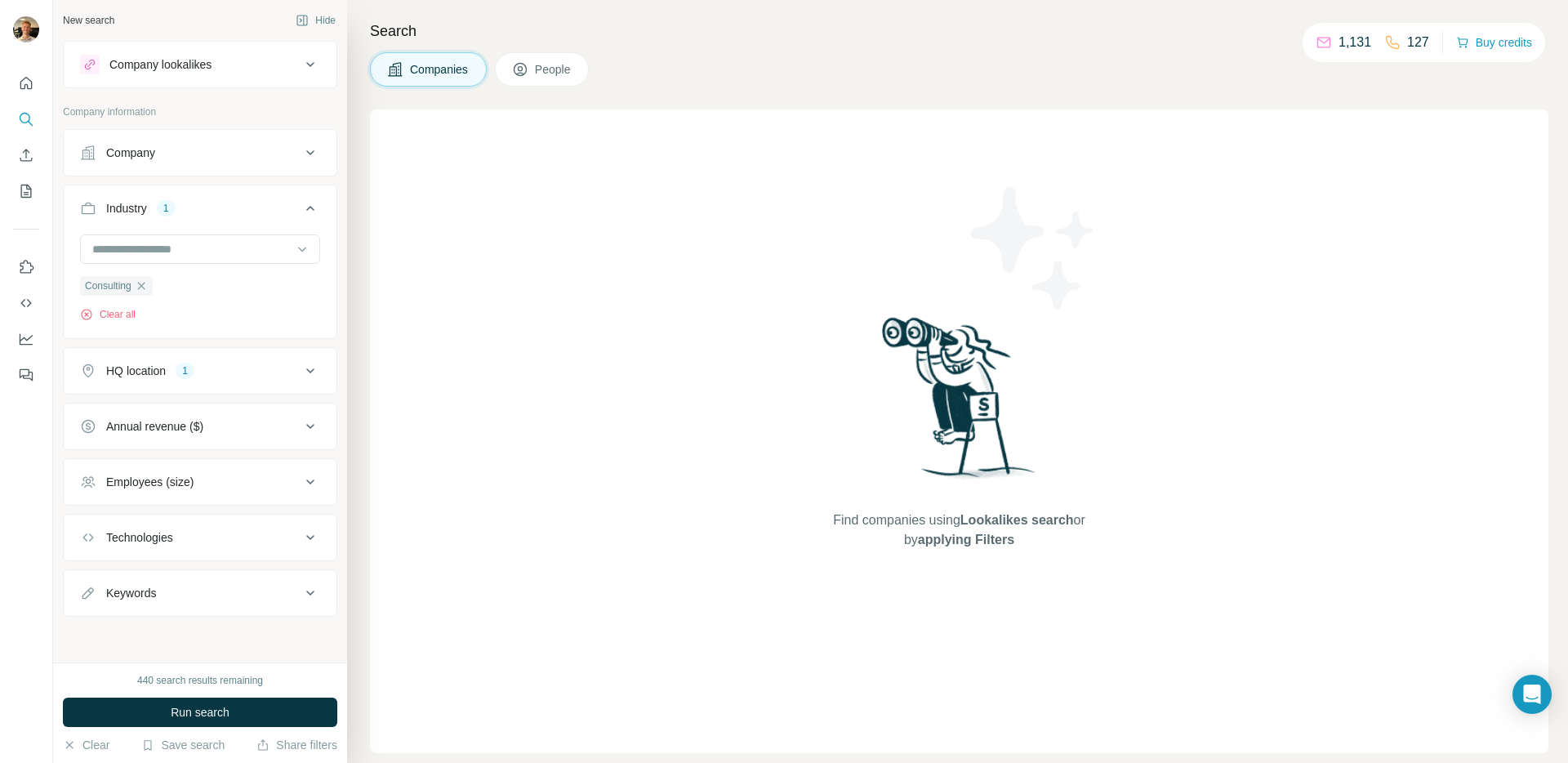
click at [566, 73] on span "People" at bounding box center [553, 69] width 38 height 16
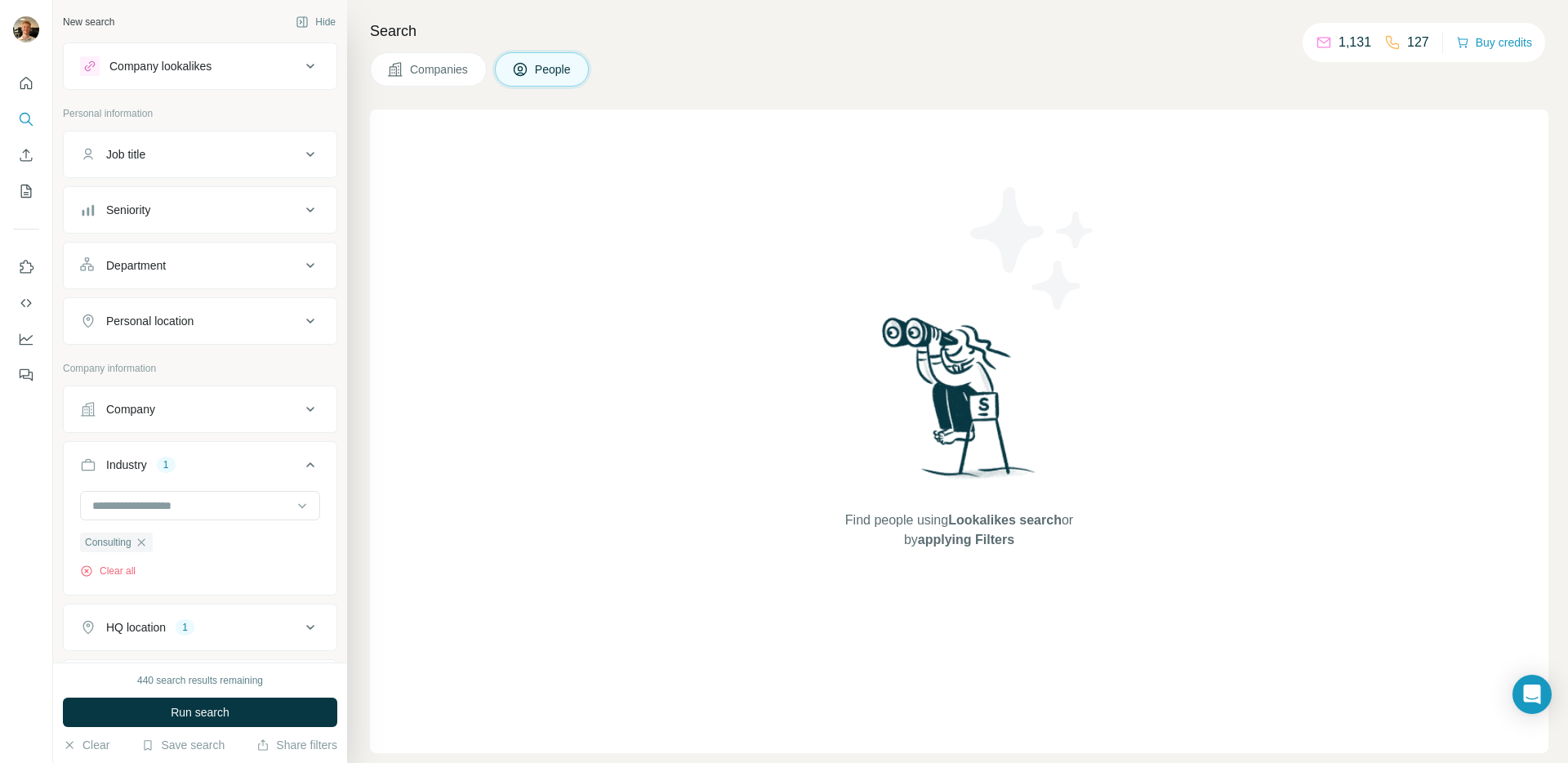
click at [207, 313] on div "Personal location" at bounding box center [190, 320] width 221 height 16
click at [189, 373] on input "text" at bounding box center [200, 361] width 241 height 29
type input "****"
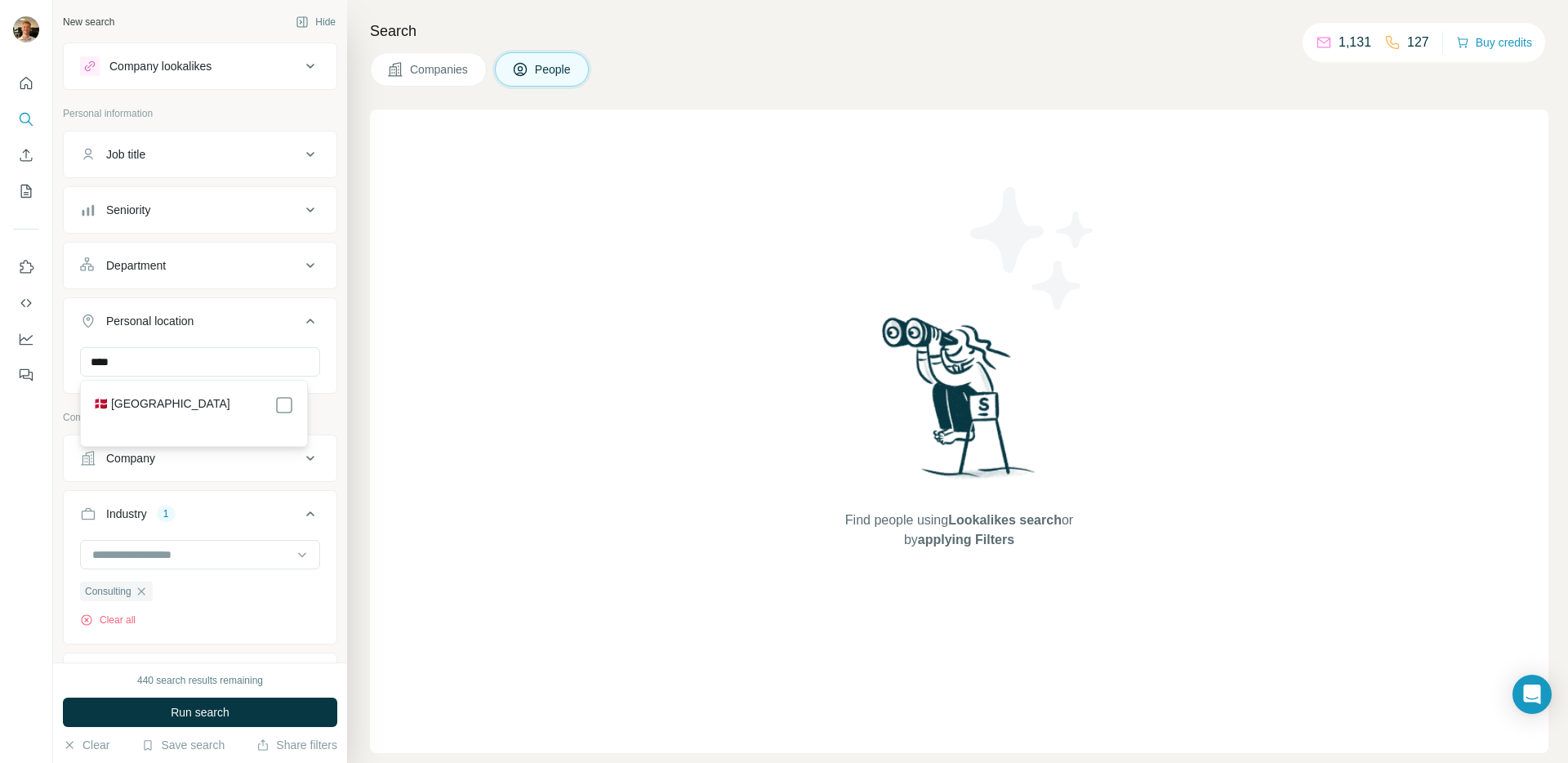
click at [147, 397] on label "🇩🇰 [GEOGRAPHIC_DATA]" at bounding box center [162, 405] width 136 height 20
click at [248, 93] on div "Company lookalikes Personal information Job title Seniority Department Personal…" at bounding box center [200, 511] width 274 height 938
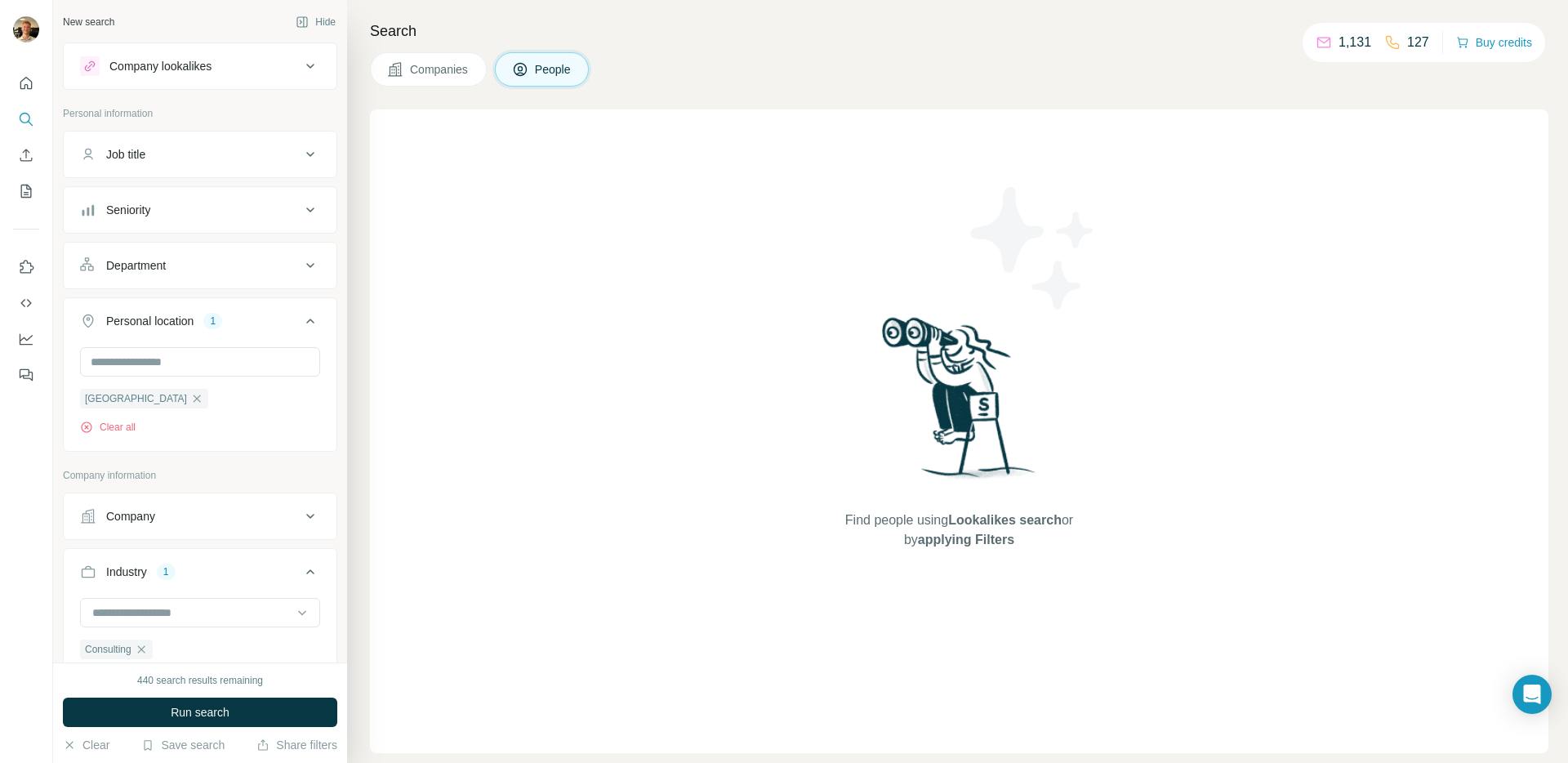
click at [259, 158] on div "Job title" at bounding box center [190, 154] width 221 height 16
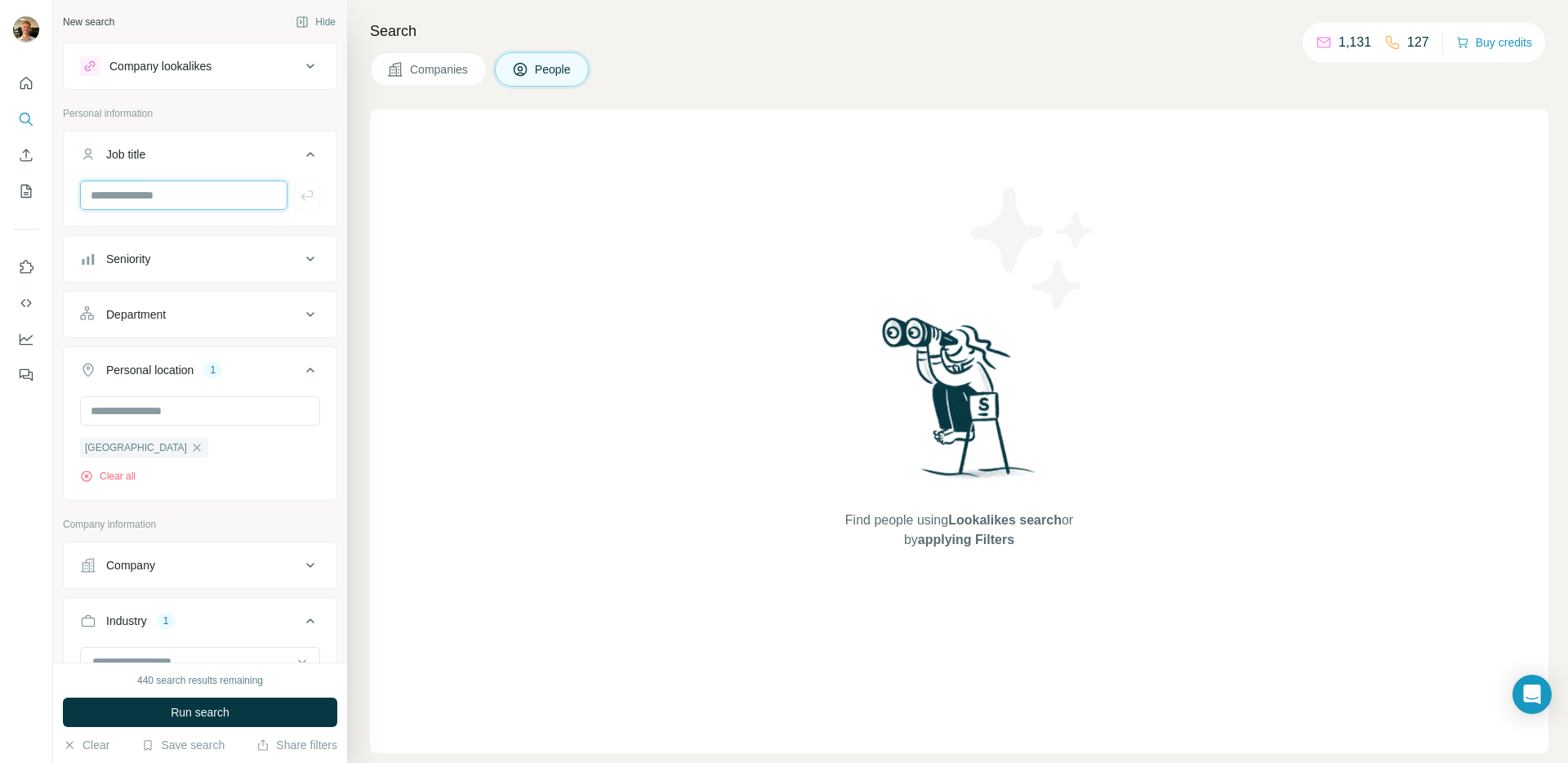
click at [176, 191] on input "text" at bounding box center [183, 195] width 208 height 29
click at [146, 193] on input "text" at bounding box center [183, 195] width 208 height 29
paste input "**********"
type input "**********"
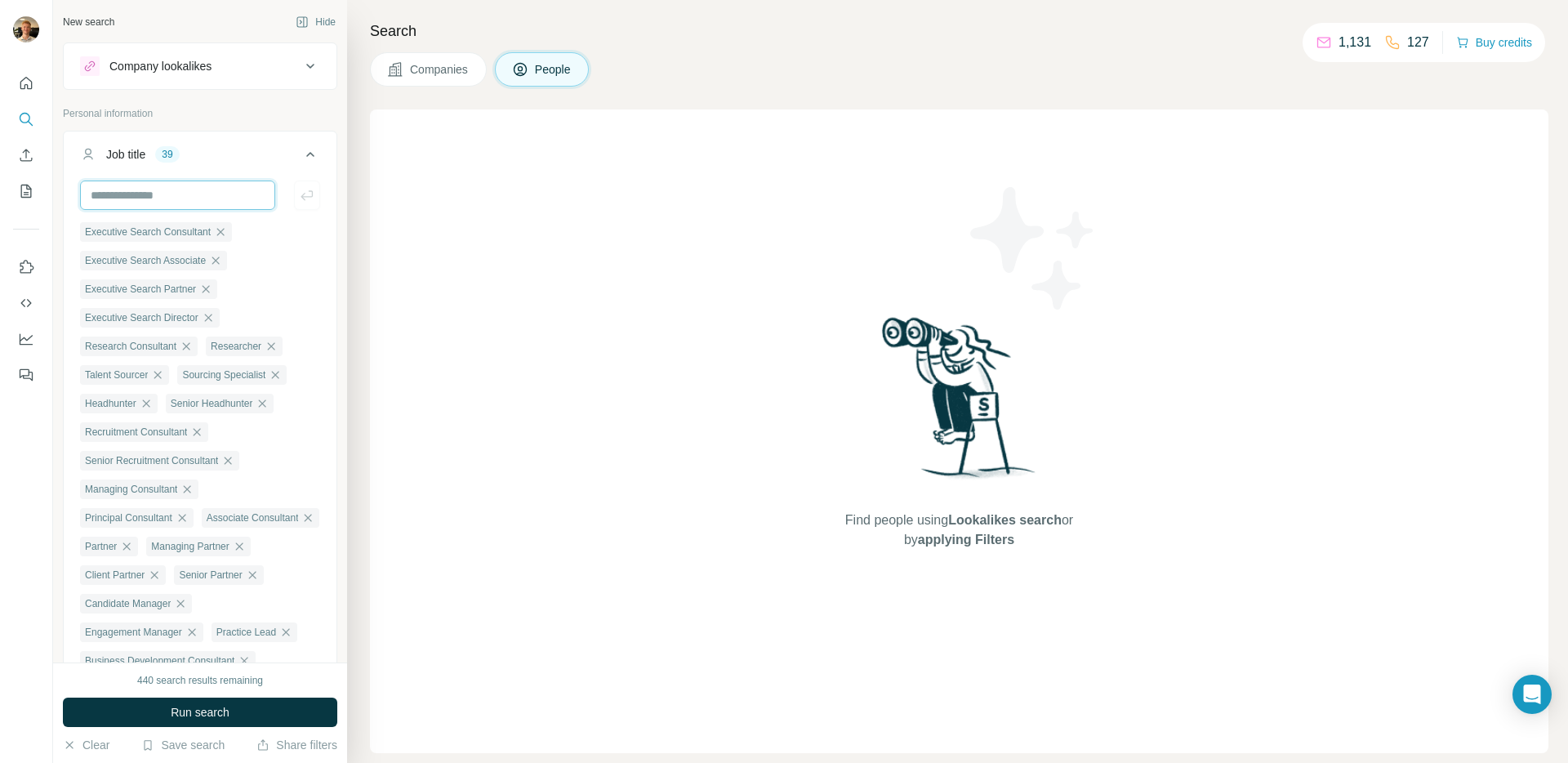
scroll to position [0, 0]
click at [301, 159] on icon at bounding box center [310, 154] width 20 height 20
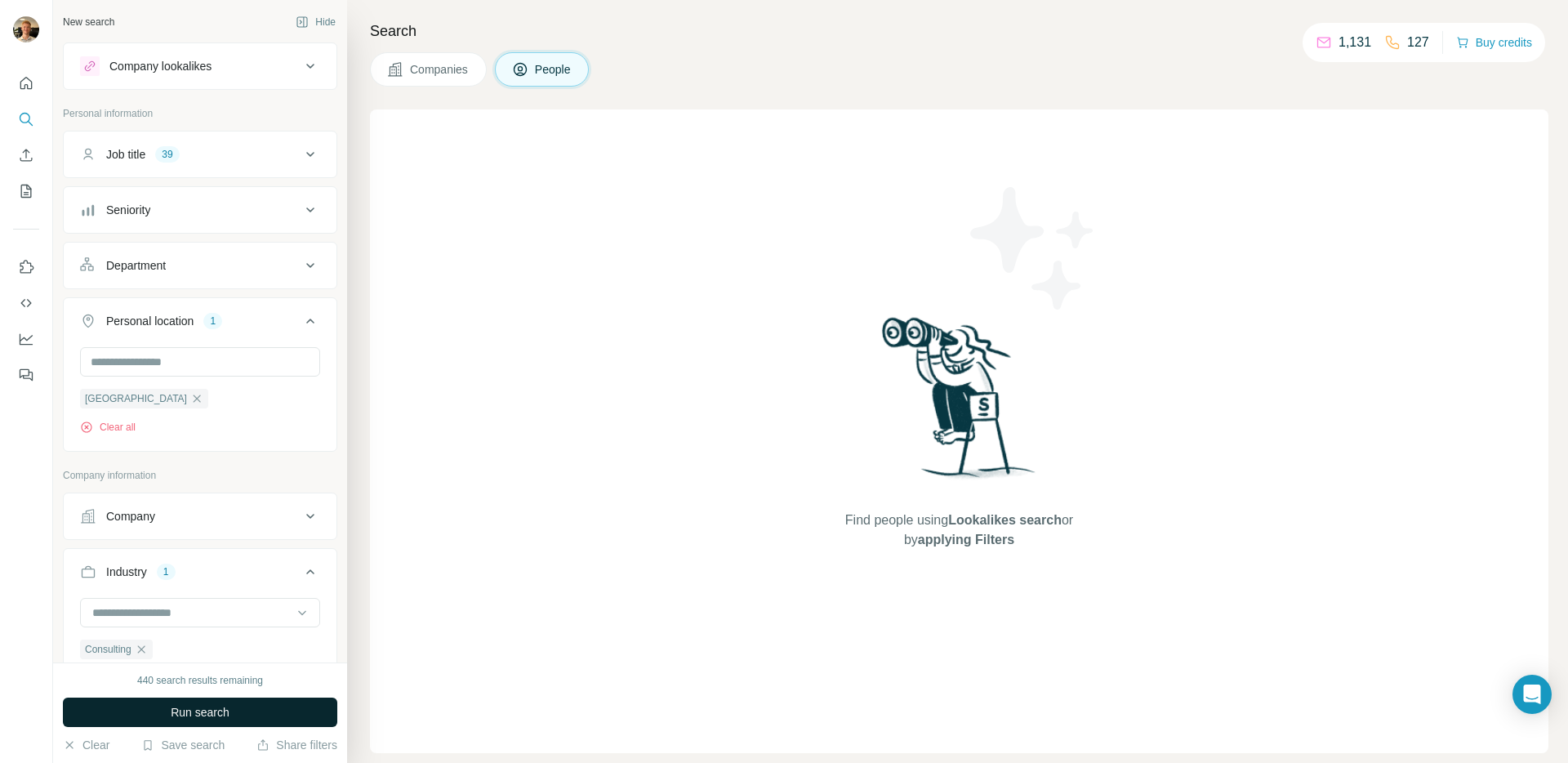
click at [298, 721] on button "Run search" at bounding box center [200, 711] width 274 height 29
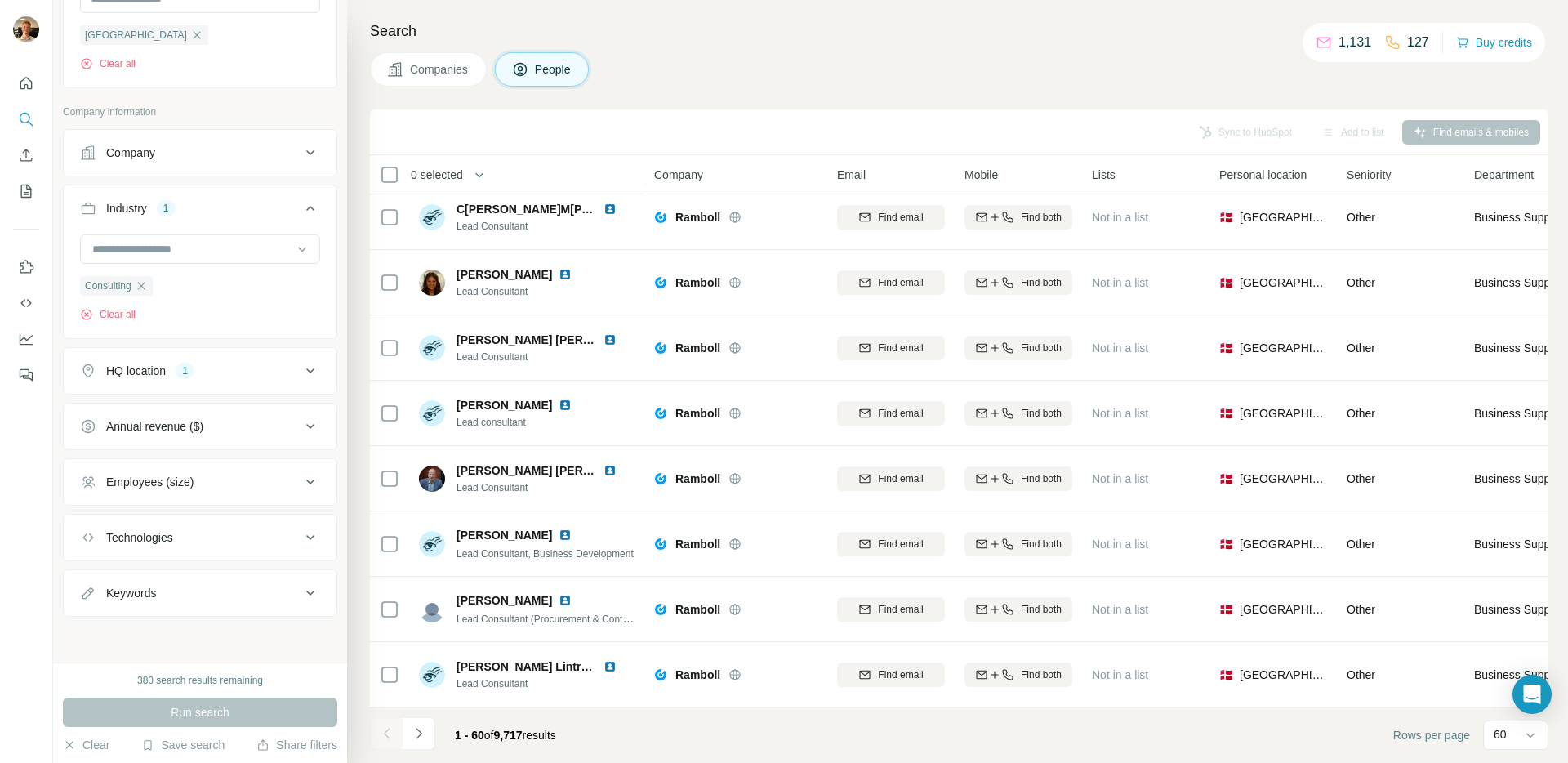
scroll to position [365, 0]
click at [226, 484] on div "Employees (size)" at bounding box center [190, 481] width 221 height 16
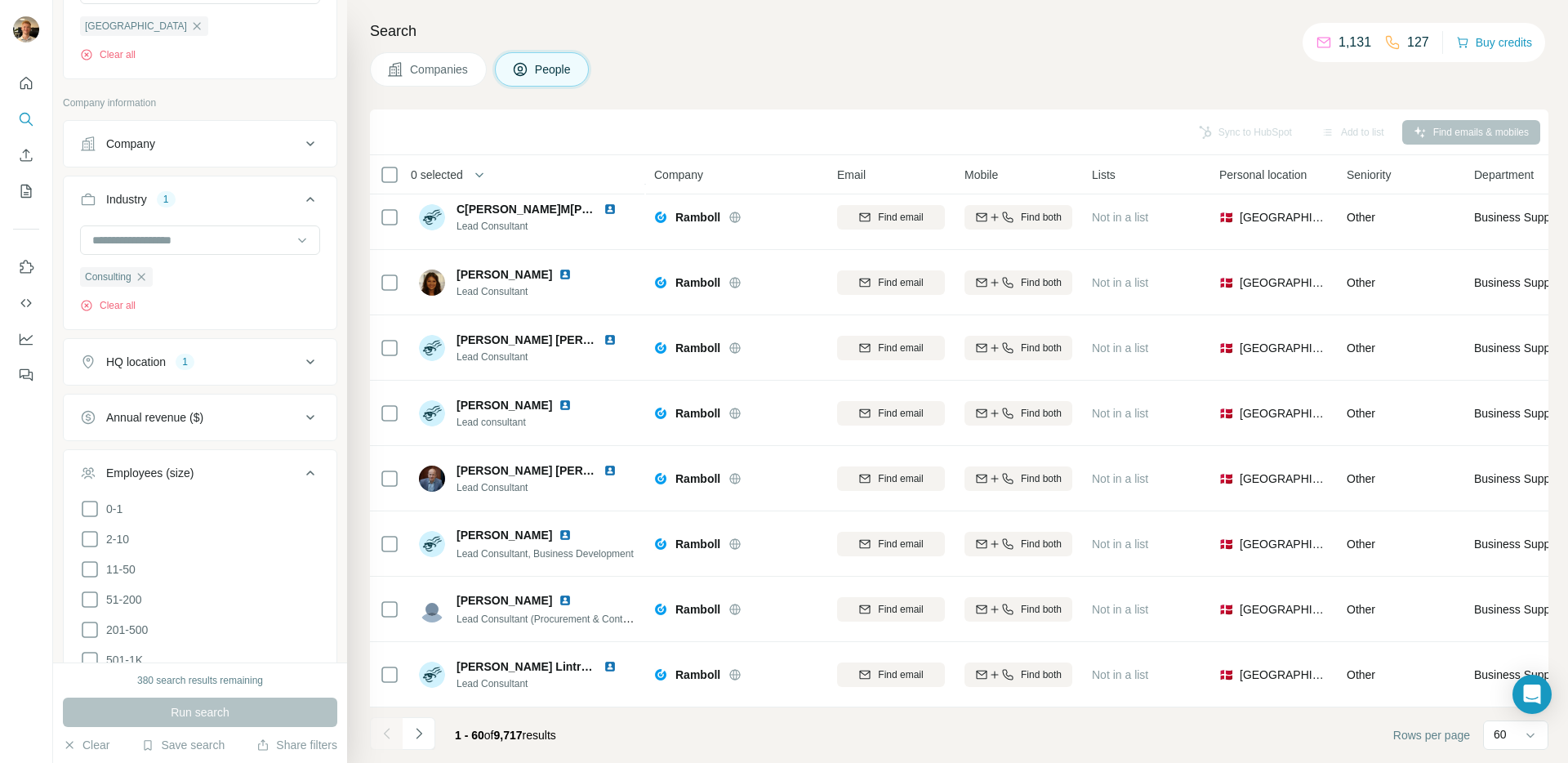
scroll to position [545, 0]
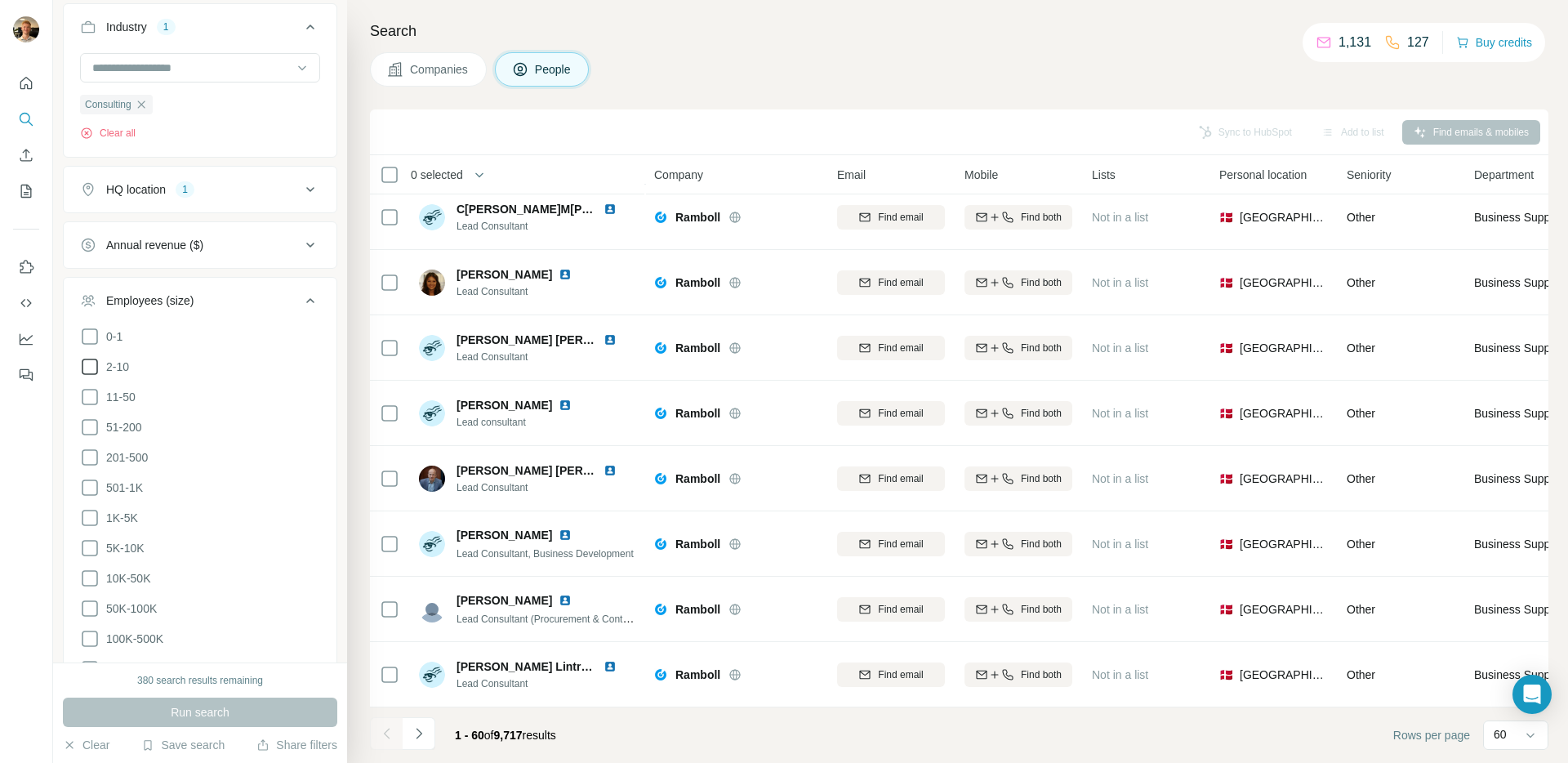
click at [86, 362] on icon at bounding box center [89, 366] width 20 height 20
click at [89, 395] on icon at bounding box center [89, 397] width 20 height 20
click at [88, 421] on icon at bounding box center [89, 427] width 20 height 20
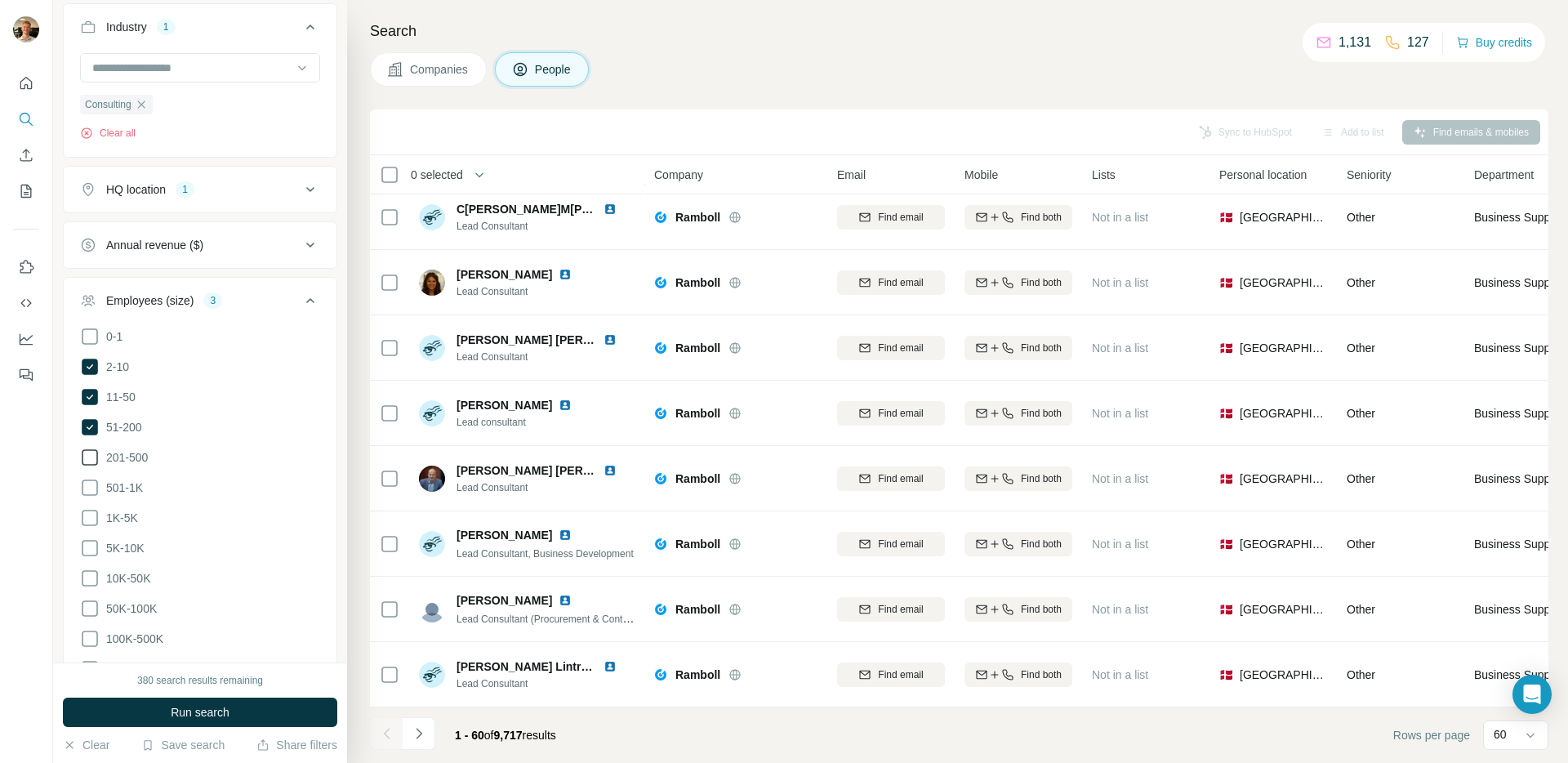
click at [87, 452] on icon at bounding box center [89, 457] width 20 height 20
click at [83, 490] on icon at bounding box center [89, 487] width 16 height 16
click at [93, 521] on icon at bounding box center [89, 517] width 16 height 16
click at [298, 704] on button "Run search" at bounding box center [200, 711] width 274 height 29
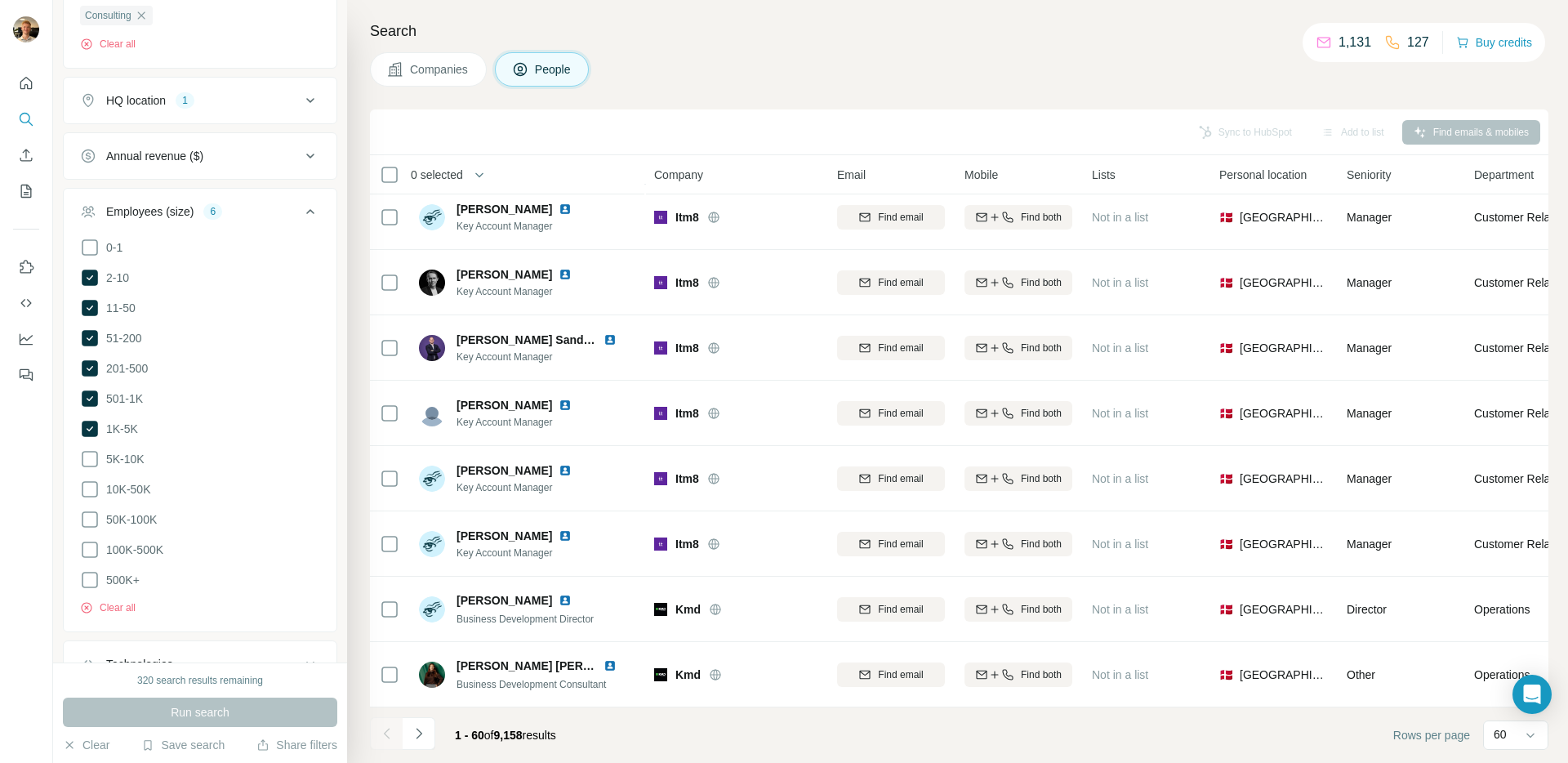
scroll to position [664, 0]
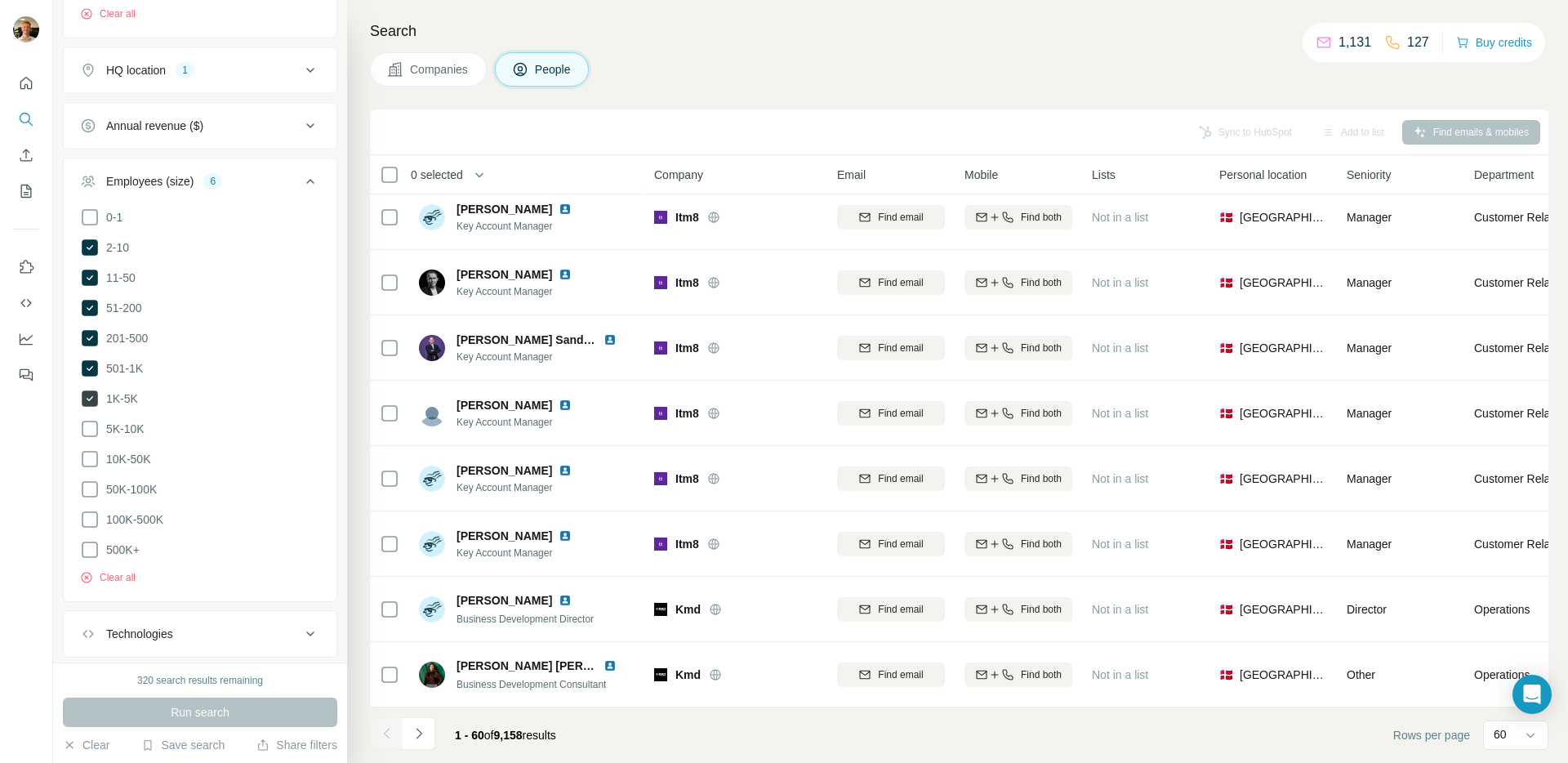
click at [88, 395] on icon at bounding box center [89, 397] width 16 height 16
click at [93, 365] on icon at bounding box center [89, 367] width 16 height 16
click at [308, 708] on button "Run search" at bounding box center [200, 711] width 274 height 29
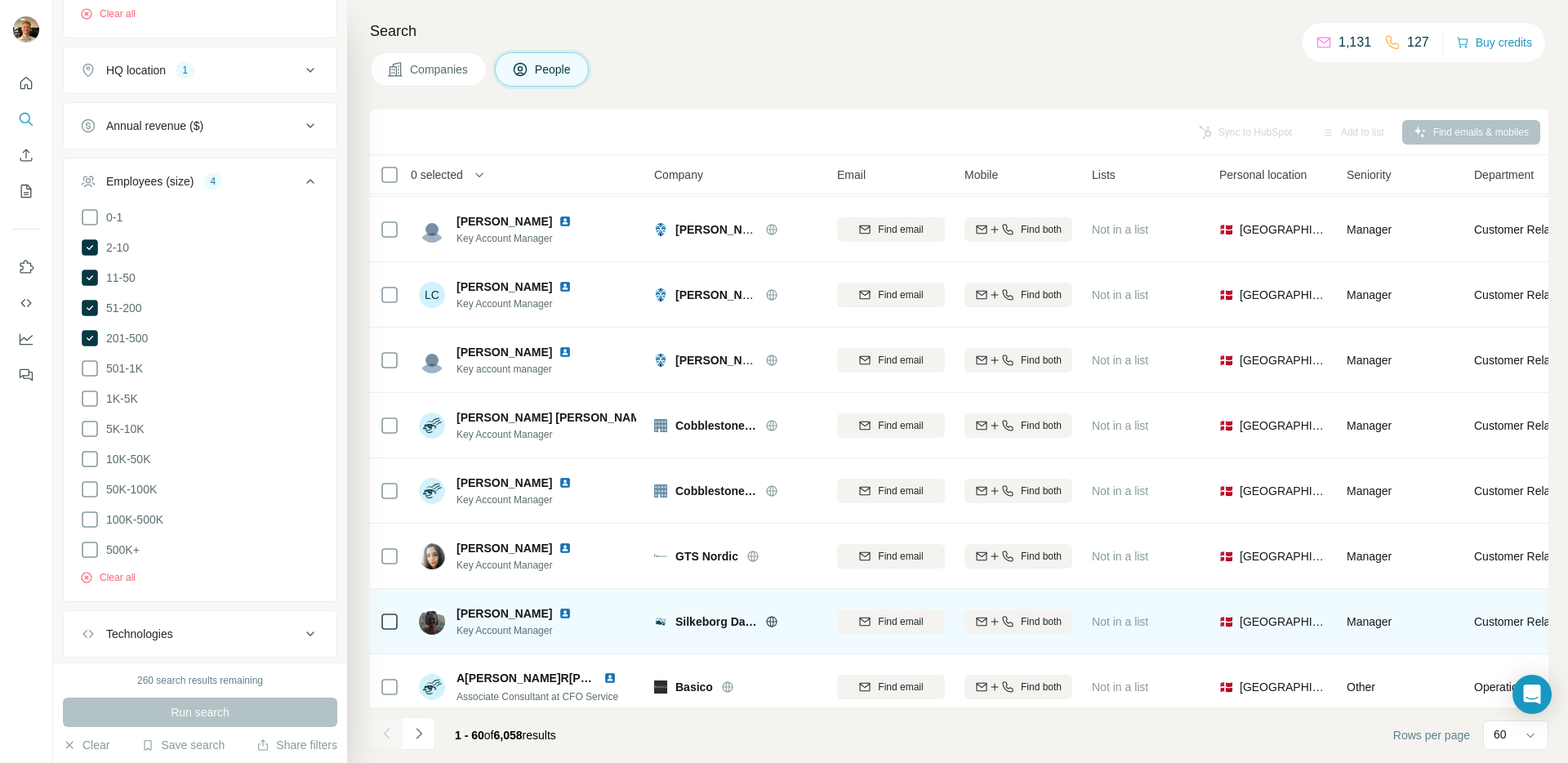
scroll to position [2573, 0]
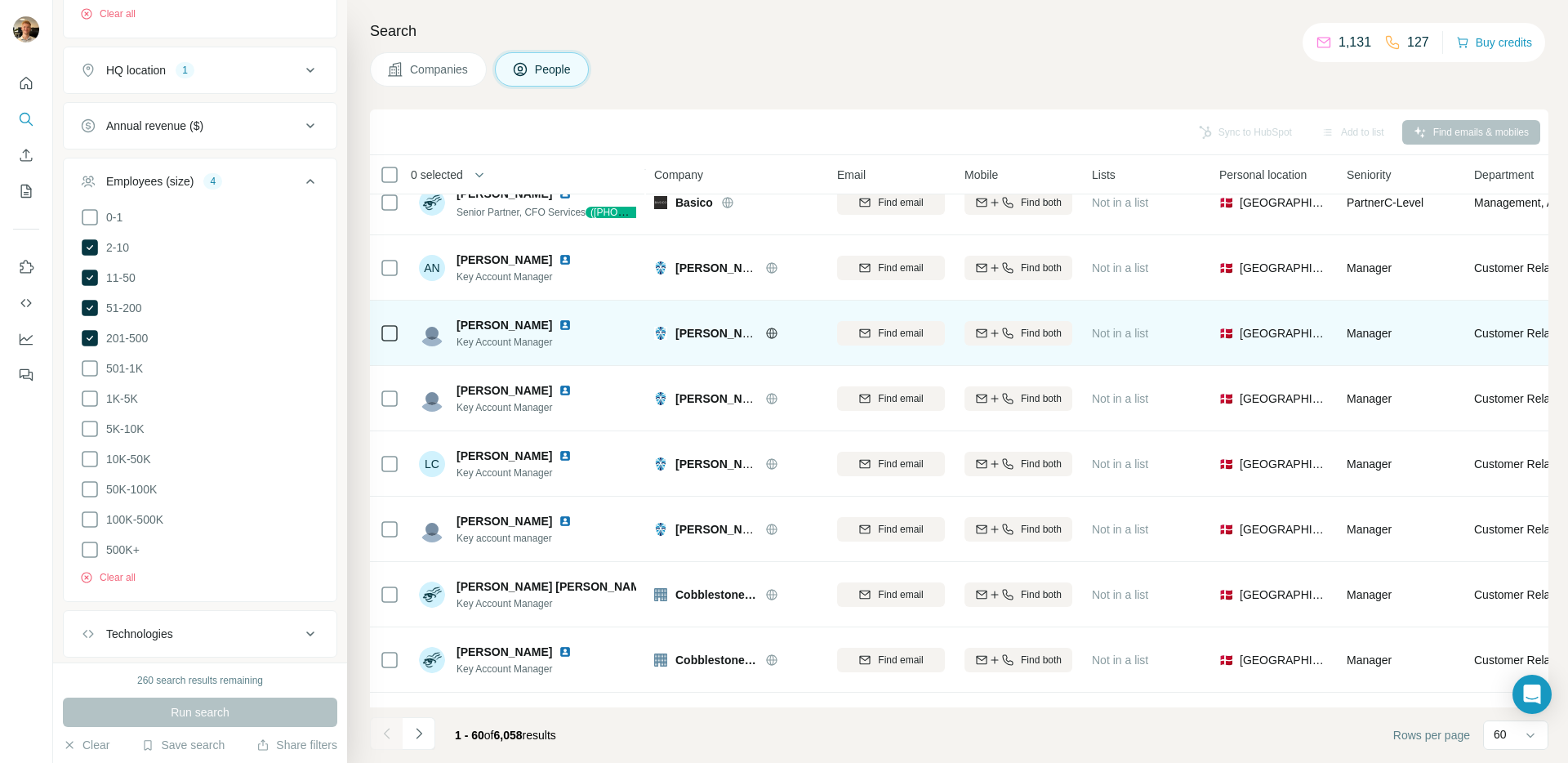
click at [558, 322] on img at bounding box center [565, 325] width 13 height 13
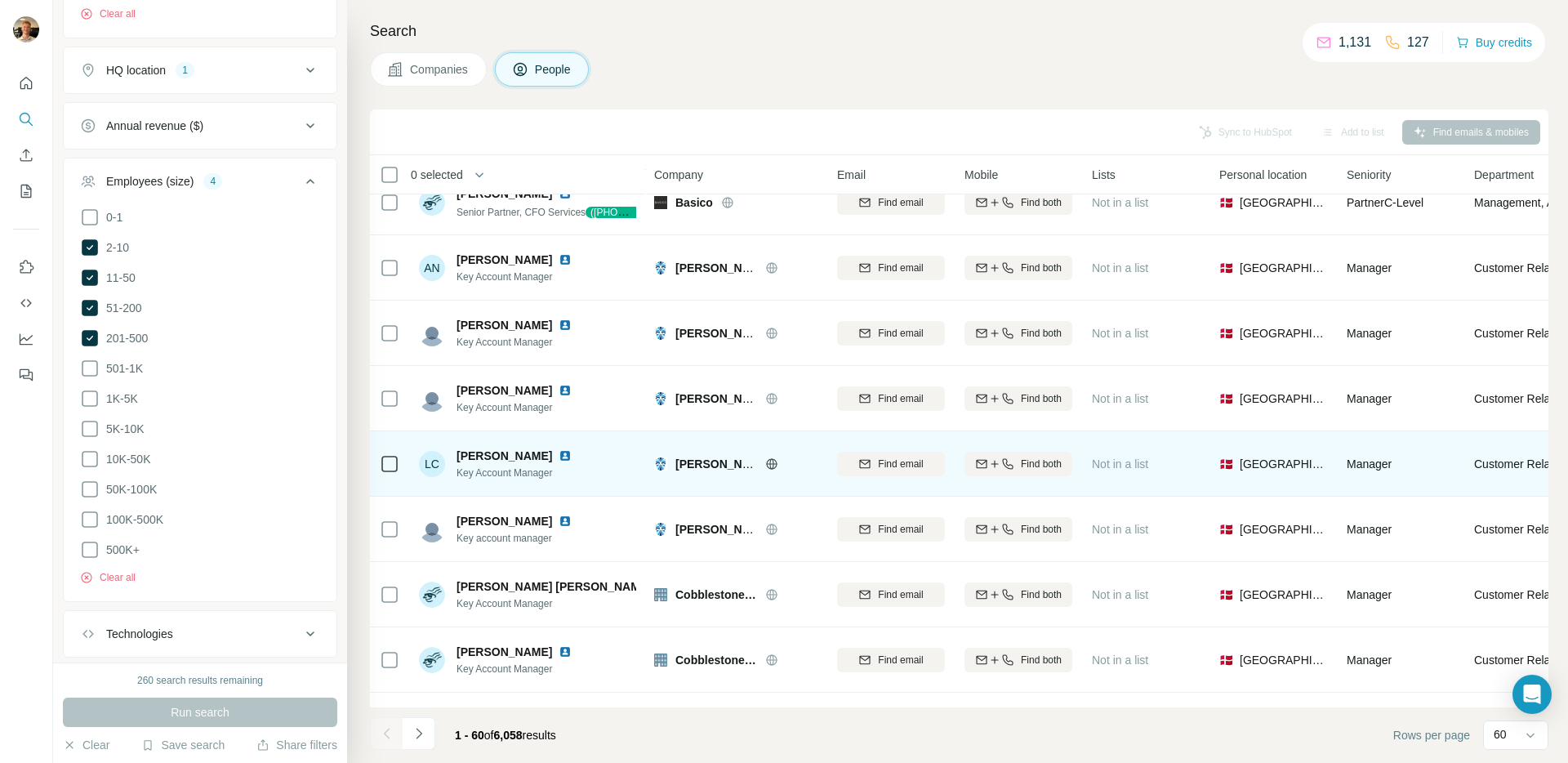
click at [569, 451] on img at bounding box center [565, 456] width 13 height 13
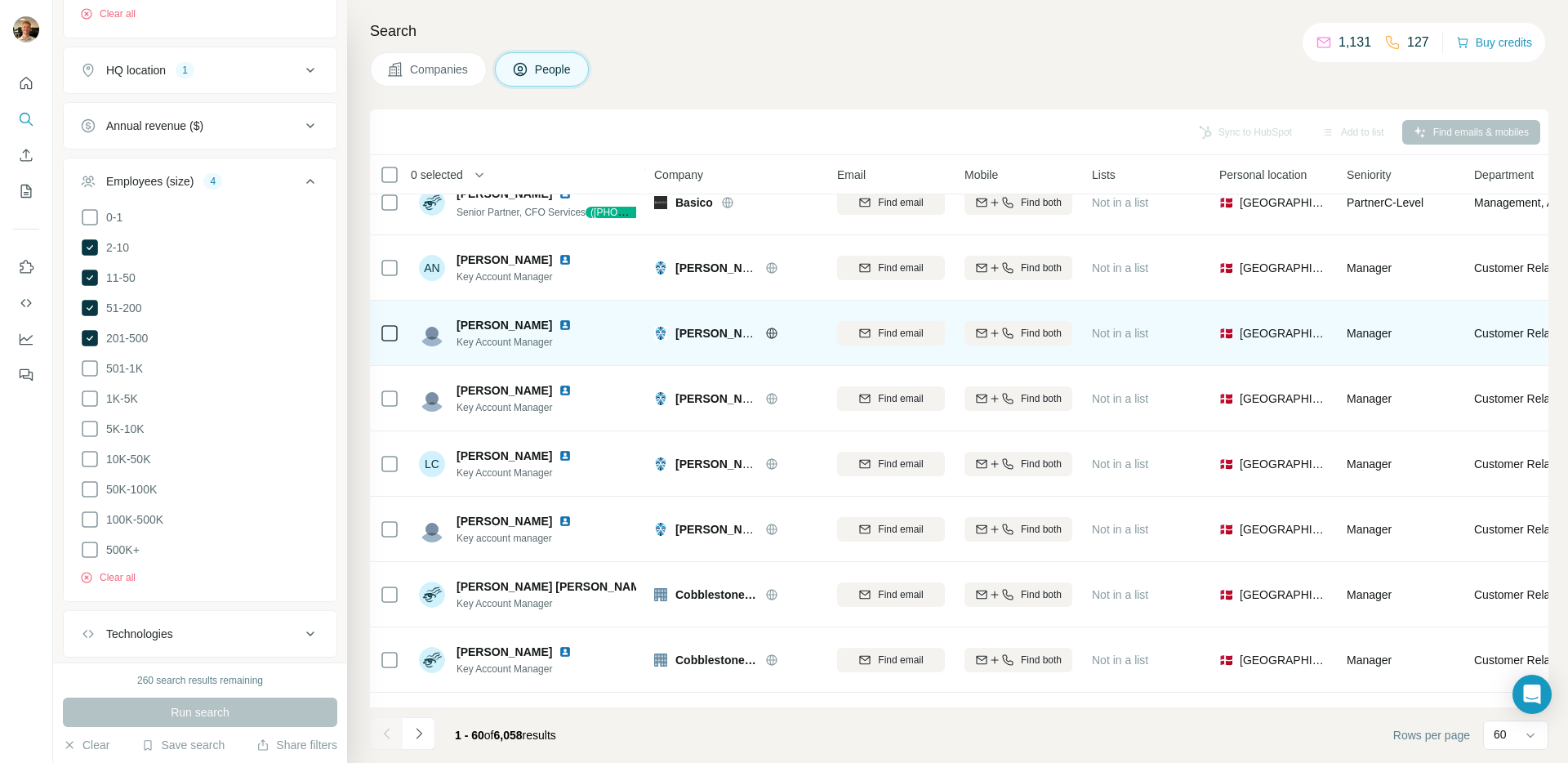
click at [558, 322] on img at bounding box center [565, 325] width 13 height 13
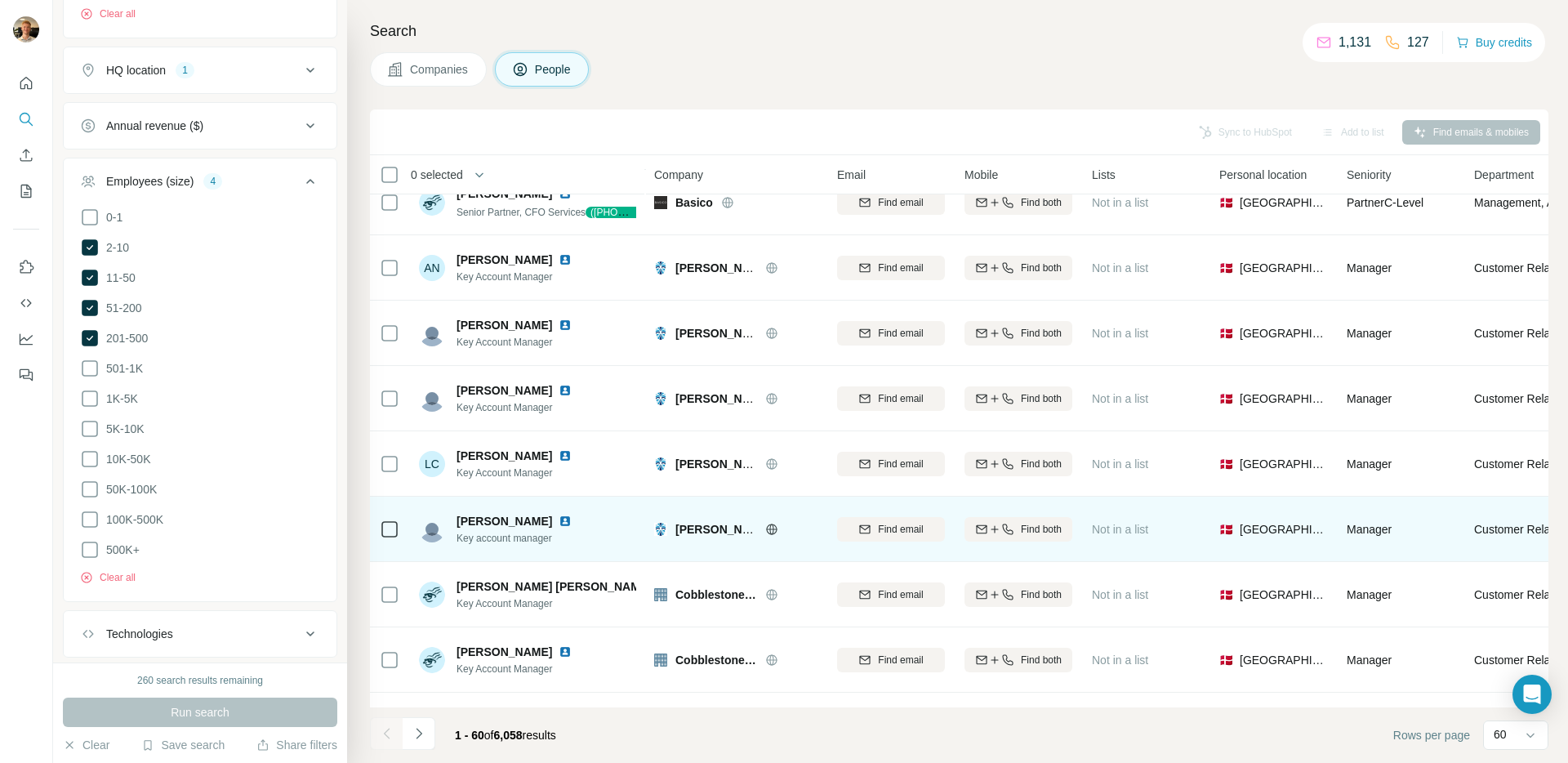
click at [571, 519] on img at bounding box center [565, 522] width 13 height 13
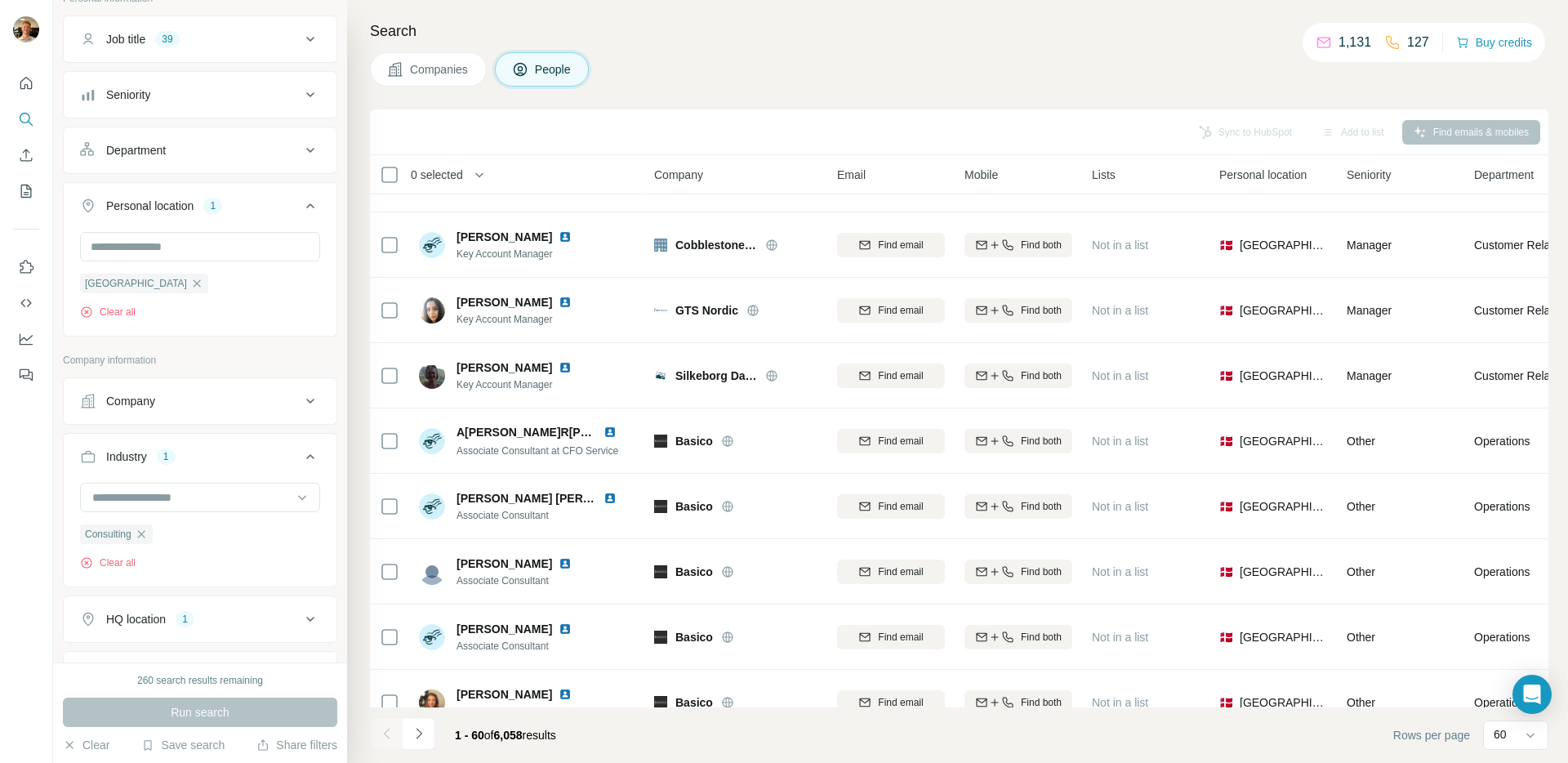
scroll to position [0, 0]
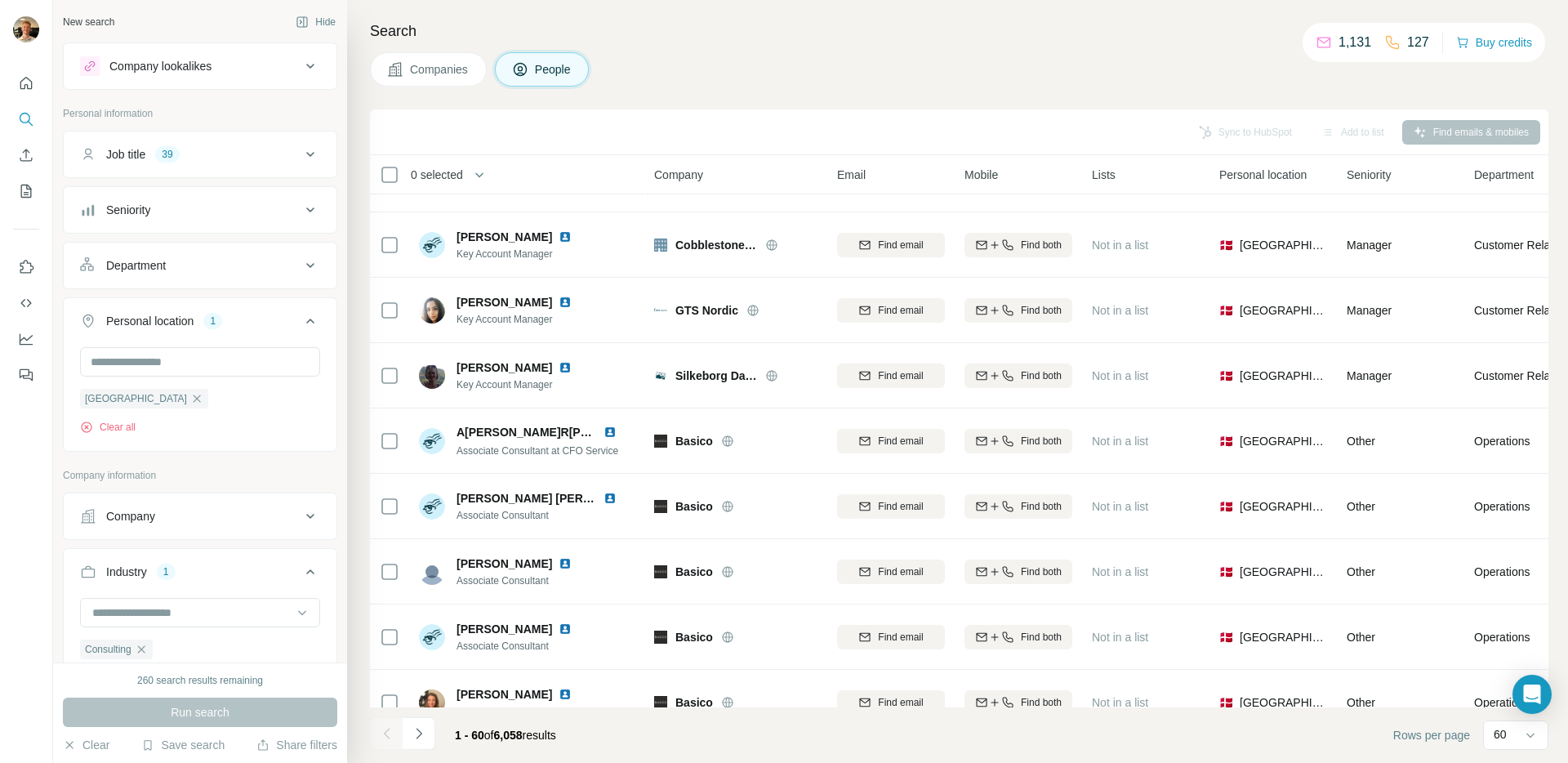
click at [170, 75] on div "Company lookalikes" at bounding box center [190, 66] width 221 height 20
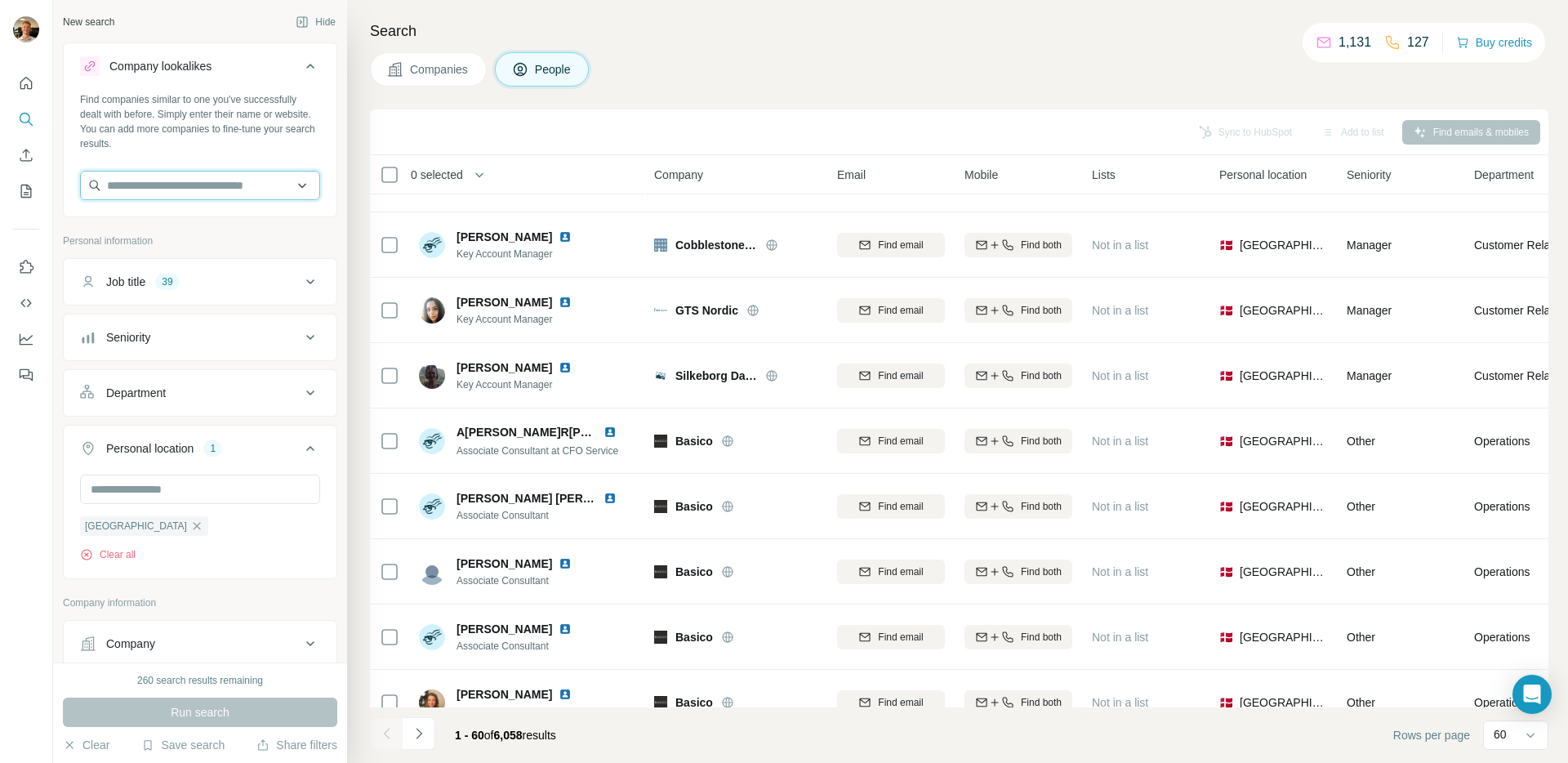
click at [173, 176] on input "text" at bounding box center [200, 185] width 241 height 29
type input "**********"
click at [178, 236] on p "genux.dk" at bounding box center [170, 238] width 86 height 15
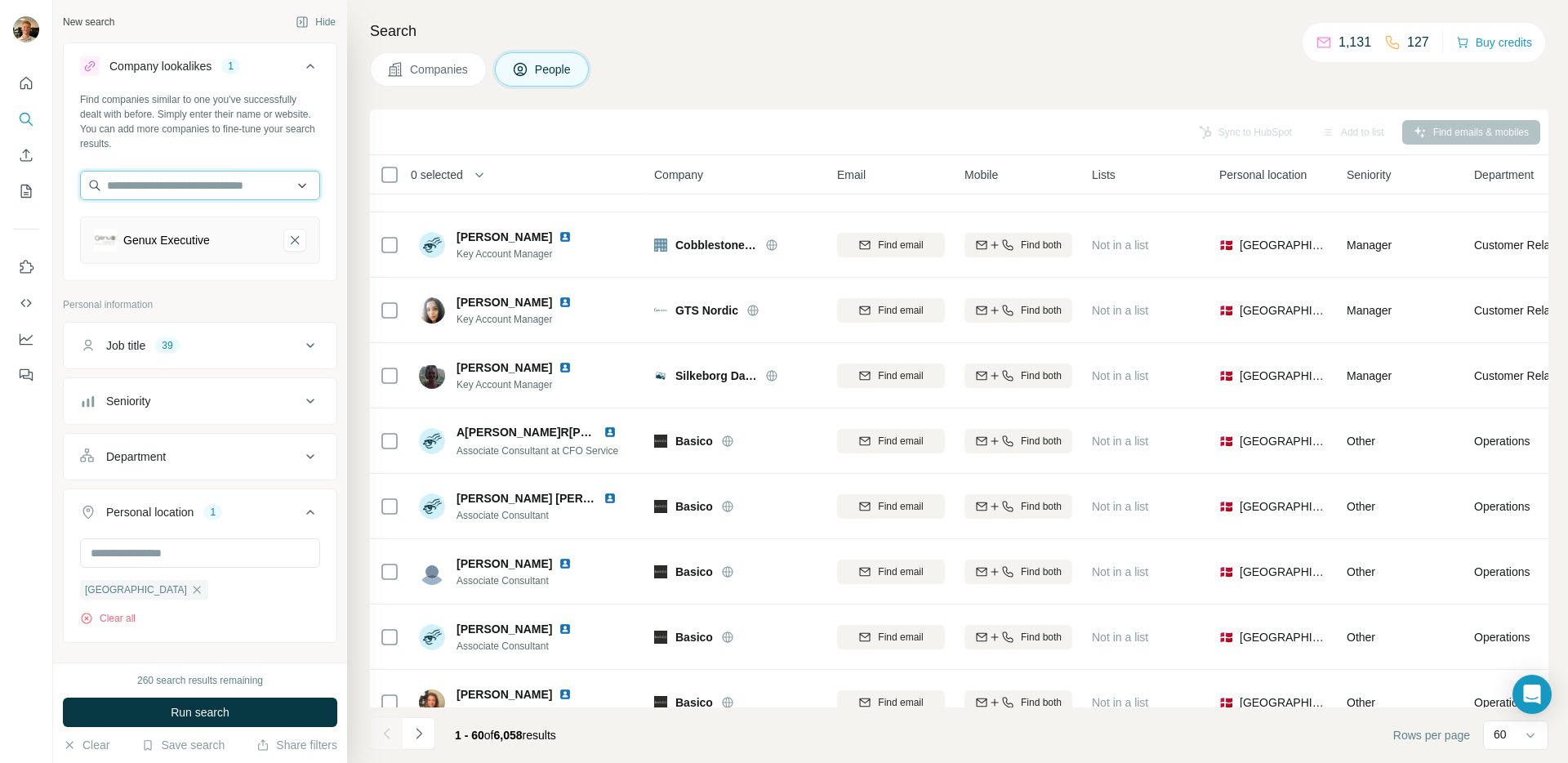
click at [177, 194] on input "text" at bounding box center [200, 185] width 241 height 29
type input "**********"
click at [222, 230] on p "transportraadgiverne.dk" at bounding box center [191, 238] width 128 height 15
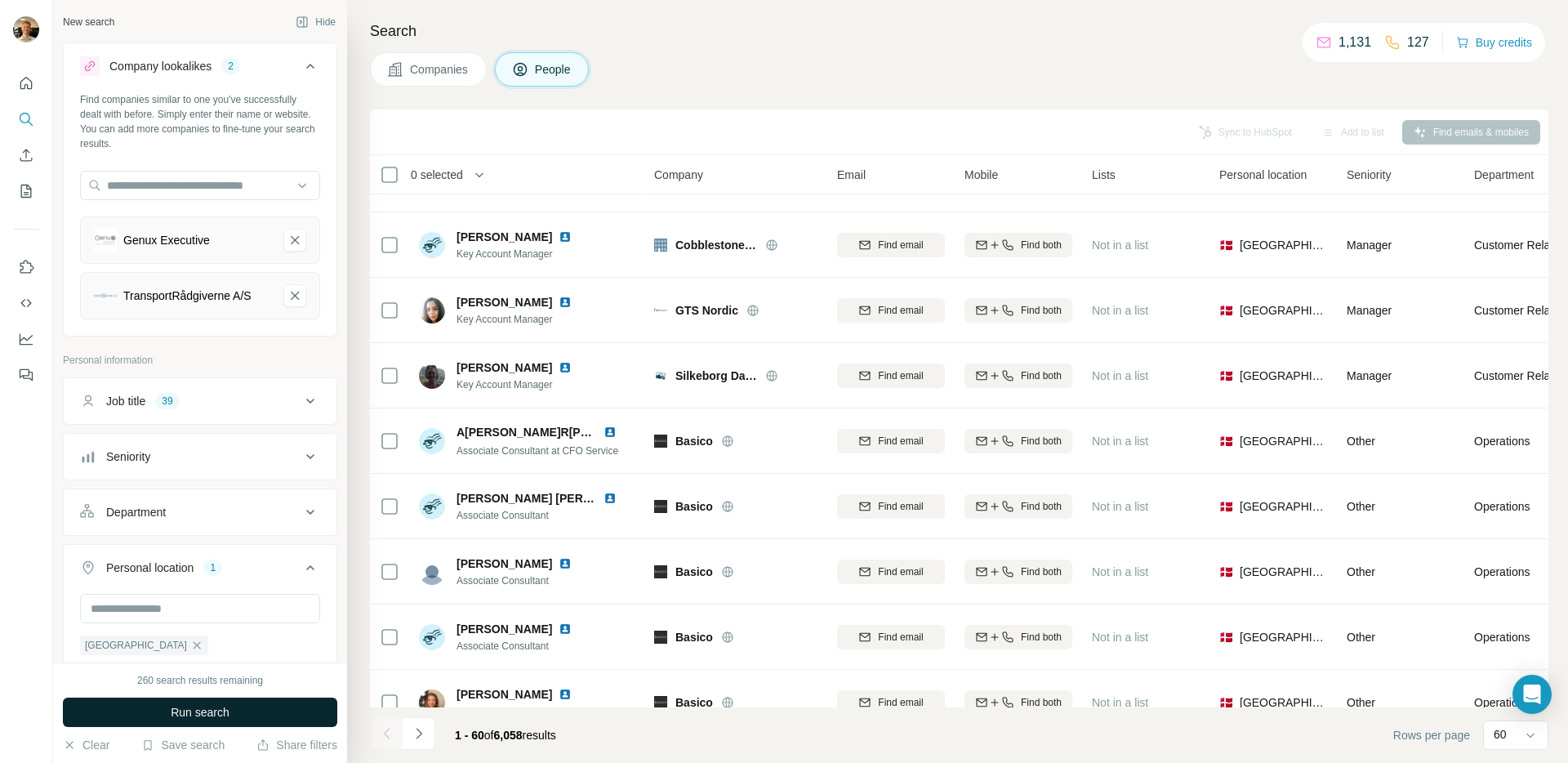
click at [222, 714] on span "Run search" at bounding box center [200, 711] width 59 height 16
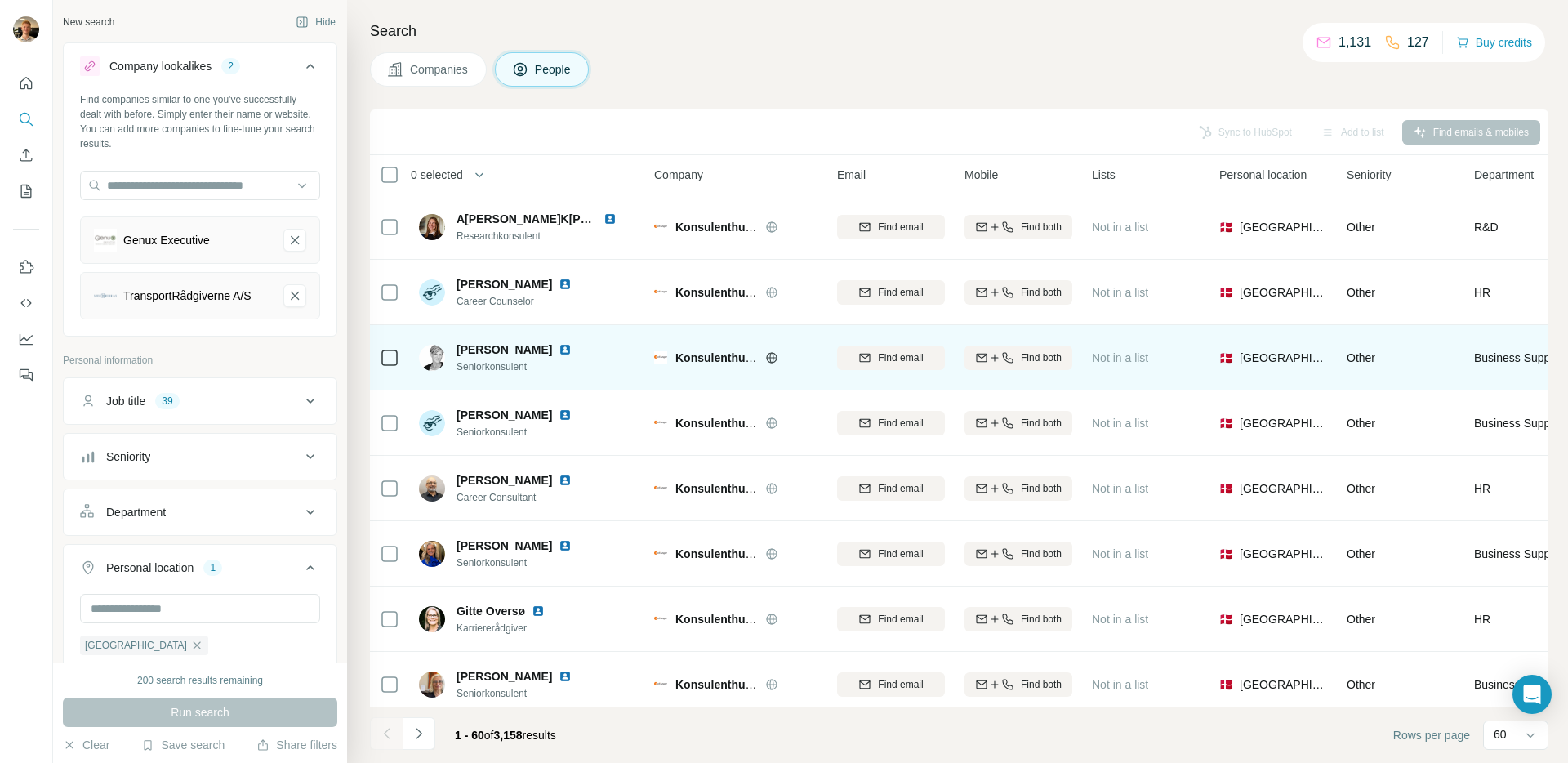
click at [772, 359] on icon at bounding box center [771, 357] width 4 height 10
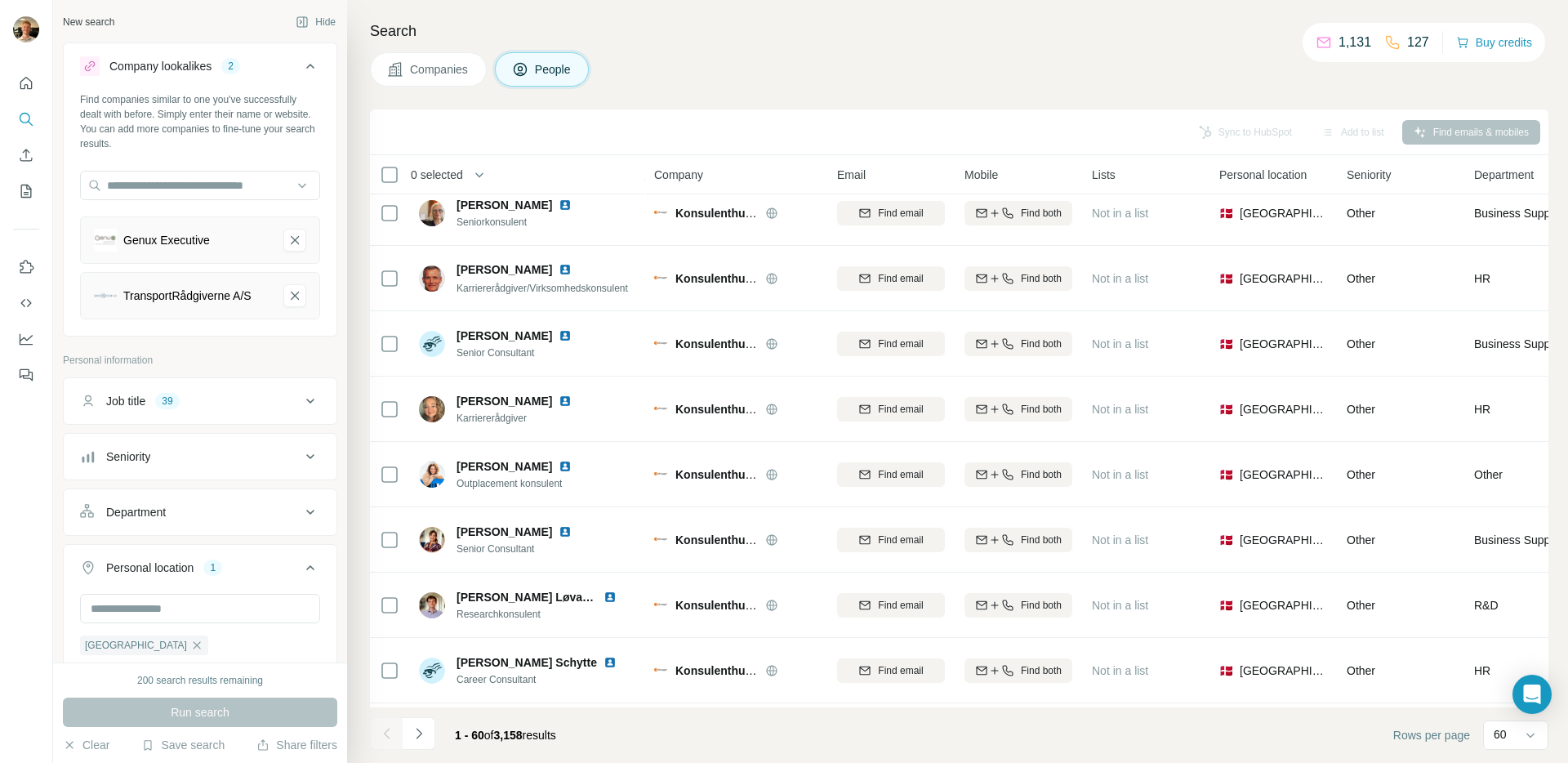
scroll to position [483, 0]
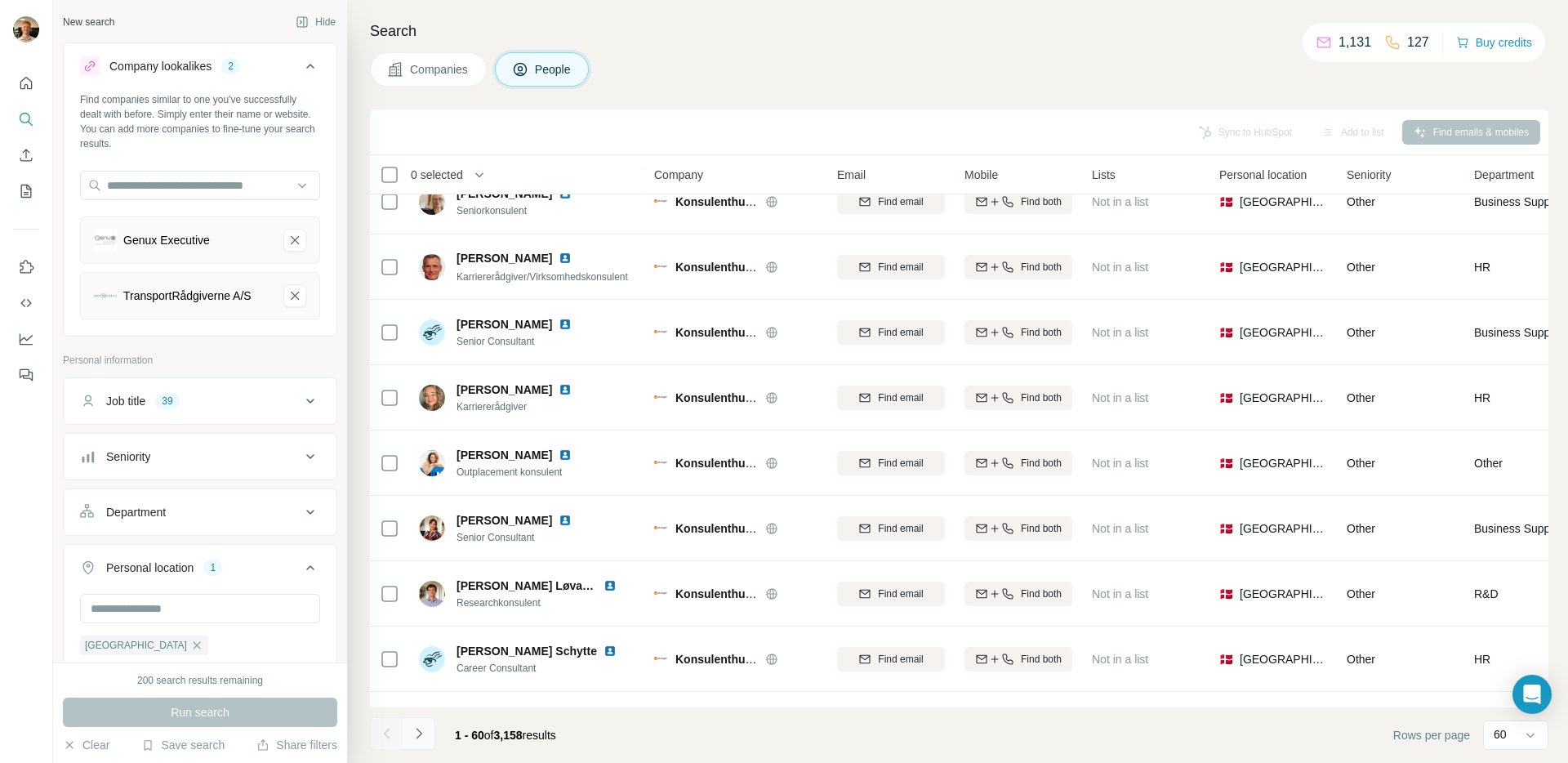
click at [411, 717] on button "Navigate to next page" at bounding box center [418, 733] width 33 height 33
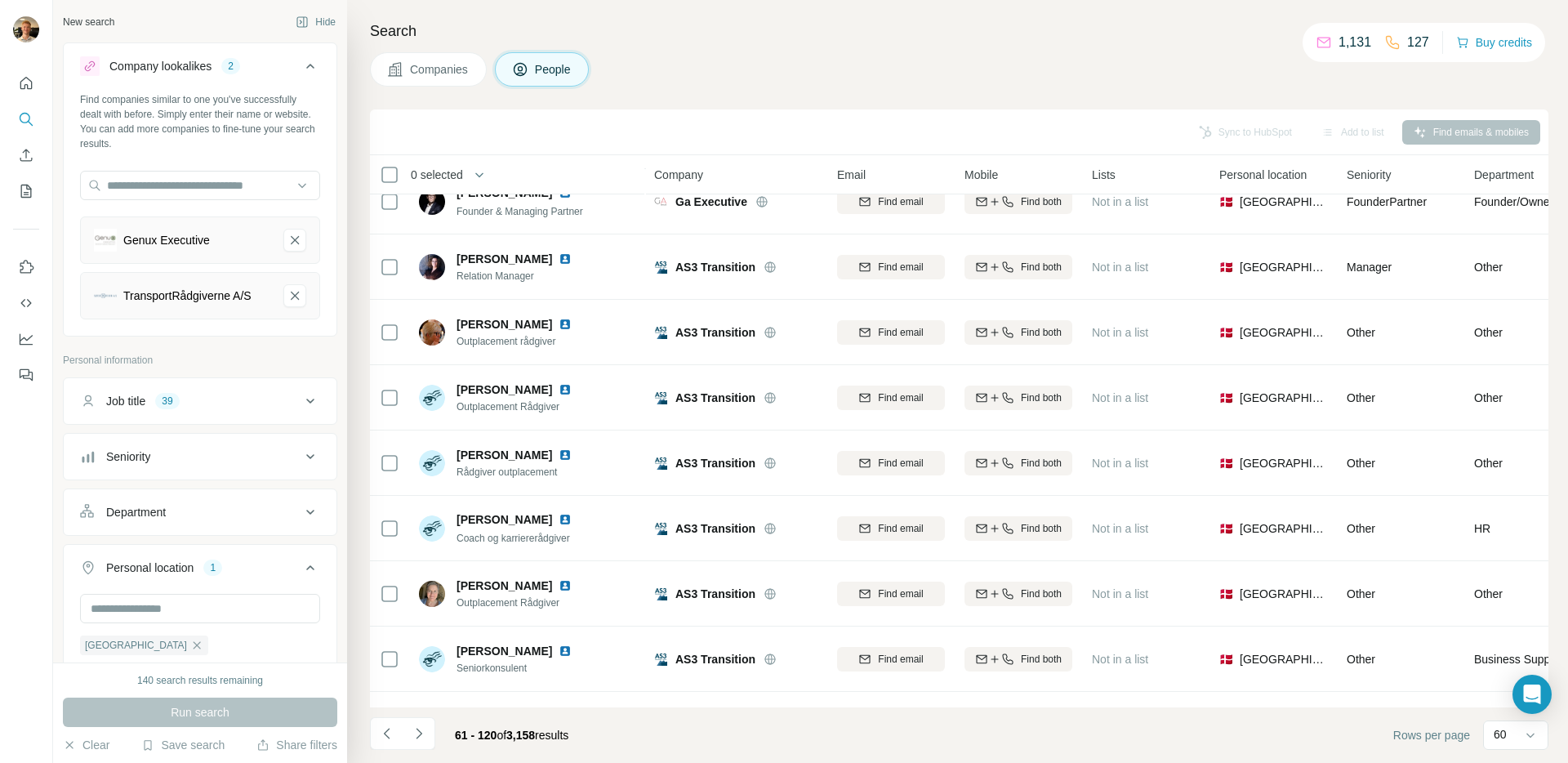
scroll to position [3416, 0]
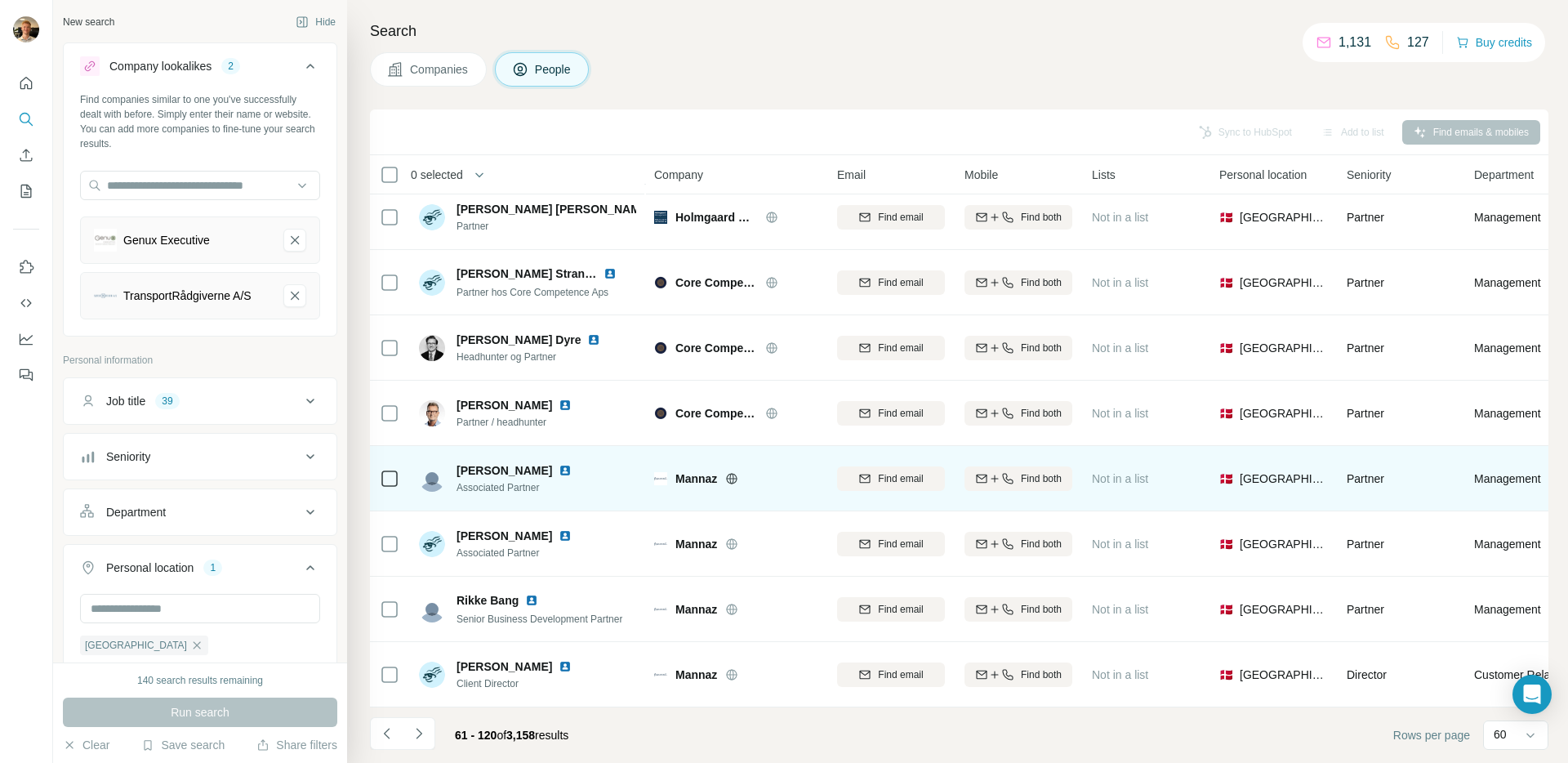
click at [704, 472] on span "Mannaz" at bounding box center [696, 478] width 41 height 16
click at [704, 473] on span "Mannaz" at bounding box center [696, 478] width 41 height 16
click at [610, 464] on div "Jens Tastum Associated Partner" at bounding box center [527, 478] width 217 height 45
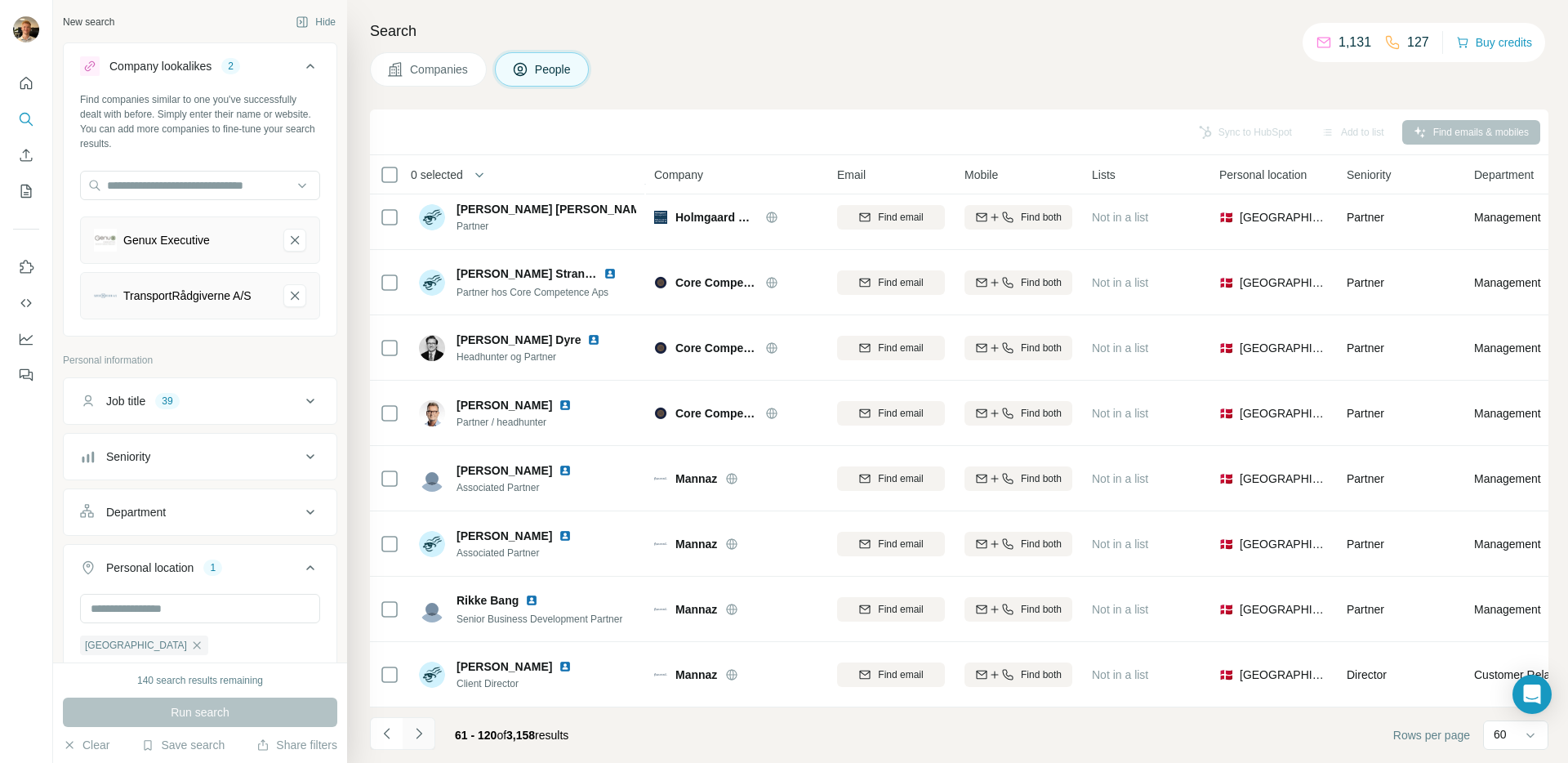
click at [411, 728] on icon "Navigate to next page" at bounding box center [418, 733] width 16 height 16
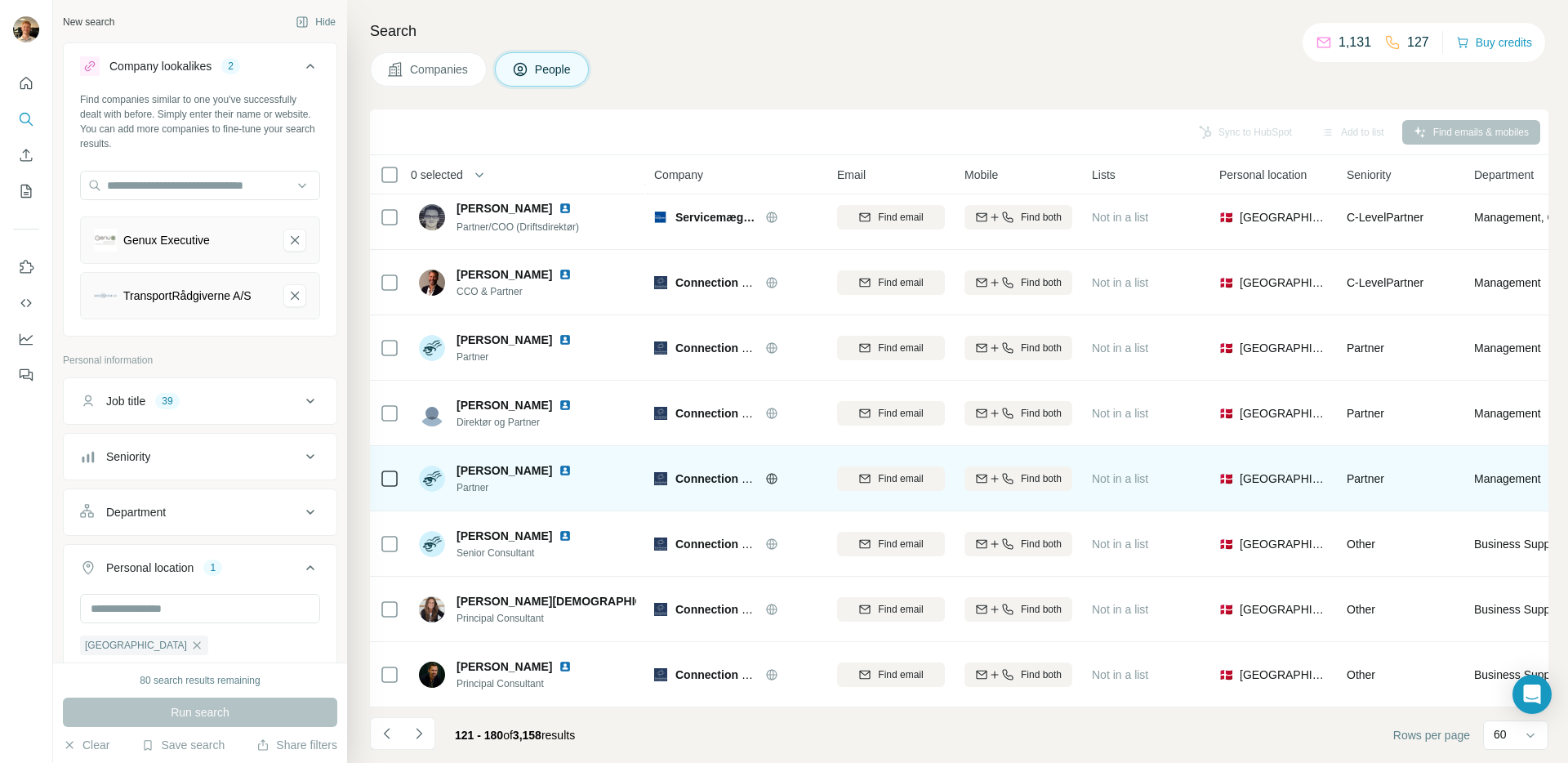
click at [770, 472] on icon at bounding box center [771, 478] width 13 height 13
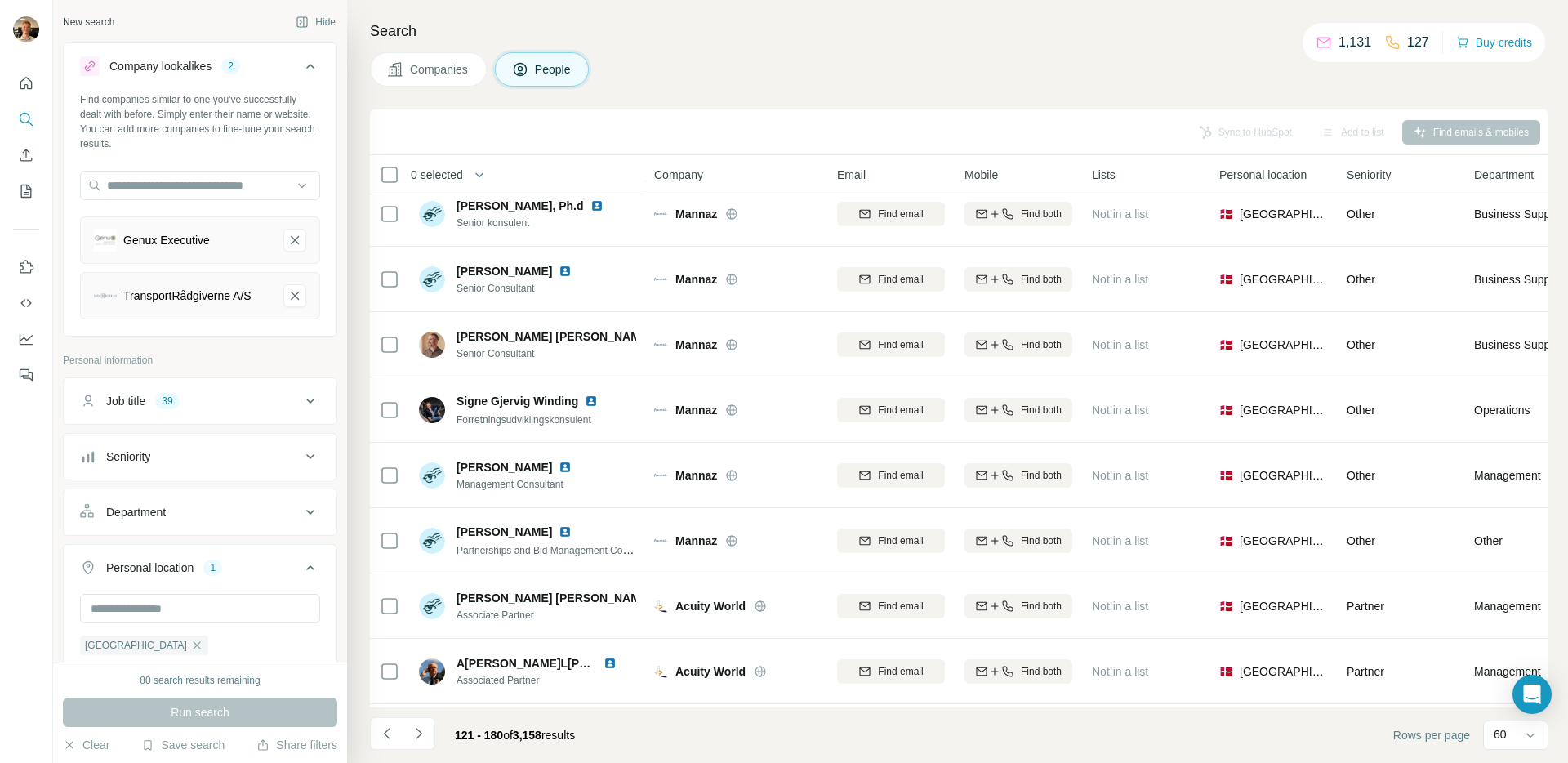
scroll to position [0, 0]
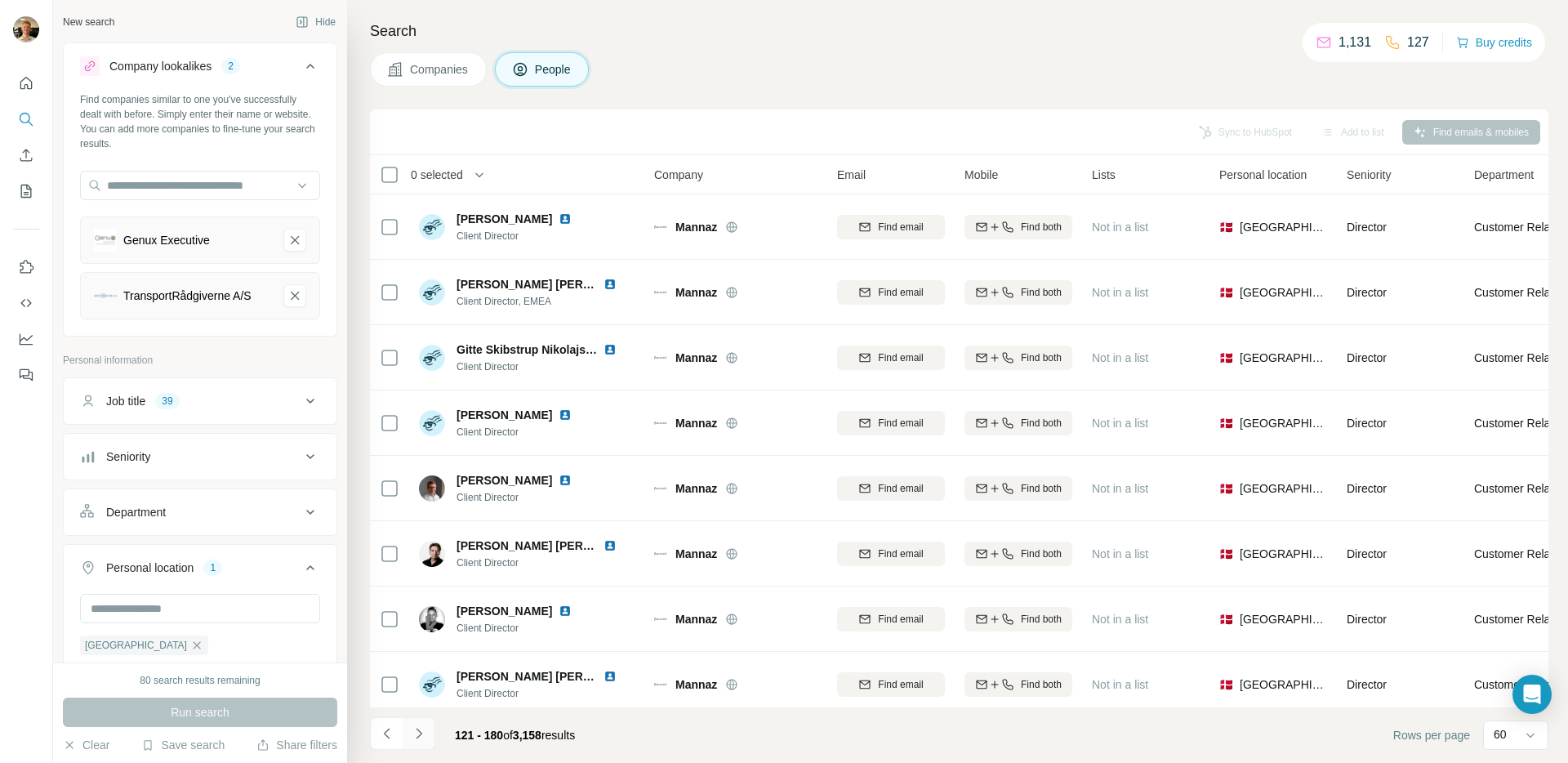
click at [421, 736] on icon "Navigate to next page" at bounding box center [418, 733] width 16 height 16
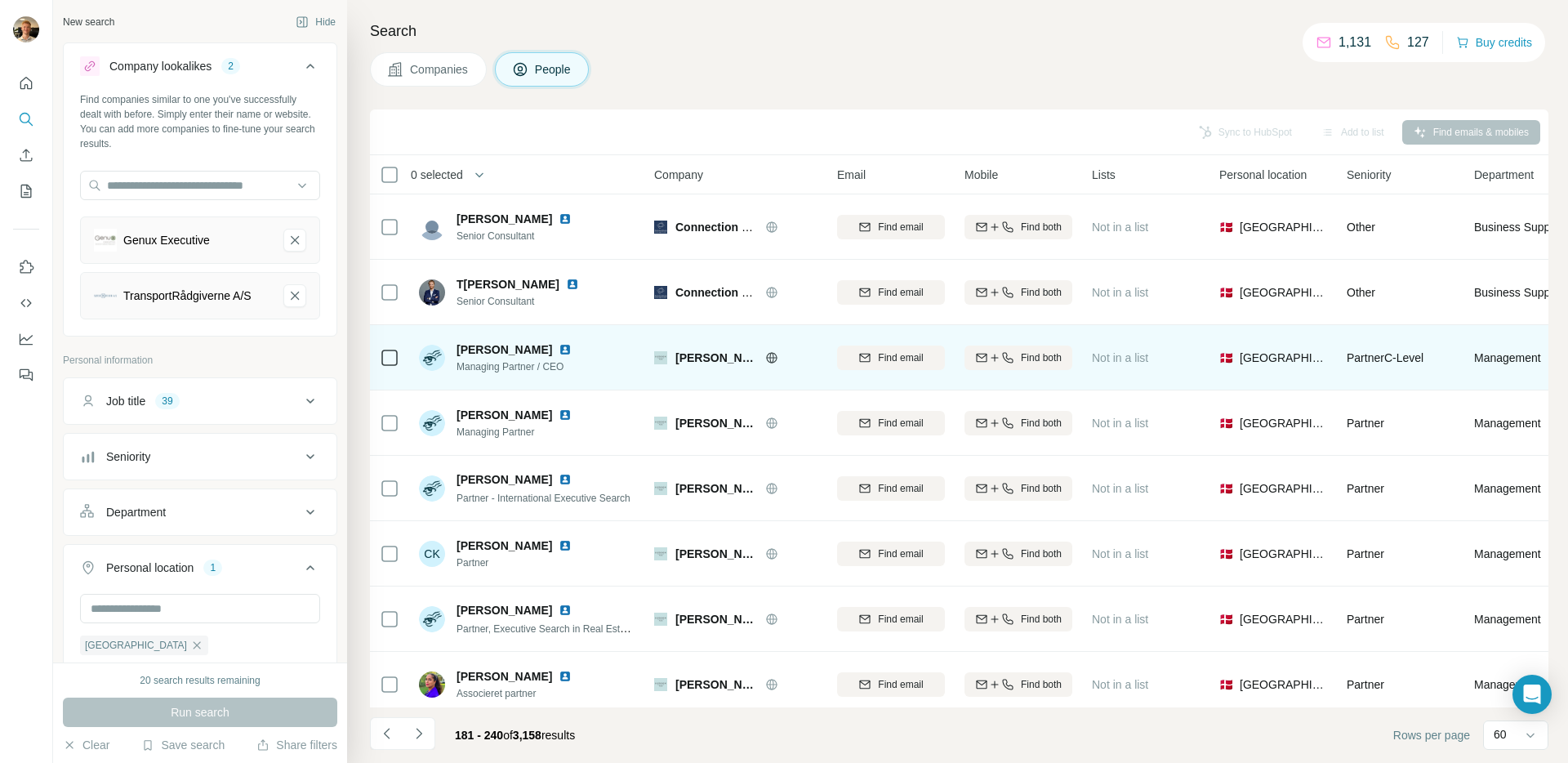
click at [770, 361] on icon at bounding box center [771, 358] width 13 height 13
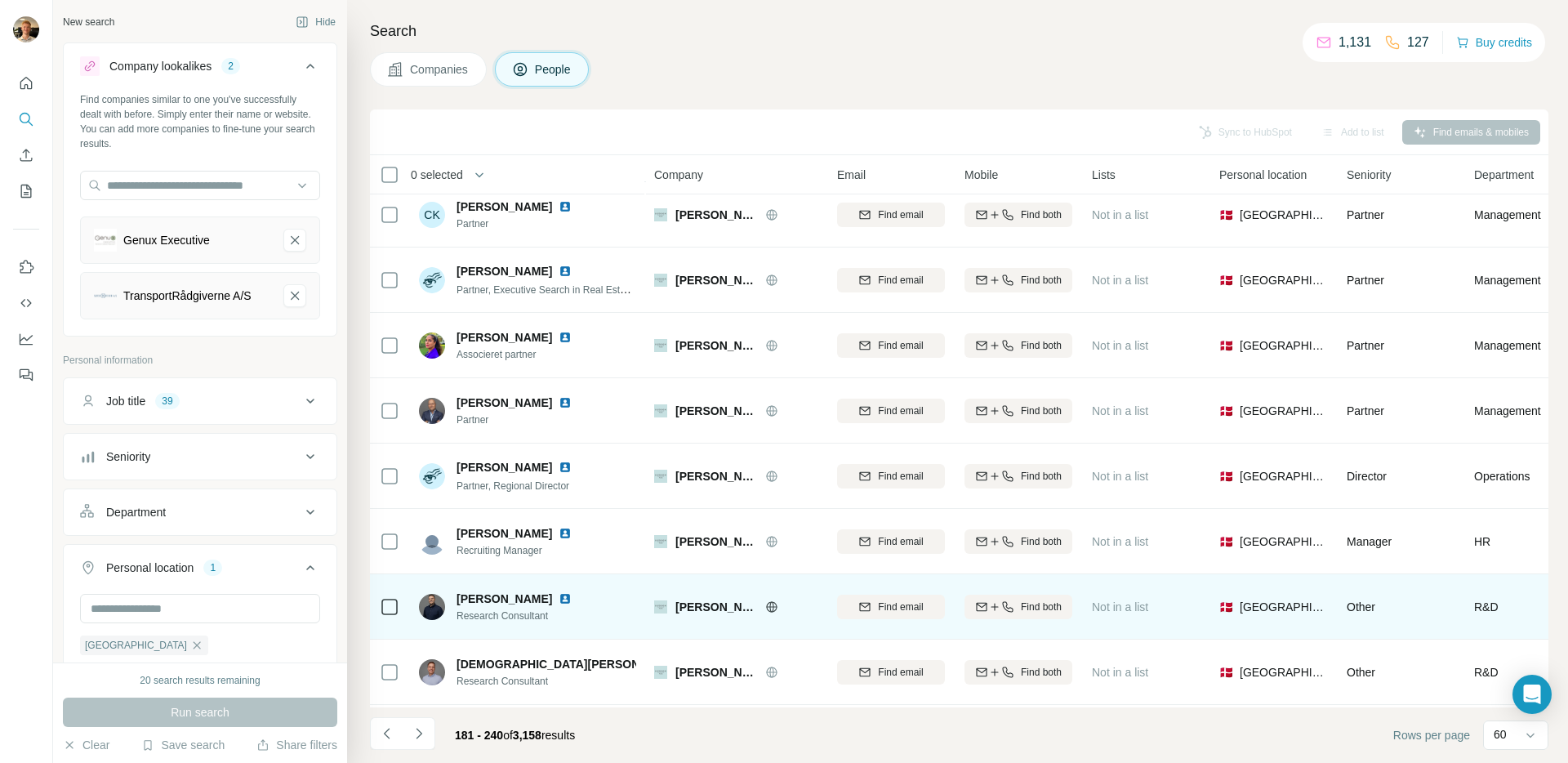
scroll to position [537, 0]
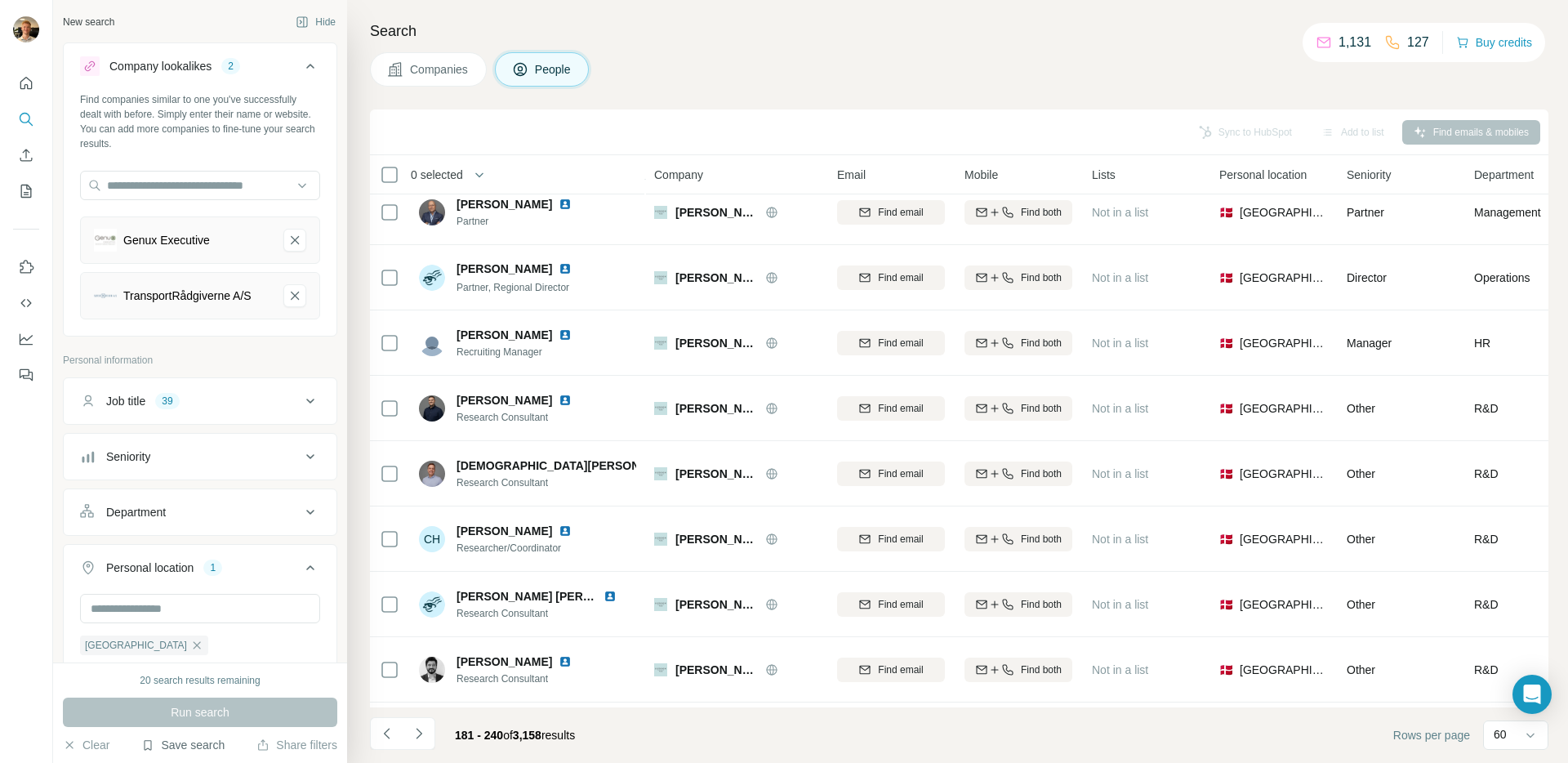
click at [204, 746] on button "Save search" at bounding box center [182, 744] width 84 height 16
click at [225, 691] on div "Save search" at bounding box center [228, 683] width 172 height 33
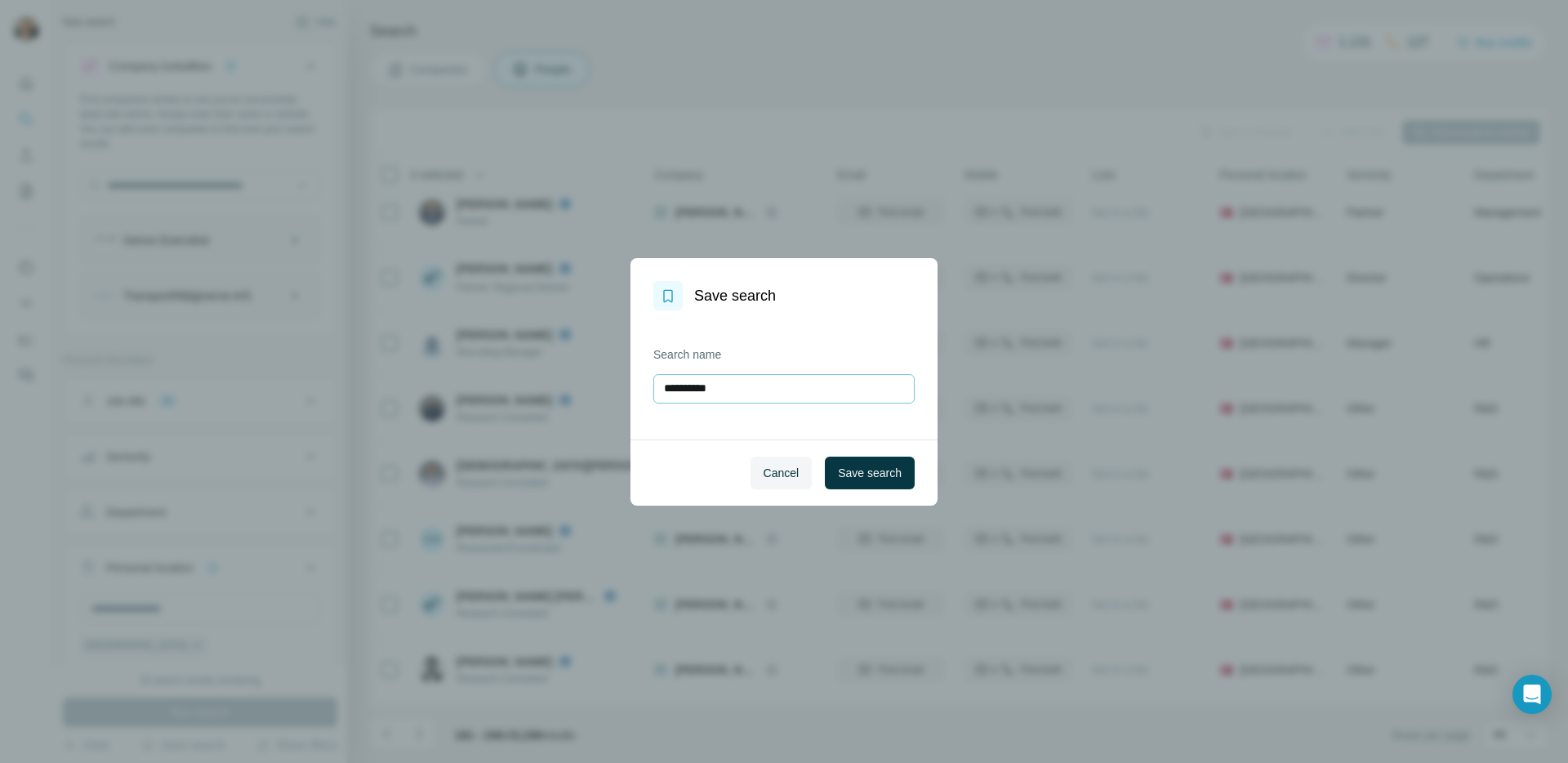
click at [734, 393] on input "**********" at bounding box center [784, 388] width 261 height 29
type input "**********"
